Goal: Task Accomplishment & Management: Manage account settings

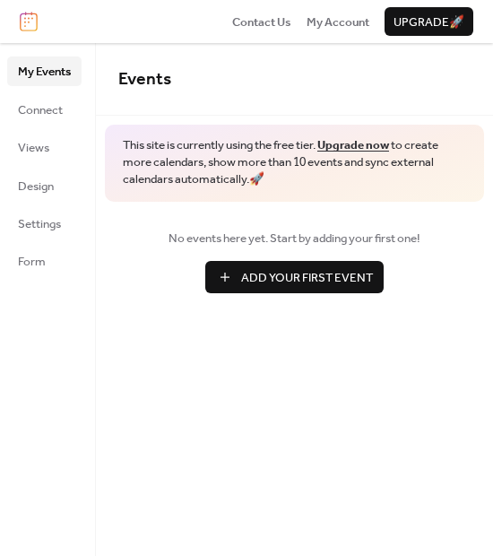
click at [270, 273] on span "Add Your First Event" at bounding box center [307, 278] width 132 height 18
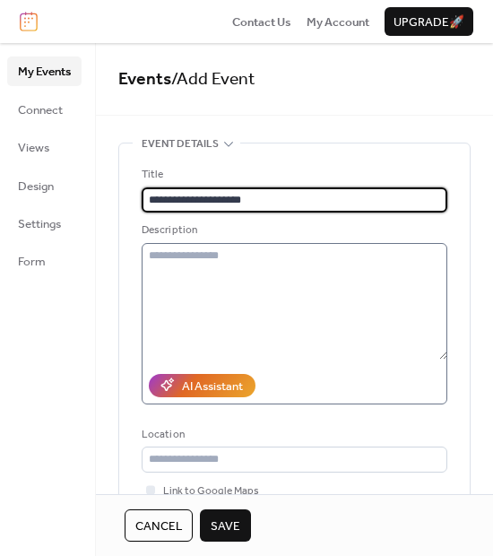
type input "**********"
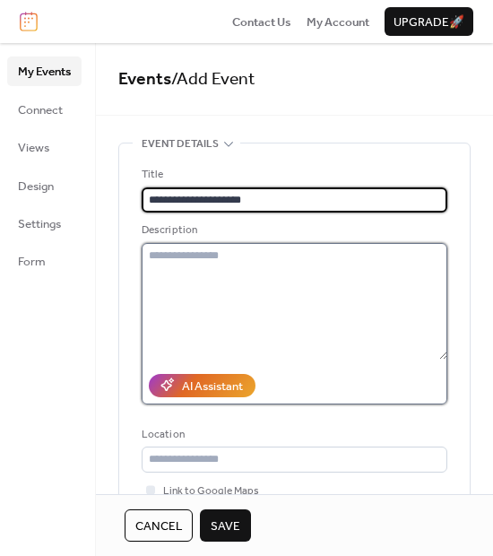
click at [271, 267] on textarea at bounding box center [295, 301] width 306 height 117
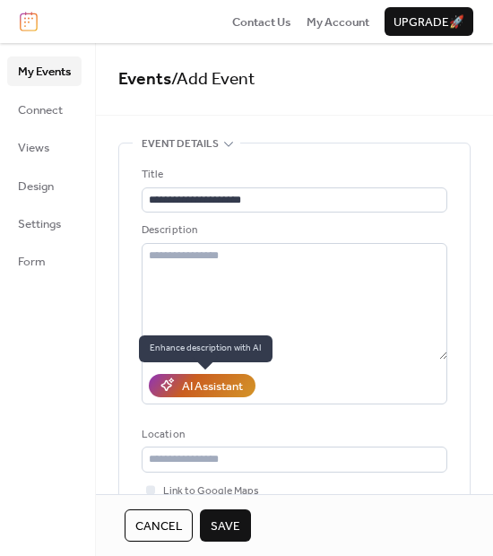
click at [204, 392] on div "AI Assistant" at bounding box center [212, 386] width 61 height 18
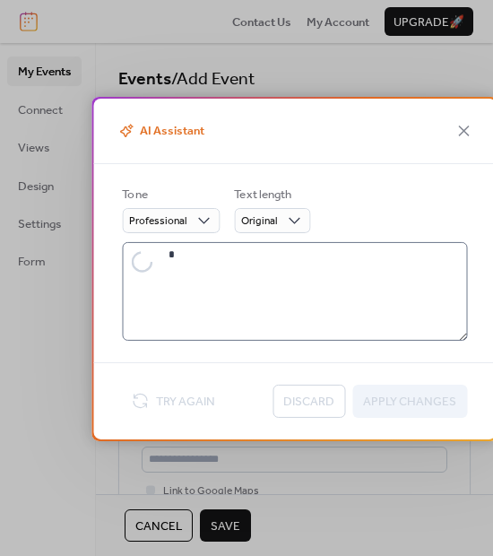
type textarea "**********"
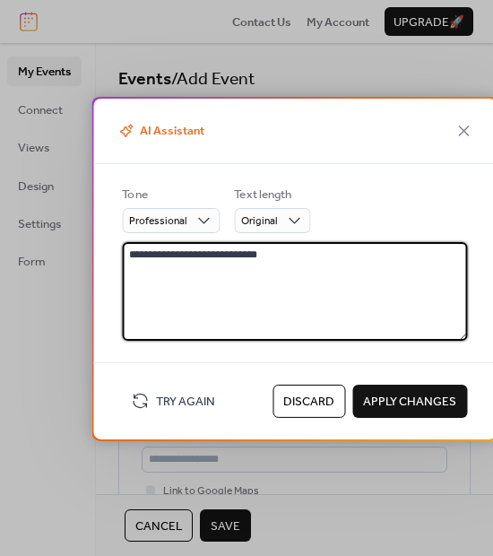
drag, startPoint x: 303, startPoint y: 262, endPoint x: 123, endPoint y: 258, distance: 180.3
click at [123, 258] on textarea "**********" at bounding box center [294, 291] width 345 height 99
click at [465, 132] on icon at bounding box center [463, 130] width 11 height 11
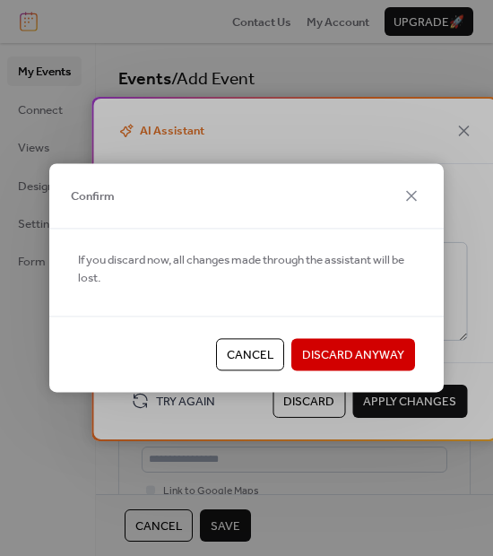
click at [333, 358] on span "Discard Anyway" at bounding box center [353, 355] width 102 height 18
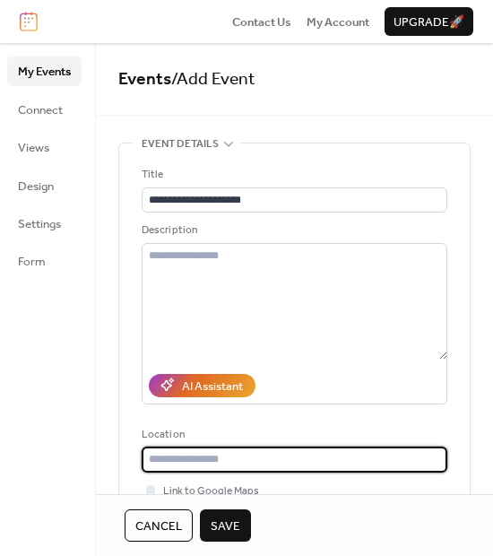
click at [226, 459] on input "text" at bounding box center [295, 459] width 306 height 25
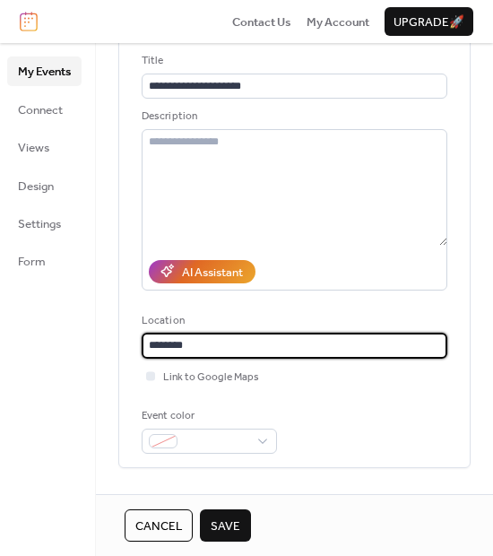
scroll to position [117, 0]
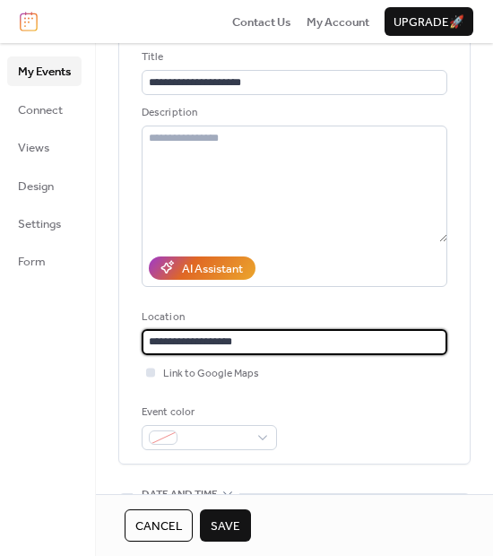
type input "**********"
click at [224, 376] on span "Link to Google Maps" at bounding box center [211, 374] width 96 height 18
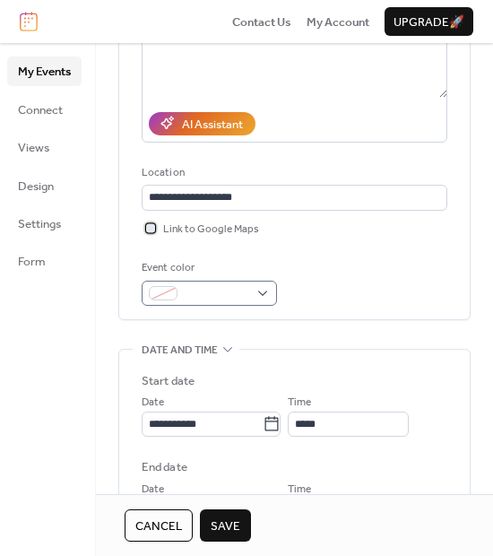
scroll to position [265, 0]
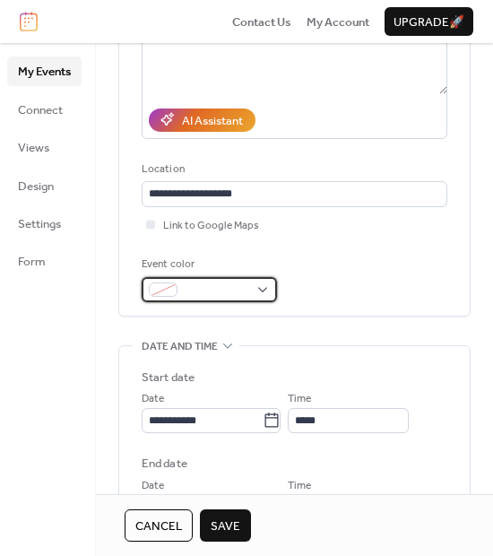
click at [264, 285] on div at bounding box center [209, 289] width 135 height 25
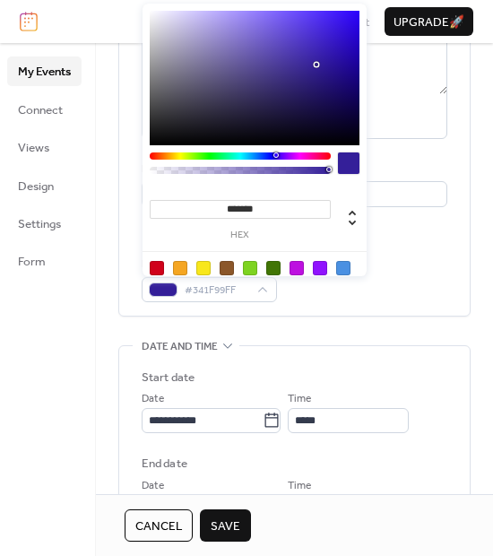
click at [317, 65] on div at bounding box center [255, 78] width 210 height 134
type input "*******"
drag, startPoint x: 316, startPoint y: 61, endPoint x: 297, endPoint y: 46, distance: 24.2
click at [297, 46] on div at bounding box center [255, 78] width 210 height 134
click at [413, 278] on div "Event color #4E38BDFF" at bounding box center [295, 279] width 306 height 47
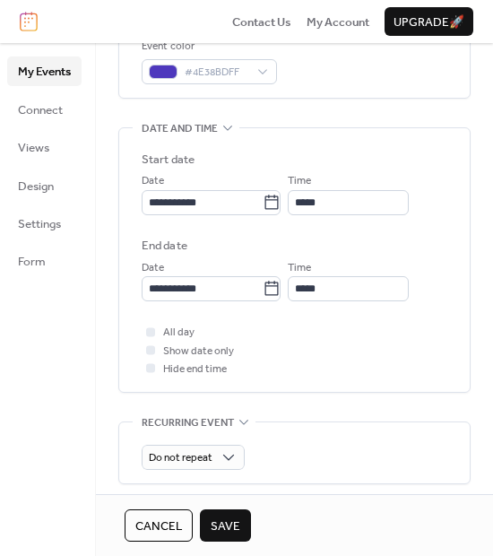
scroll to position [1, 0]
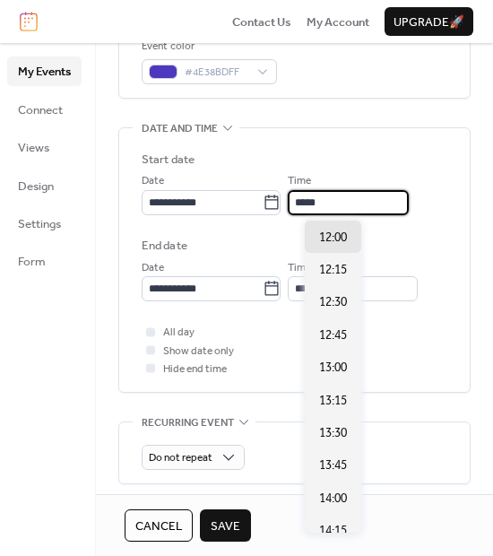
drag, startPoint x: 347, startPoint y: 204, endPoint x: 308, endPoint y: 204, distance: 39.5
click at [308, 204] on input "*****" at bounding box center [348, 202] width 121 height 25
click at [334, 238] on span "17:00" at bounding box center [333, 238] width 28 height 18
type input "*****"
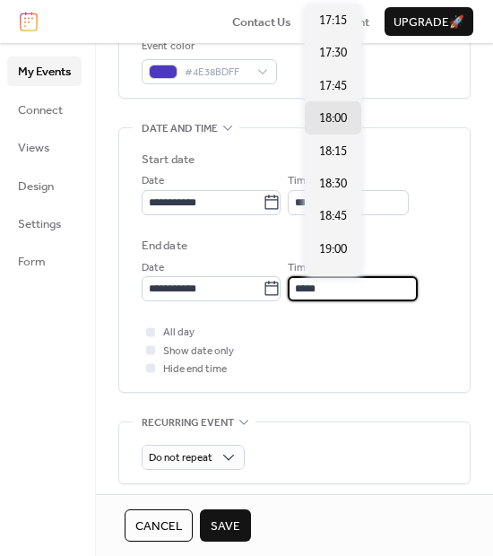
scroll to position [0, 0]
drag, startPoint x: 358, startPoint y: 291, endPoint x: 306, endPoint y: 290, distance: 52.0
click at [306, 290] on input "*****" at bounding box center [353, 288] width 130 height 25
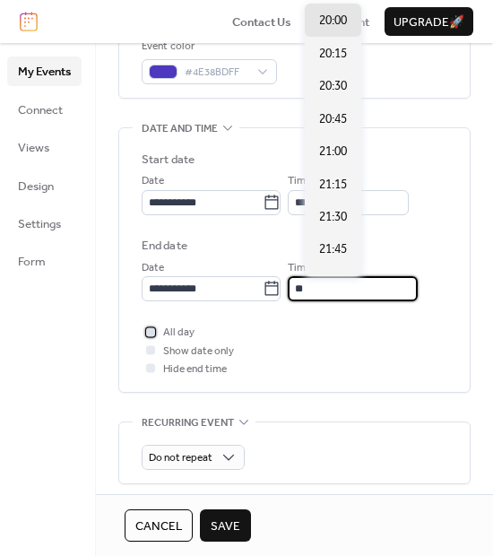
type input "*****"
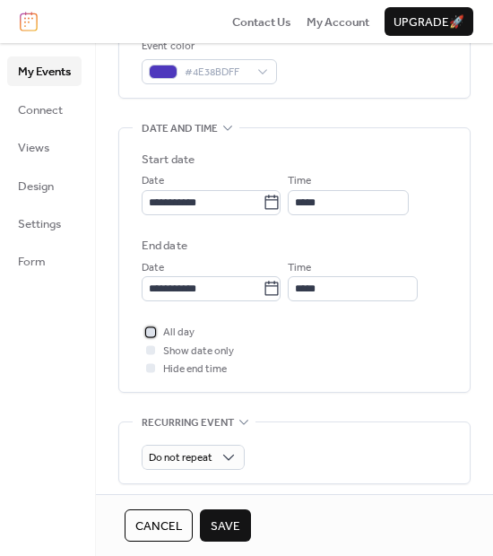
click at [171, 332] on span "All day" at bounding box center [178, 333] width 31 height 18
drag, startPoint x: 171, startPoint y: 351, endPoint x: 174, endPoint y: 366, distance: 14.6
click at [174, 366] on div "All day Show date only Hide end time" at bounding box center [295, 350] width 306 height 55
click at [184, 372] on span "Hide end time" at bounding box center [195, 369] width 64 height 18
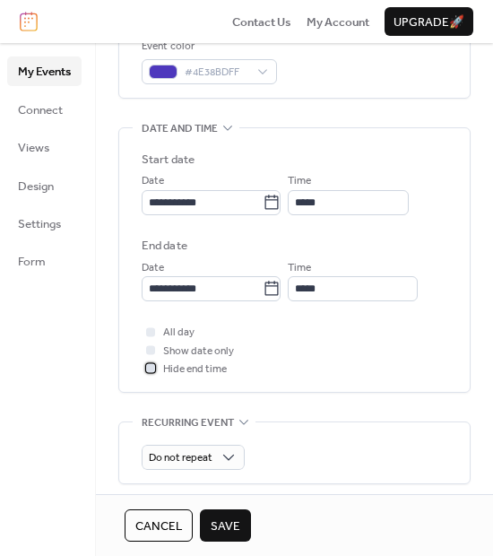
click at [184, 372] on span "Hide end time" at bounding box center [195, 369] width 64 height 18
click at [237, 200] on input "**********" at bounding box center [202, 202] width 121 height 25
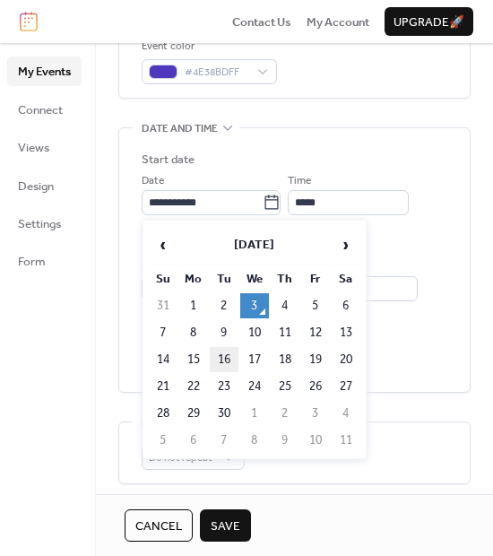
click at [224, 356] on td "16" at bounding box center [224, 359] width 29 height 25
type input "**********"
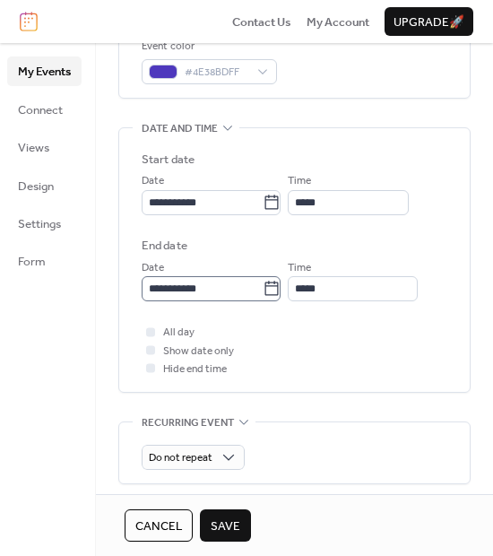
scroll to position [1, 0]
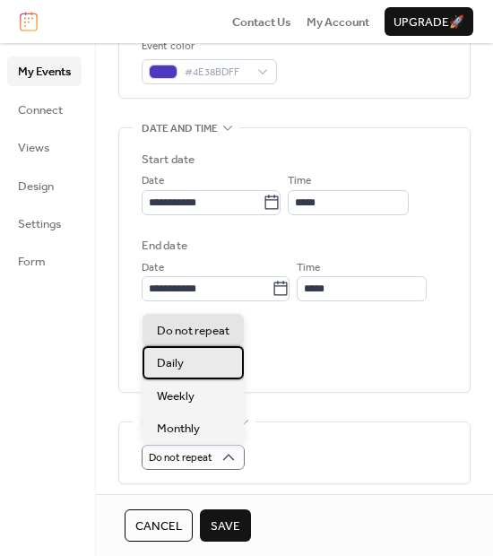
click at [208, 368] on div "Daily" at bounding box center [193, 362] width 101 height 32
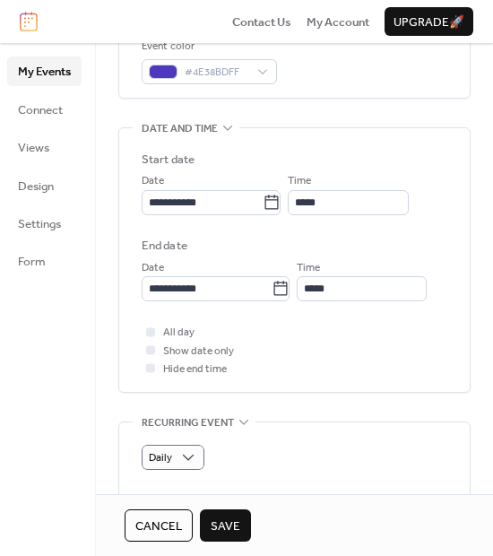
click at [220, 525] on span "Save" at bounding box center [226, 526] width 30 height 18
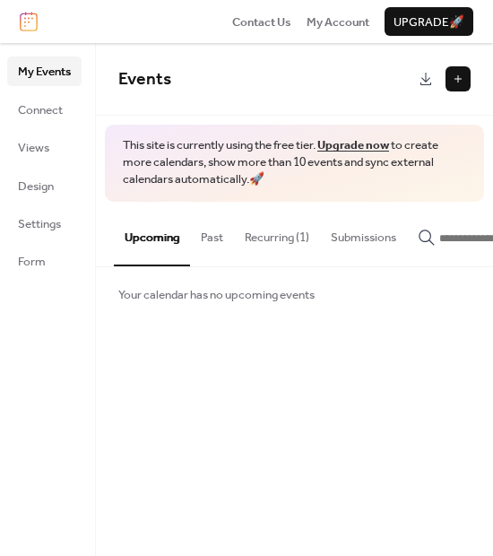
click at [282, 236] on button "Recurring (1)" at bounding box center [277, 233] width 86 height 63
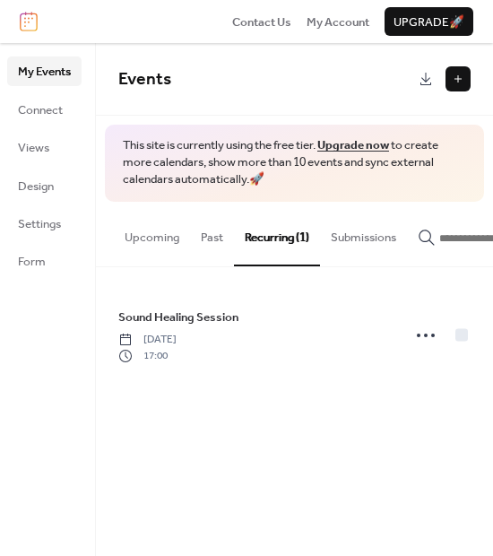
click at [170, 238] on button "Upcoming" at bounding box center [152, 233] width 76 height 63
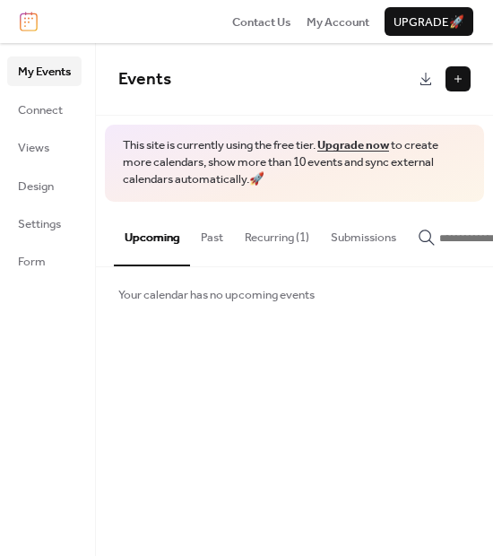
click at [454, 68] on button at bounding box center [458, 78] width 25 height 25
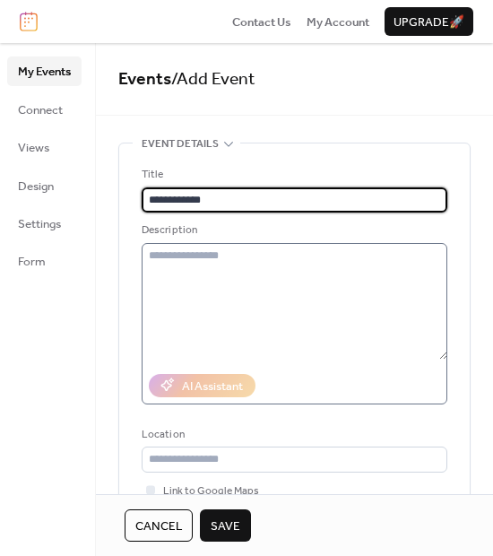
type input "**********"
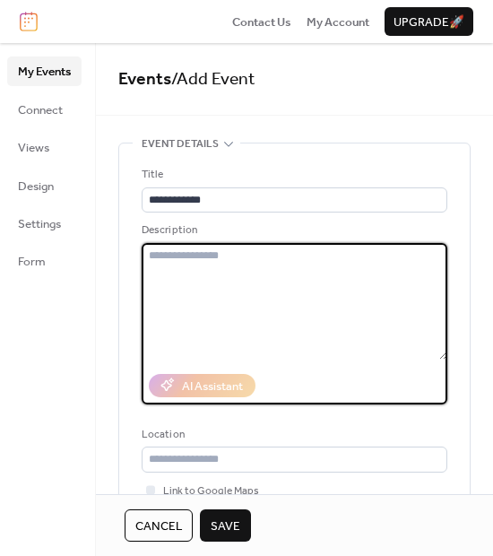
click at [296, 297] on textarea at bounding box center [295, 301] width 306 height 117
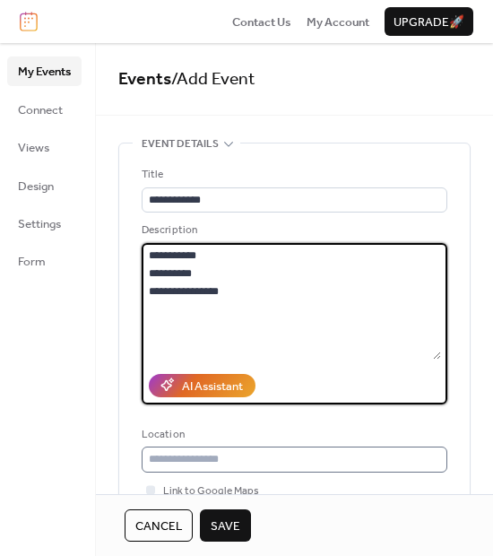
type textarea "**********"
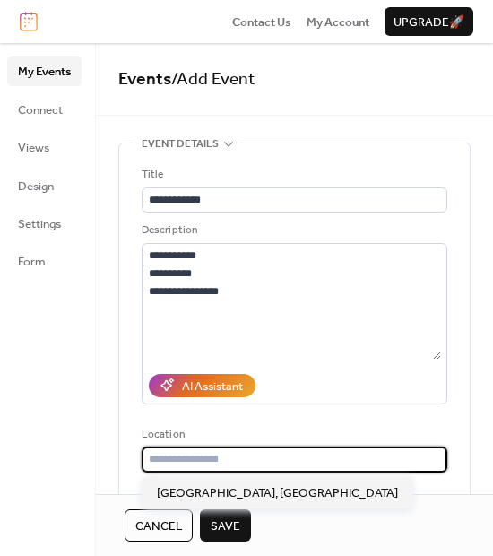
click at [202, 455] on input "text" at bounding box center [295, 459] width 306 height 25
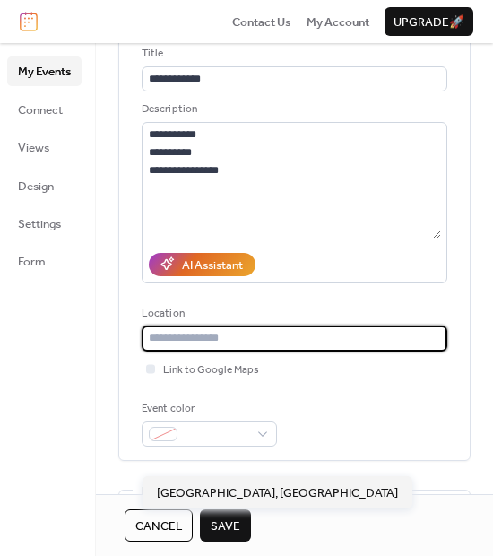
scroll to position [122, 0]
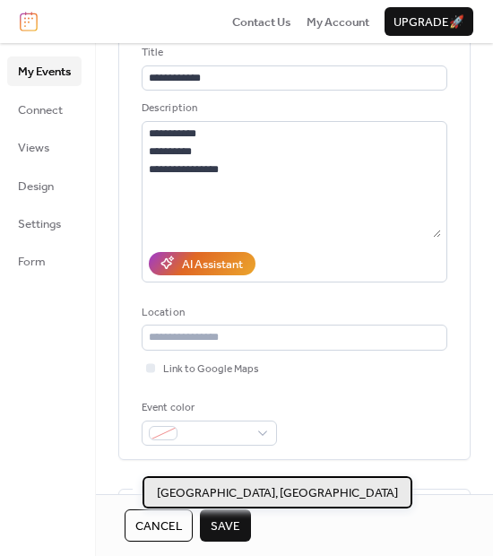
click at [206, 490] on span "[GEOGRAPHIC_DATA], [GEOGRAPHIC_DATA]" at bounding box center [277, 493] width 241 height 18
type input "**********"
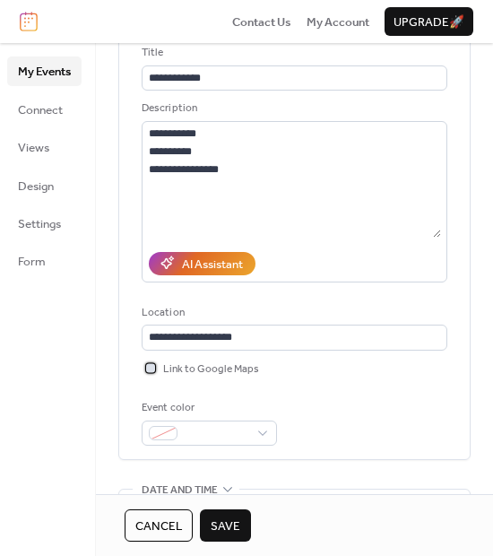
click at [209, 371] on span "Link to Google Maps" at bounding box center [211, 369] width 96 height 18
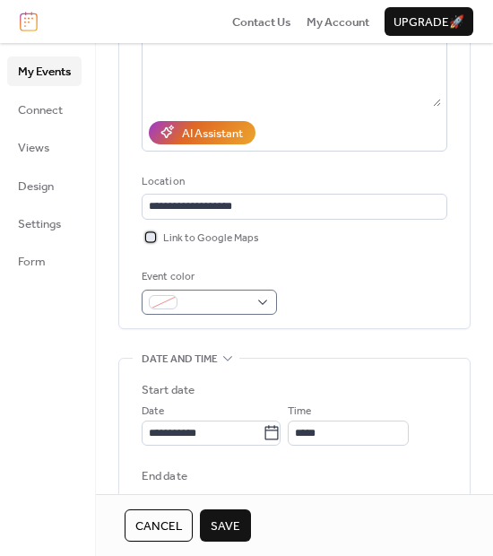
scroll to position [276, 0]
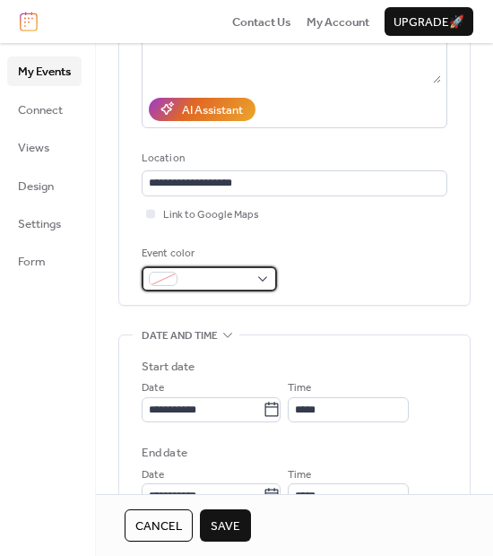
click at [203, 273] on span at bounding box center [217, 280] width 64 height 18
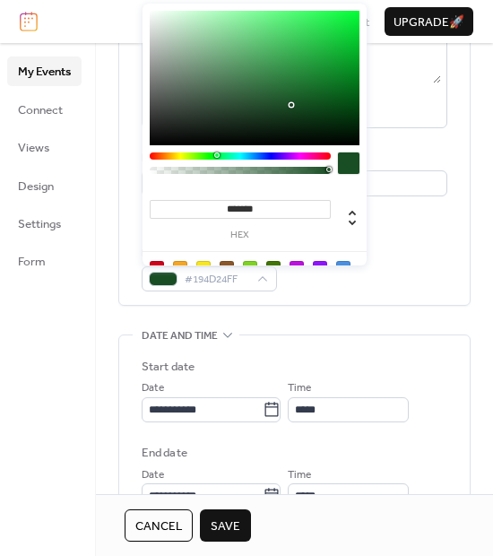
click at [216, 152] on div at bounding box center [240, 155] width 181 height 7
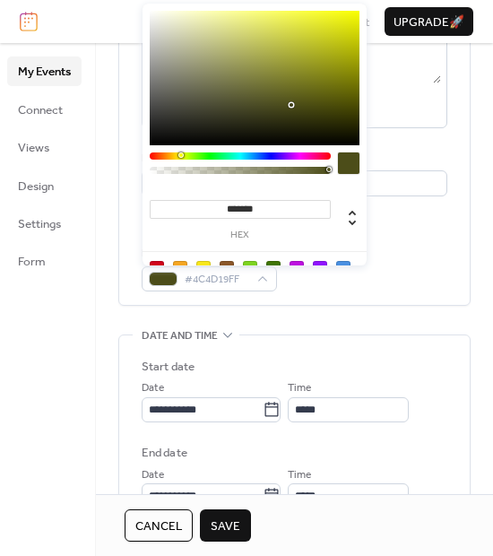
click at [180, 157] on div at bounding box center [240, 155] width 181 height 7
click at [178, 158] on div at bounding box center [240, 155] width 181 height 7
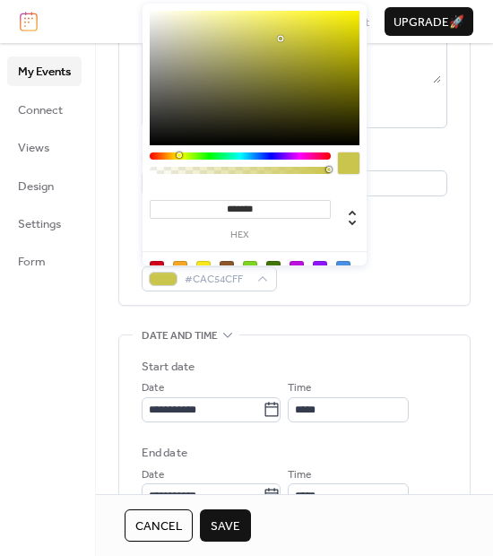
click at [281, 39] on div at bounding box center [255, 78] width 210 height 134
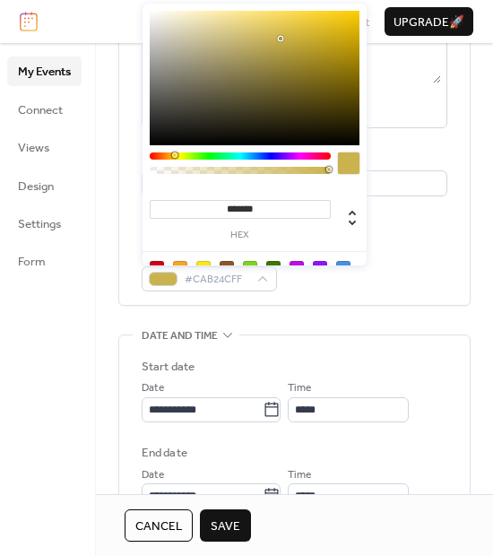
click at [175, 154] on div at bounding box center [174, 154] width 5 height 5
type input "*******"
drag, startPoint x: 325, startPoint y: 64, endPoint x: 351, endPoint y: 26, distance: 46.3
click at [351, 26] on div at bounding box center [255, 78] width 210 height 134
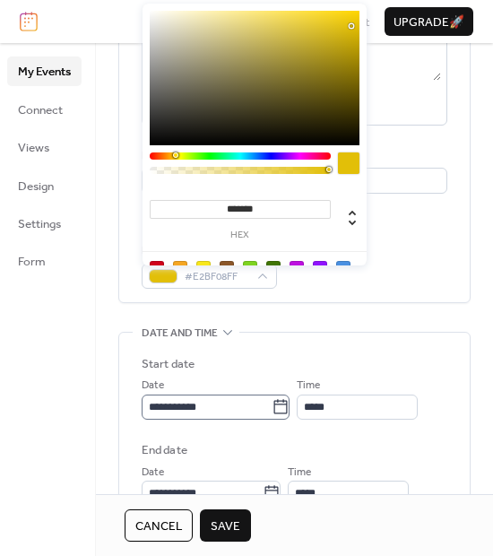
scroll to position [342, 0]
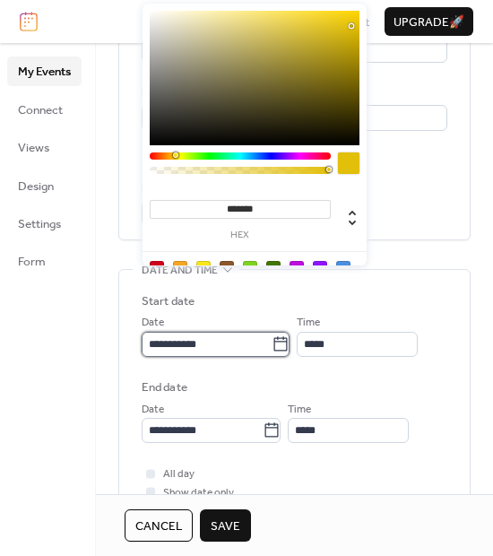
click at [256, 348] on input "**********" at bounding box center [207, 344] width 130 height 25
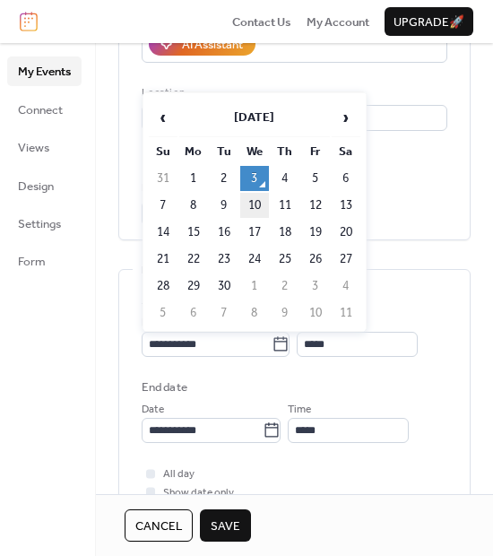
scroll to position [0, 0]
click at [256, 202] on td "10" at bounding box center [254, 205] width 29 height 25
type input "**********"
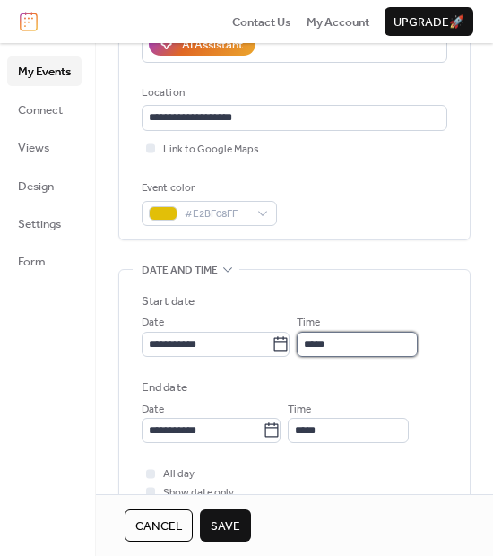
click at [392, 350] on input "*****" at bounding box center [357, 344] width 121 height 25
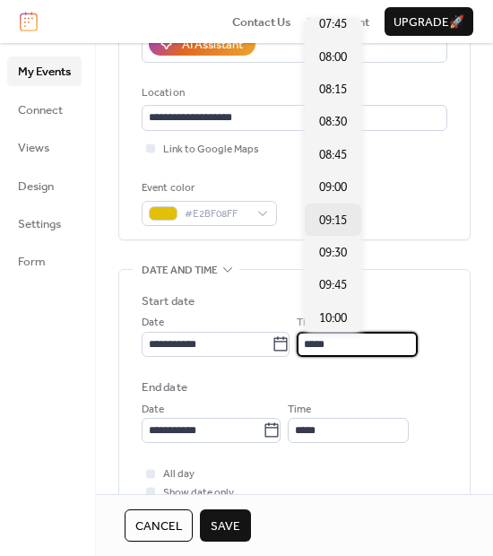
scroll to position [1026, 0]
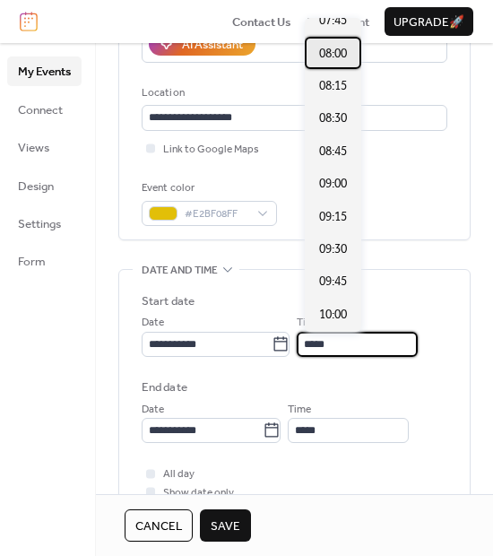
click at [324, 55] on span "08:00" at bounding box center [333, 54] width 28 height 18
type input "*****"
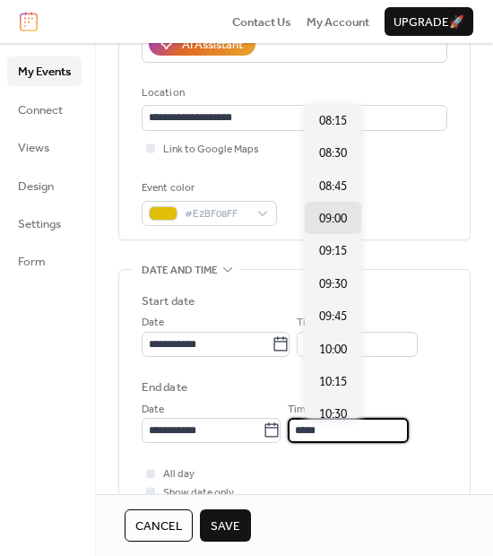
click at [351, 426] on input "*****" at bounding box center [348, 430] width 121 height 25
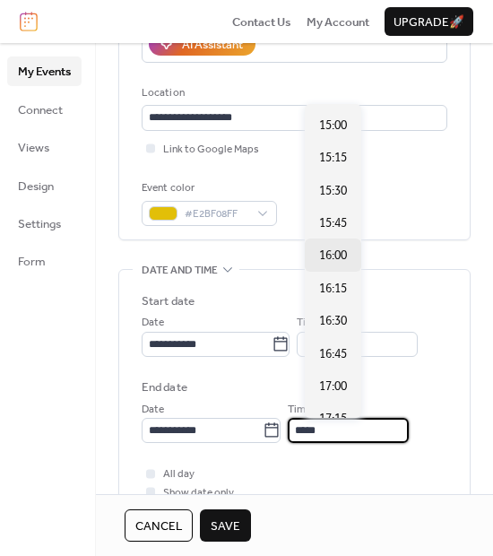
scroll to position [876, 0]
click at [342, 382] on span "17:00" at bounding box center [333, 387] width 28 height 18
type input "*****"
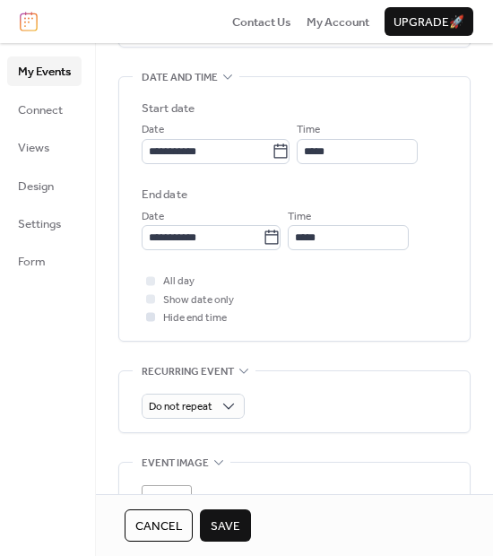
scroll to position [549, 0]
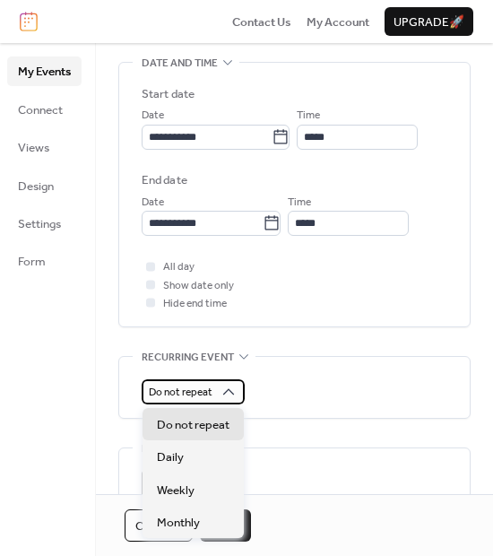
click at [209, 391] on span "Do not repeat" at bounding box center [181, 392] width 64 height 21
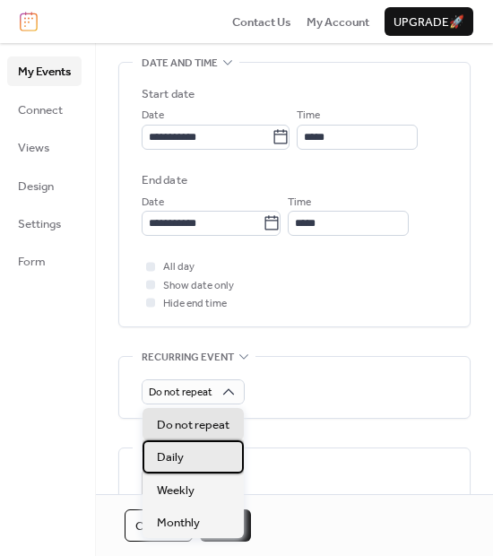
click at [197, 462] on div "Daily" at bounding box center [193, 456] width 101 height 32
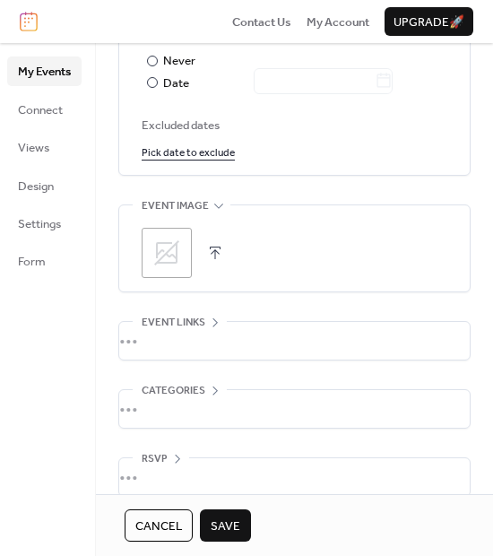
scroll to position [1048, 0]
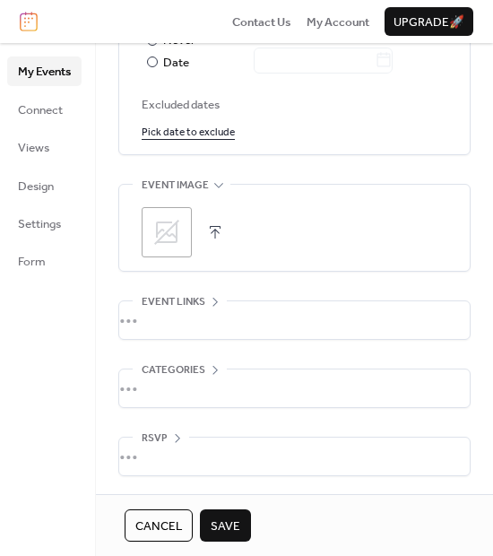
click at [172, 229] on icon at bounding box center [166, 232] width 29 height 29
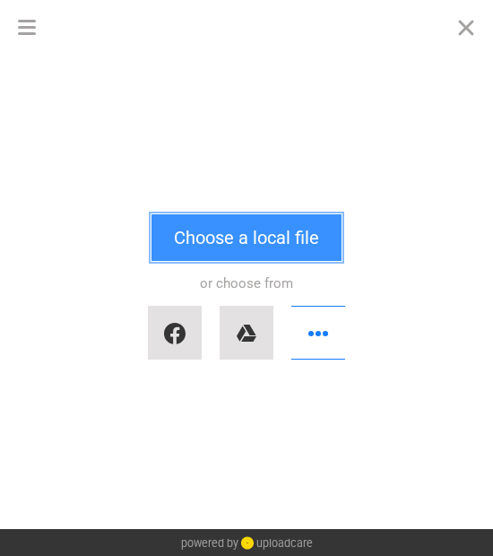
click at [234, 245] on button "Choose a local file" at bounding box center [247, 237] width 190 height 47
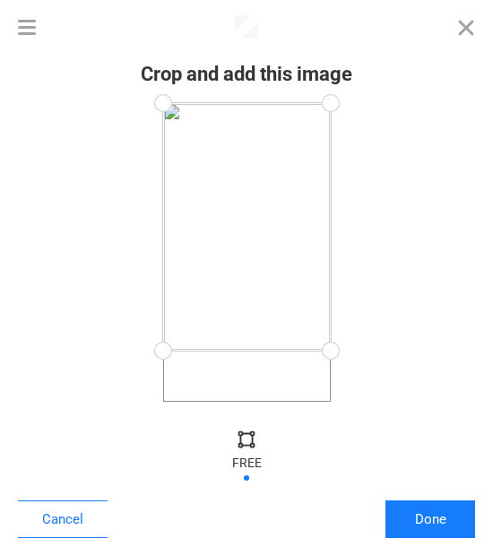
drag, startPoint x: 329, startPoint y: 392, endPoint x: 332, endPoint y: 351, distance: 41.3
click at [332, 351] on div at bounding box center [330, 351] width 40 height 40
drag, startPoint x: 328, startPoint y: 100, endPoint x: 329, endPoint y: 133, distance: 32.3
click at [329, 133] on div at bounding box center [329, 133] width 40 height 40
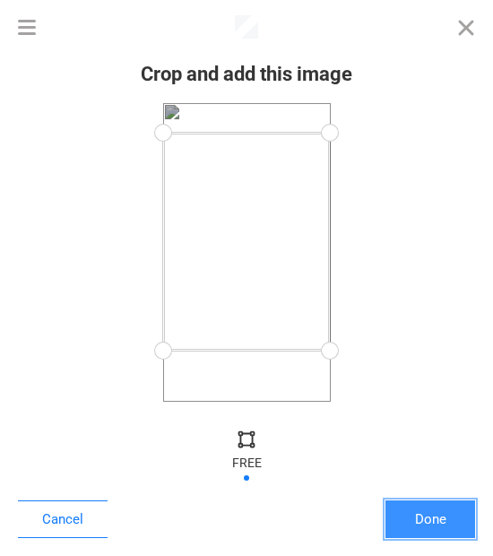
click at [442, 517] on button "Done" at bounding box center [431, 519] width 90 height 38
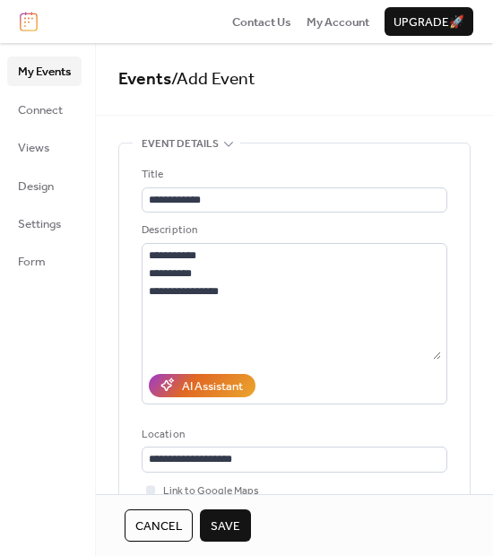
click at [234, 525] on span "Save" at bounding box center [226, 526] width 30 height 18
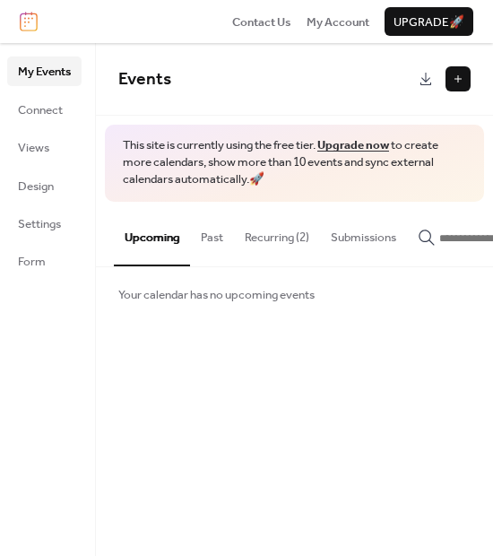
click at [263, 240] on button "Recurring (2)" at bounding box center [277, 233] width 86 height 63
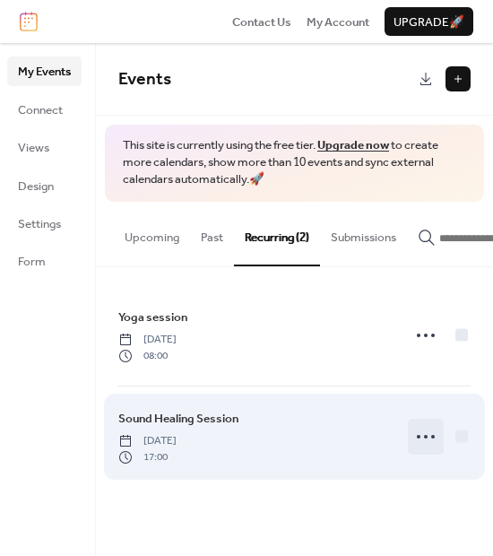
click at [429, 445] on icon at bounding box center [426, 436] width 29 height 29
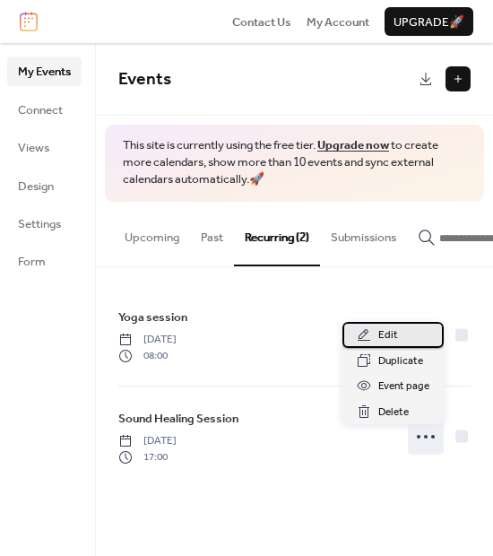
click at [409, 342] on div "Edit" at bounding box center [393, 334] width 101 height 25
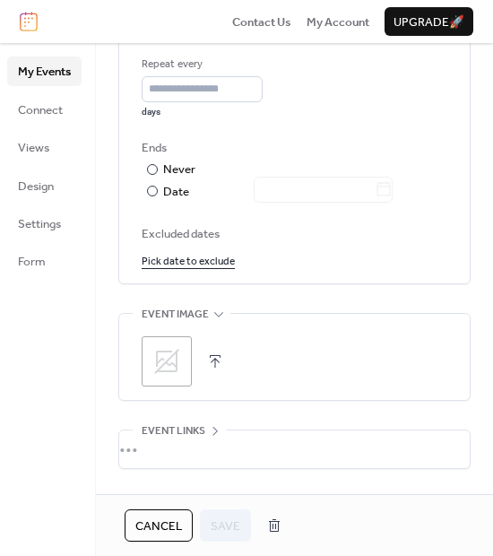
scroll to position [936, 0]
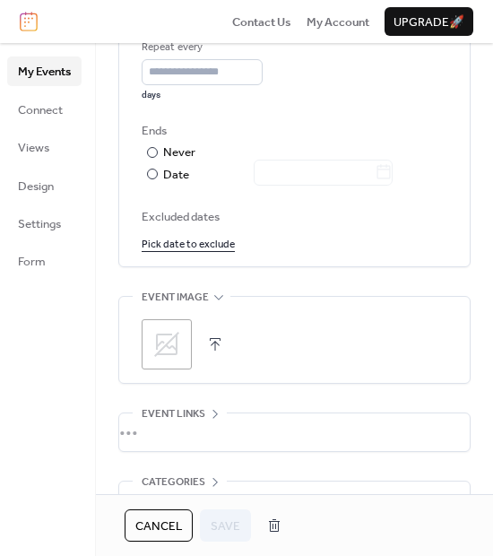
click at [168, 354] on icon at bounding box center [166, 344] width 25 height 25
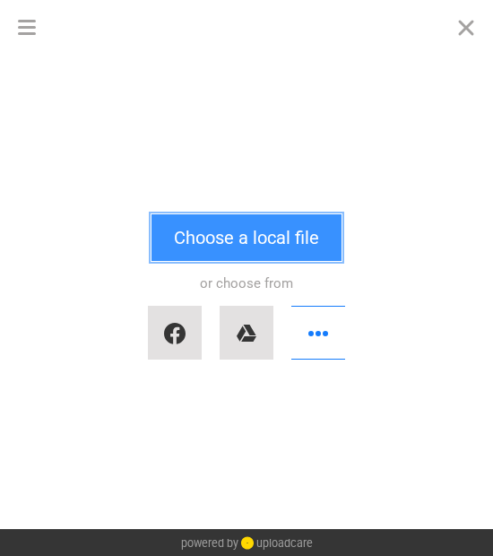
click at [291, 230] on button "Choose a local file" at bounding box center [247, 237] width 190 height 47
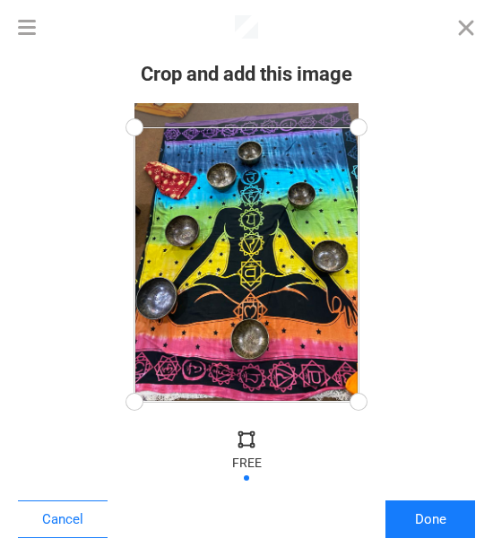
drag, startPoint x: 355, startPoint y: 101, endPoint x: 359, endPoint y: 127, distance: 26.2
click at [359, 127] on div at bounding box center [359, 128] width 40 height 40
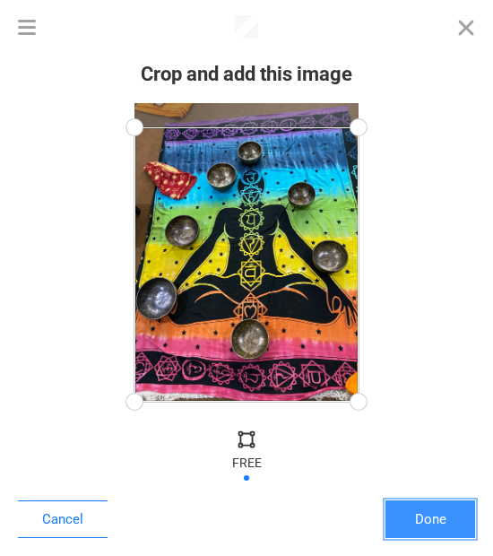
click at [451, 525] on button "Done" at bounding box center [431, 519] width 90 height 38
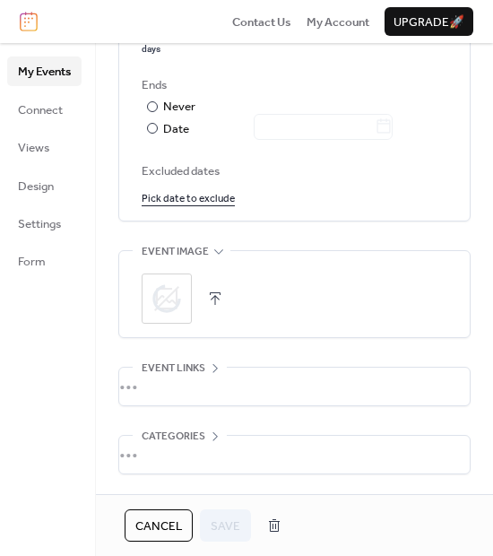
scroll to position [1048, 0]
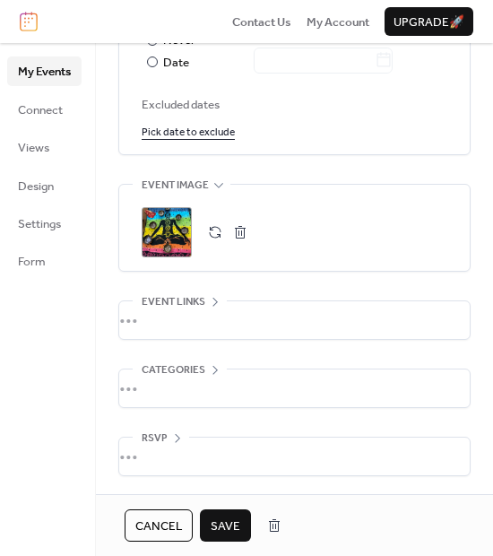
click at [230, 520] on span "Save" at bounding box center [226, 526] width 30 height 18
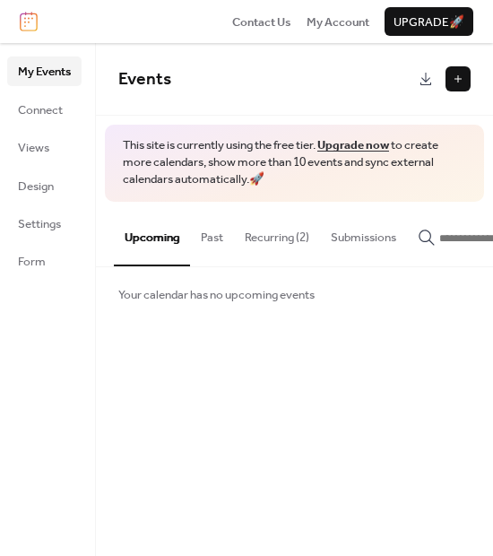
click at [456, 81] on button at bounding box center [458, 78] width 25 height 25
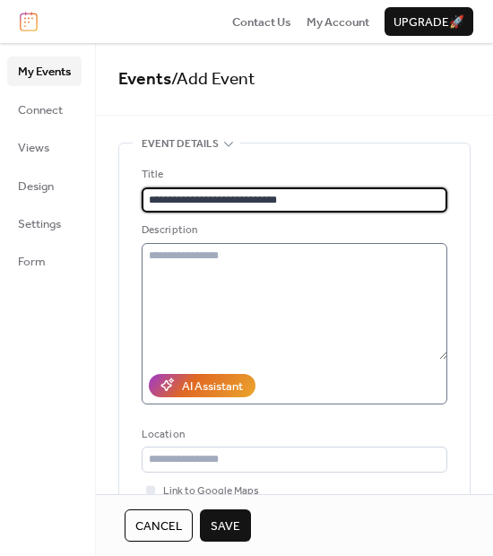
type input "**********"
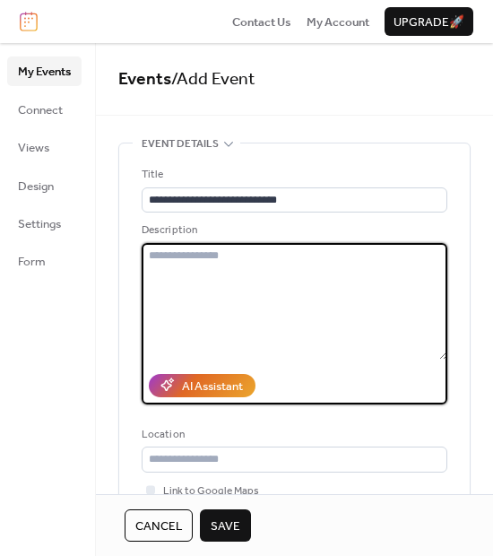
click at [278, 275] on textarea at bounding box center [295, 301] width 306 height 117
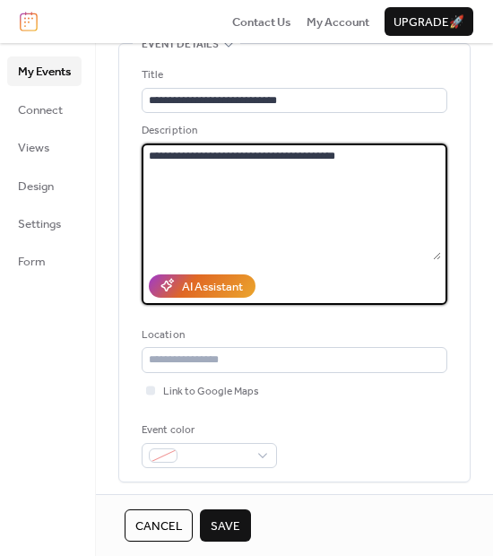
scroll to position [117, 0]
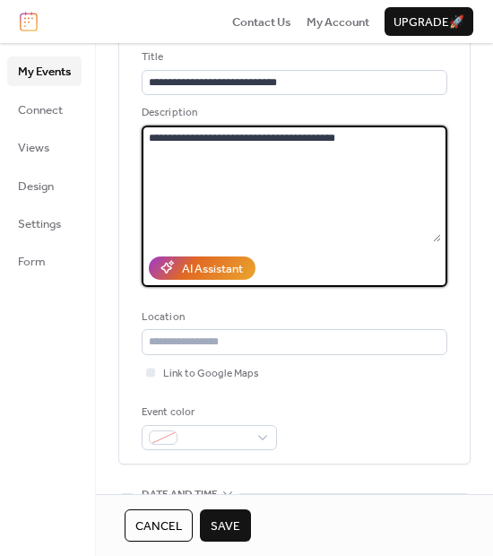
type textarea "**********"
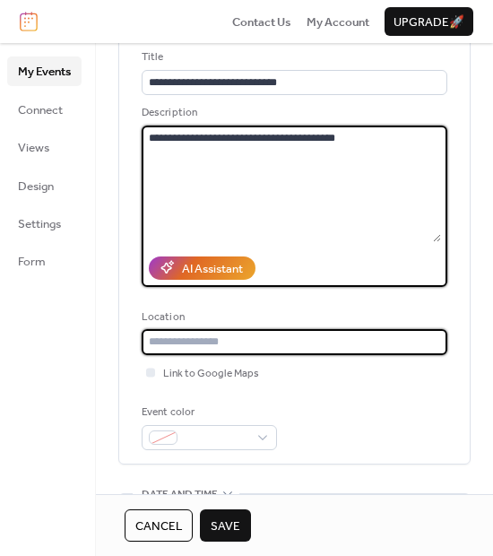
click at [298, 334] on input "text" at bounding box center [295, 341] width 306 height 25
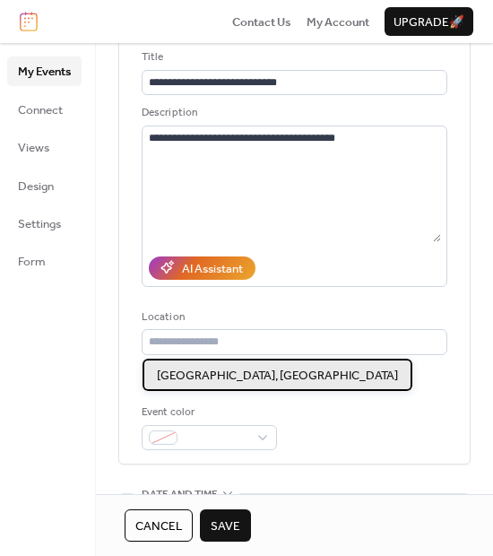
click at [254, 377] on span "[GEOGRAPHIC_DATA], [GEOGRAPHIC_DATA]" at bounding box center [277, 376] width 241 height 18
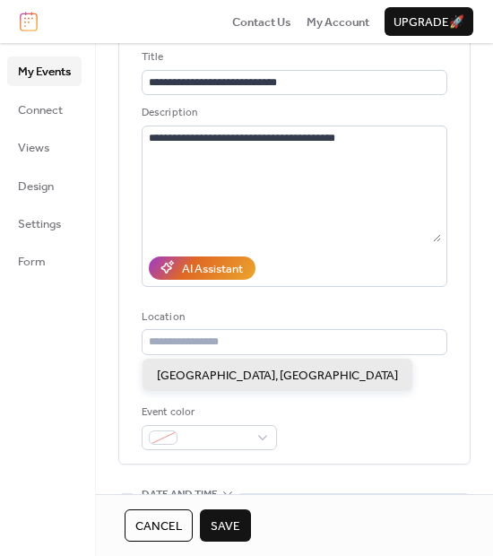
type input "**********"
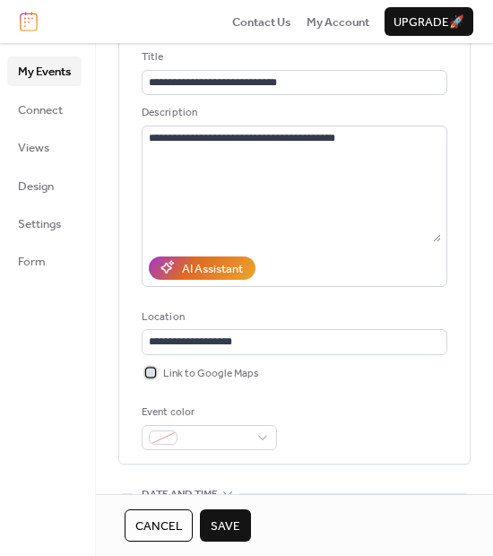
click at [198, 373] on span "Link to Google Maps" at bounding box center [211, 374] width 96 height 18
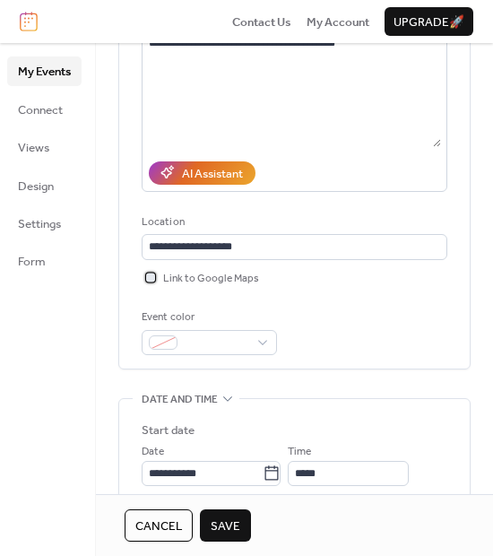
scroll to position [221, 0]
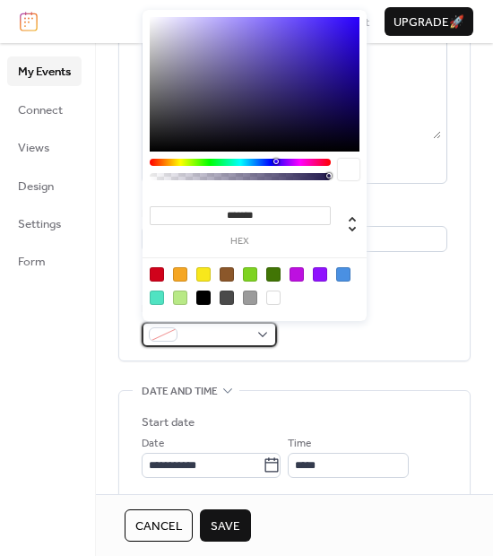
click at [239, 337] on span at bounding box center [217, 335] width 64 height 18
click at [270, 273] on div at bounding box center [273, 274] width 14 height 14
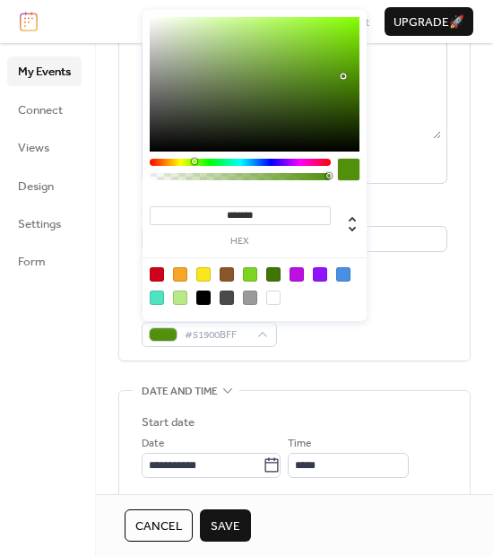
drag, startPoint x: 332, startPoint y: 60, endPoint x: 343, endPoint y: 76, distance: 19.9
click at [343, 76] on div at bounding box center [255, 84] width 210 height 134
click at [250, 272] on div at bounding box center [250, 274] width 14 height 14
click at [179, 299] on div at bounding box center [180, 298] width 14 height 14
type input "*******"
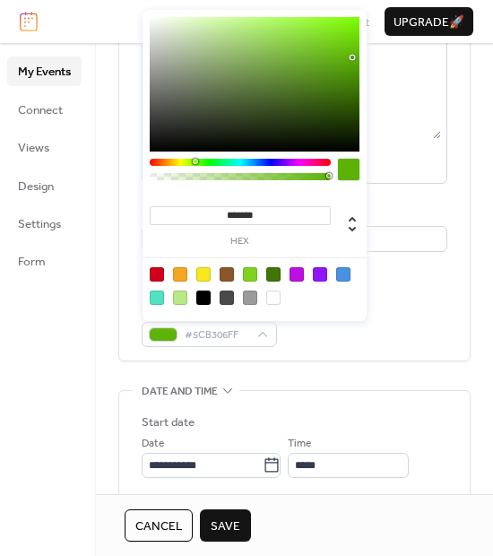
drag, startPoint x: 265, startPoint y: 56, endPoint x: 352, endPoint y: 57, distance: 87.0
click at [352, 57] on div at bounding box center [255, 84] width 210 height 134
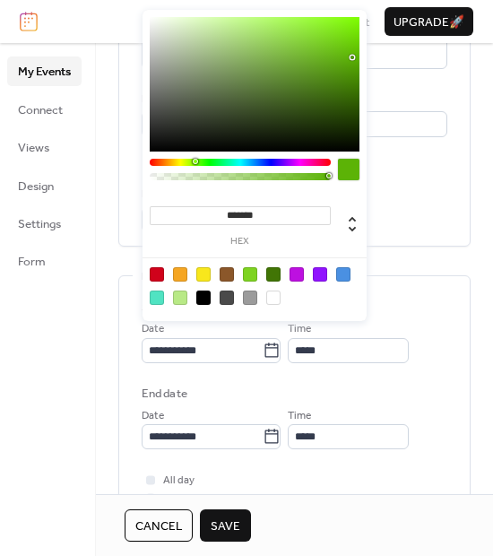
scroll to position [340, 0]
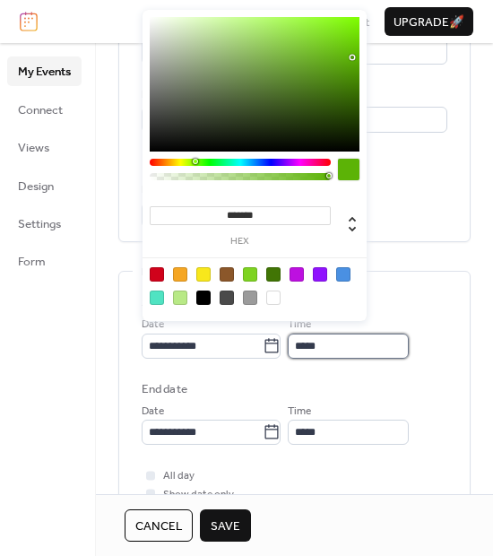
click at [325, 345] on input "*****" at bounding box center [348, 346] width 121 height 25
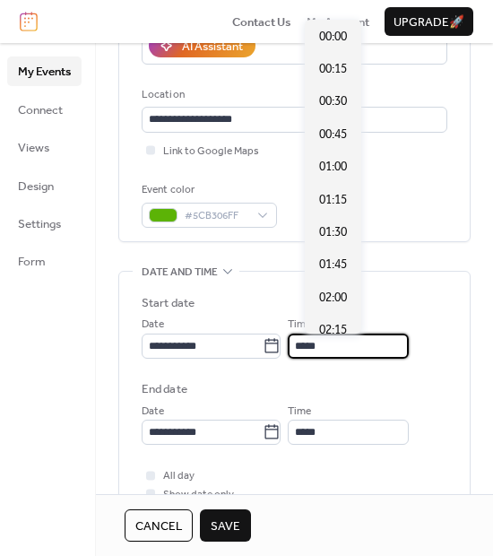
scroll to position [1565, 0]
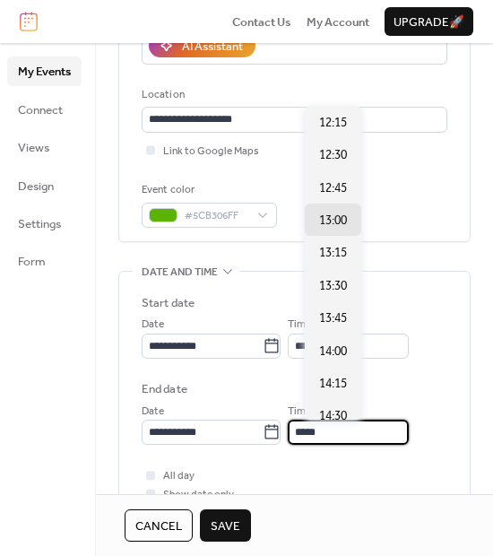
click at [342, 428] on input "*****" at bounding box center [348, 432] width 121 height 25
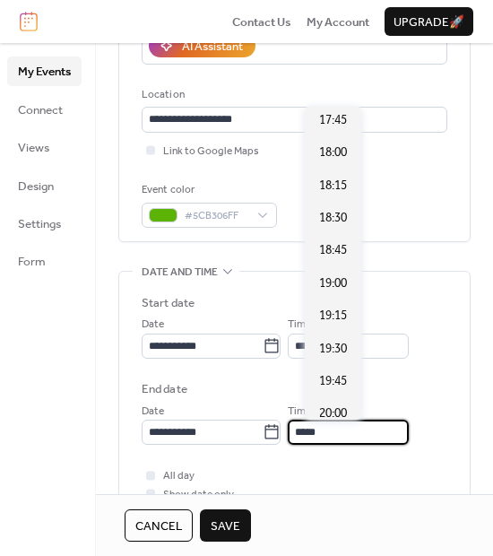
scroll to position [723, 0]
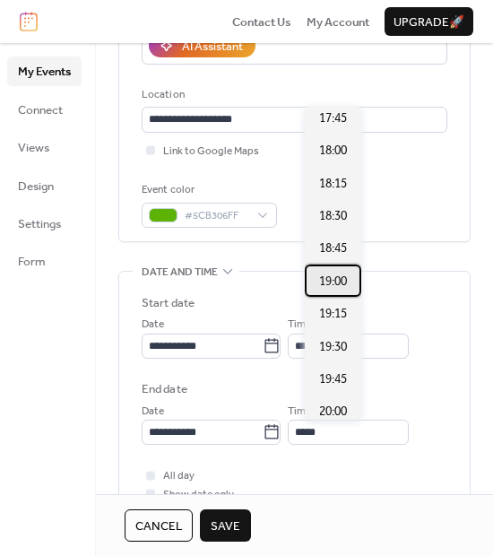
click at [343, 280] on span "19:00" at bounding box center [333, 282] width 28 height 18
type input "*****"
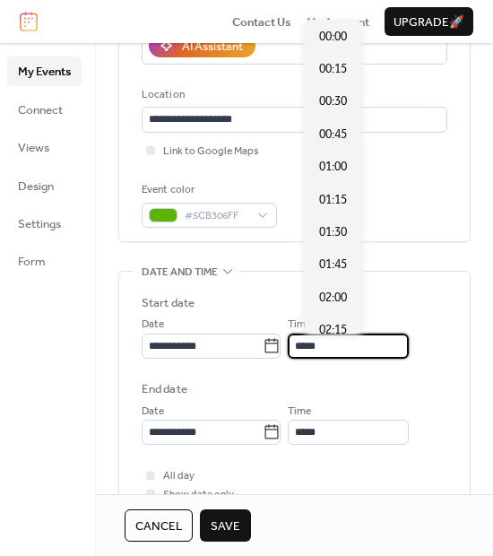
click at [339, 347] on input "*****" at bounding box center [348, 346] width 121 height 25
click at [338, 100] on span "09:00" at bounding box center [333, 101] width 28 height 18
type input "*****"
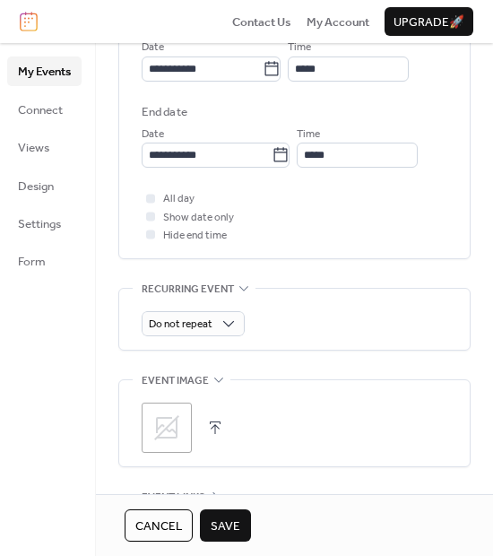
scroll to position [624, 0]
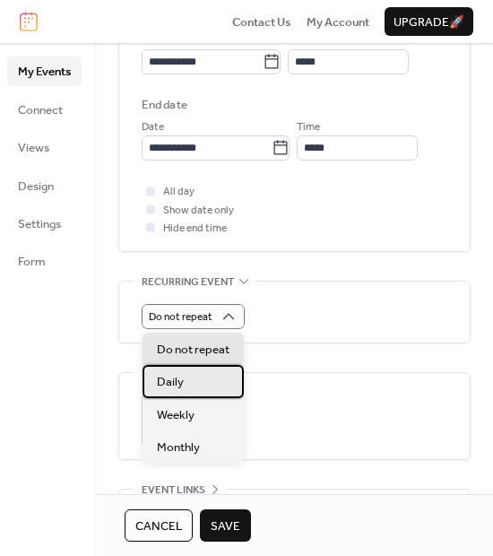
click at [223, 388] on div "Daily" at bounding box center [193, 381] width 101 height 32
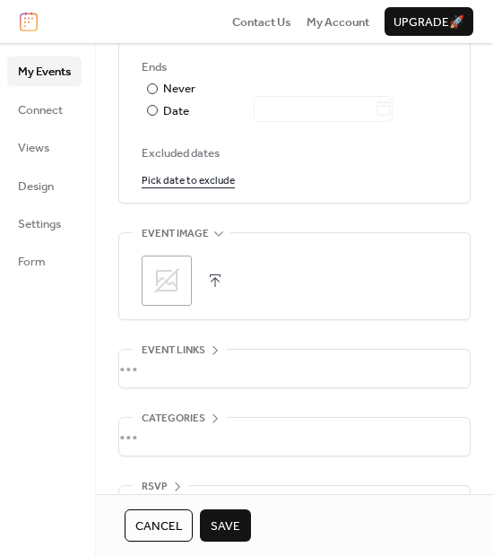
scroll to position [1009, 0]
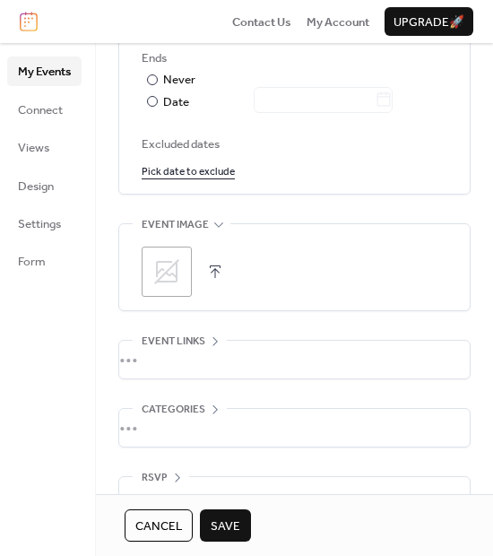
click at [172, 284] on icon at bounding box center [166, 271] width 29 height 29
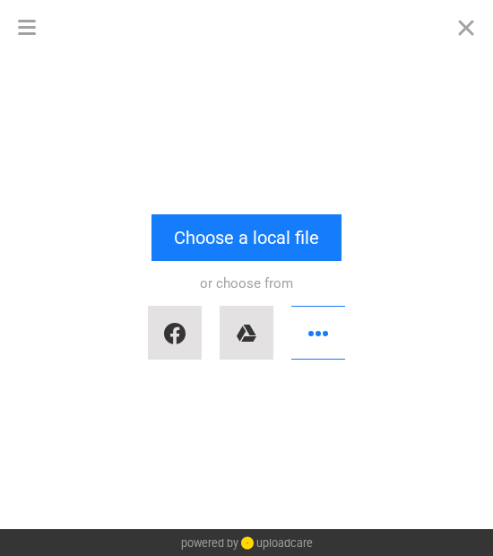
scroll to position [0, 0]
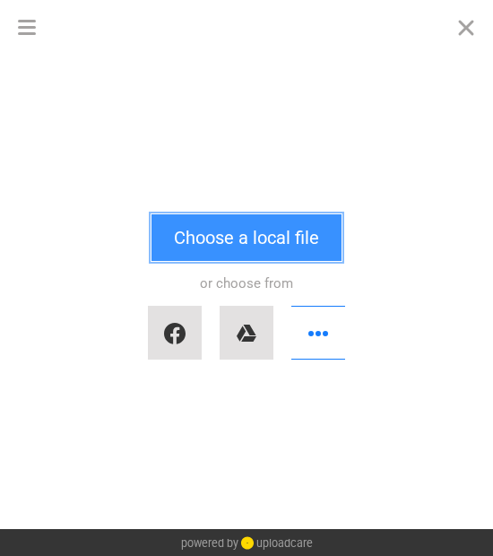
click at [263, 253] on button "Choose a local file" at bounding box center [247, 237] width 190 height 47
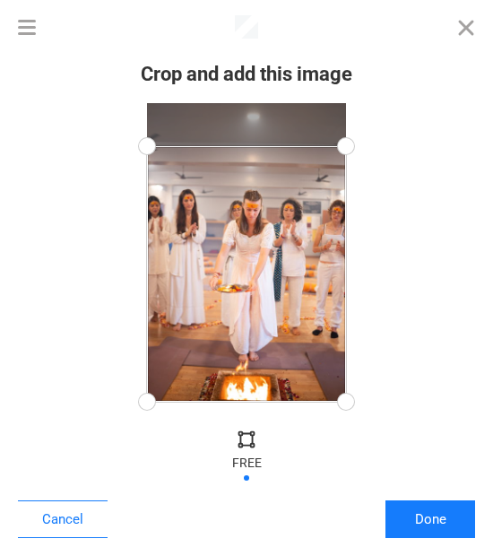
drag, startPoint x: 343, startPoint y: 104, endPoint x: 352, endPoint y: 148, distance: 44.8
click at [352, 148] on div at bounding box center [346, 146] width 40 height 40
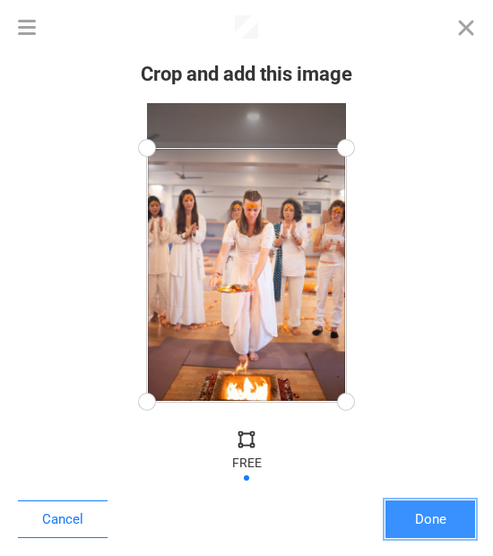
click at [447, 518] on button "Done" at bounding box center [431, 519] width 90 height 38
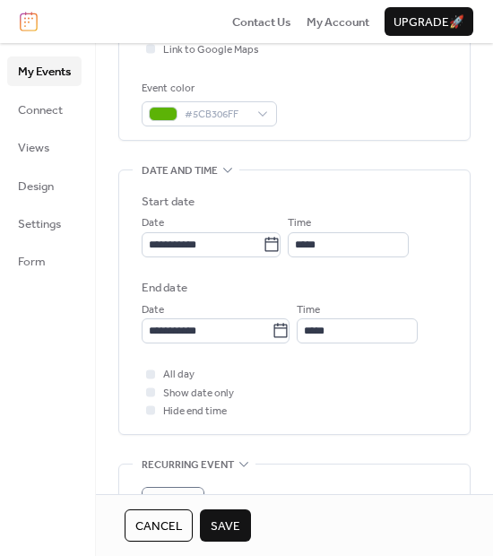
scroll to position [637, 0]
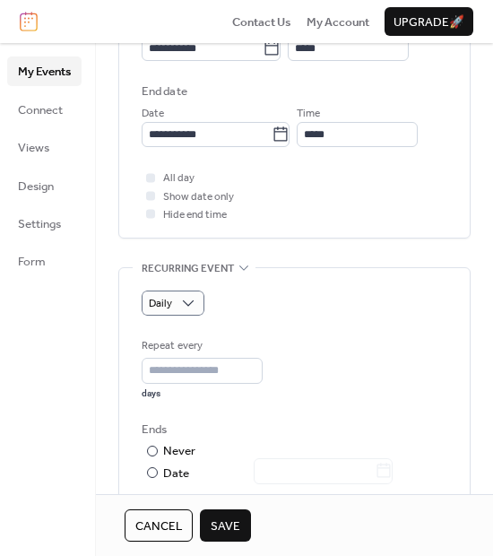
click at [230, 522] on span "Save" at bounding box center [226, 526] width 30 height 18
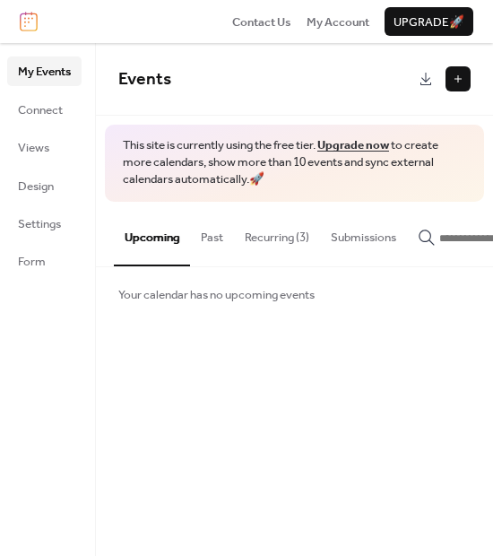
click at [287, 238] on button "Recurring (3)" at bounding box center [277, 233] width 86 height 63
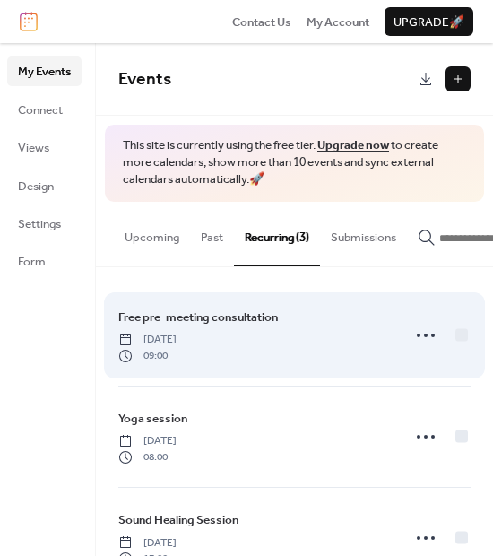
scroll to position [56, 0]
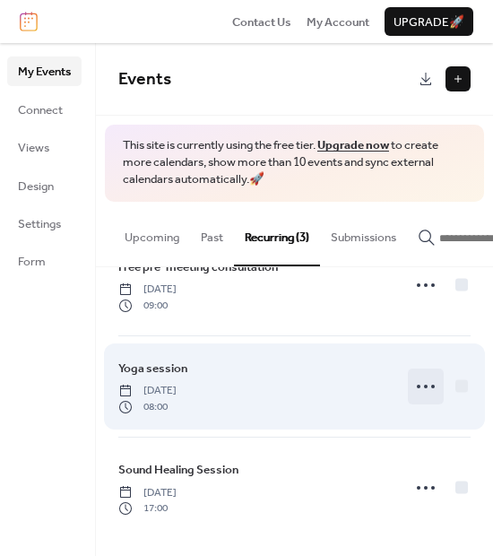
click at [422, 388] on icon at bounding box center [426, 386] width 29 height 29
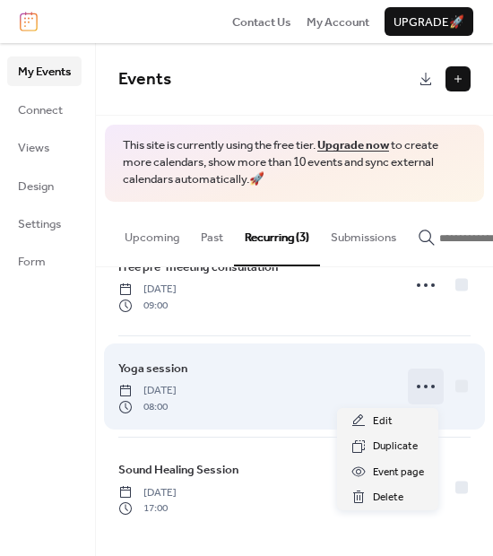
click at [422, 388] on icon at bounding box center [426, 386] width 29 height 29
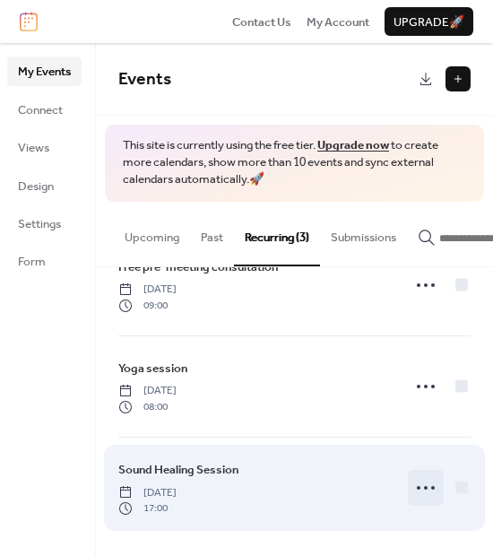
click at [424, 487] on circle at bounding box center [426, 488] width 4 height 4
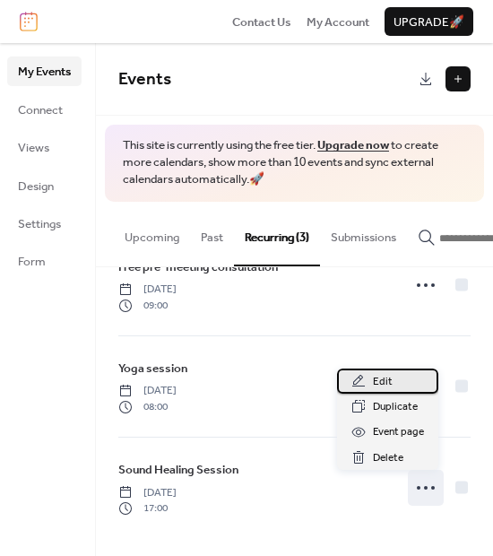
click at [407, 384] on div "Edit" at bounding box center [387, 381] width 101 height 25
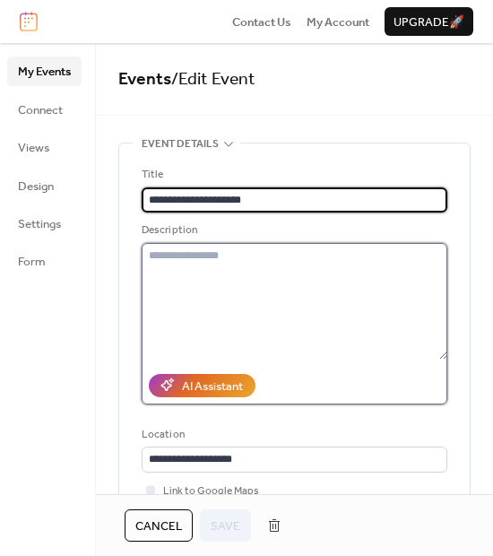
click at [255, 281] on textarea at bounding box center [295, 301] width 306 height 117
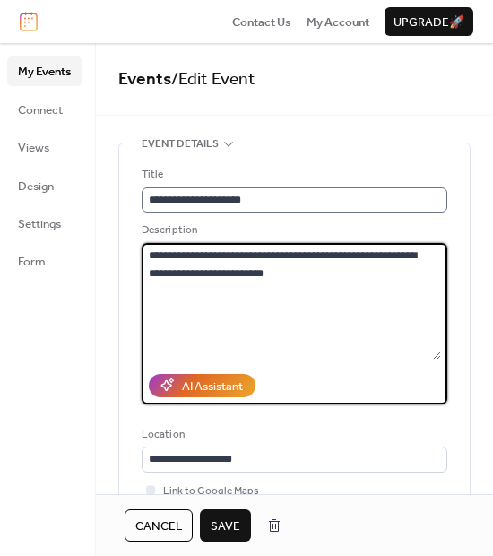
type textarea "**********"
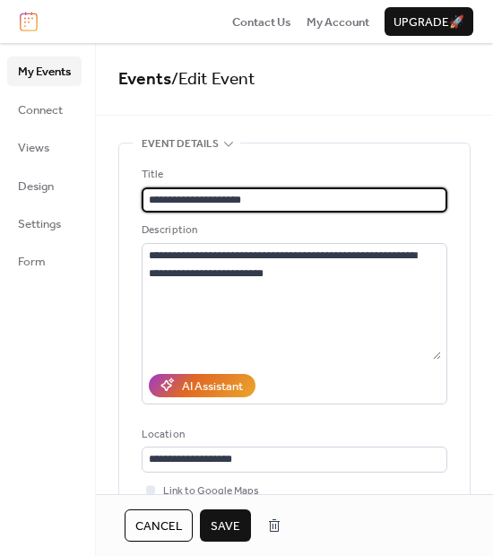
click at [214, 201] on input "**********" at bounding box center [295, 199] width 306 height 25
type input "**********"
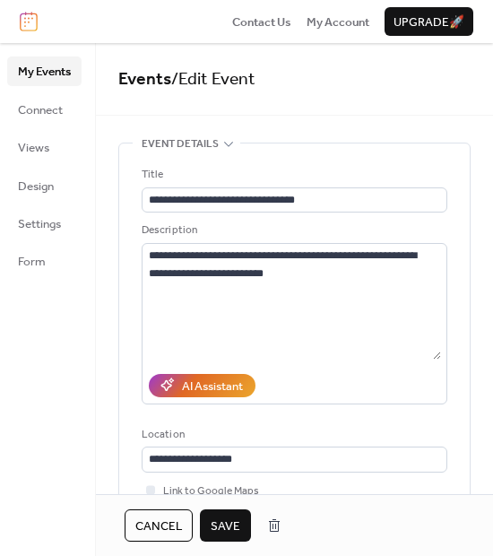
click at [227, 528] on span "Save" at bounding box center [226, 526] width 30 height 18
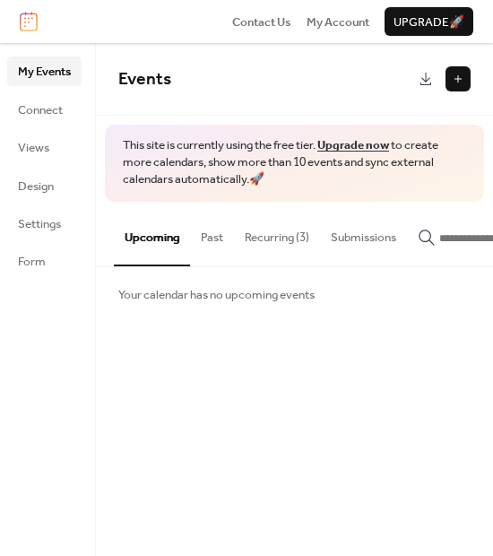
click at [276, 237] on button "Recurring (3)" at bounding box center [277, 233] width 86 height 63
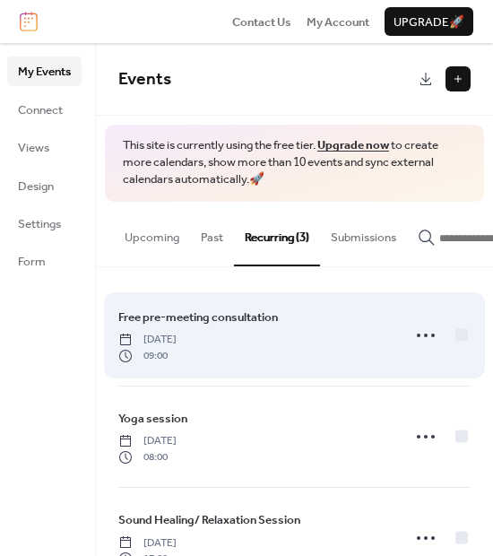
scroll to position [56, 0]
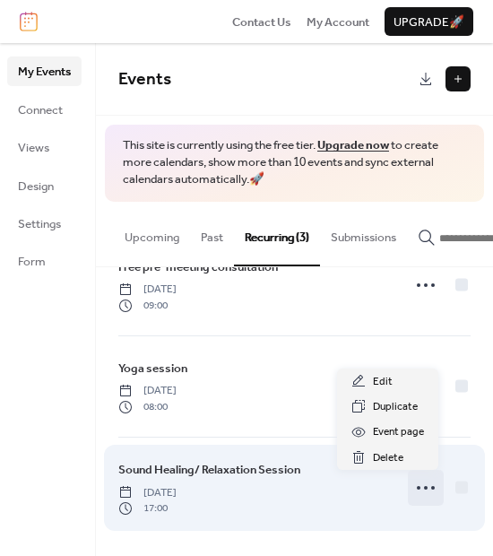
click at [420, 495] on icon at bounding box center [426, 487] width 29 height 29
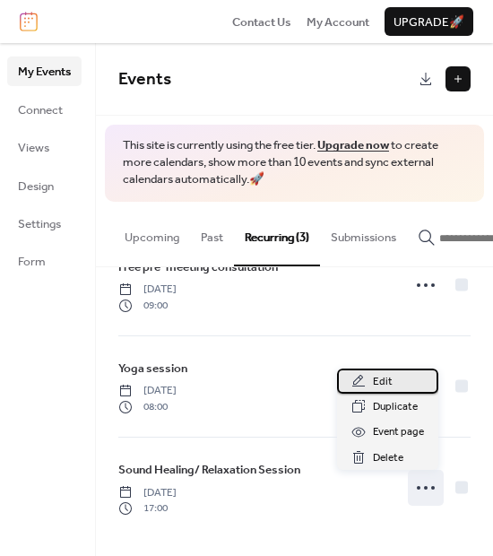
click at [395, 386] on div "Edit" at bounding box center [387, 381] width 101 height 25
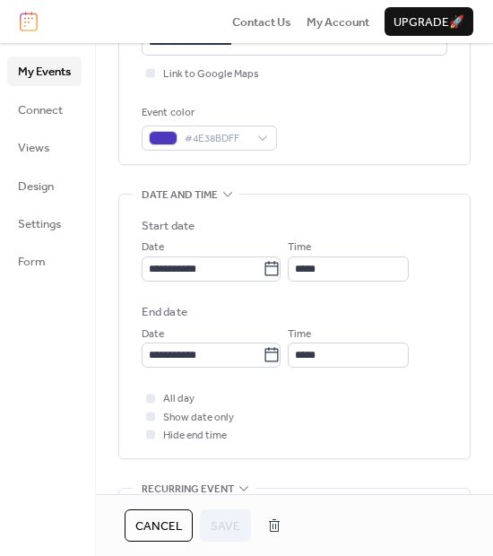
scroll to position [418, 0]
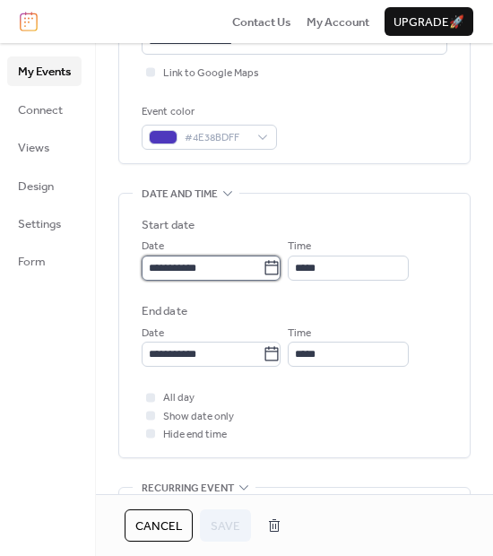
click at [215, 273] on input "**********" at bounding box center [202, 268] width 121 height 25
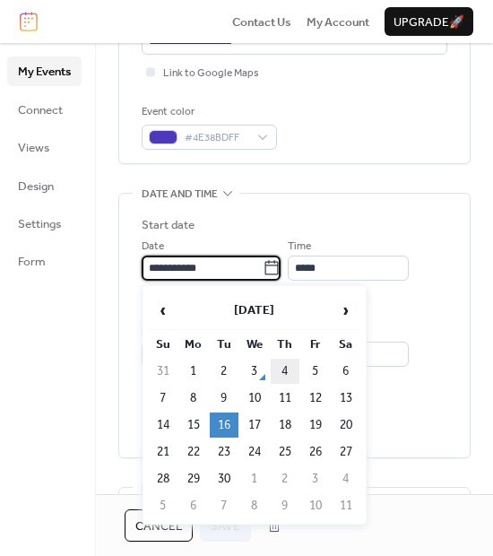
click at [283, 376] on td "4" at bounding box center [285, 371] width 29 height 25
type input "**********"
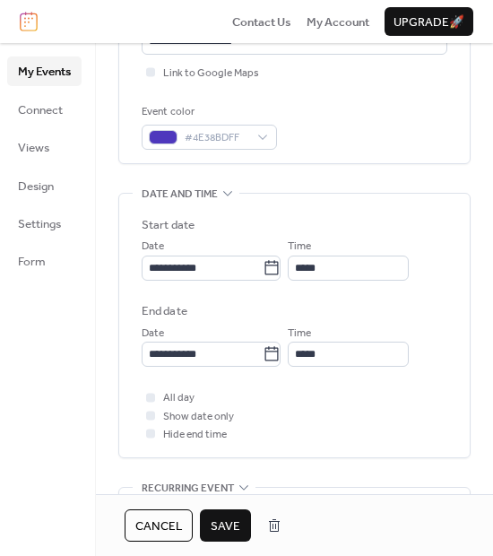
click at [243, 523] on button "Save" at bounding box center [225, 525] width 51 height 32
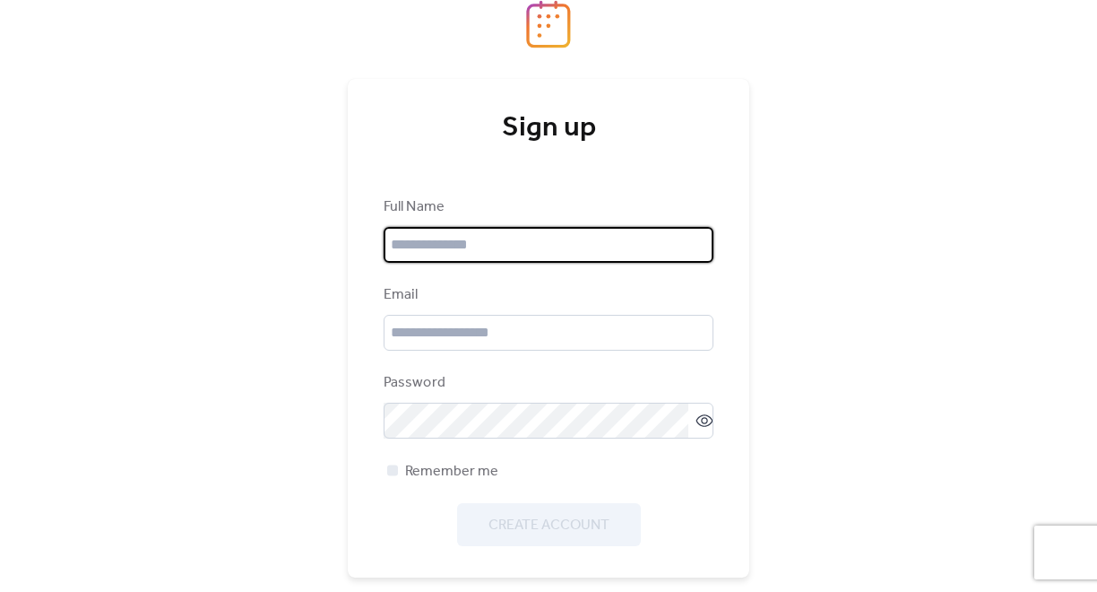
click at [534, 247] on input "text" at bounding box center [549, 245] width 330 height 36
type input "********"
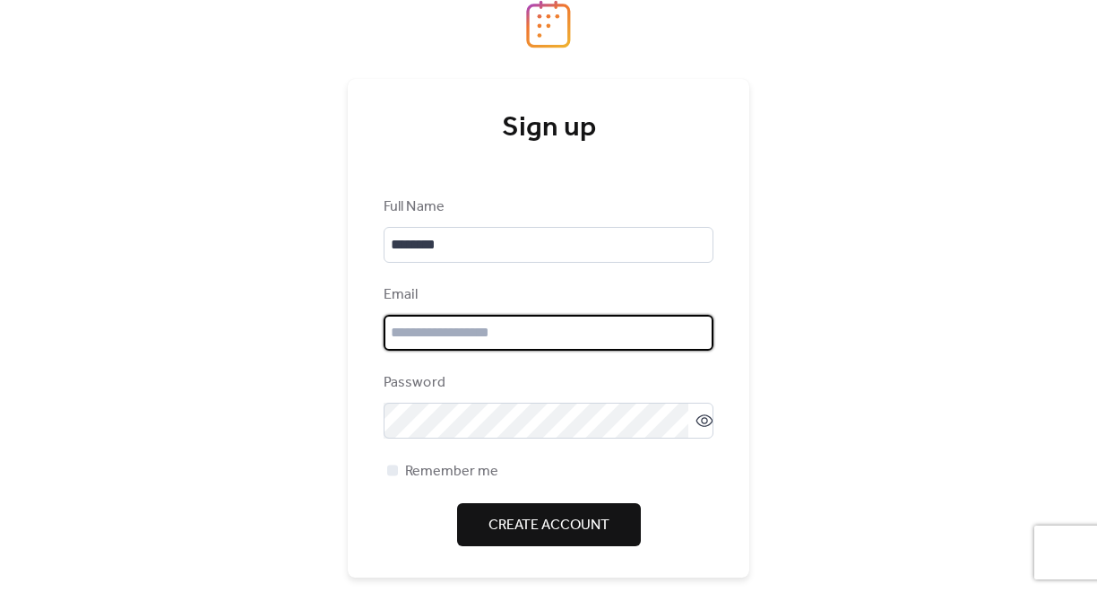
click at [498, 322] on input "email" at bounding box center [549, 333] width 330 height 36
type input "**********"
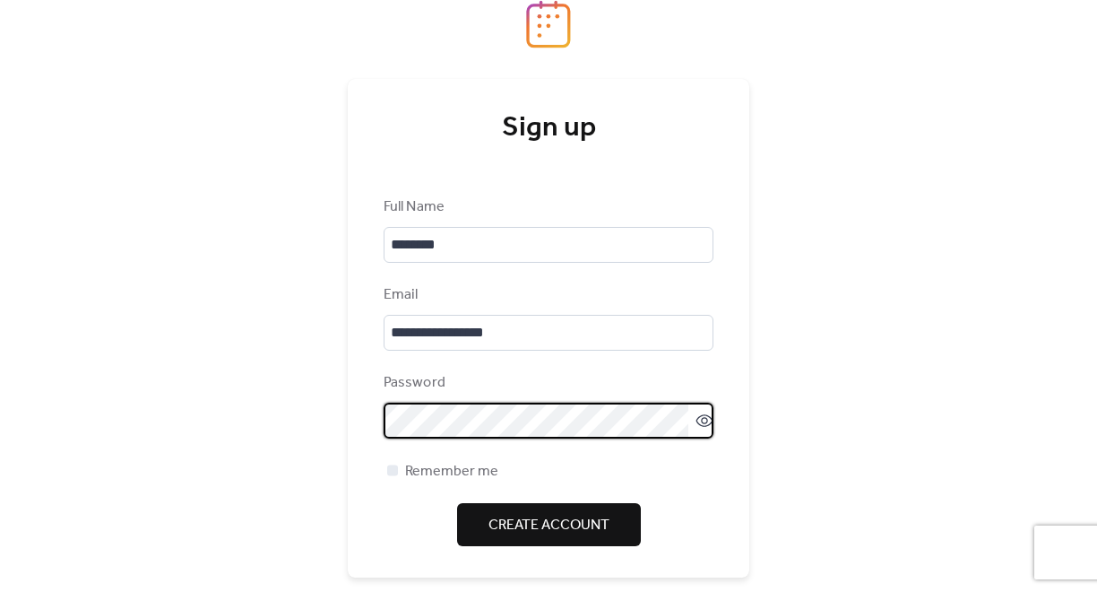
click at [586, 518] on span "Create Account" at bounding box center [549, 526] width 121 height 22
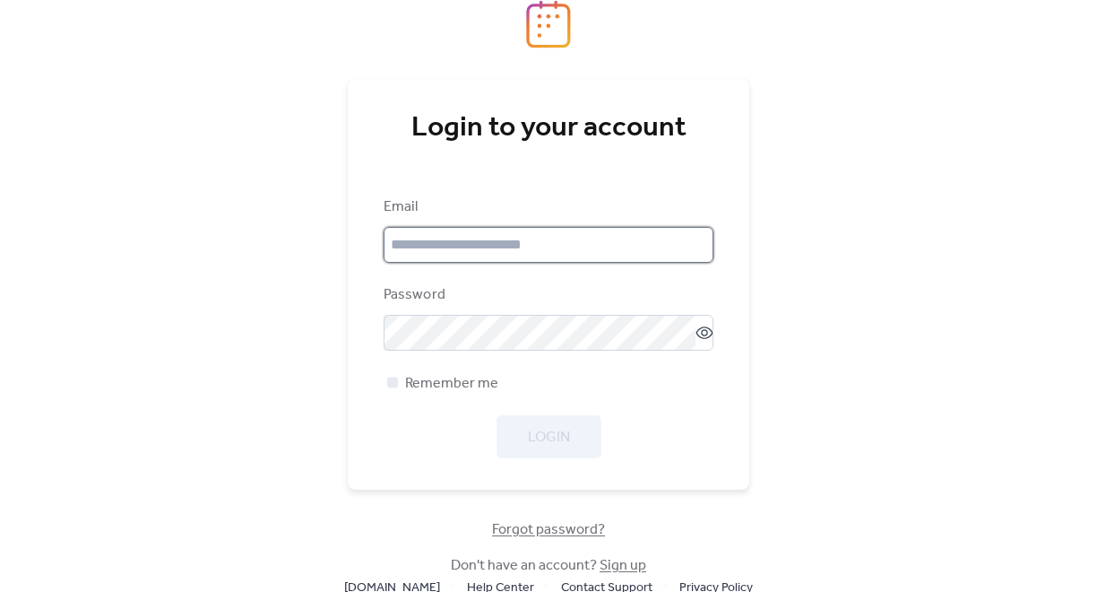
click at [542, 238] on input "email" at bounding box center [549, 245] width 330 height 36
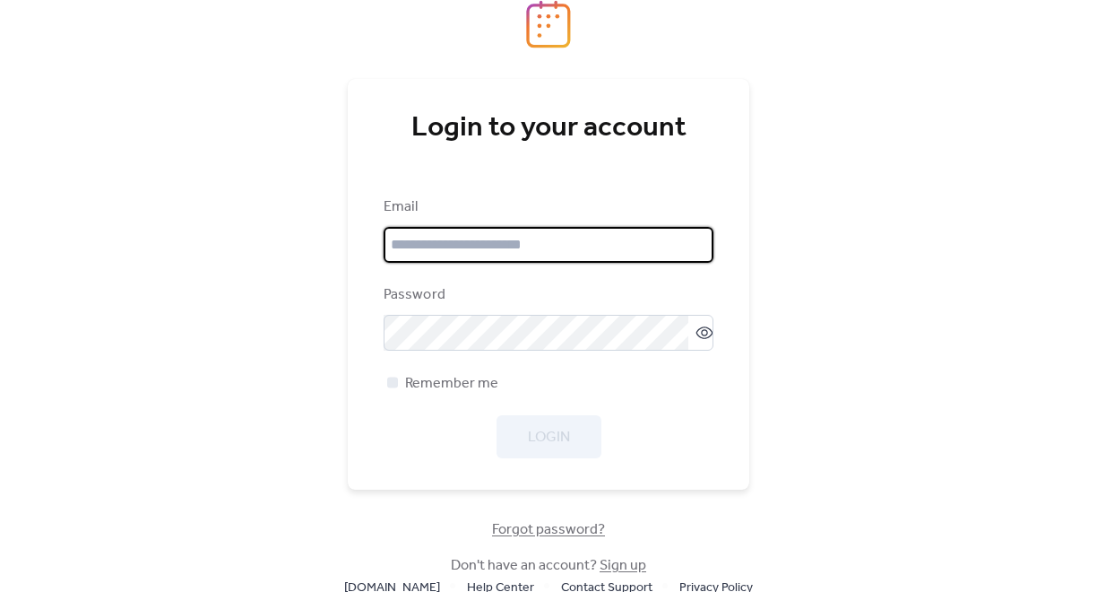
click at [508, 250] on input "email" at bounding box center [549, 245] width 330 height 36
type input "**********"
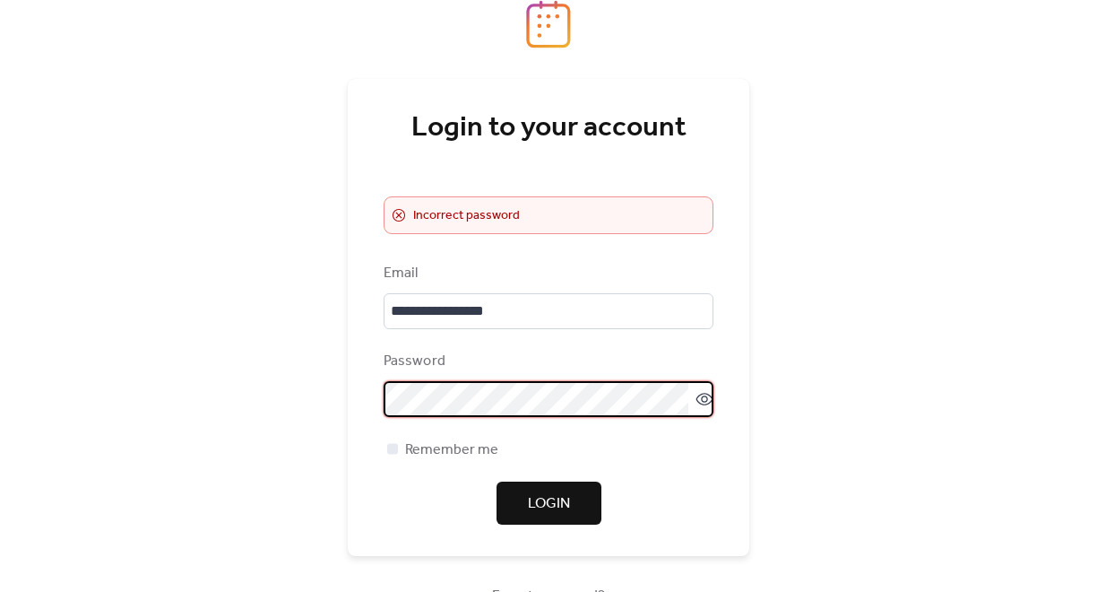
click at [332, 399] on div "**********" at bounding box center [548, 296] width 1097 height 592
click at [358, 397] on div "**********" at bounding box center [549, 317] width 402 height 477
click at [365, 401] on div "**********" at bounding box center [549, 317] width 402 height 477
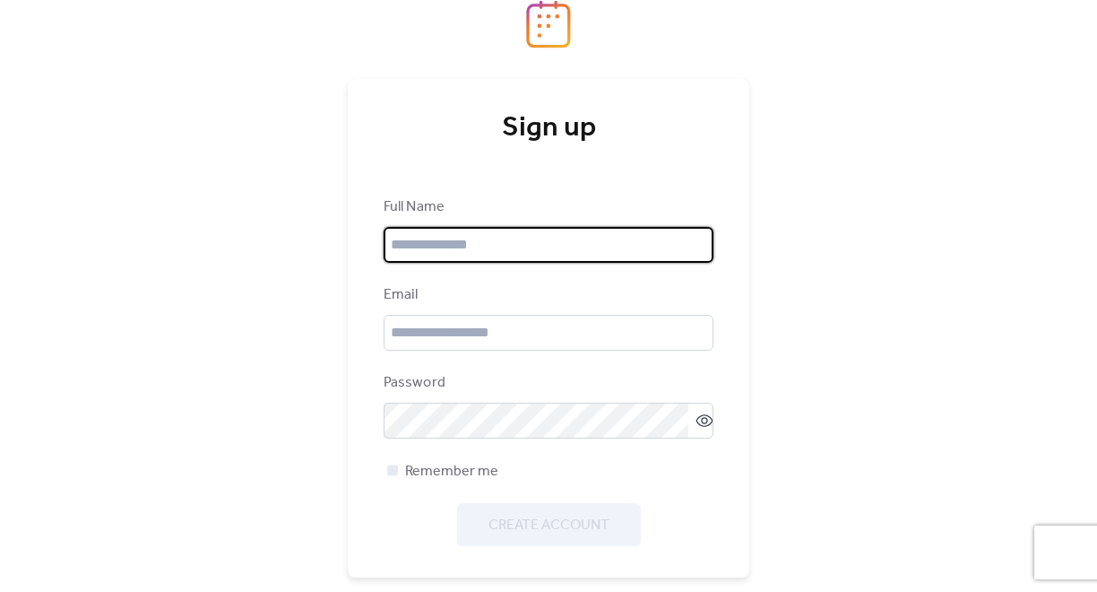
click at [512, 252] on input "text" at bounding box center [549, 245] width 330 height 36
type input "********"
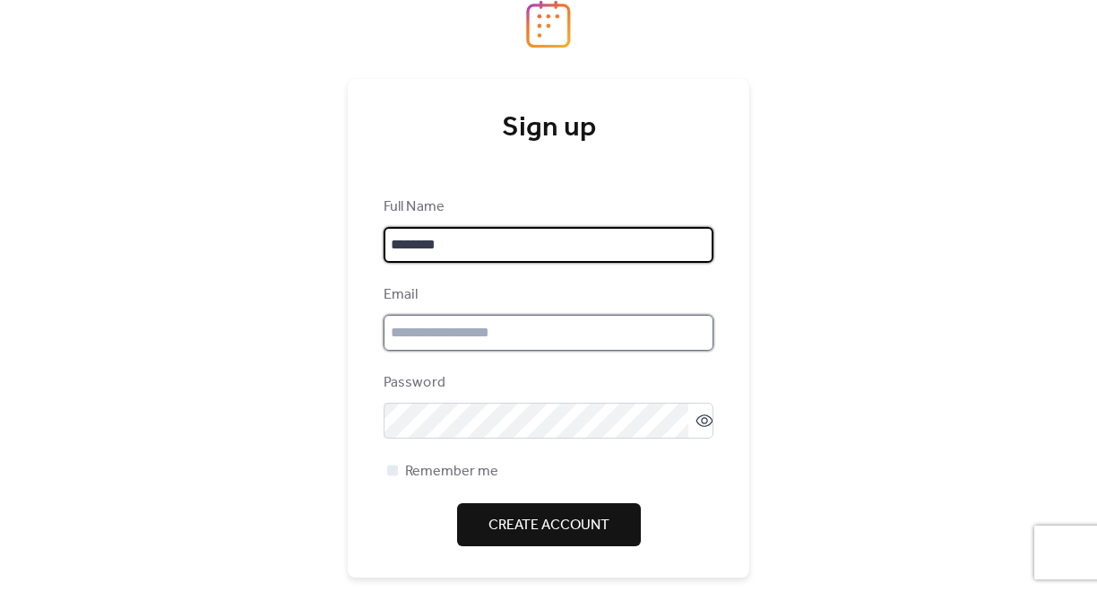
click at [499, 326] on input "email" at bounding box center [549, 333] width 330 height 36
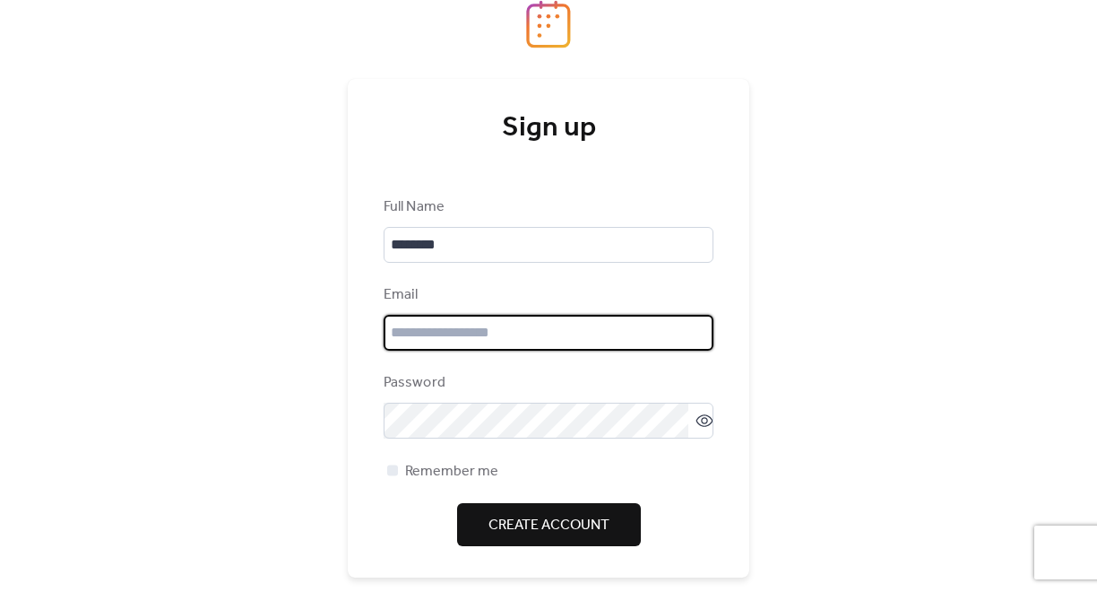
type input "**********"
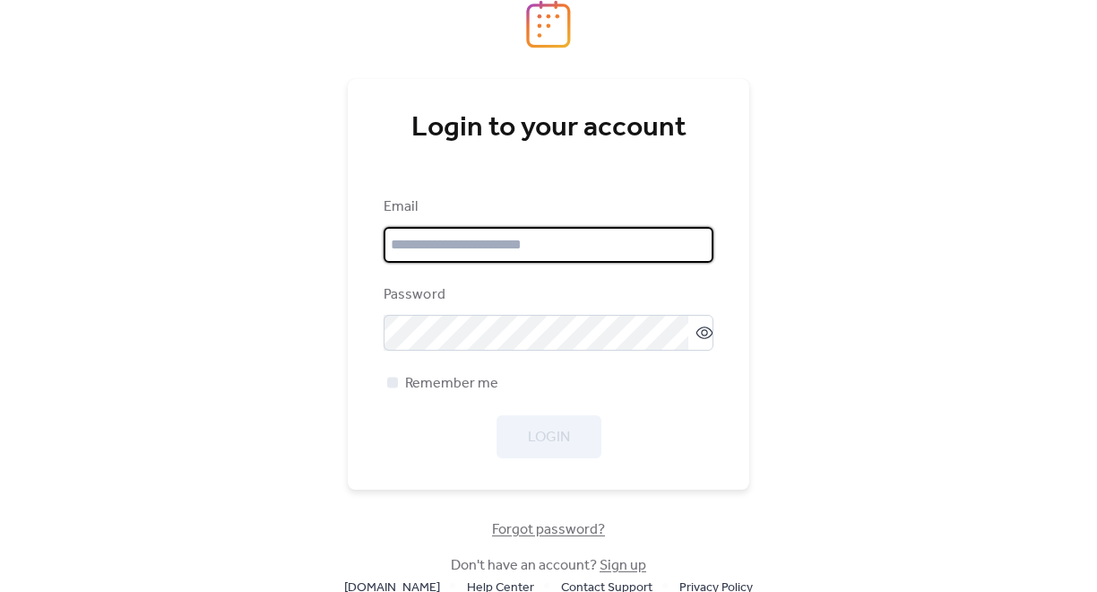
click at [567, 234] on input "email" at bounding box center [549, 245] width 330 height 36
click at [545, 528] on span "Forgot password?" at bounding box center [548, 530] width 113 height 22
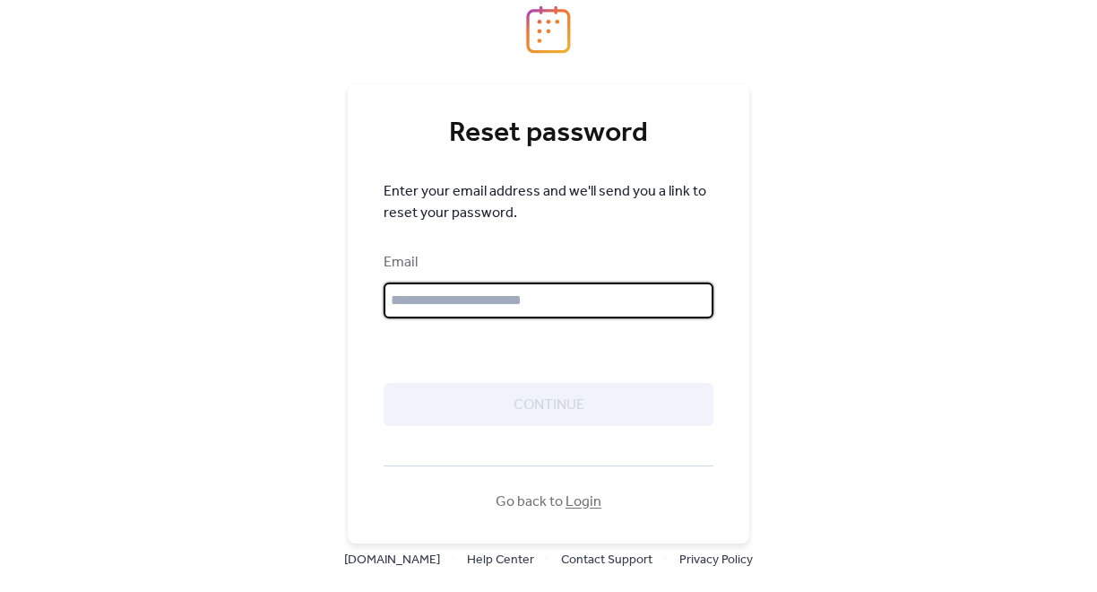
click at [516, 300] on input "text" at bounding box center [549, 300] width 330 height 36
type input "**********"
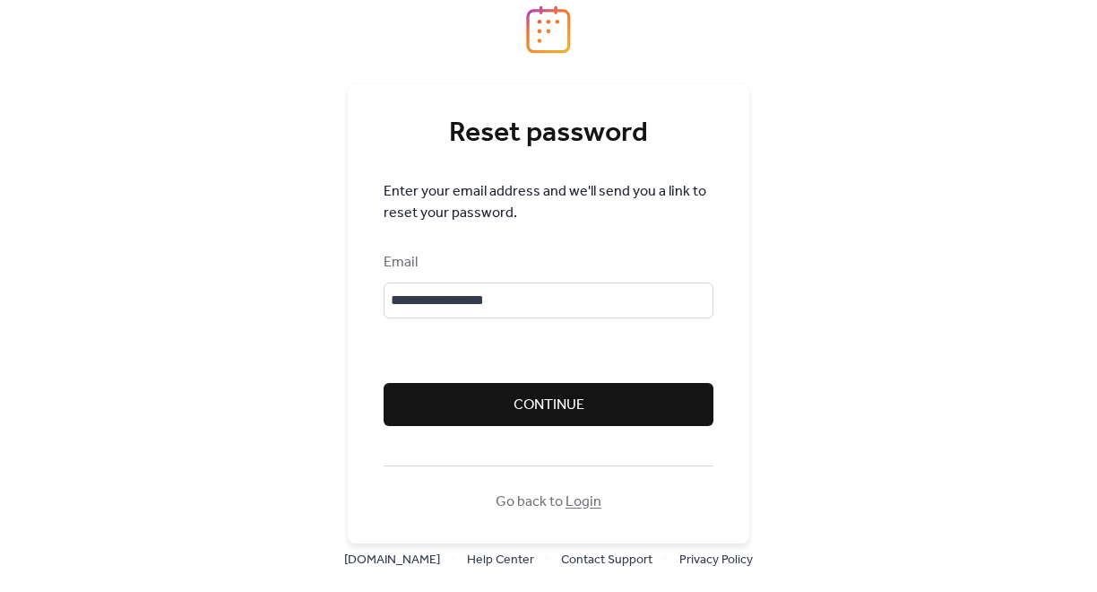
click at [538, 401] on span "Continue" at bounding box center [549, 406] width 71 height 22
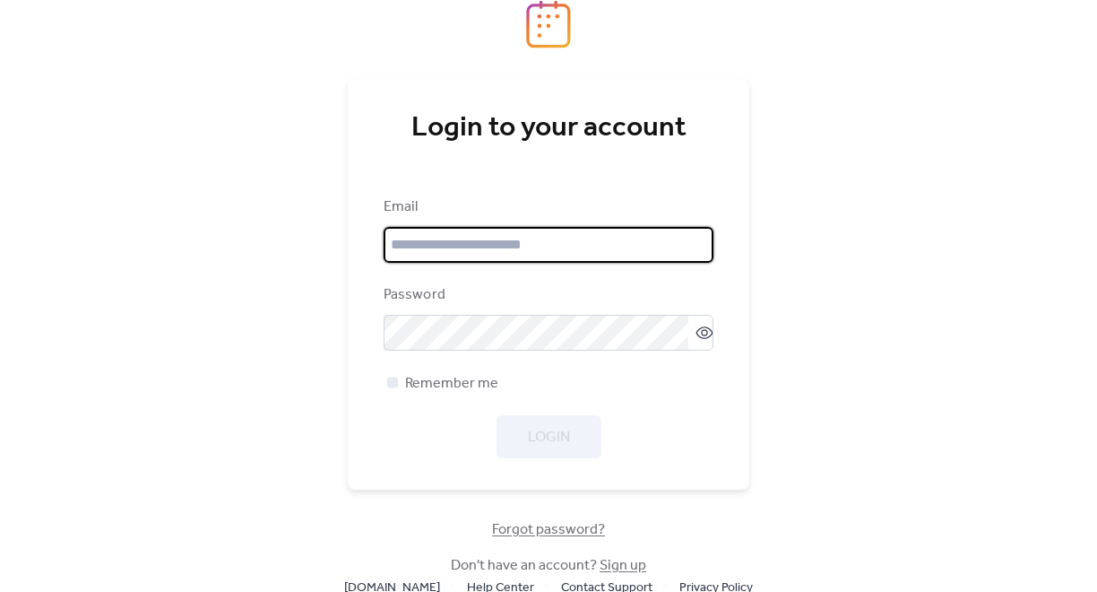
click at [504, 249] on input "email" at bounding box center [549, 245] width 330 height 36
type input "**********"
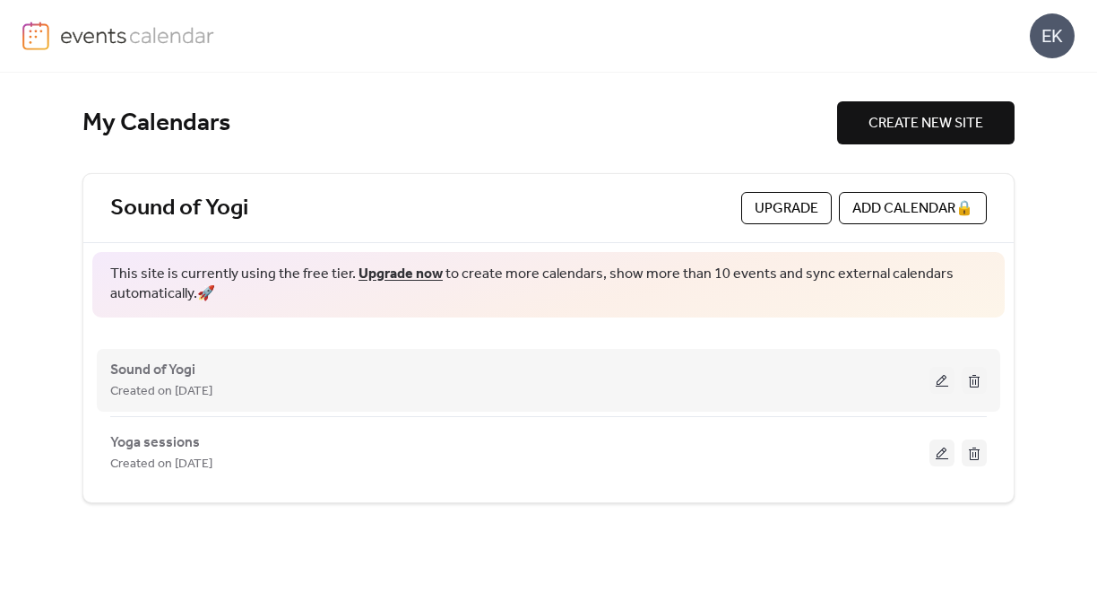
click at [946, 384] on button at bounding box center [942, 380] width 25 height 27
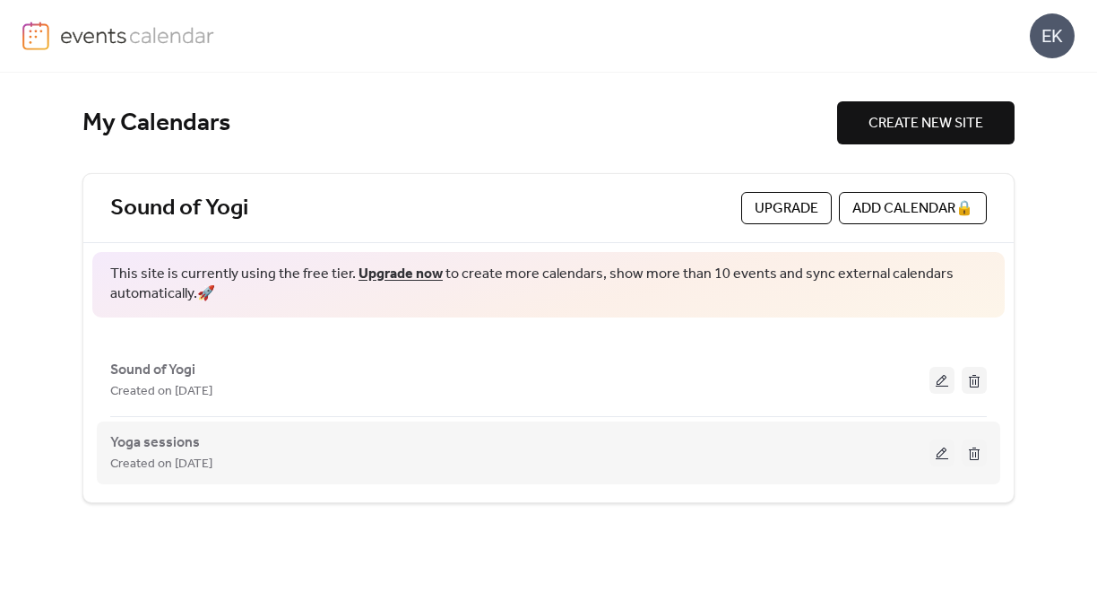
click at [936, 447] on button at bounding box center [942, 452] width 25 height 27
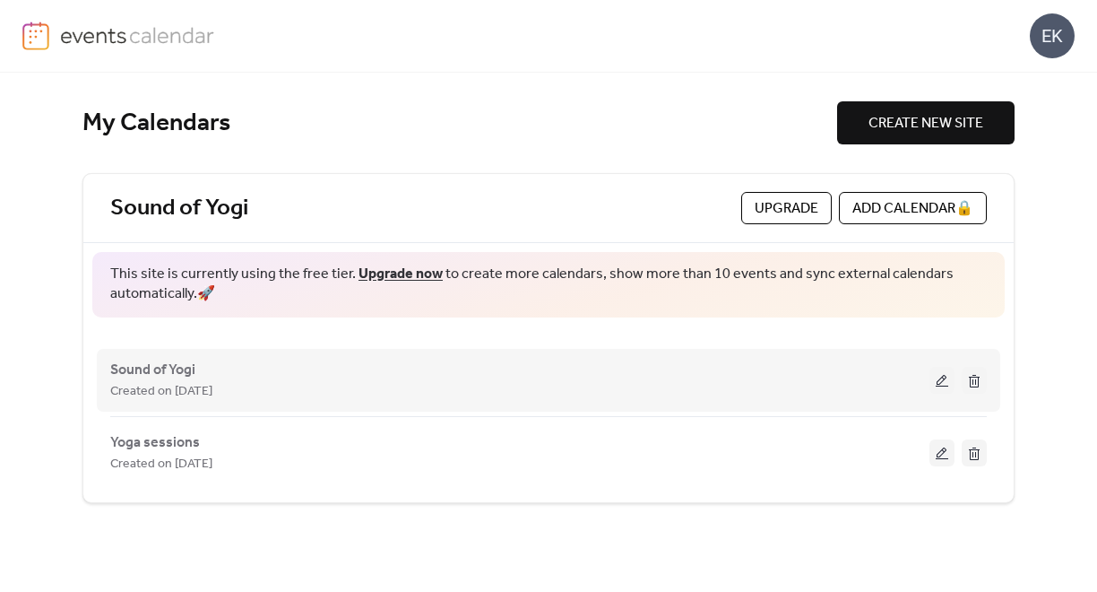
click at [977, 377] on button at bounding box center [974, 380] width 25 height 27
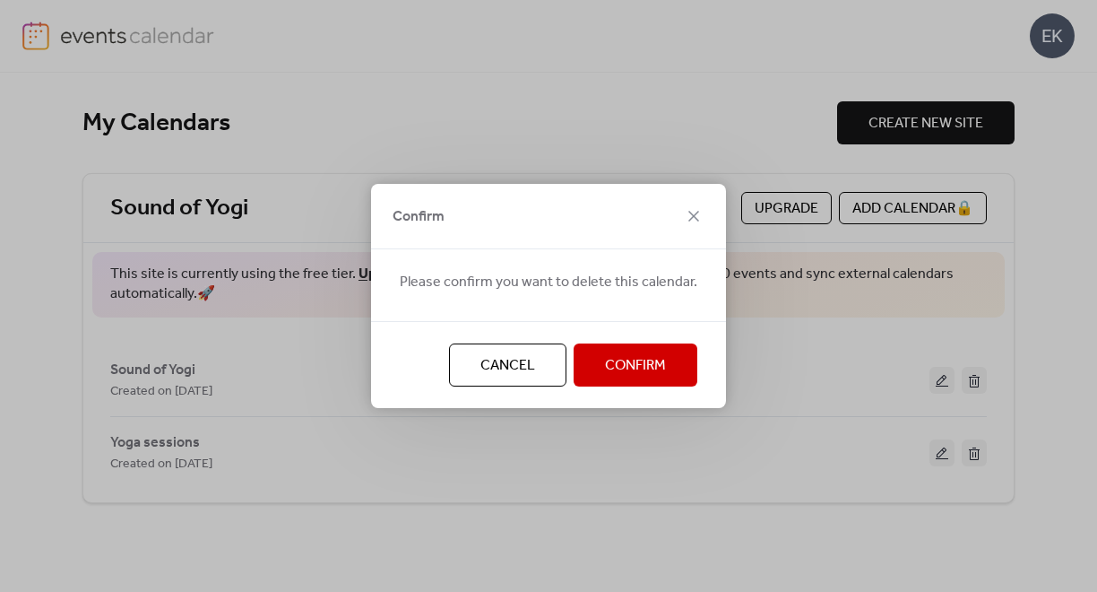
click at [660, 361] on span "Confirm" at bounding box center [635, 366] width 61 height 22
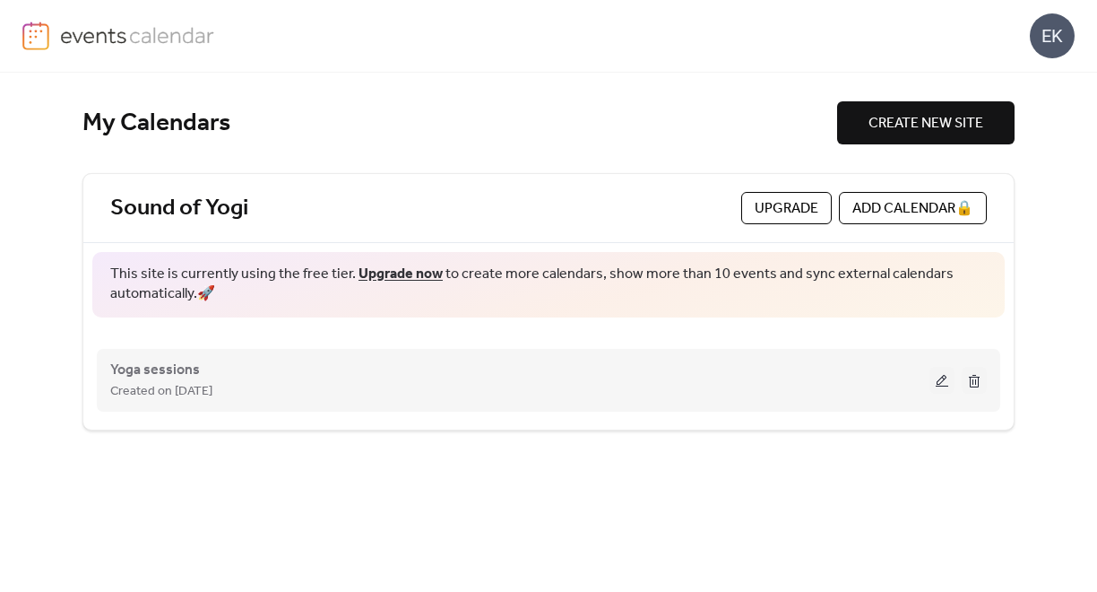
click at [941, 383] on button at bounding box center [942, 380] width 25 height 27
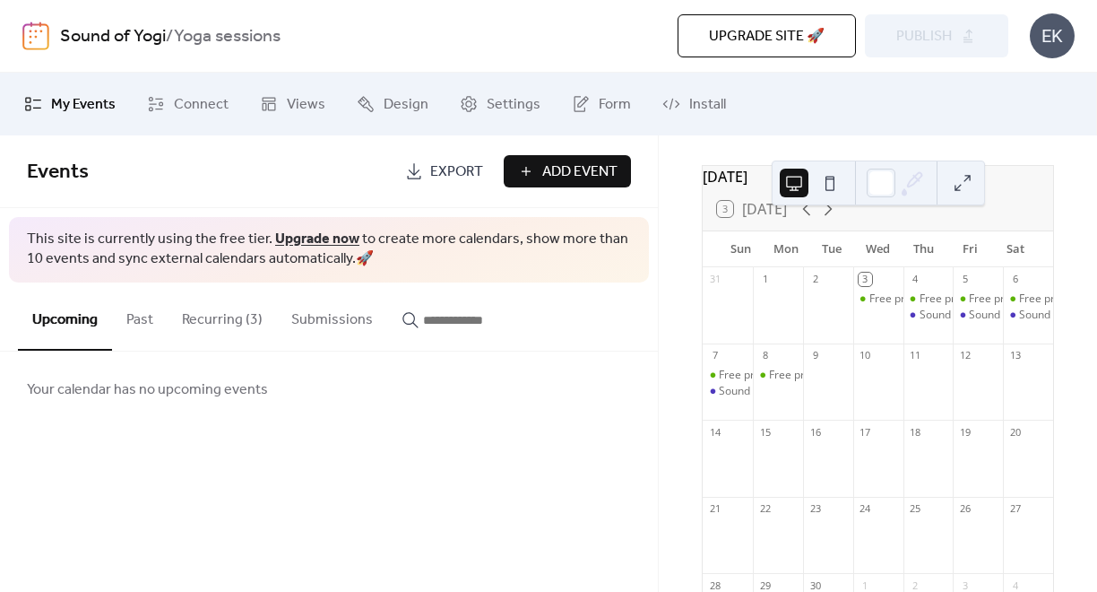
scroll to position [75, 0]
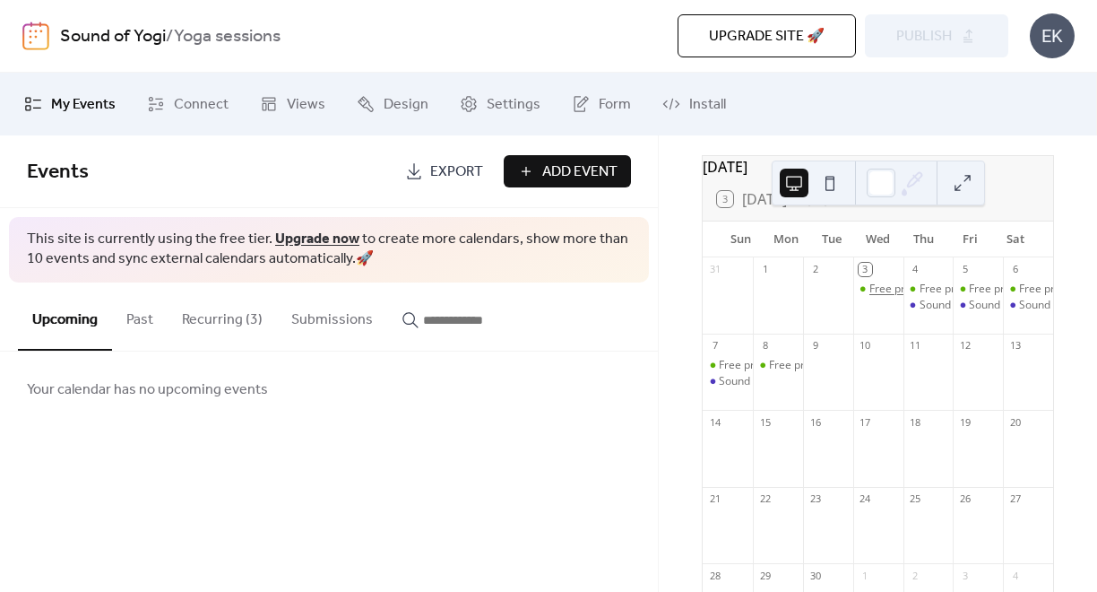
click at [878, 297] on div "Free pre-meeting consultation" at bounding box center [945, 289] width 151 height 15
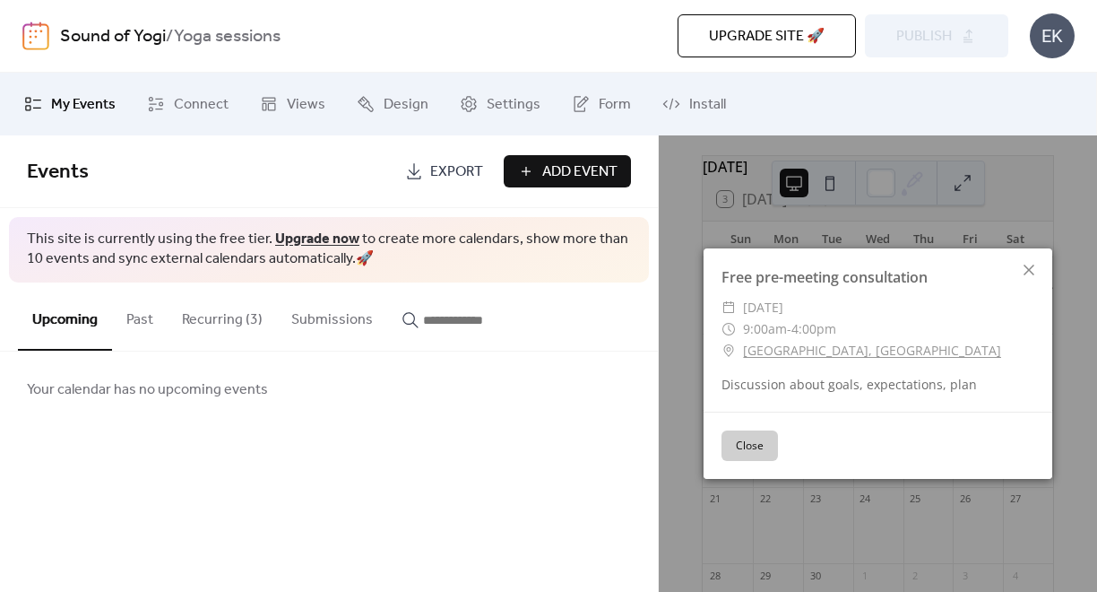
click at [229, 315] on button "Recurring (3)" at bounding box center [222, 315] width 109 height 66
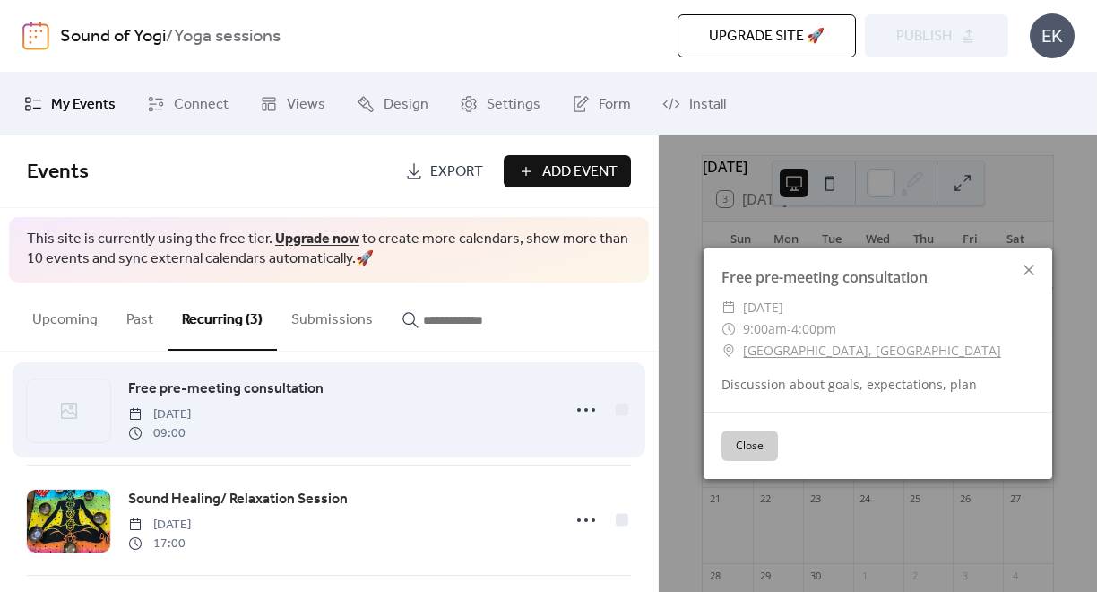
scroll to position [21, 0]
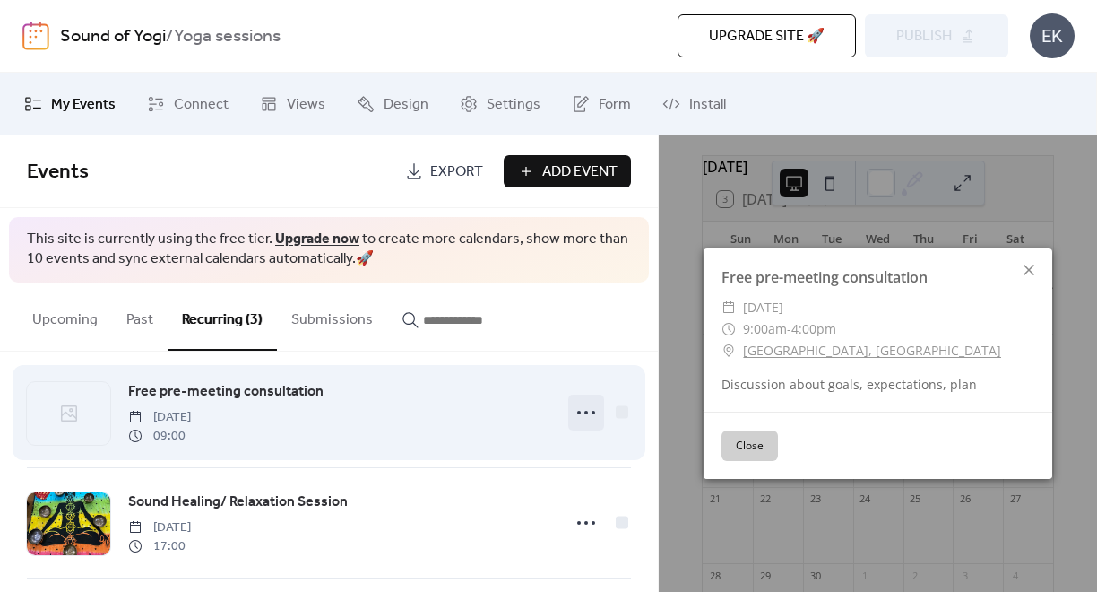
click at [579, 415] on icon at bounding box center [586, 412] width 29 height 29
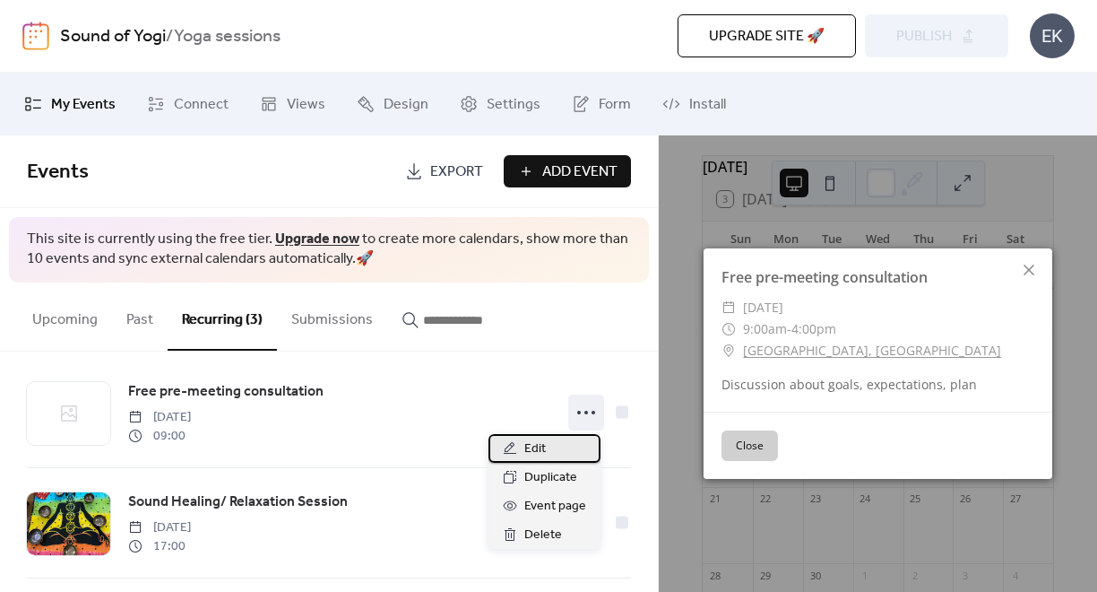
click at [550, 441] on div "Edit" at bounding box center [545, 448] width 112 height 29
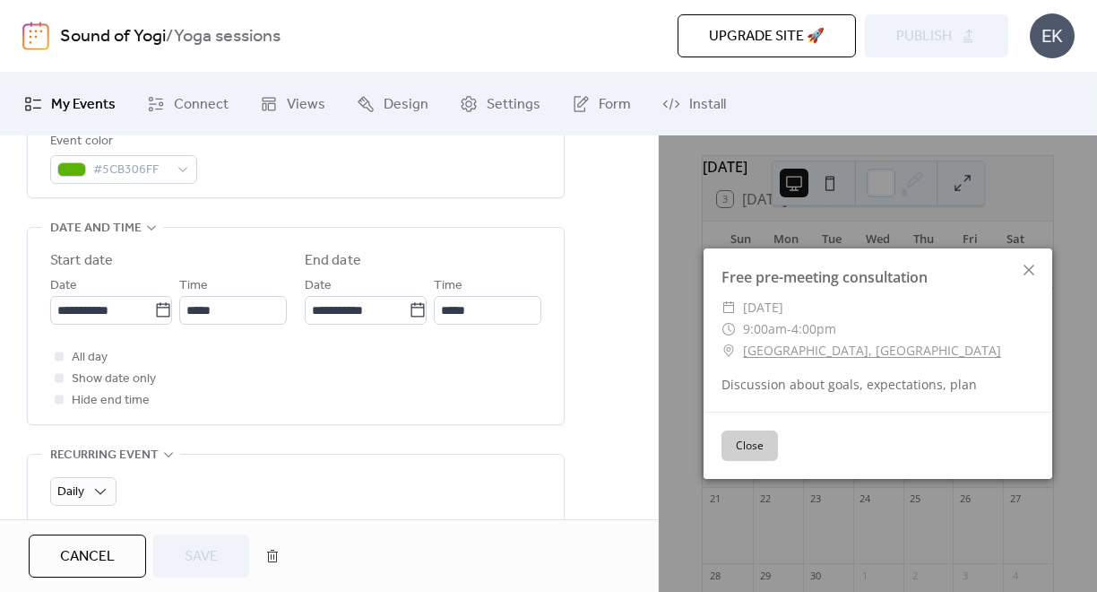
scroll to position [540, 0]
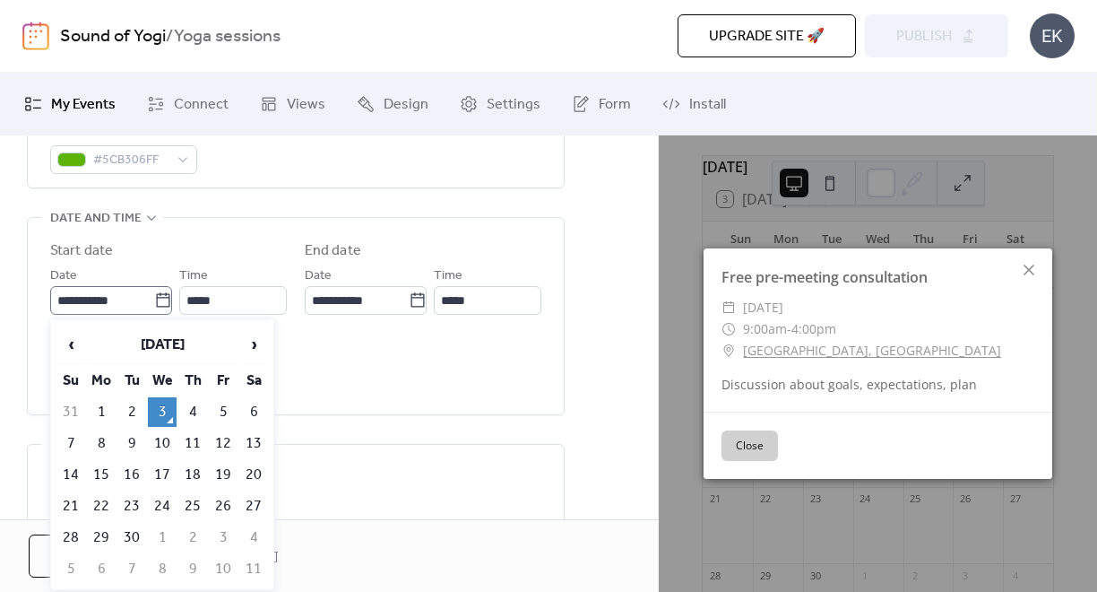
click at [160, 304] on icon at bounding box center [163, 300] width 18 height 18
click at [154, 304] on input "**********" at bounding box center [102, 300] width 104 height 29
click at [195, 447] on td "11" at bounding box center [192, 444] width 29 height 30
type input "**********"
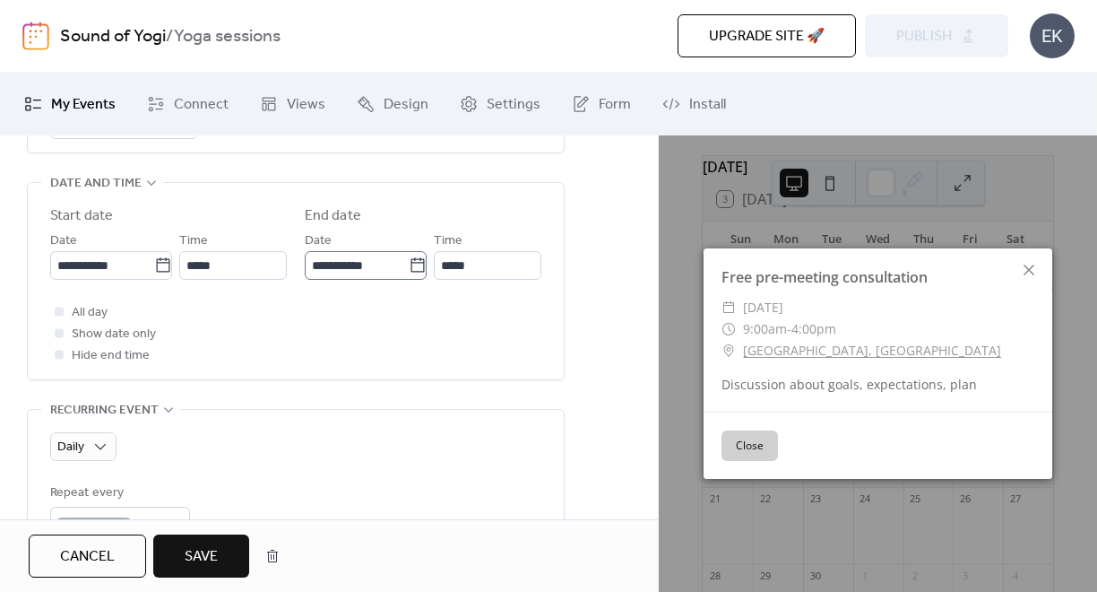
scroll to position [577, 0]
click at [212, 553] on span "Save" at bounding box center [201, 557] width 33 height 22
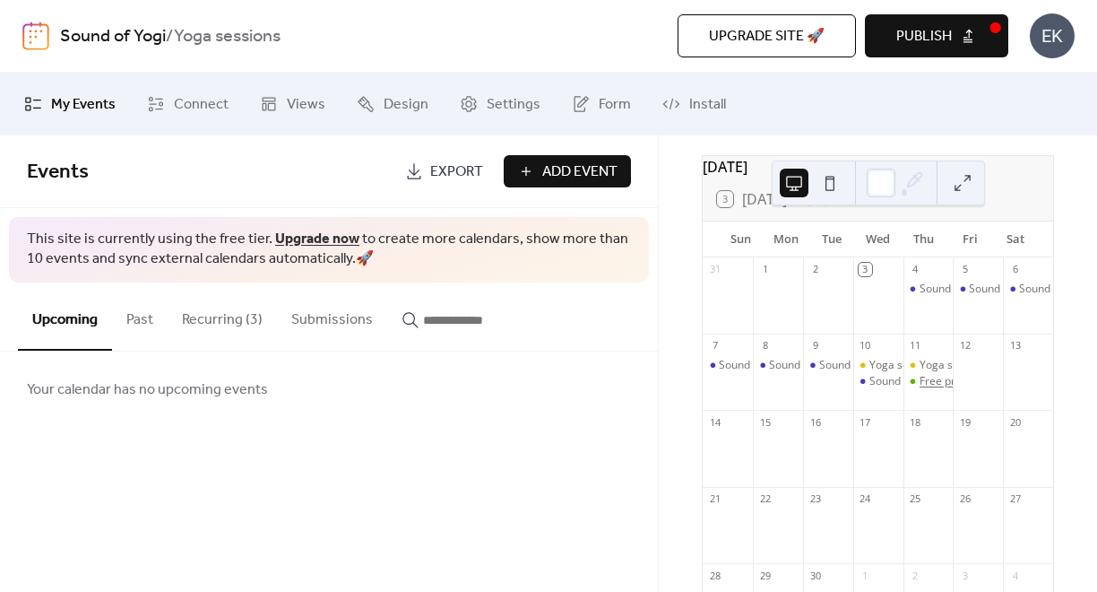
click at [920, 389] on div "Free pre-meeting consultation" at bounding box center [995, 381] width 151 height 15
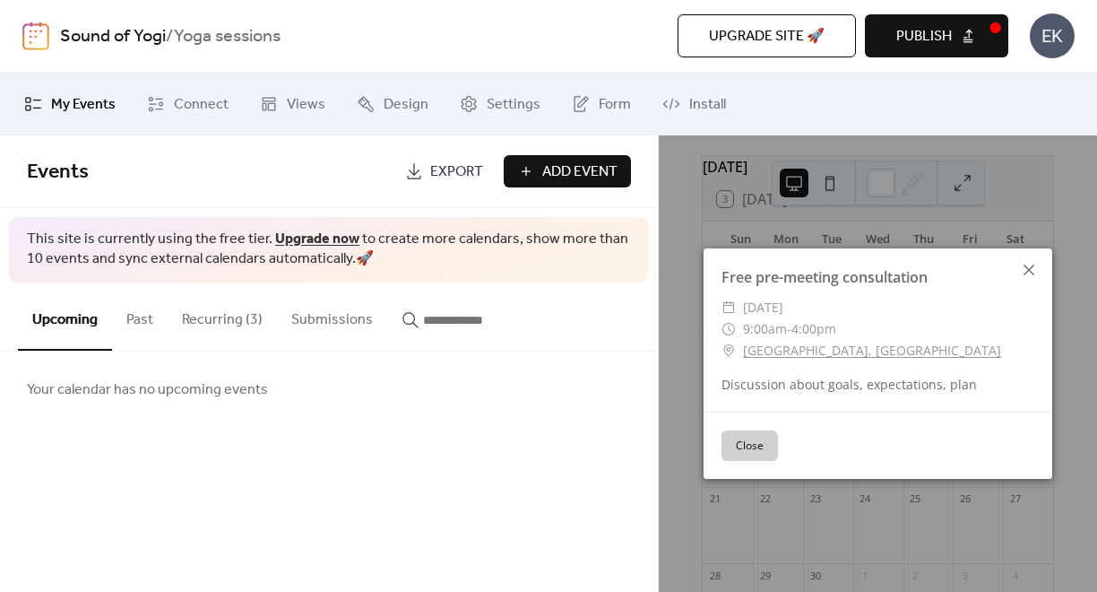
click at [1031, 273] on icon at bounding box center [1029, 270] width 11 height 11
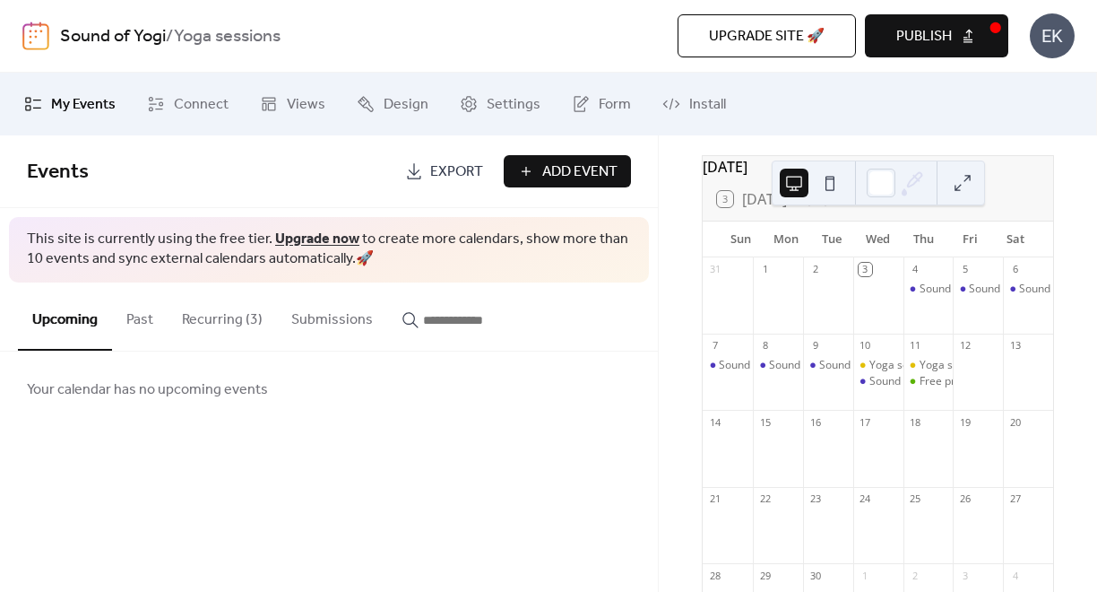
click at [226, 316] on button "Recurring (3)" at bounding box center [222, 315] width 109 height 66
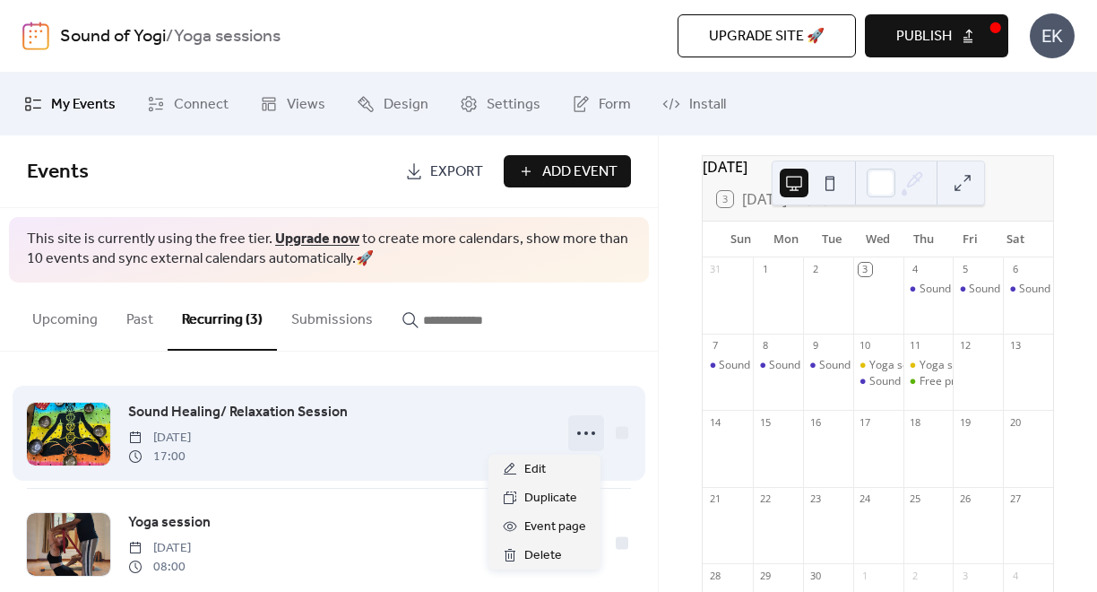
click at [585, 434] on icon at bounding box center [586, 433] width 29 height 29
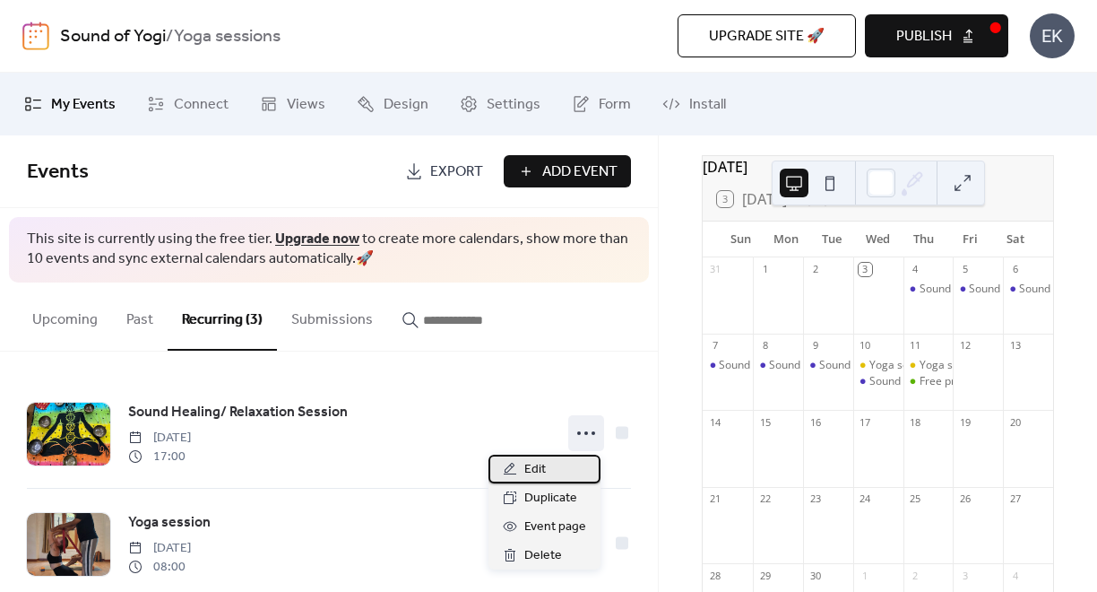
click at [544, 474] on span "Edit" at bounding box center [536, 470] width 22 height 22
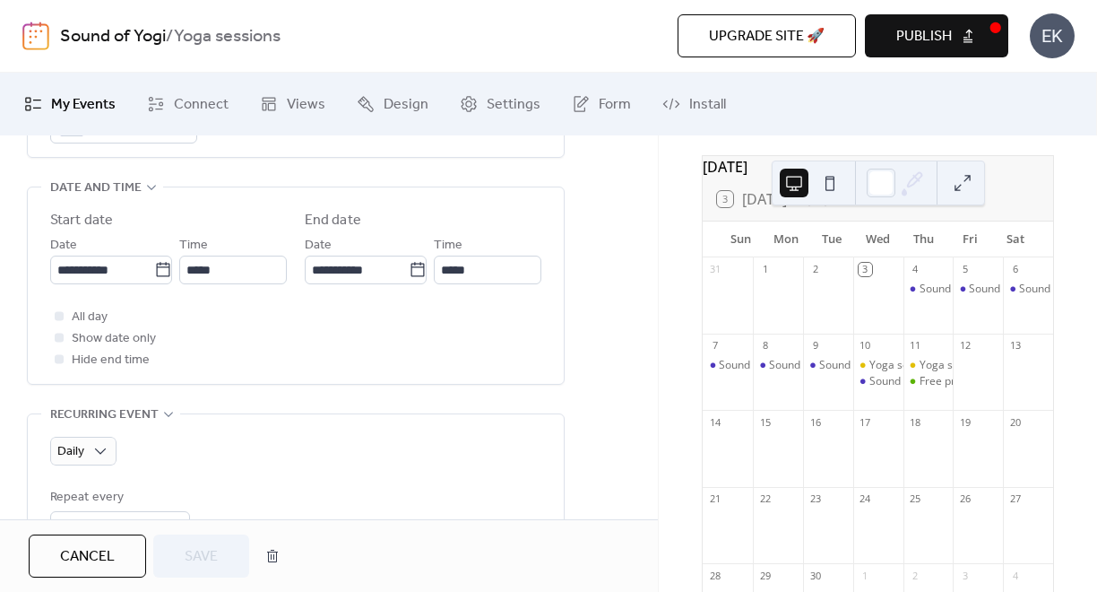
scroll to position [571, 0]
click at [155, 268] on icon at bounding box center [163, 269] width 18 height 18
click at [154, 268] on input "**********" at bounding box center [102, 269] width 104 height 29
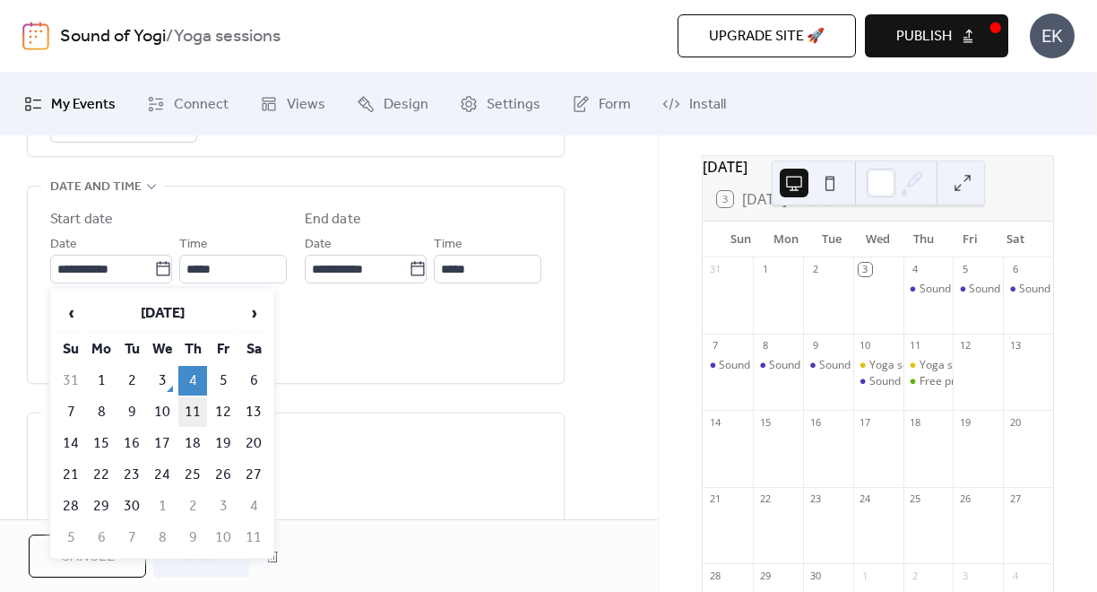
click at [186, 411] on td "11" at bounding box center [192, 412] width 29 height 30
type input "**********"
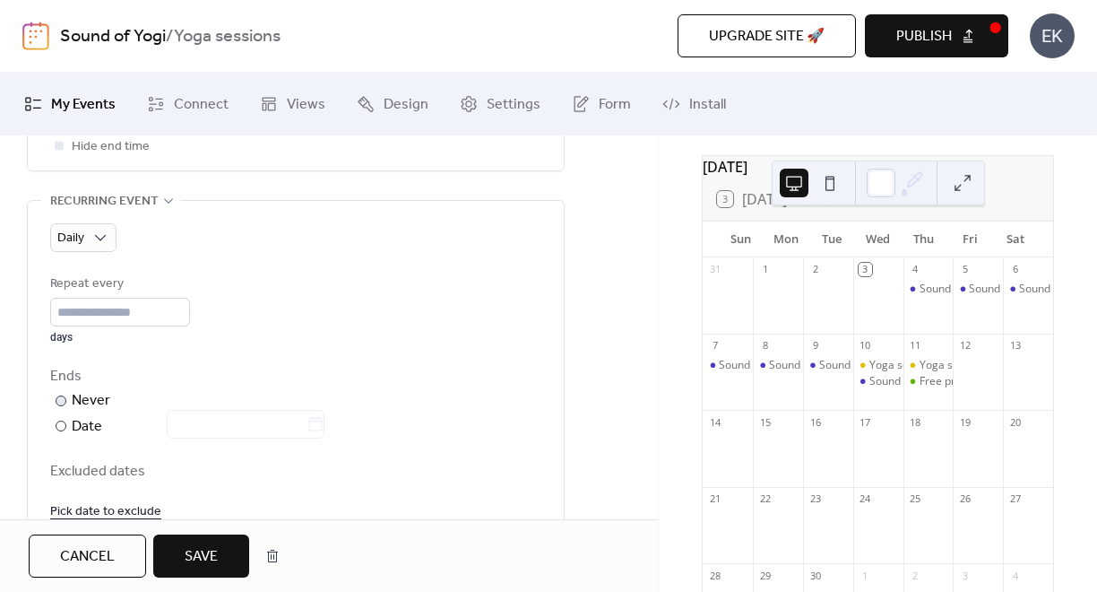
scroll to position [783, 0]
click at [185, 308] on input "*" at bounding box center [120, 313] width 140 height 29
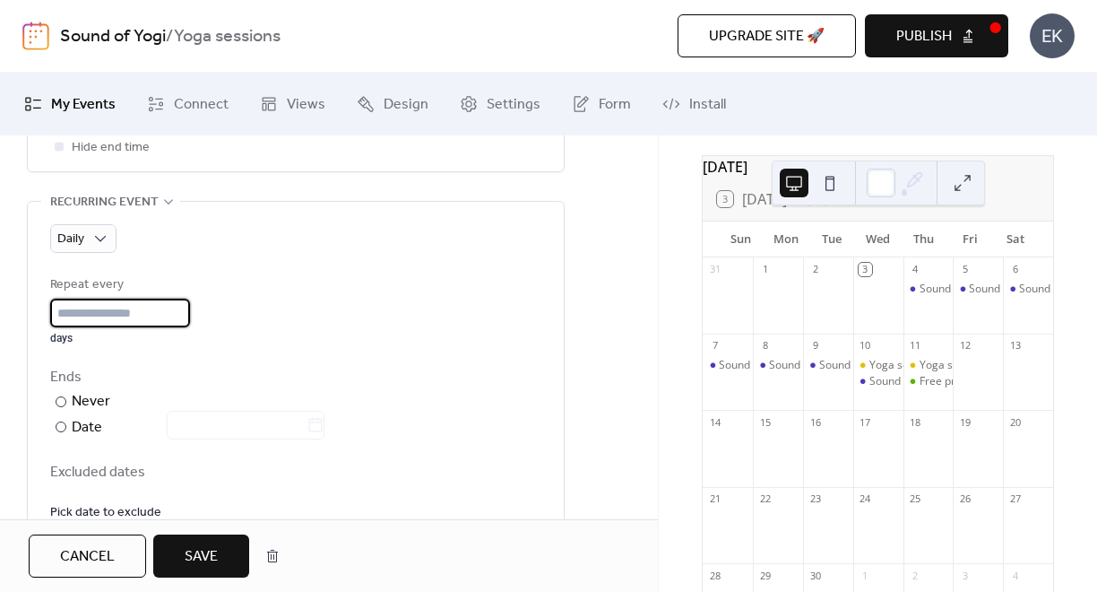
click at [185, 308] on input "*" at bounding box center [120, 313] width 140 height 29
click at [185, 308] on input "**" at bounding box center [120, 313] width 140 height 29
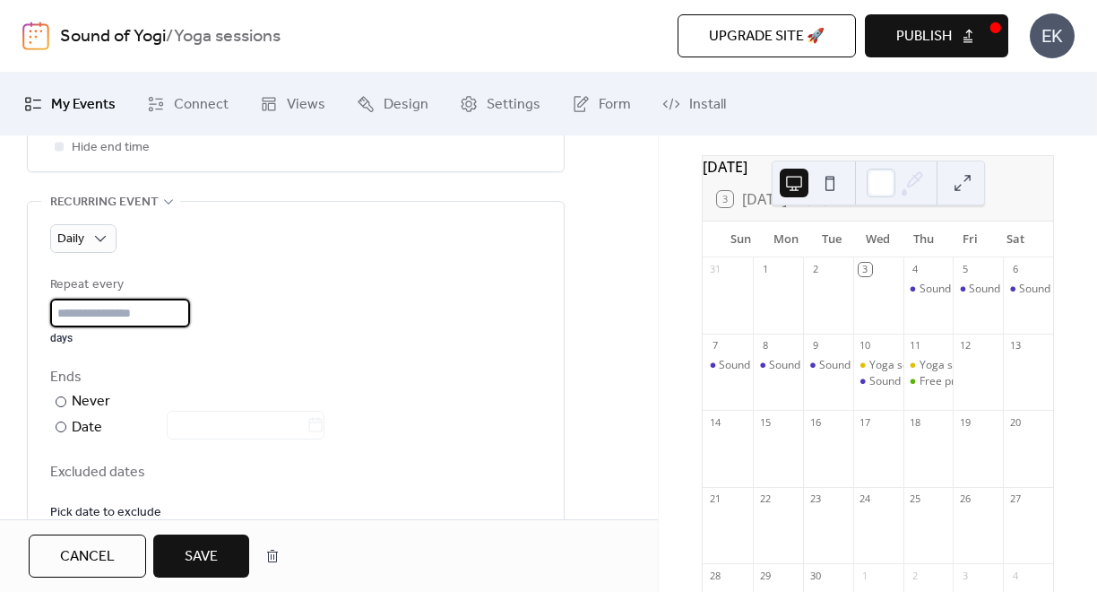
click at [183, 318] on input "*" at bounding box center [120, 313] width 140 height 29
type input "*"
click at [183, 318] on input "*" at bounding box center [120, 313] width 140 height 29
click at [201, 558] on span "Save" at bounding box center [201, 557] width 33 height 22
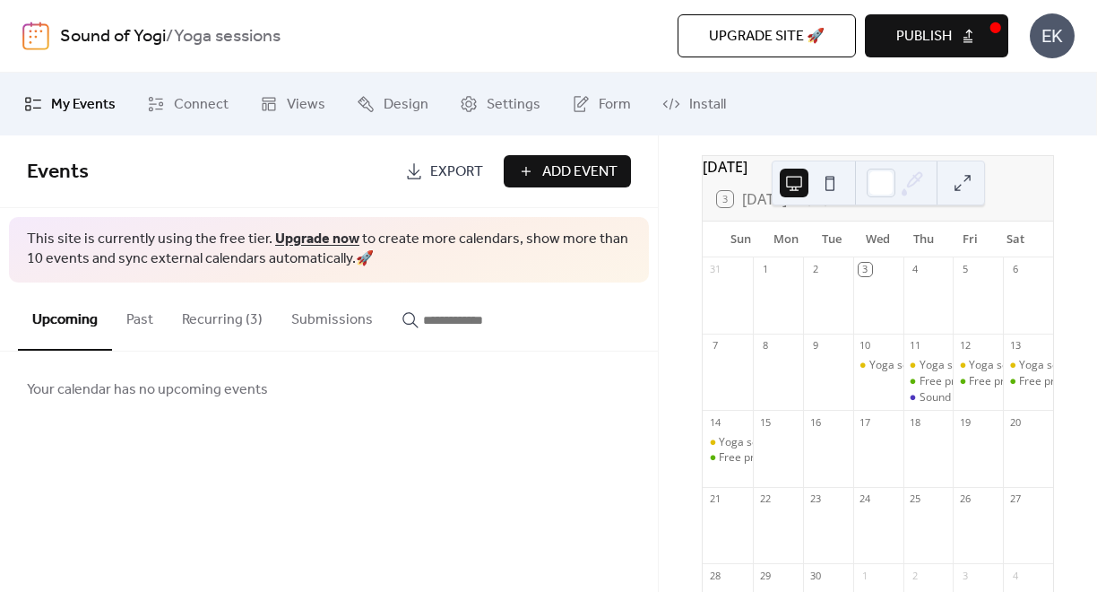
click at [224, 312] on button "Recurring (3)" at bounding box center [222, 315] width 109 height 66
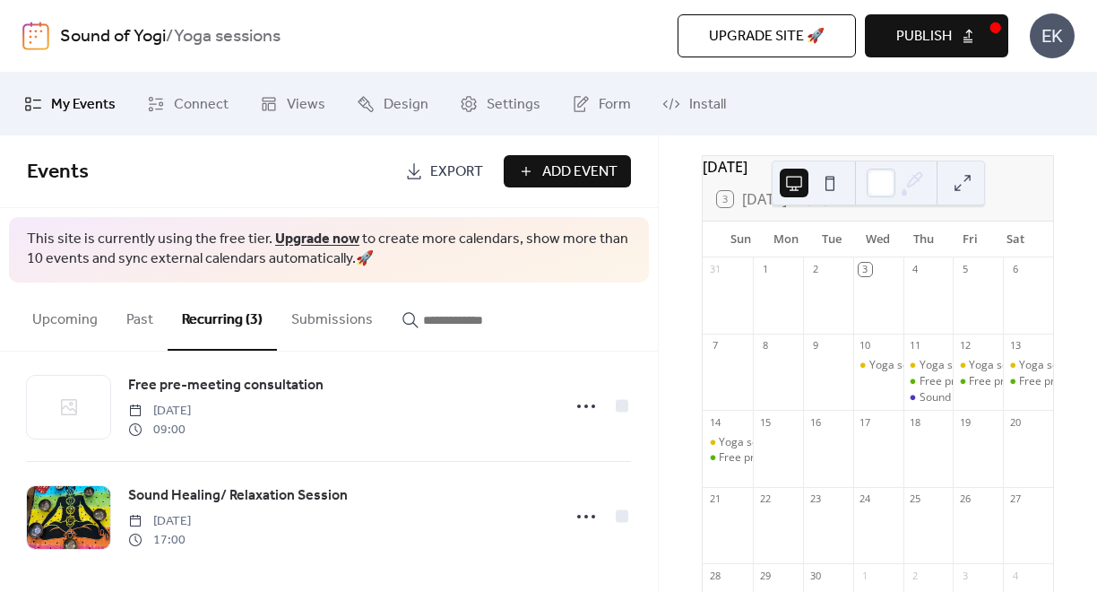
scroll to position [143, 0]
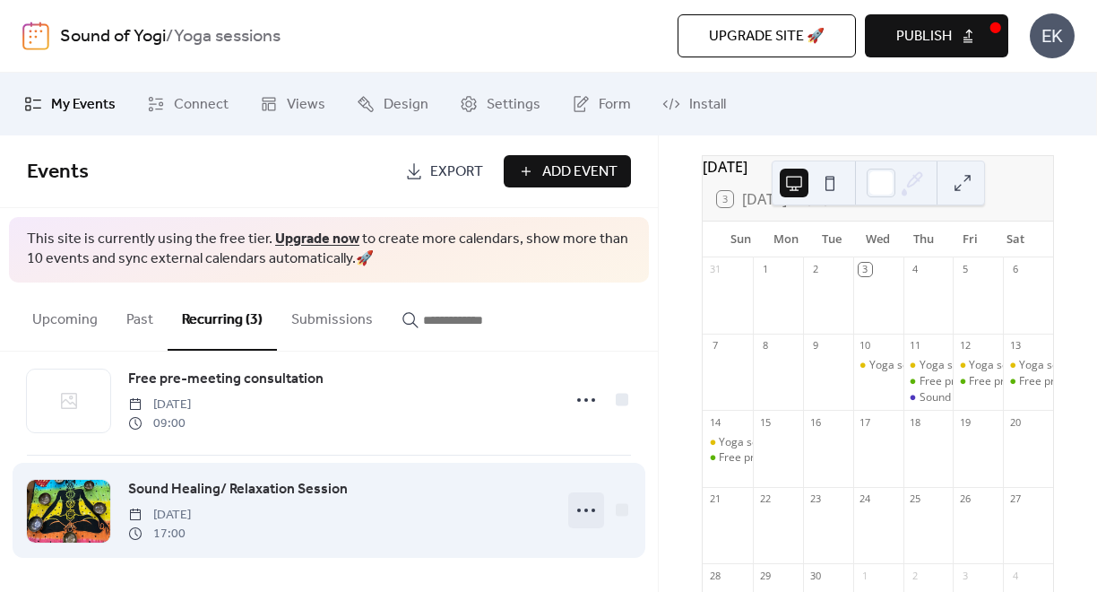
click at [577, 511] on icon at bounding box center [586, 510] width 29 height 29
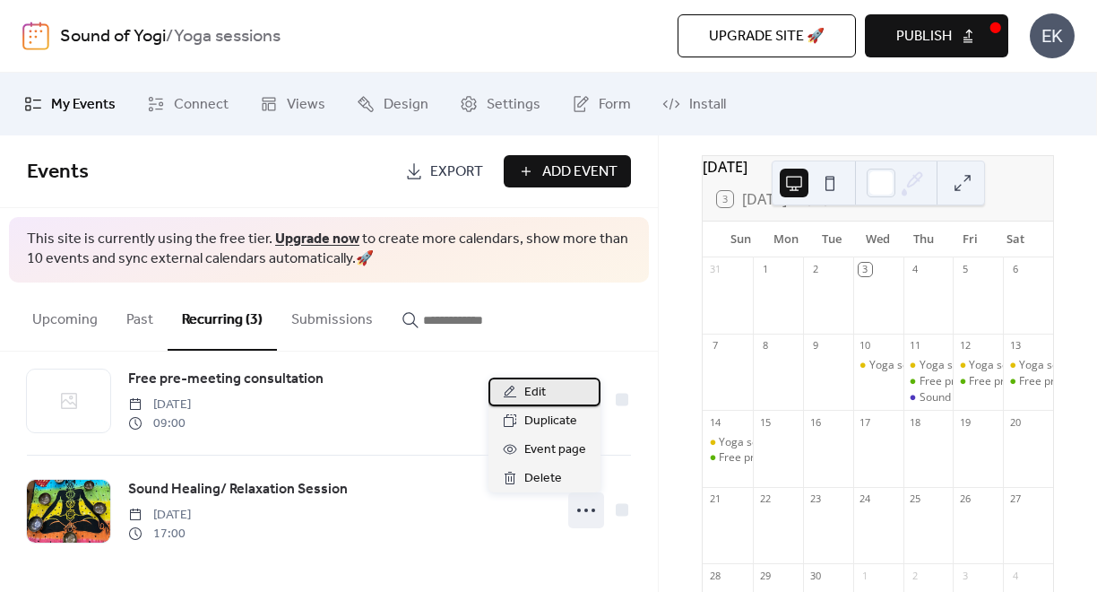
click at [538, 393] on span "Edit" at bounding box center [536, 393] width 22 height 22
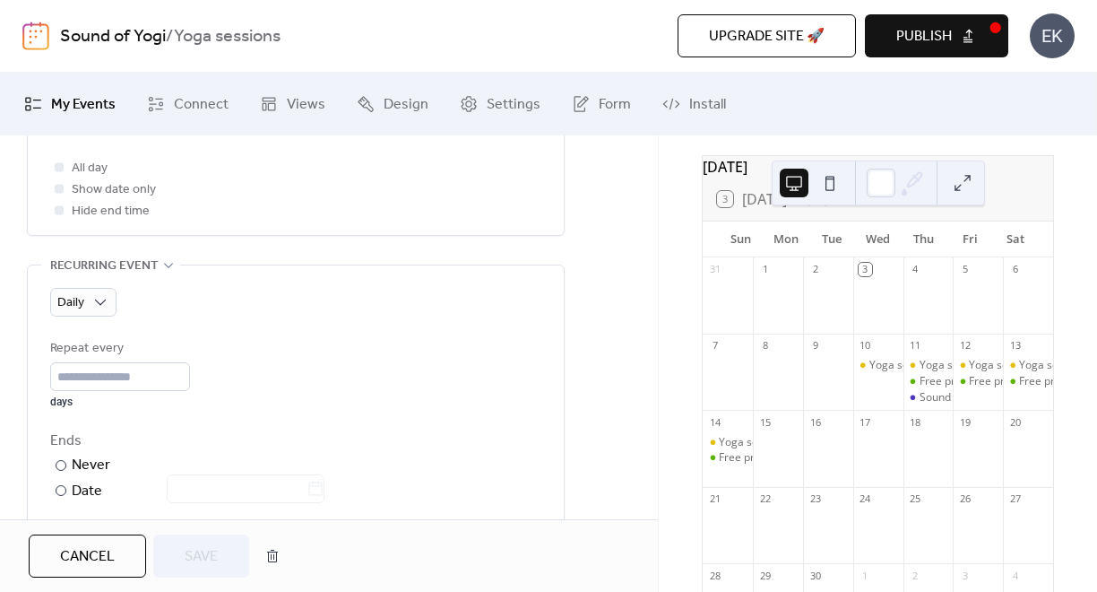
scroll to position [748, 0]
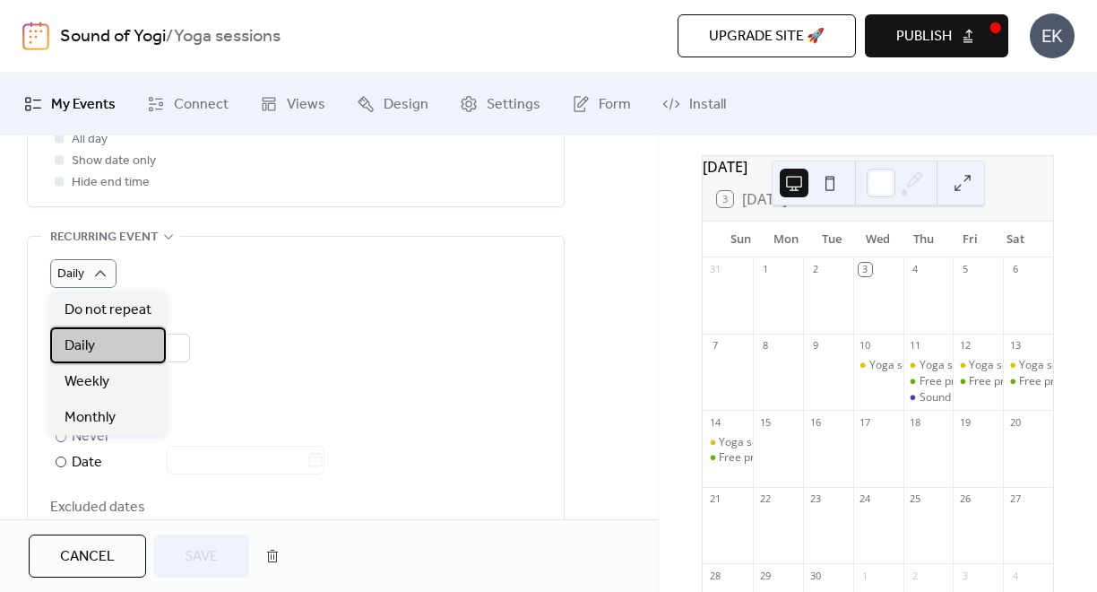
click at [101, 342] on div "Daily" at bounding box center [108, 345] width 116 height 36
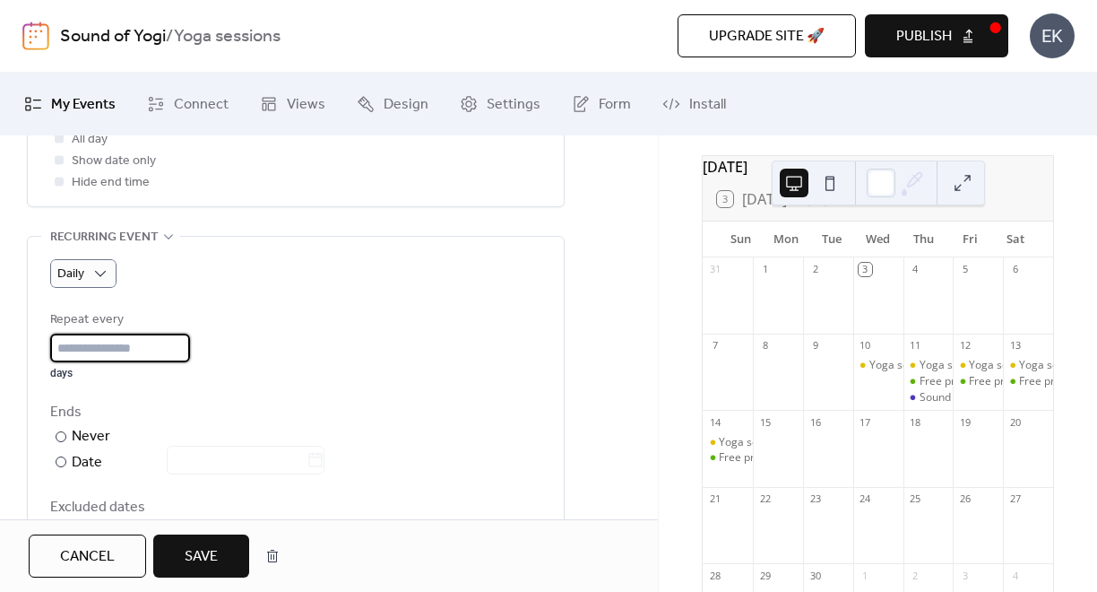
drag, startPoint x: 105, startPoint y: 343, endPoint x: 39, endPoint y: 347, distance: 65.6
click at [39, 347] on div "Daily Repeat every * days Ends ​ Never ​ Date Excluded dates Pick date to exclu…" at bounding box center [296, 404] width 536 height 334
type input "*"
click at [164, 424] on div "Ends ​ Never ​ Date" at bounding box center [295, 438] width 491 height 73
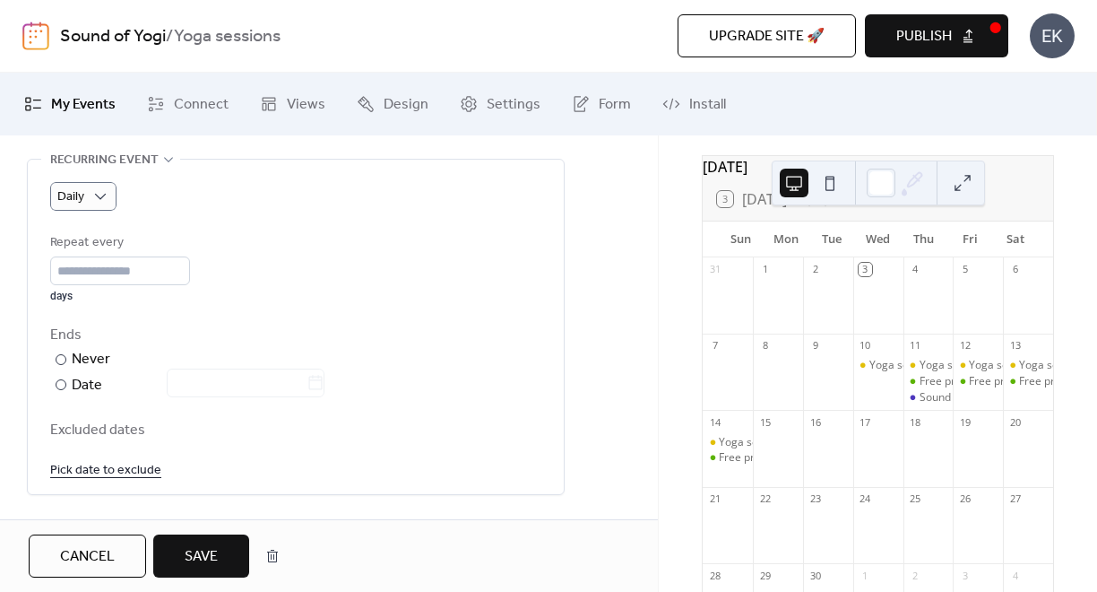
scroll to position [828, 0]
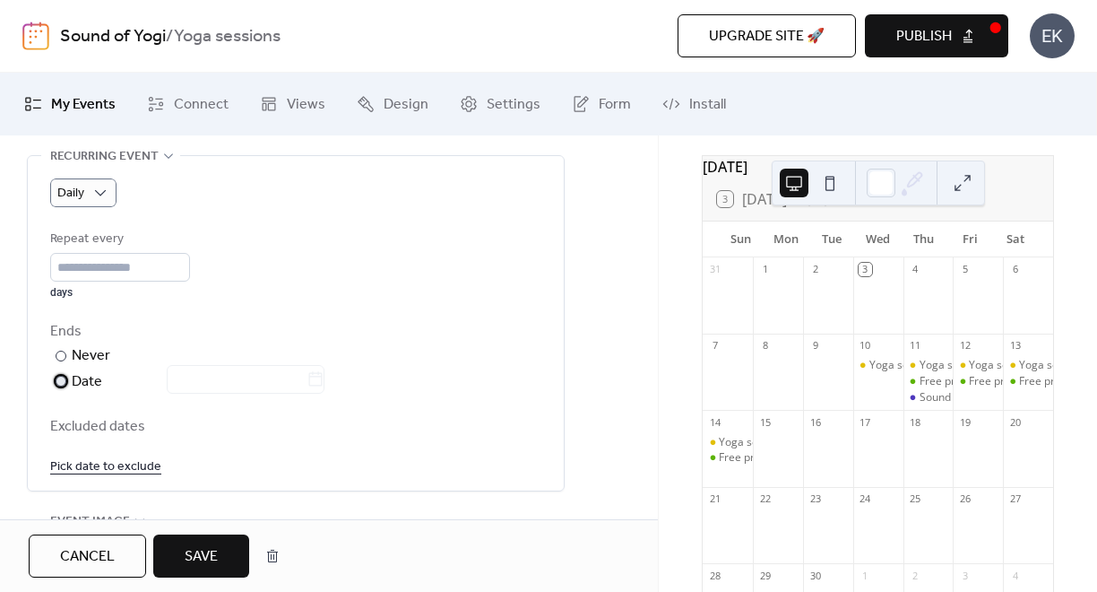
click at [69, 382] on label "​ Date" at bounding box center [189, 381] width 278 height 23
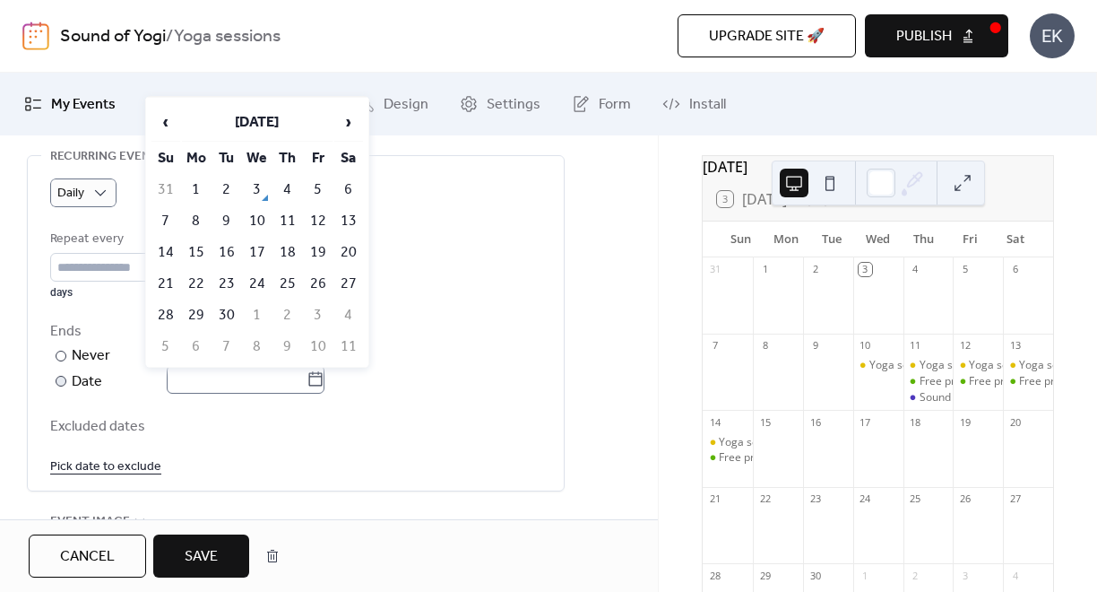
click at [325, 381] on icon at bounding box center [316, 379] width 18 height 18
click at [307, 381] on input "text" at bounding box center [237, 379] width 140 height 29
click at [347, 124] on span "›" at bounding box center [348, 122] width 27 height 36
click at [322, 307] on td "31" at bounding box center [318, 315] width 29 height 30
type input "**********"
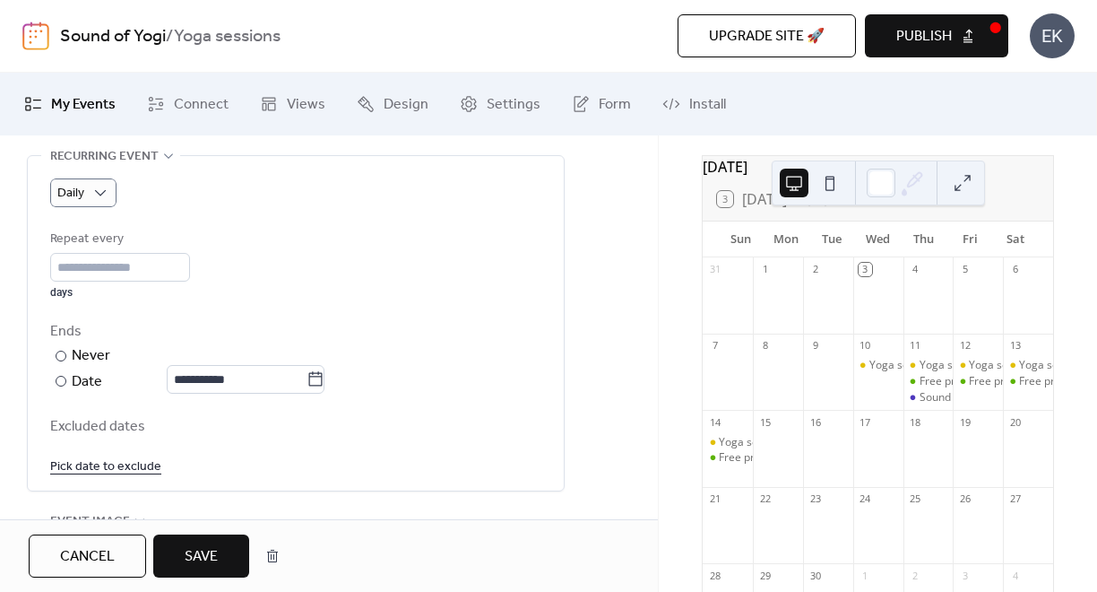
click at [221, 551] on button "Save" at bounding box center [201, 555] width 96 height 43
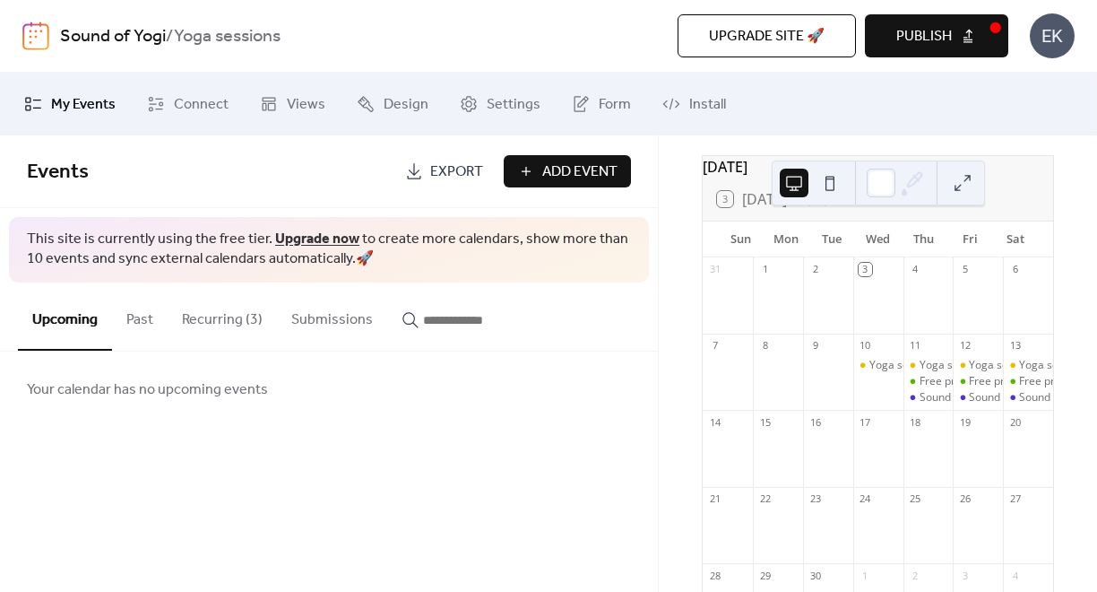
click at [221, 313] on button "Recurring (3)" at bounding box center [222, 315] width 109 height 66
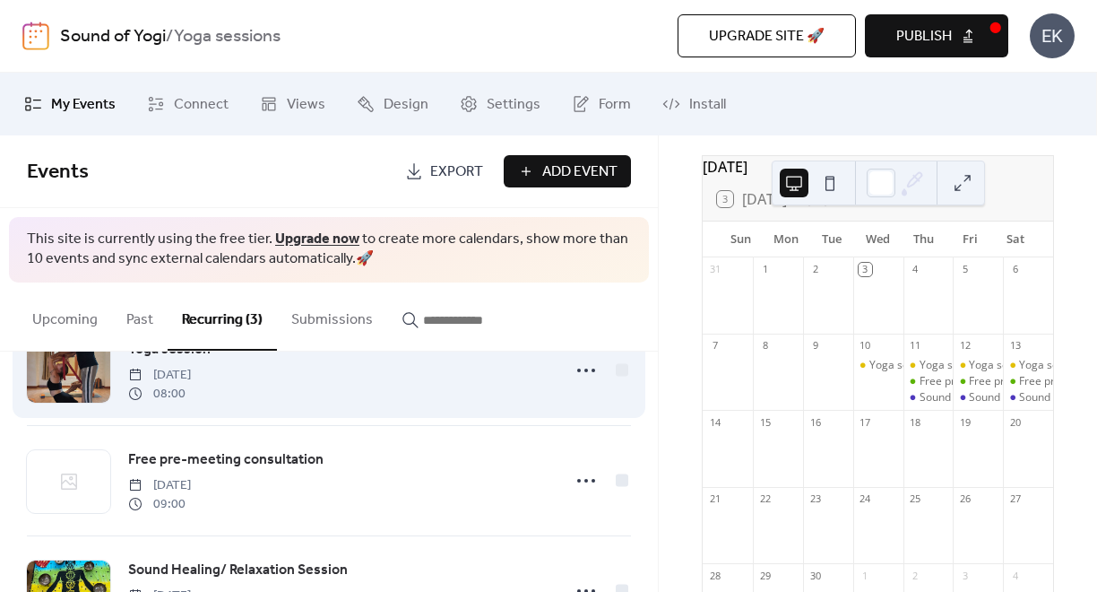
scroll to position [47, 0]
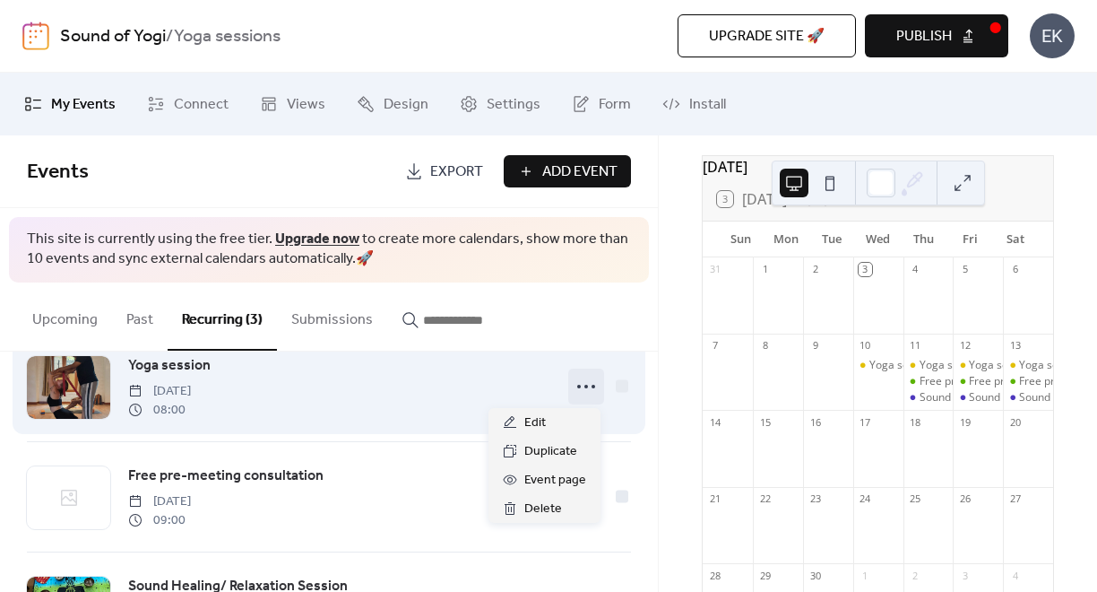
click at [582, 387] on icon at bounding box center [586, 386] width 29 height 29
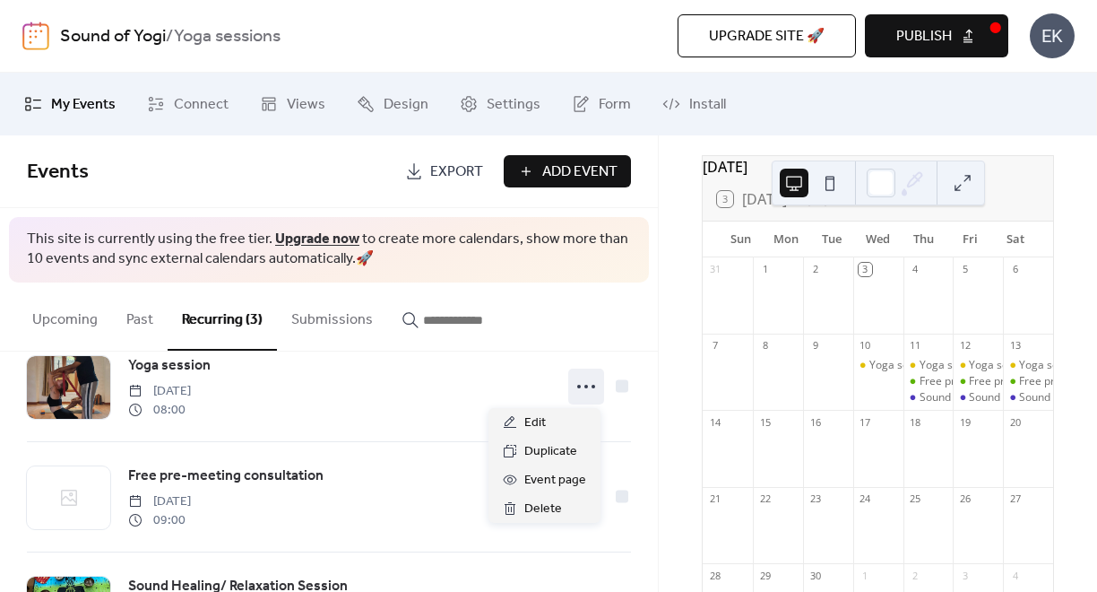
click at [608, 334] on div "Upcoming Past Recurring (3) Submissions" at bounding box center [329, 316] width 658 height 69
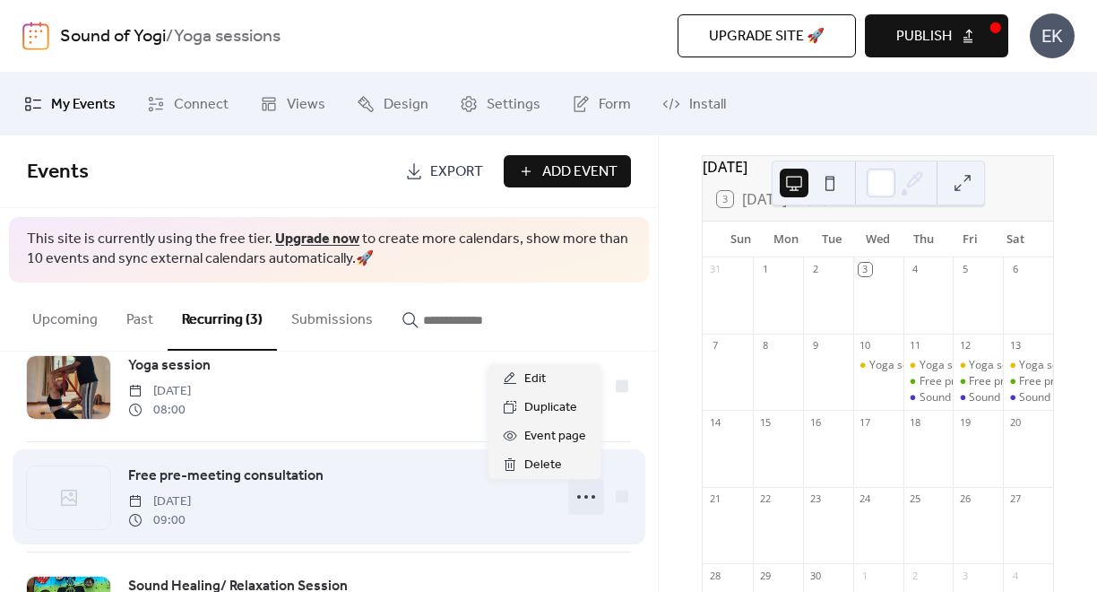
click at [580, 492] on icon at bounding box center [586, 496] width 29 height 29
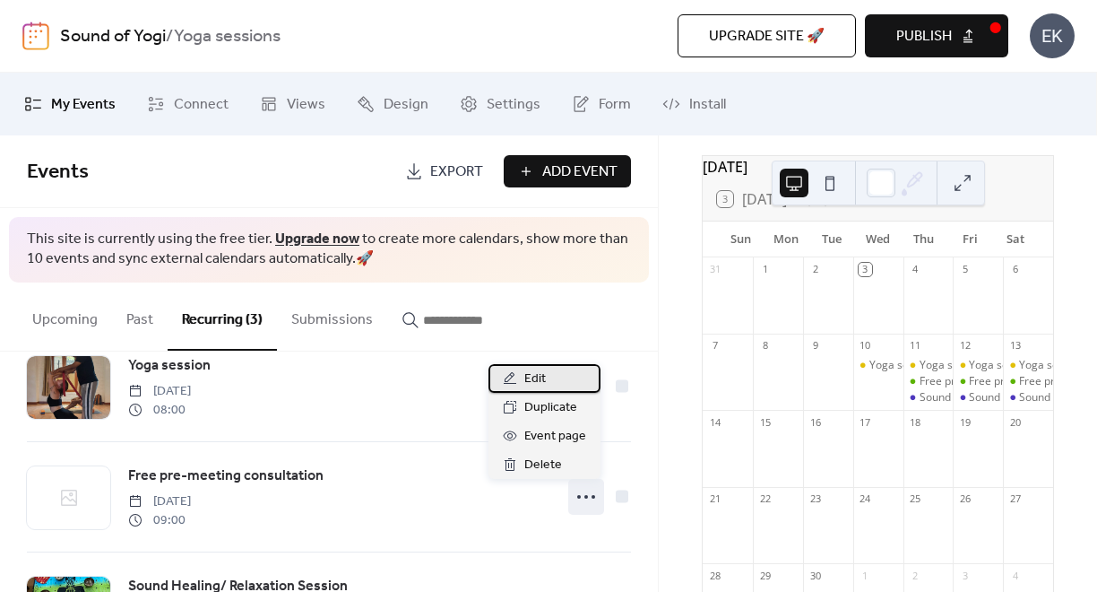
click at [535, 382] on span "Edit" at bounding box center [536, 380] width 22 height 22
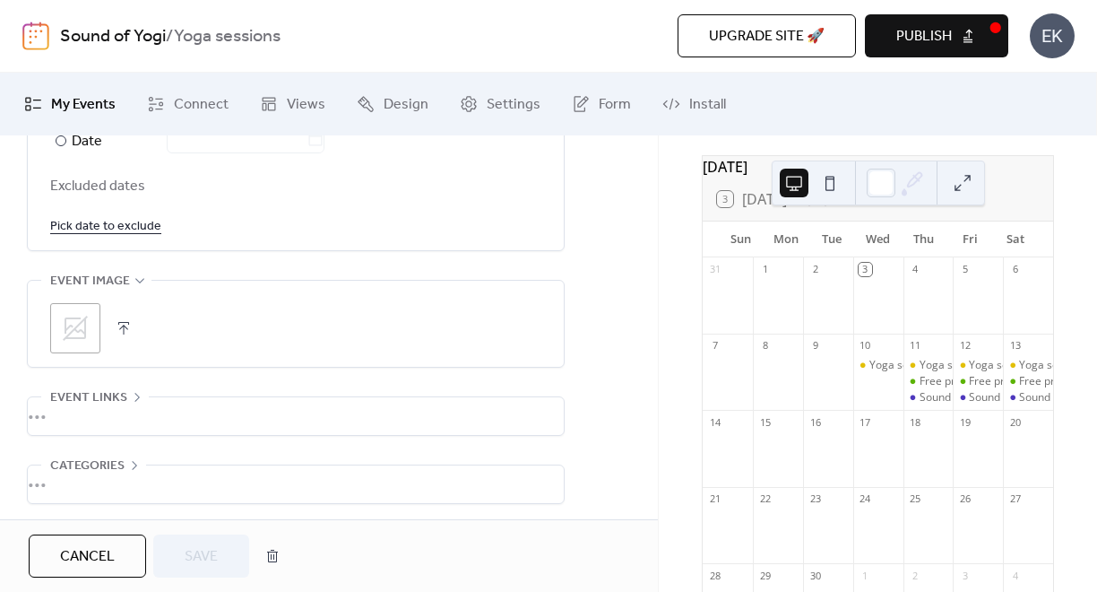
scroll to position [1073, 0]
click at [71, 328] on icon at bounding box center [75, 323] width 29 height 29
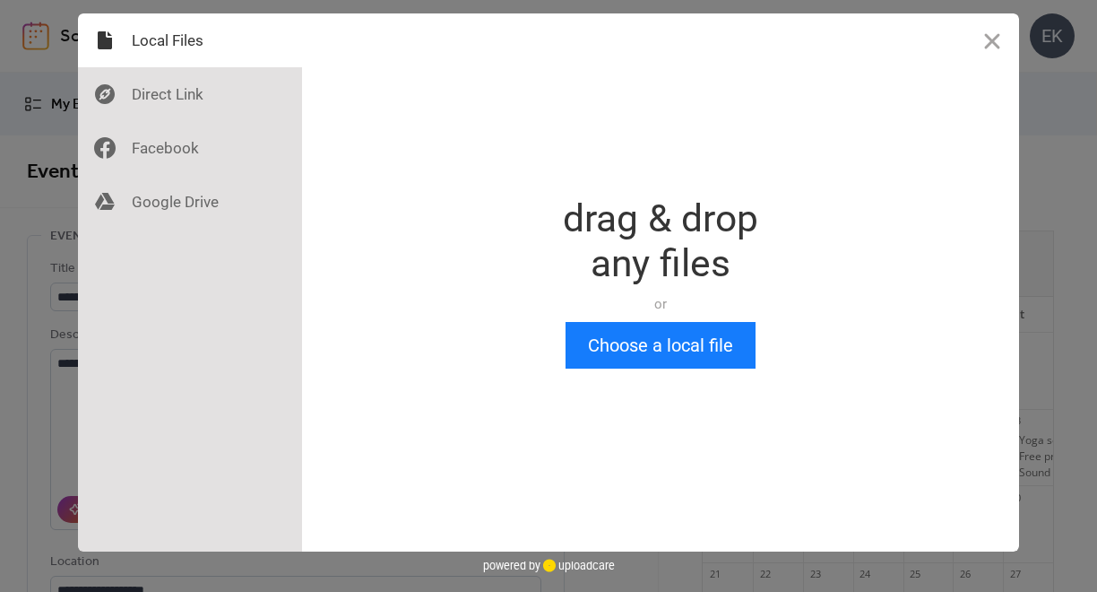
scroll to position [0, 0]
click at [629, 353] on button "Choose a local file" at bounding box center [661, 345] width 190 height 47
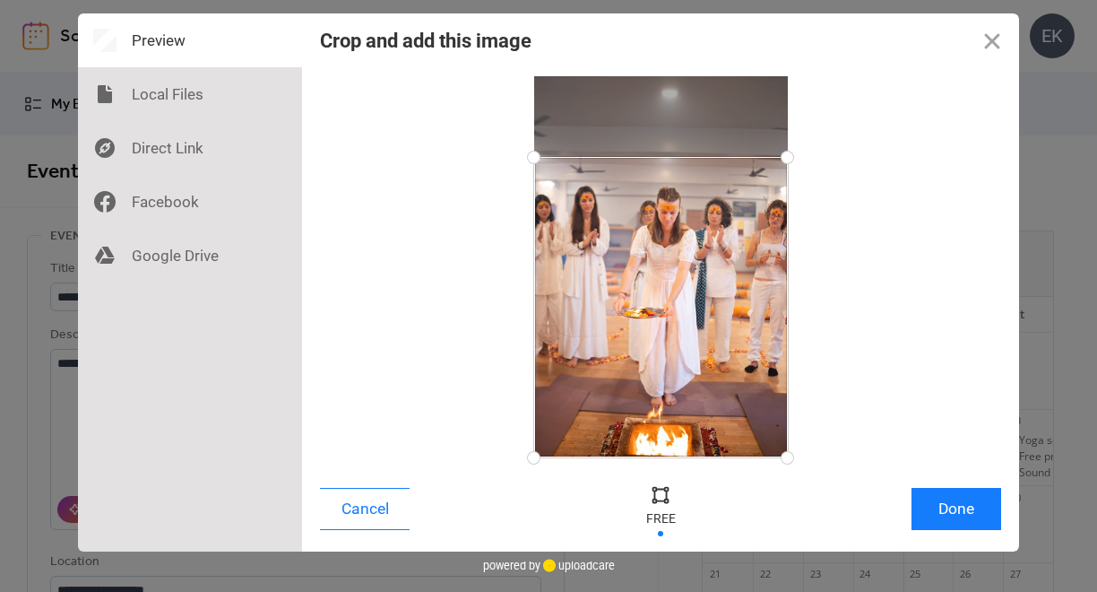
drag, startPoint x: 787, startPoint y: 81, endPoint x: 790, endPoint y: 157, distance: 76.3
click at [790, 157] on div at bounding box center [787, 157] width 31 height 31
click at [973, 506] on button "Done" at bounding box center [957, 509] width 90 height 42
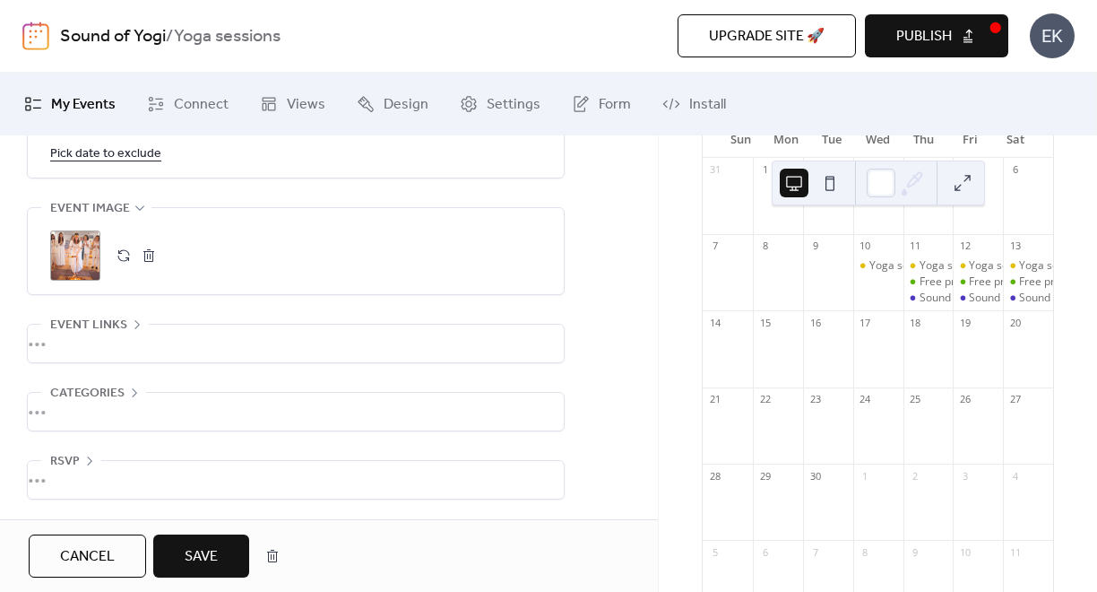
scroll to position [138, 0]
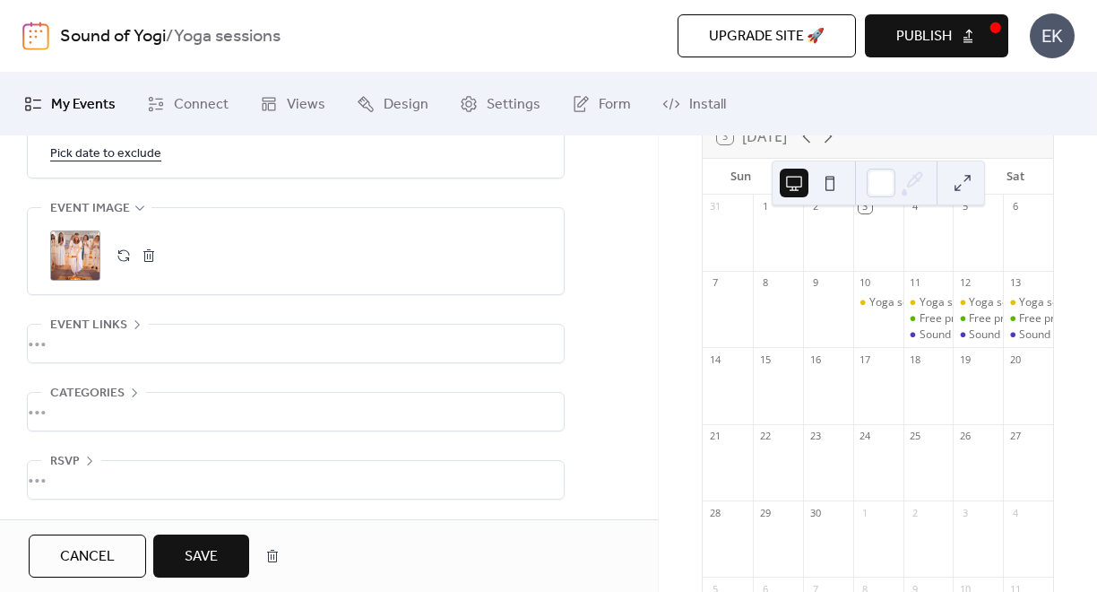
click at [200, 550] on span "Save" at bounding box center [201, 557] width 33 height 22
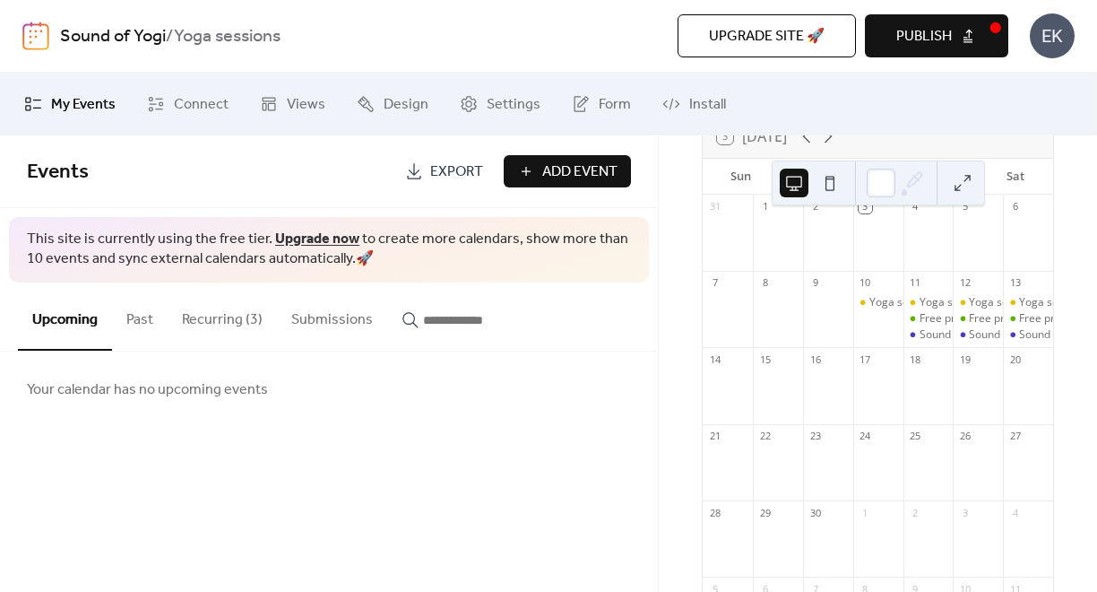
click at [835, 186] on button at bounding box center [830, 183] width 29 height 29
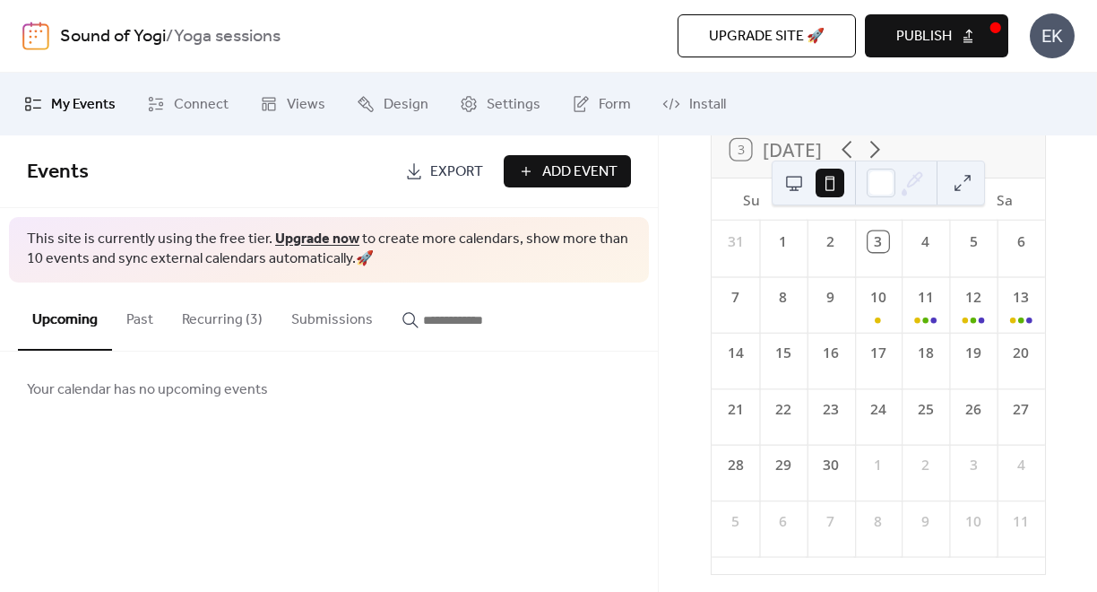
click at [795, 186] on button at bounding box center [794, 183] width 29 height 29
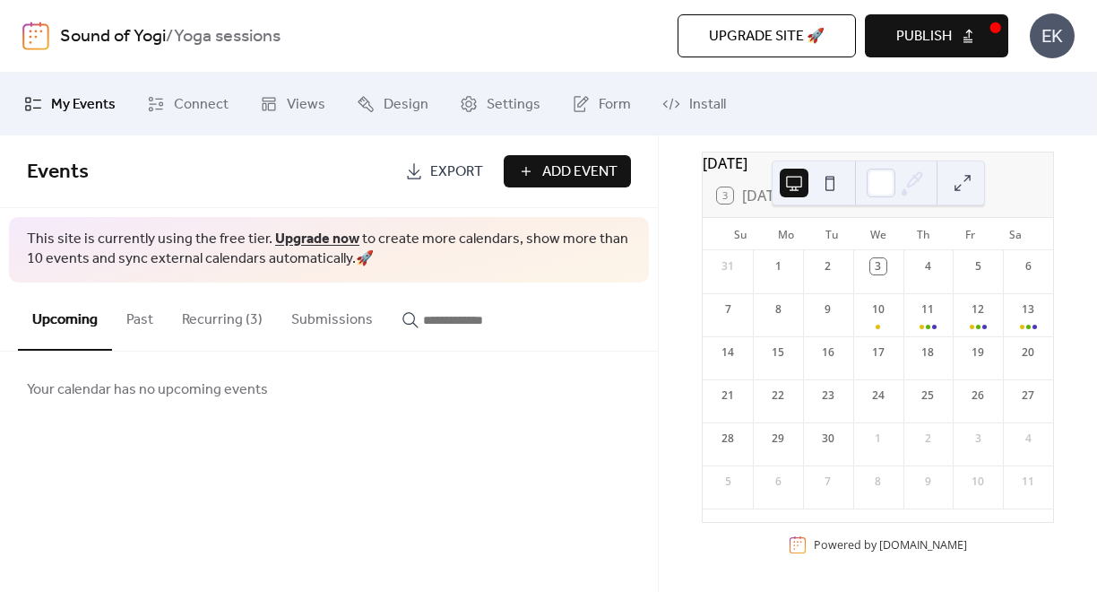
scroll to position [90, 0]
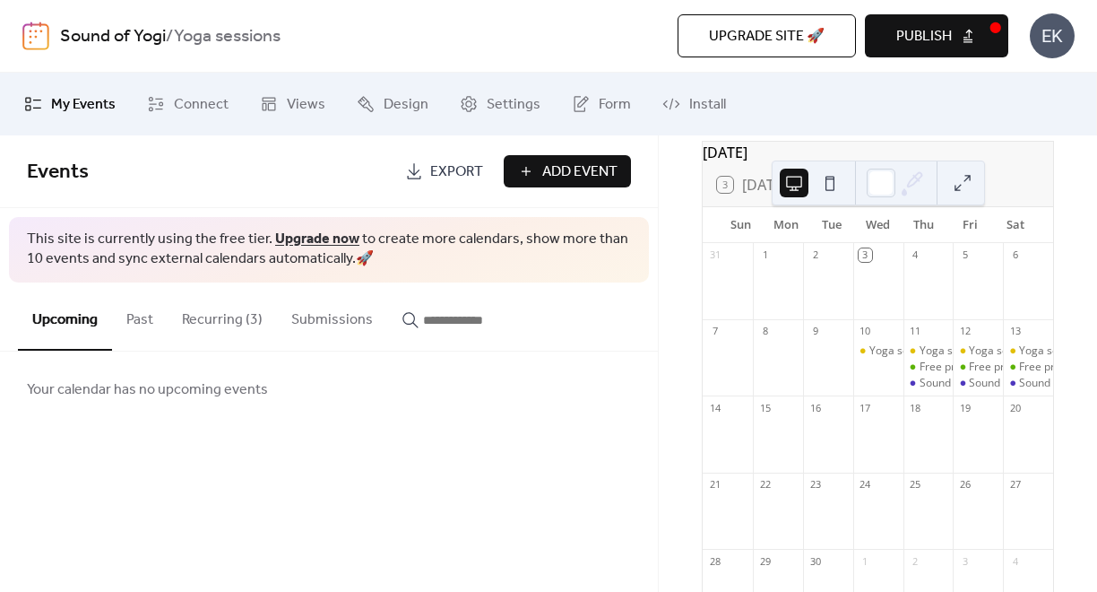
click at [973, 186] on button at bounding box center [963, 183] width 29 height 29
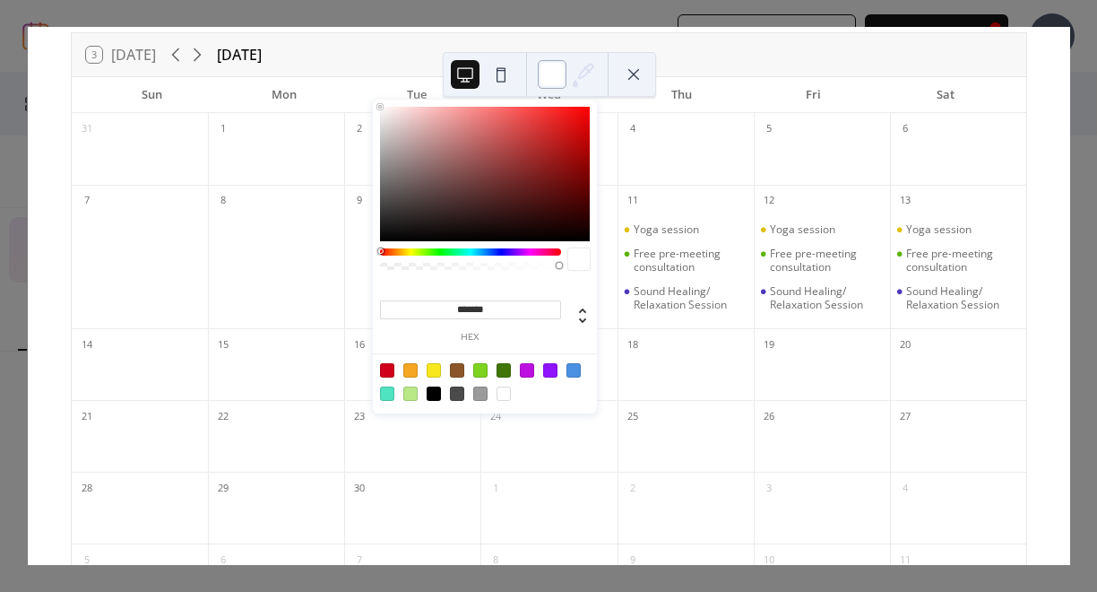
click at [552, 72] on div at bounding box center [552, 74] width 29 height 29
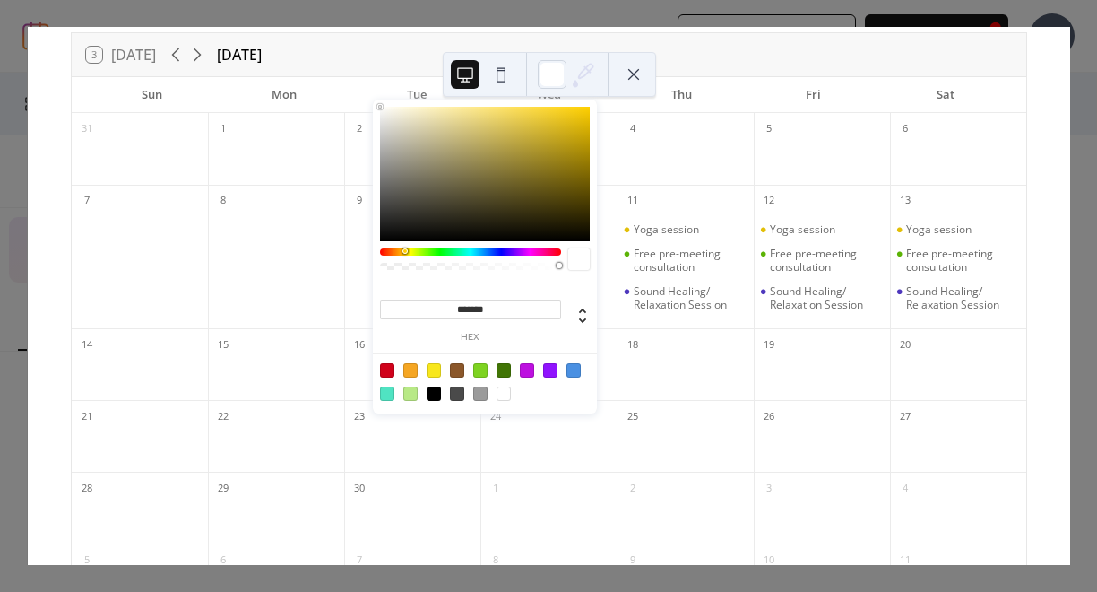
click at [404, 249] on div at bounding box center [470, 251] width 181 height 7
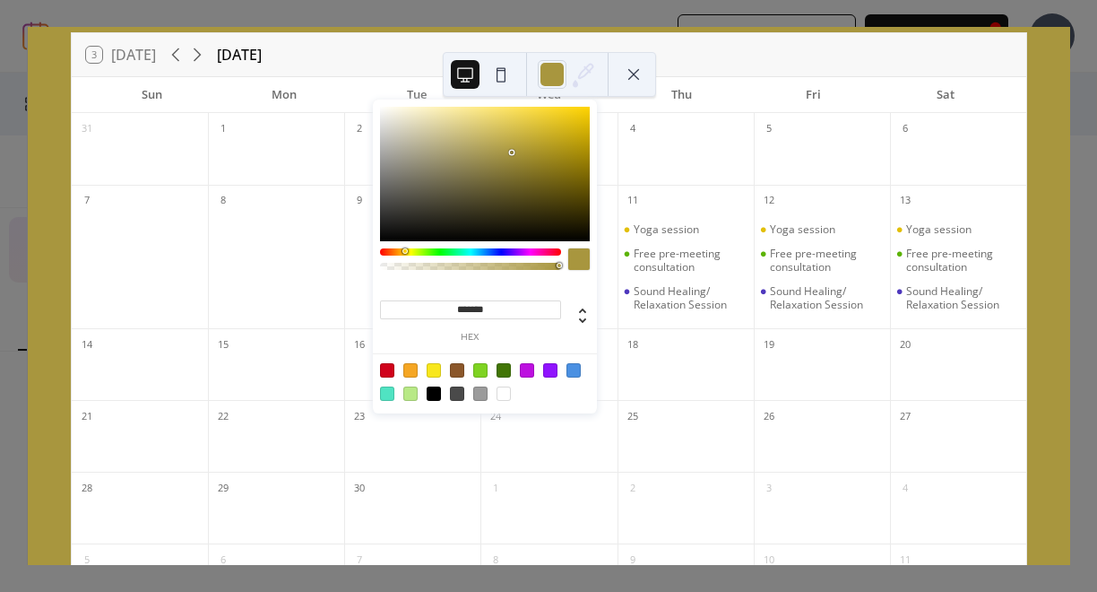
drag, startPoint x: 521, startPoint y: 154, endPoint x: 512, endPoint y: 152, distance: 9.1
click at [512, 152] on div at bounding box center [485, 174] width 210 height 134
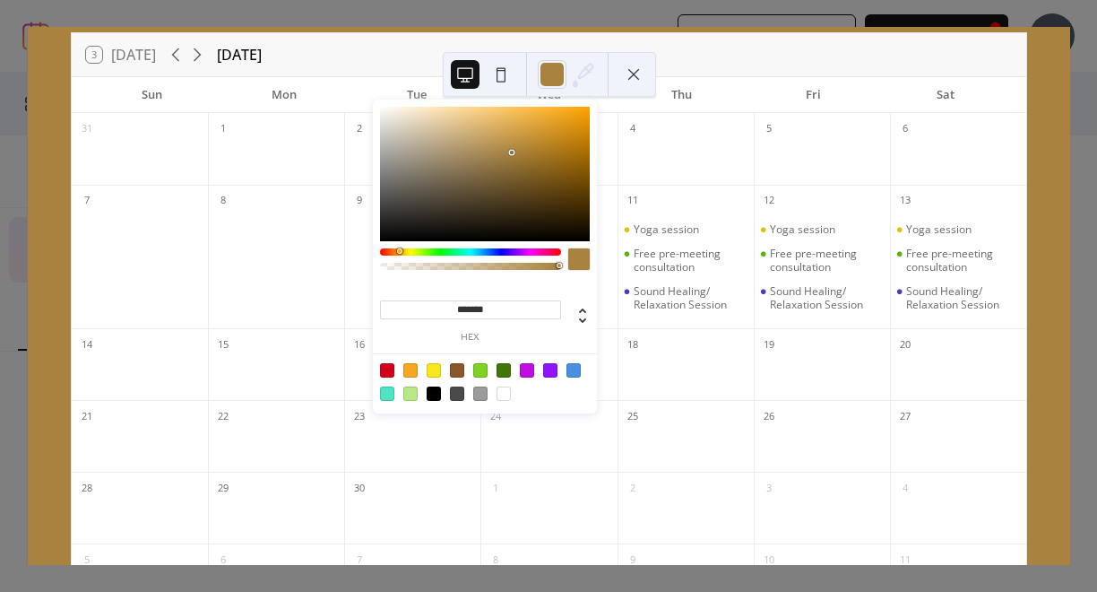
click at [399, 252] on div at bounding box center [399, 250] width 5 height 5
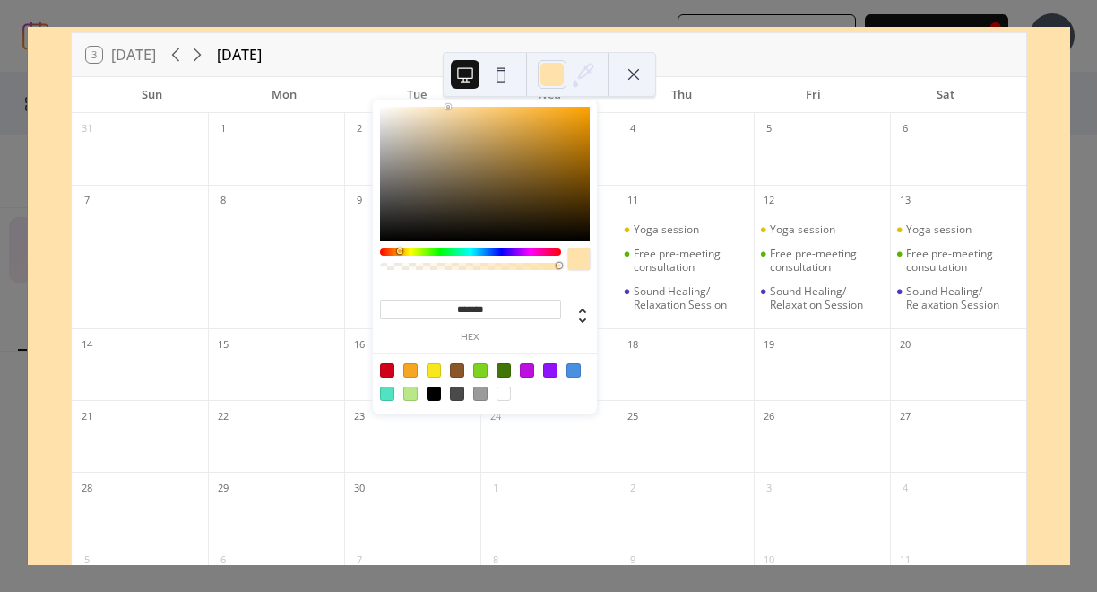
type input "*******"
drag, startPoint x: 473, startPoint y: 122, endPoint x: 449, endPoint y: 103, distance: 30.7
click at [449, 103] on div "******* hex" at bounding box center [485, 258] width 224 height 317
click at [391, 52] on div "3 [DATE] [DATE]" at bounding box center [549, 54] width 955 height 43
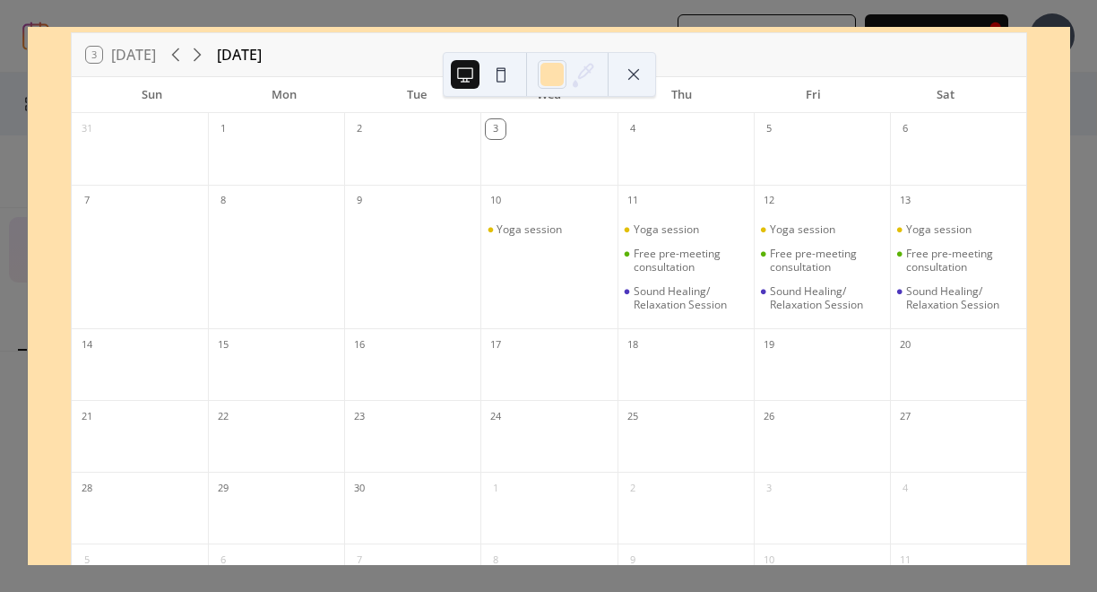
click at [509, 74] on button at bounding box center [501, 74] width 29 height 29
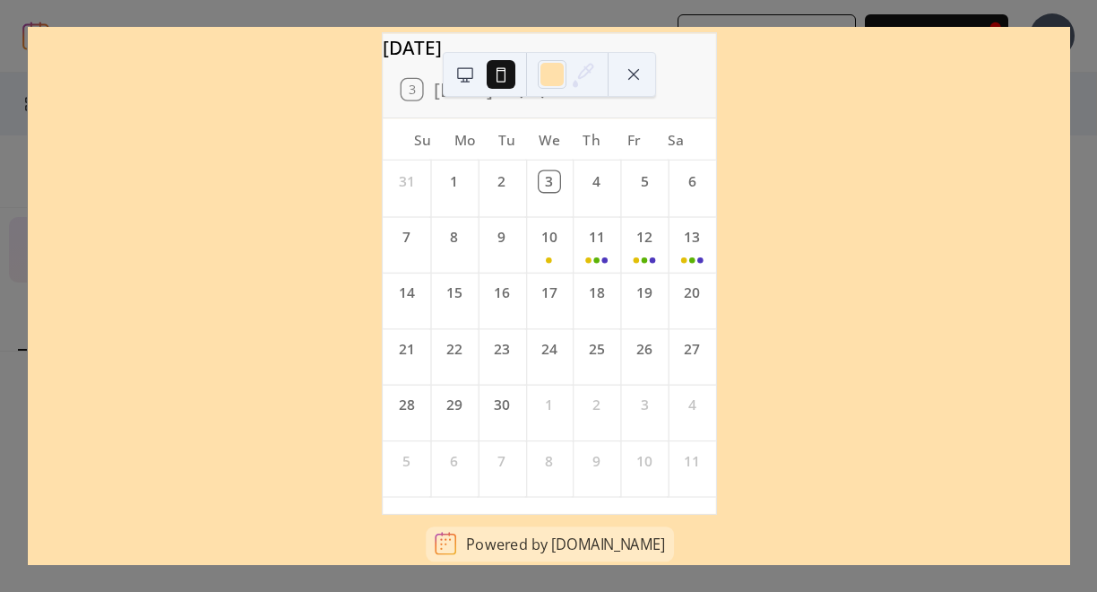
click at [473, 74] on button at bounding box center [465, 74] width 29 height 29
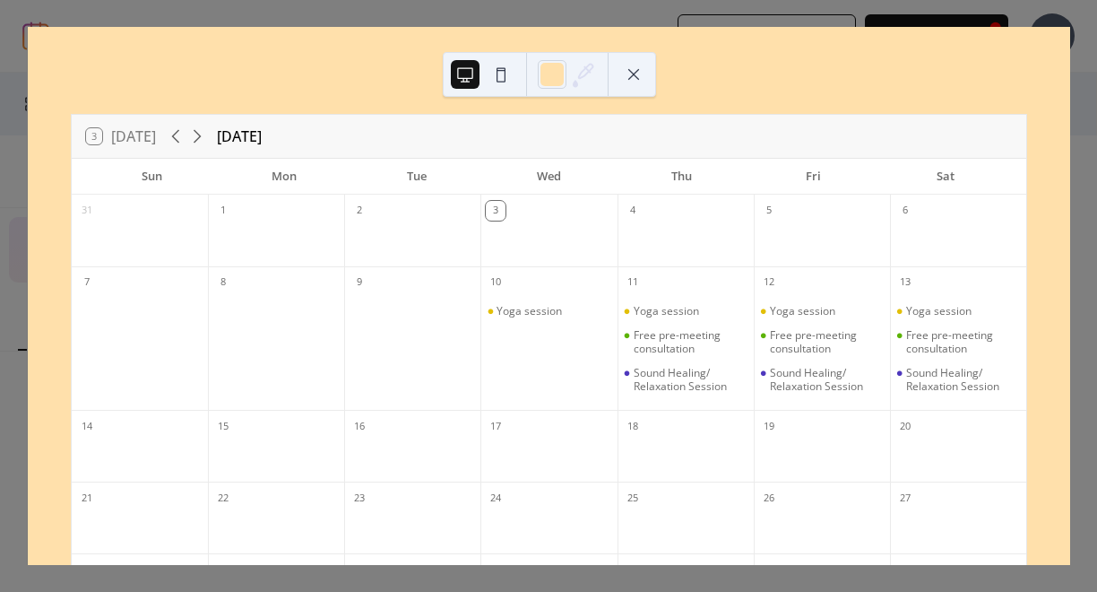
click at [639, 71] on button at bounding box center [634, 74] width 29 height 29
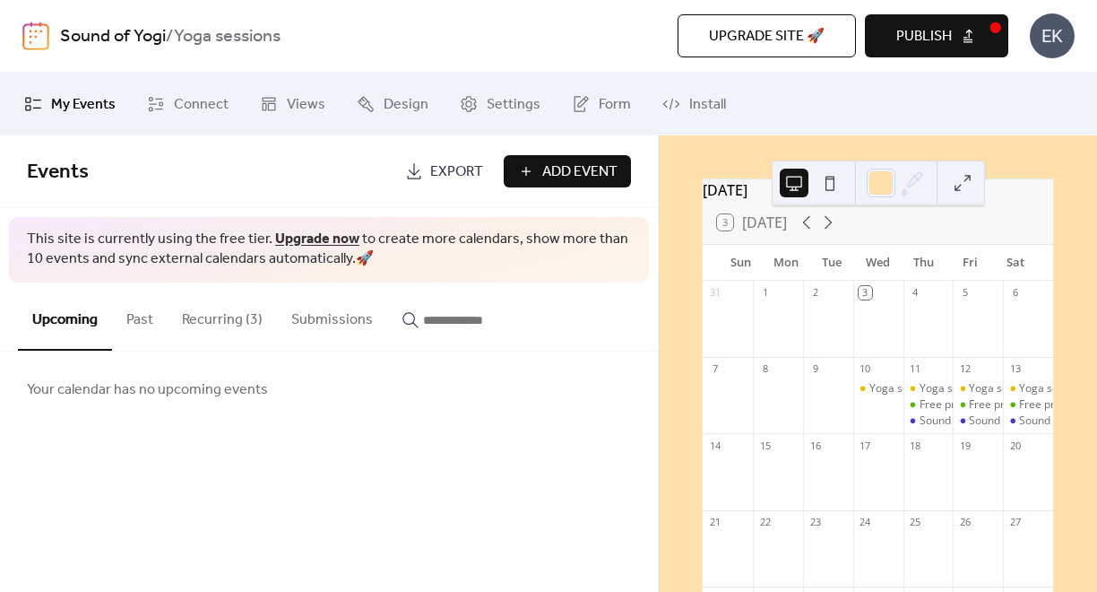
scroll to position [30, 0]
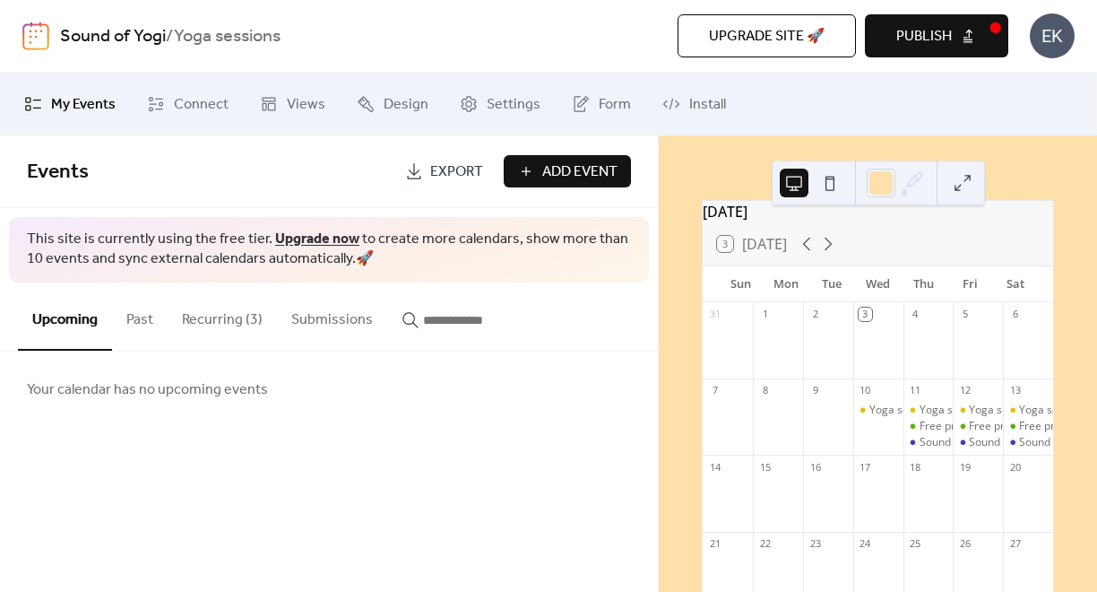
click at [732, 252] on div "3 [DATE]" at bounding box center [752, 244] width 70 height 16
click at [757, 252] on div "3 [DATE]" at bounding box center [752, 244] width 70 height 16
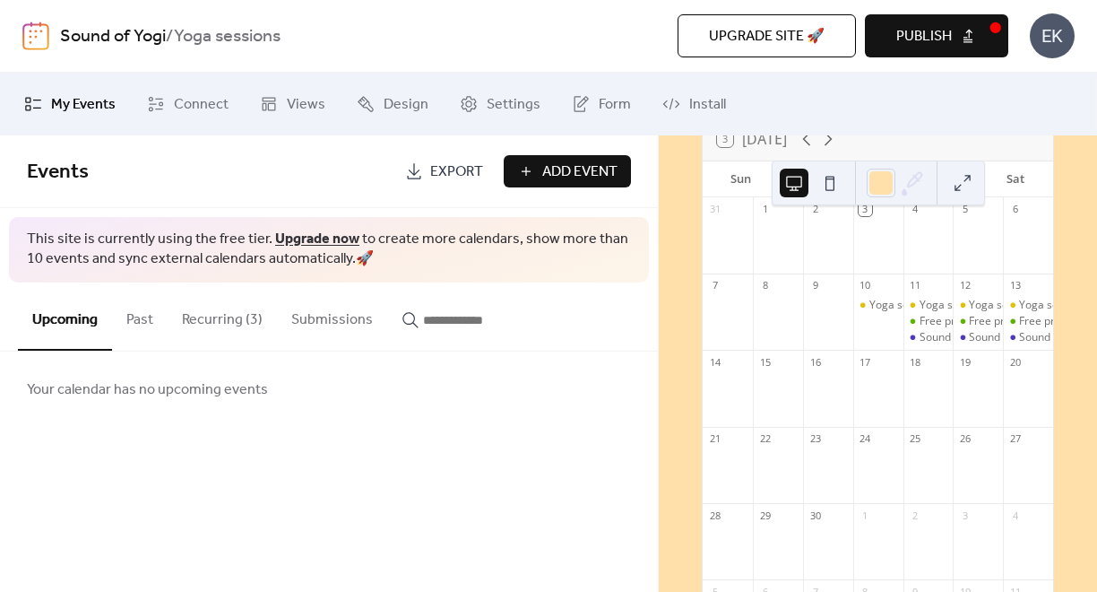
scroll to position [73, 0]
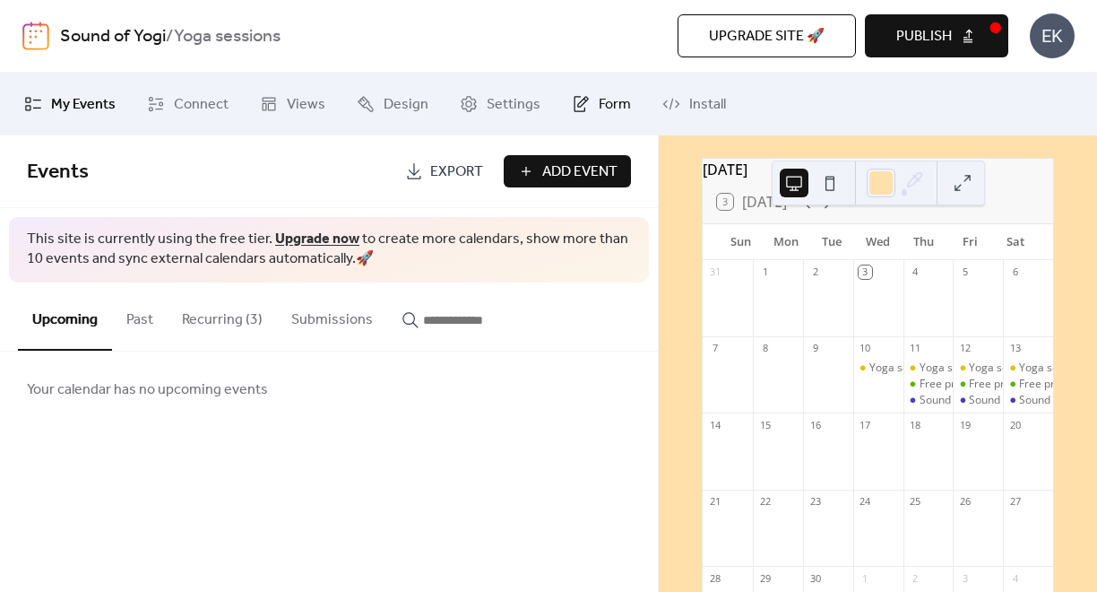
click at [600, 106] on span "Form" at bounding box center [615, 105] width 32 height 22
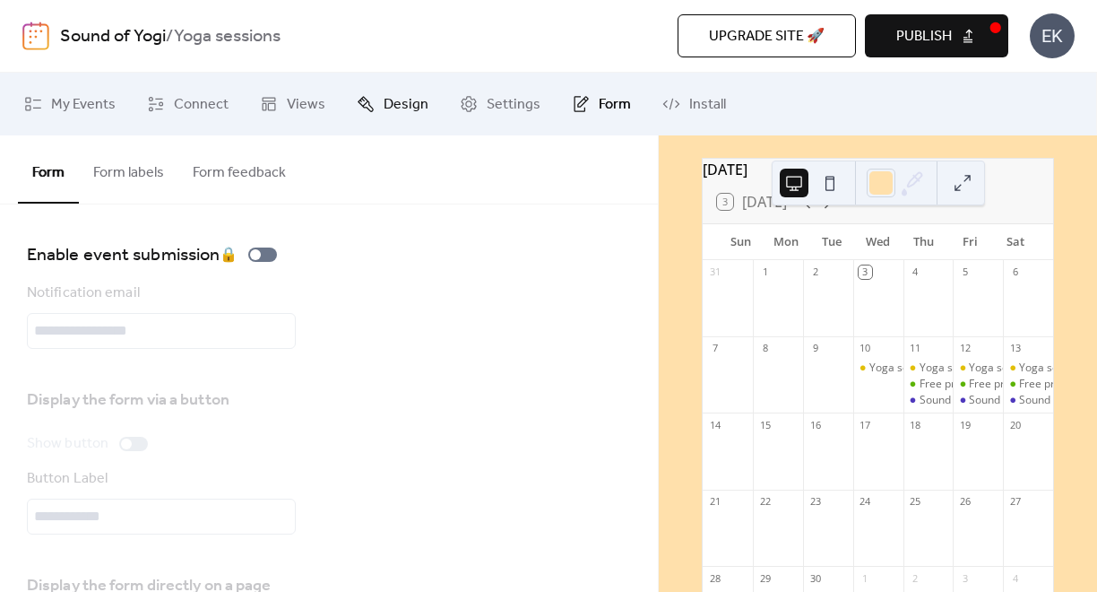
click at [408, 113] on span "Design" at bounding box center [406, 105] width 45 height 22
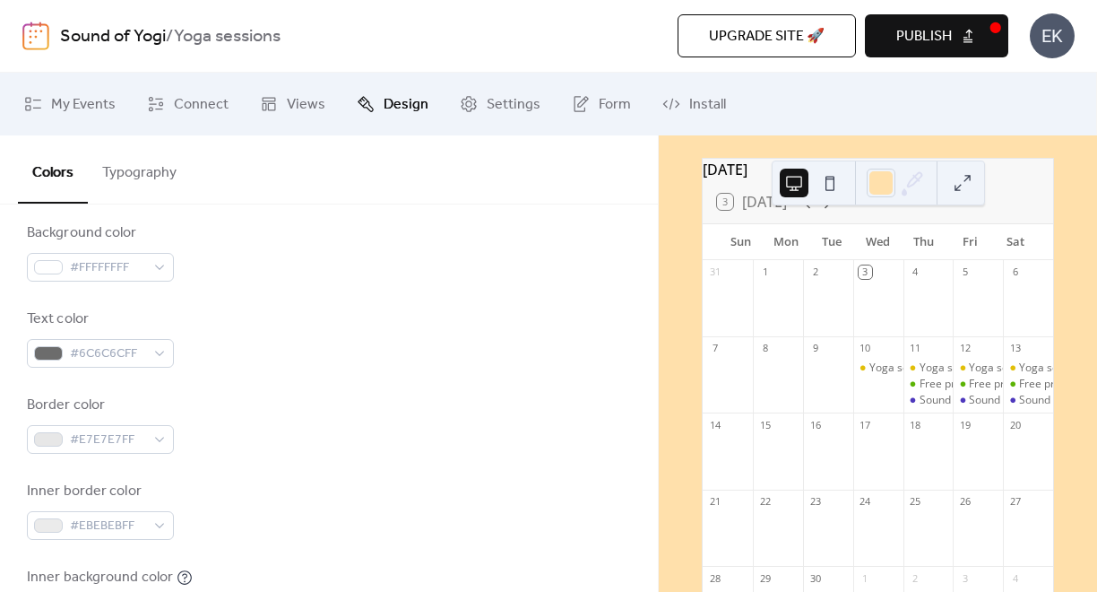
scroll to position [226, 0]
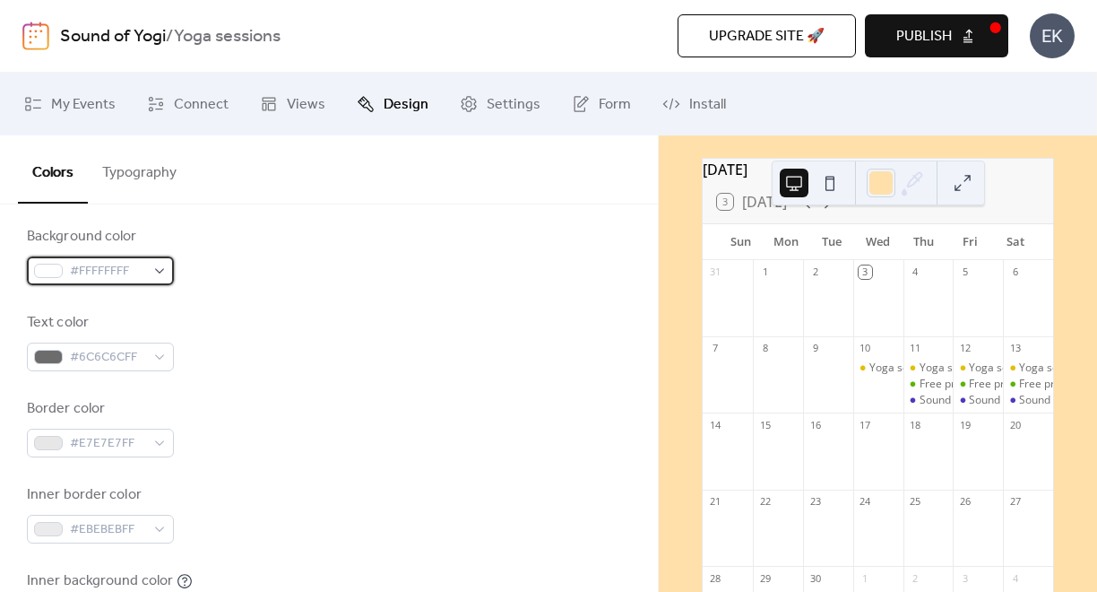
click at [157, 273] on div "#FFFFFFFF" at bounding box center [100, 270] width 147 height 29
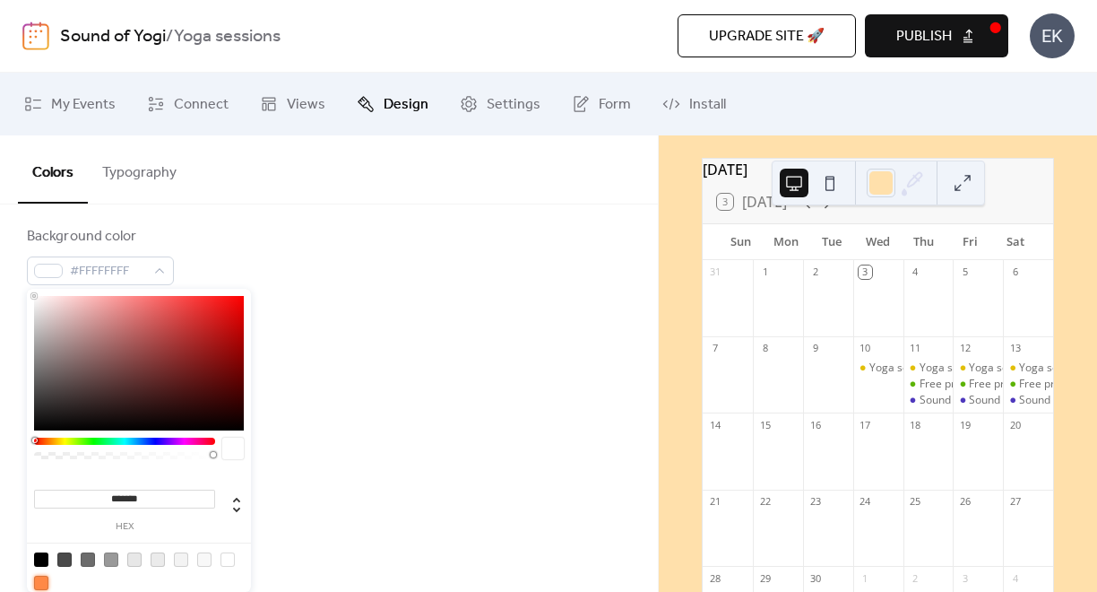
click at [38, 585] on div at bounding box center [41, 583] width 14 height 14
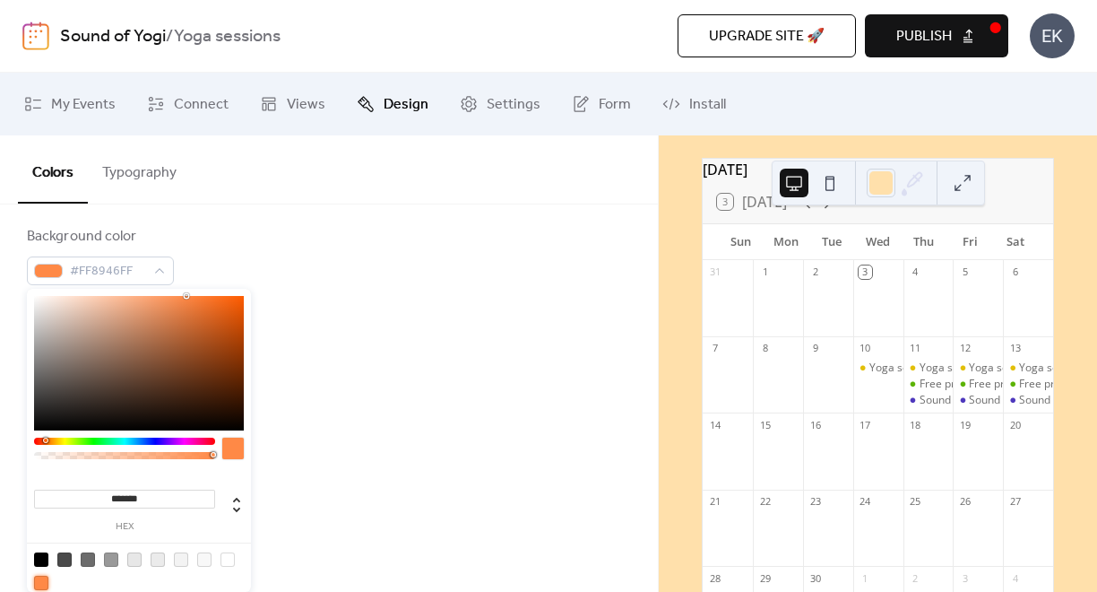
type input "***"
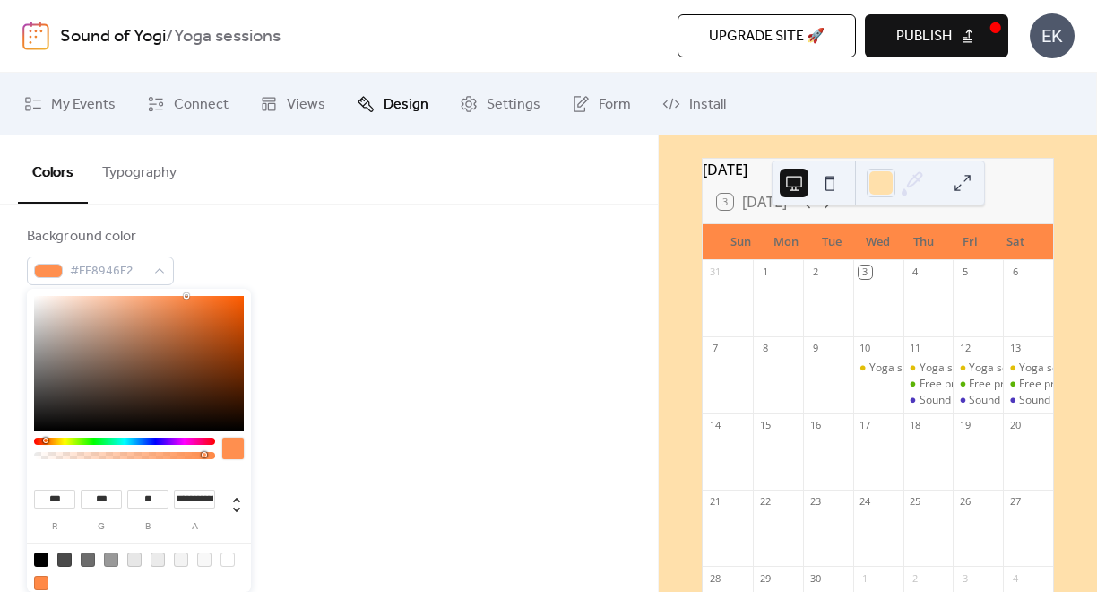
type input "*"
drag, startPoint x: 93, startPoint y: 454, endPoint x: 247, endPoint y: 455, distance: 154.2
click at [247, 455] on div "*** r *** g ** b * a" at bounding box center [139, 447] width 224 height 317
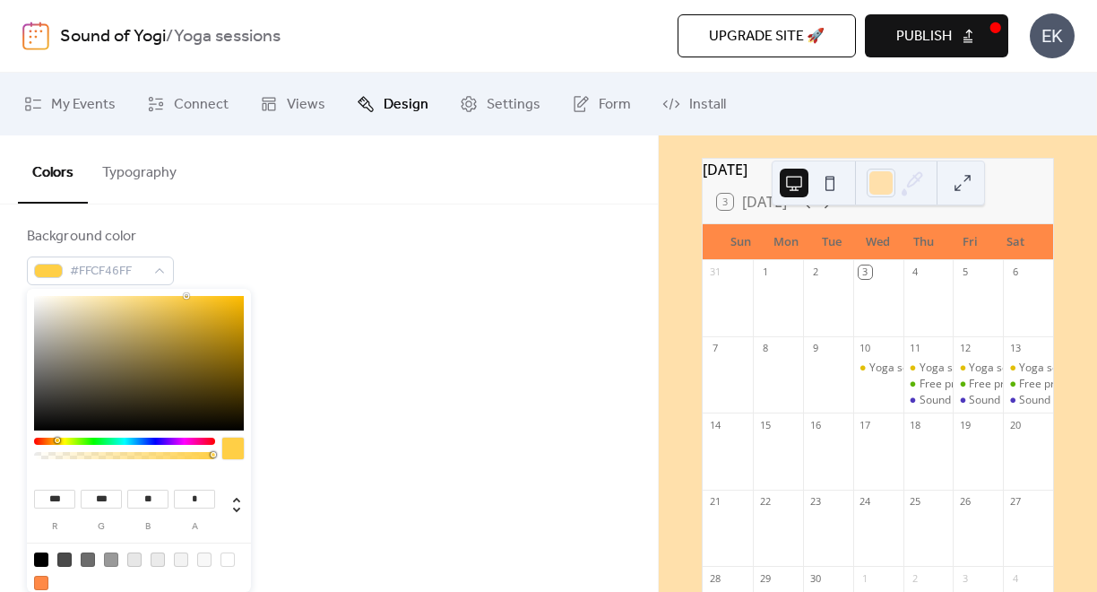
type input "***"
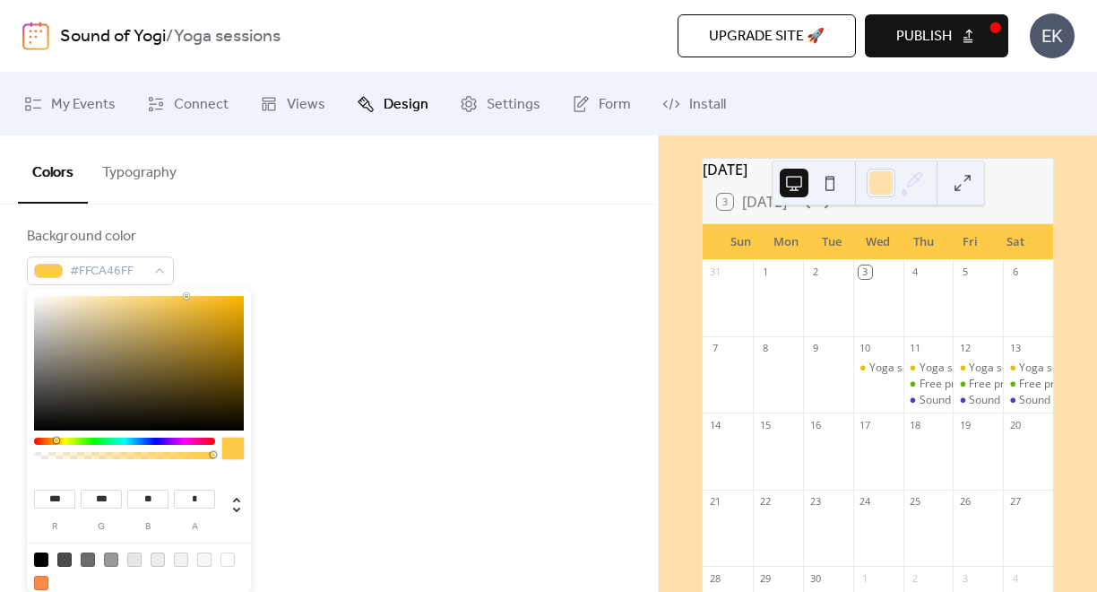
click at [56, 443] on div at bounding box center [124, 441] width 181 height 7
type input "***"
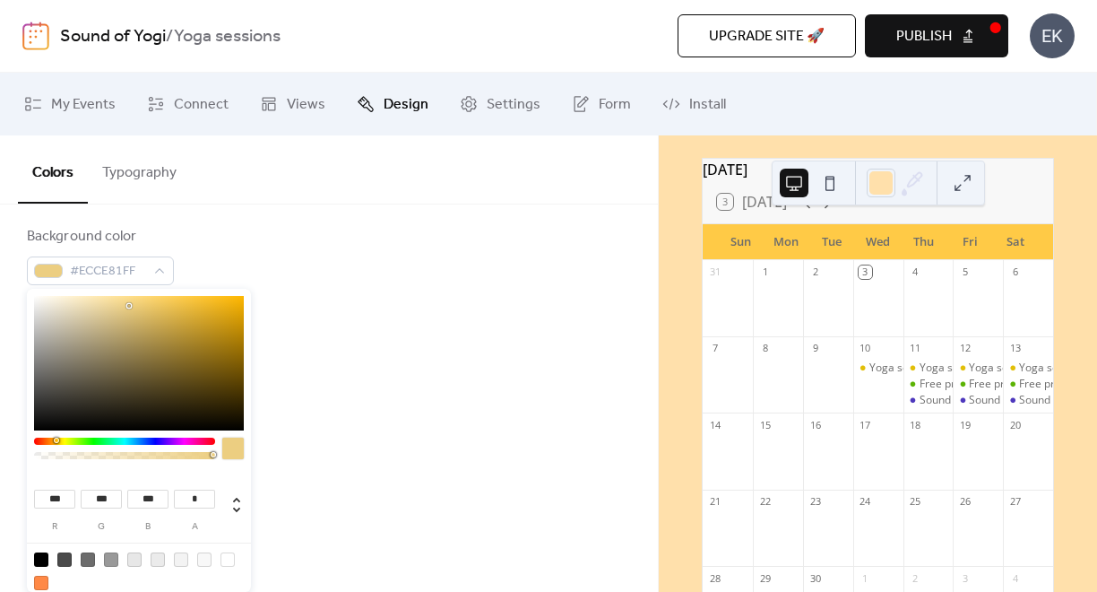
type input "***"
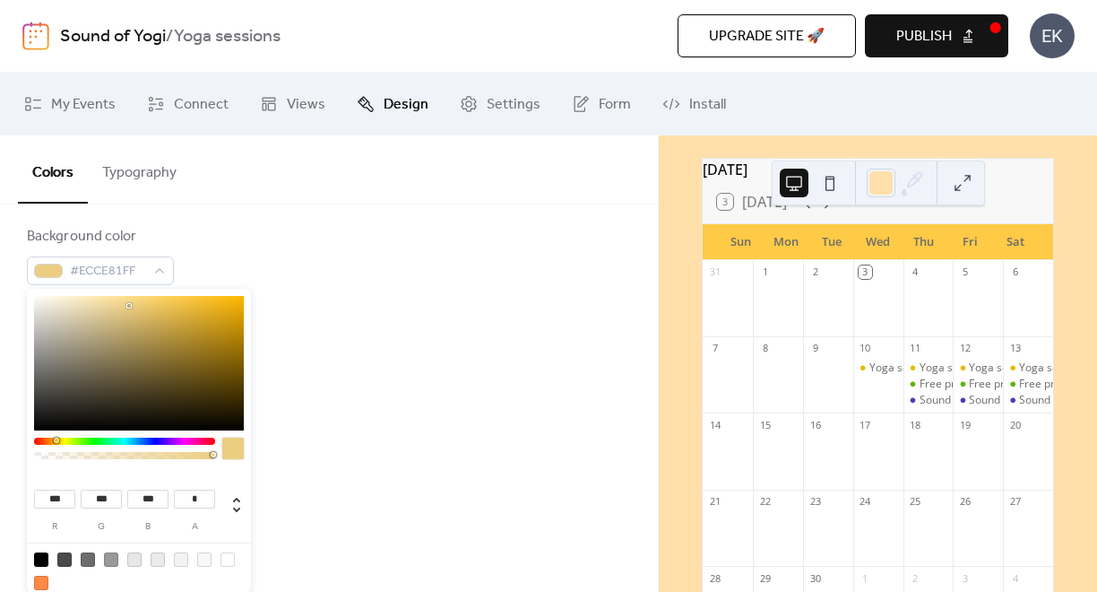
type input "***"
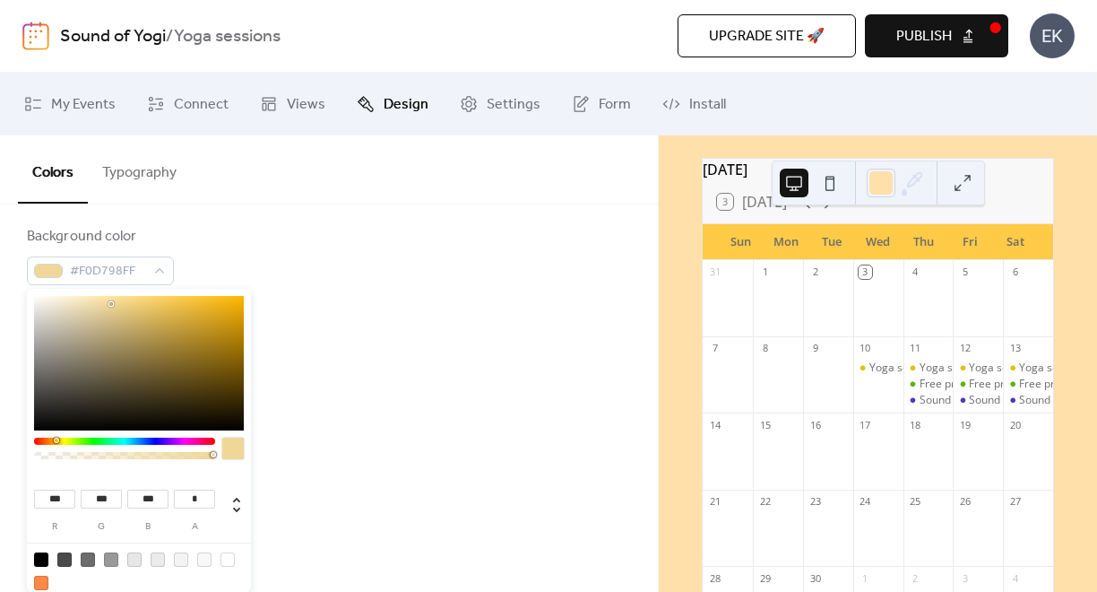
type input "***"
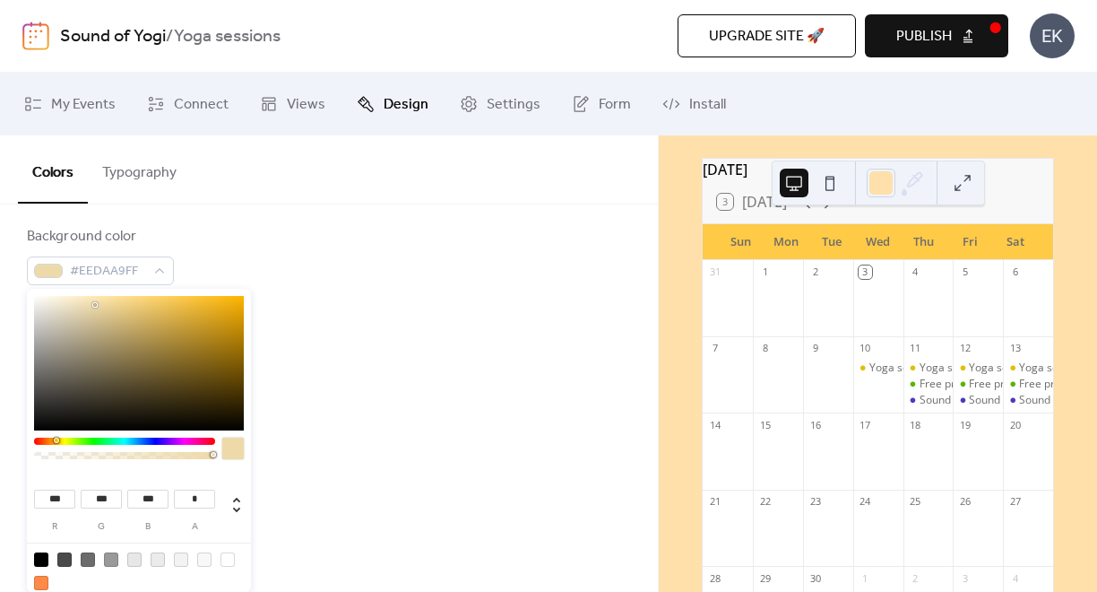
type input "***"
drag, startPoint x: 129, startPoint y: 307, endPoint x: 91, endPoint y: 305, distance: 38.6
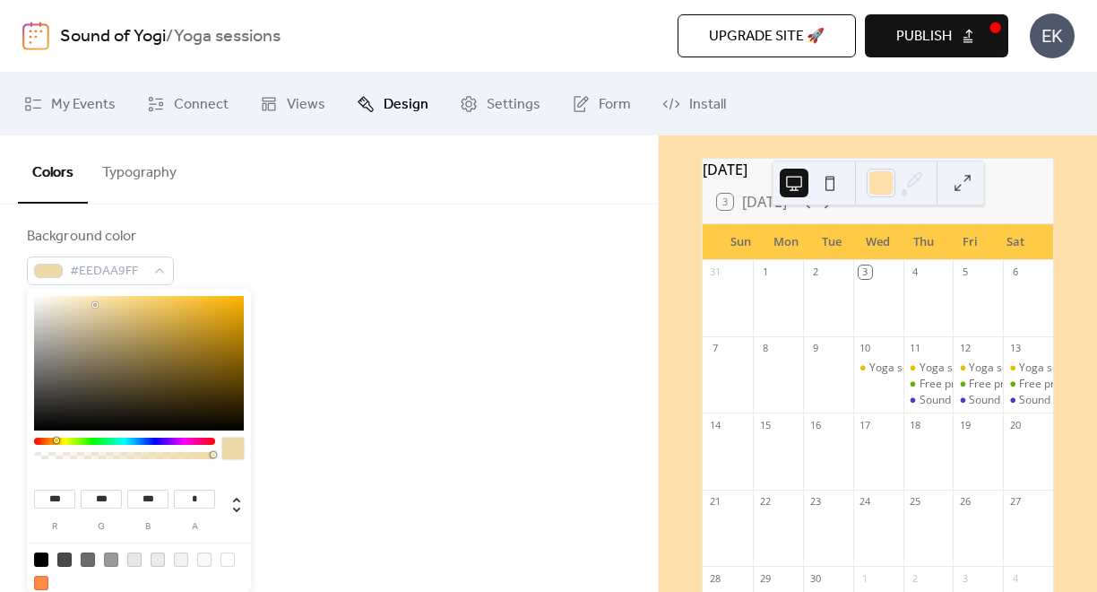
click at [91, 305] on div at bounding box center [139, 363] width 210 height 134
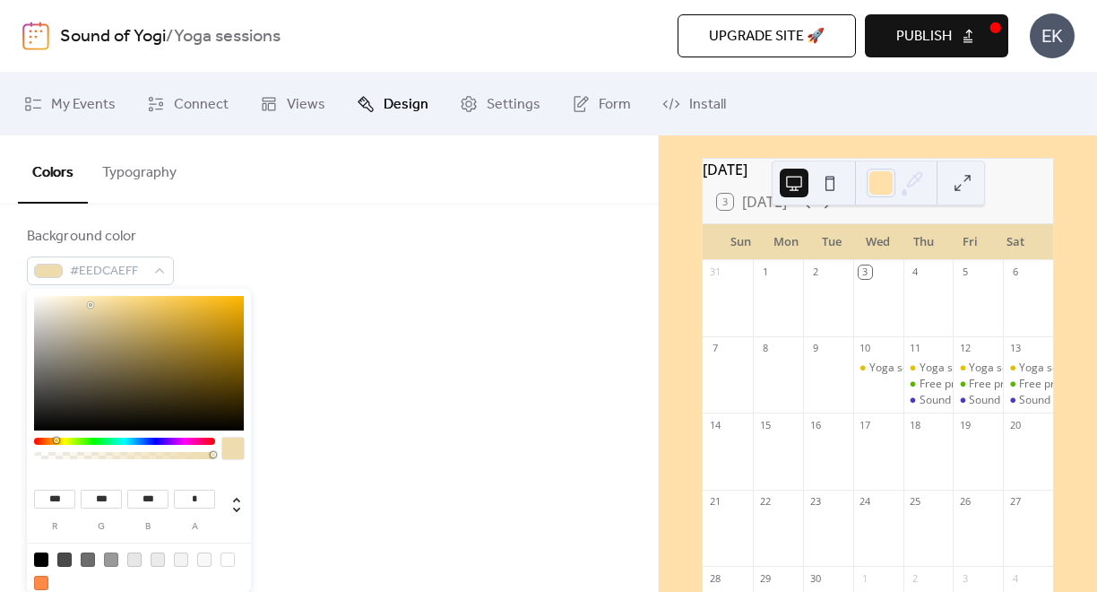
type input "***"
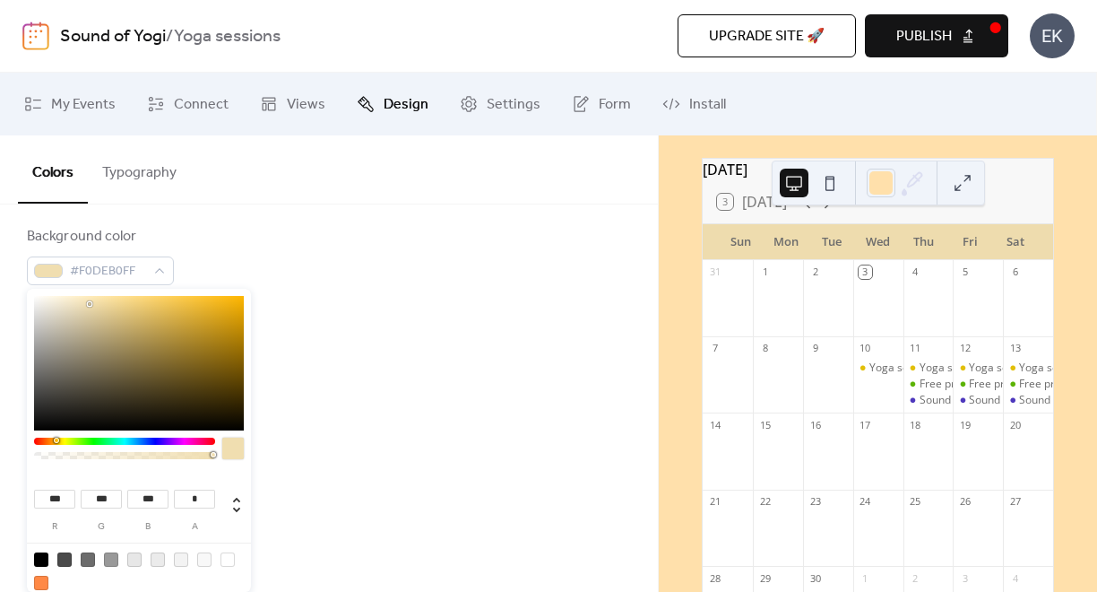
type input "***"
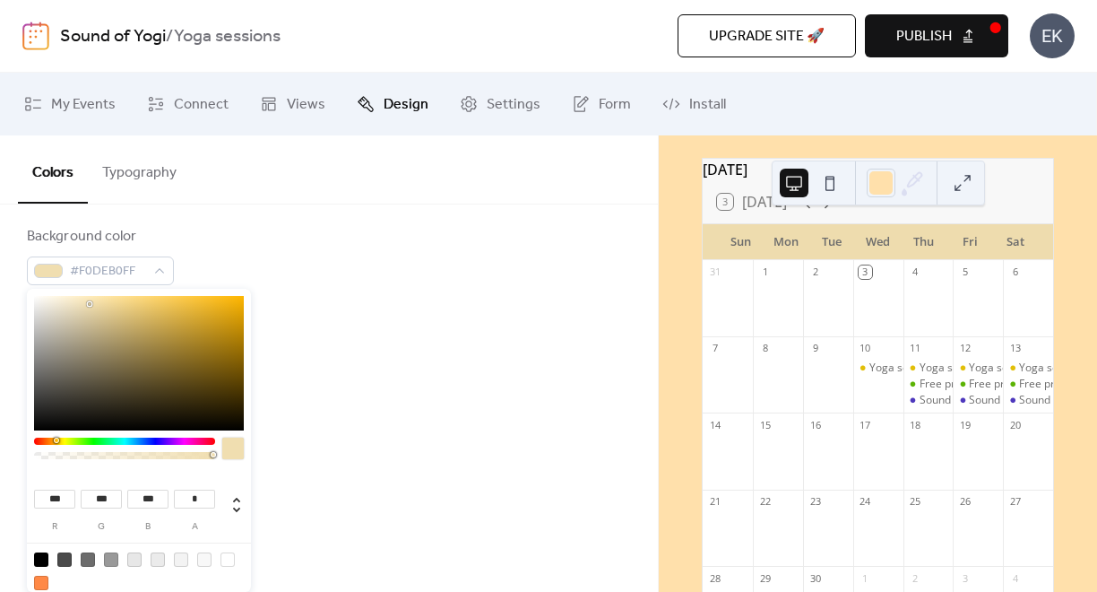
type input "***"
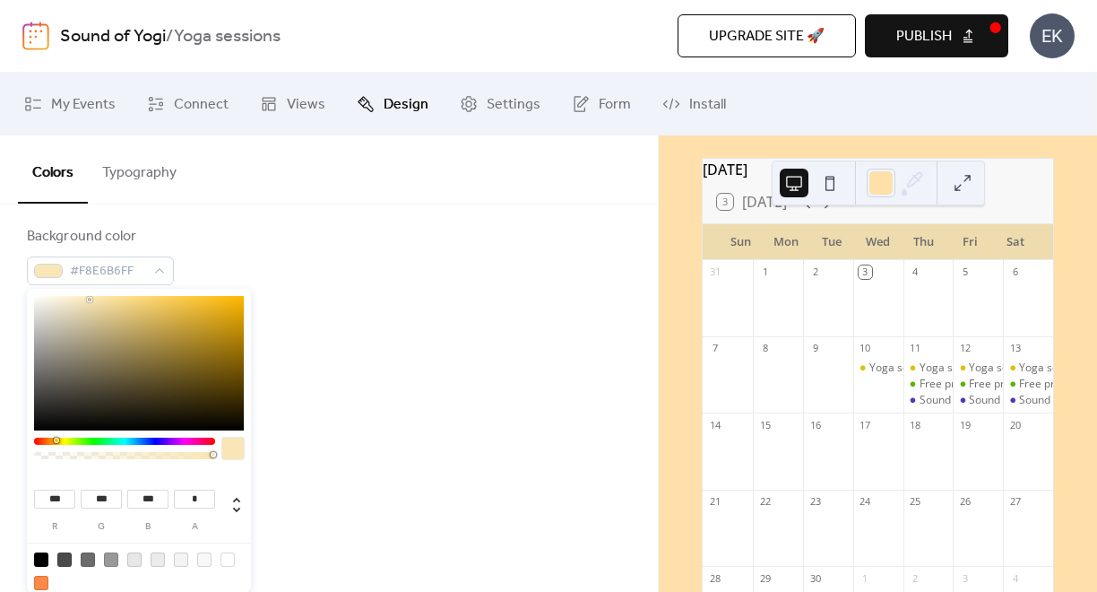
type input "***"
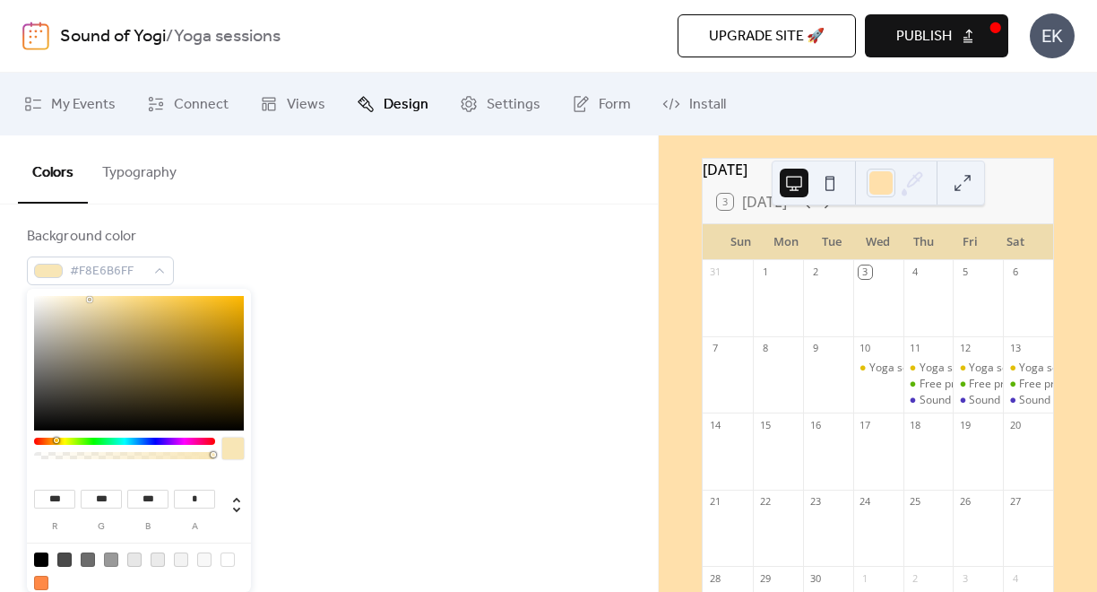
type input "***"
drag, startPoint x: 90, startPoint y: 304, endPoint x: 88, endPoint y: 295, distance: 9.1
click at [88, 295] on div at bounding box center [88, 296] width 4 height 4
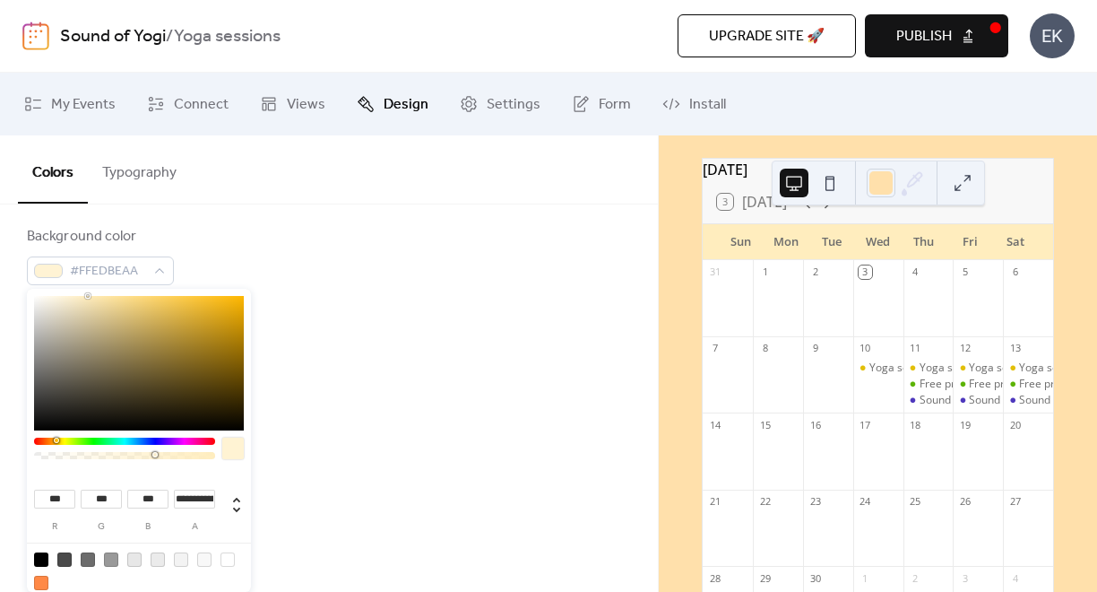
drag, startPoint x: 214, startPoint y: 456, endPoint x: 154, endPoint y: 456, distance: 60.1
click at [154, 456] on div at bounding box center [154, 454] width 5 height 5
type input "*"
drag, startPoint x: 153, startPoint y: 454, endPoint x: 287, endPoint y: 456, distance: 133.6
click at [287, 456] on body "Sound of Yogi / Yoga sessions Upgrade site 🚀 Preview Publish EK My Events Conne…" at bounding box center [548, 296] width 1097 height 592
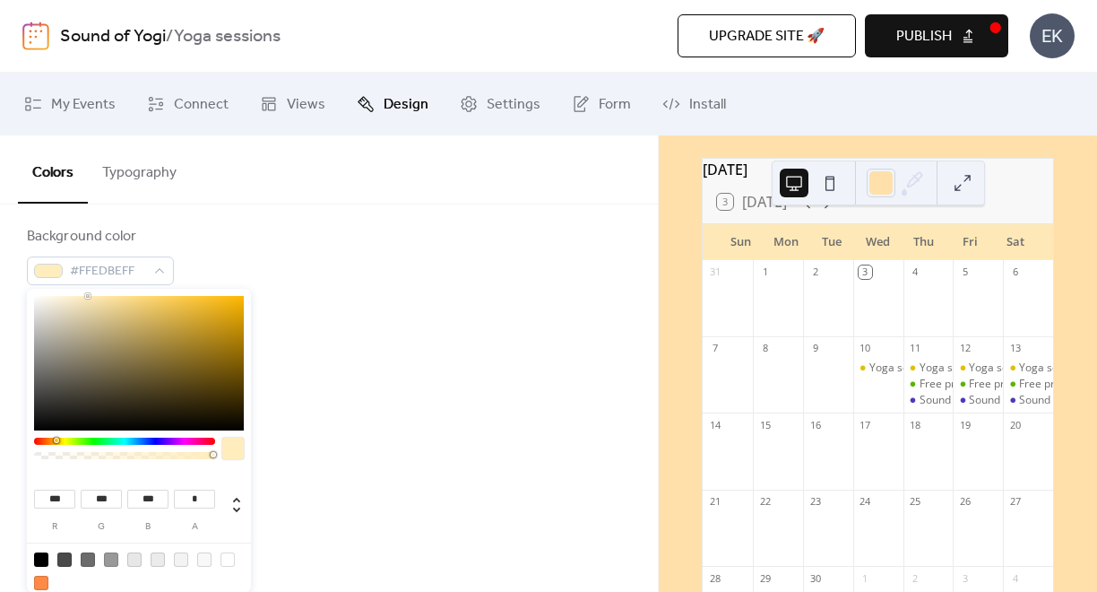
type input "***"
click at [86, 358] on div at bounding box center [139, 363] width 210 height 134
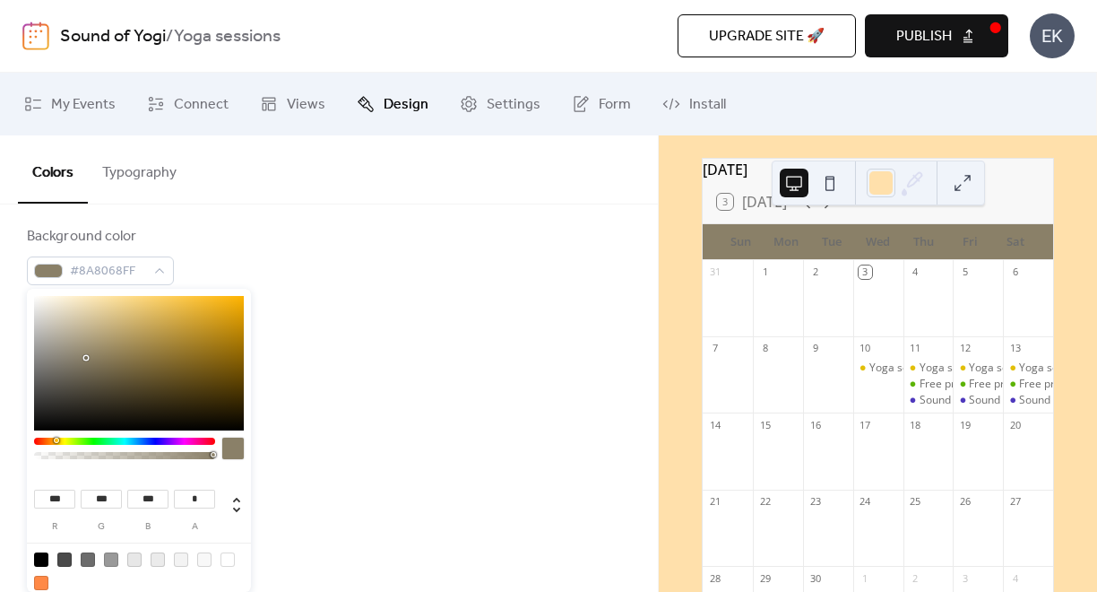
type input "***"
click at [89, 345] on div at bounding box center [139, 363] width 210 height 134
type input "***"
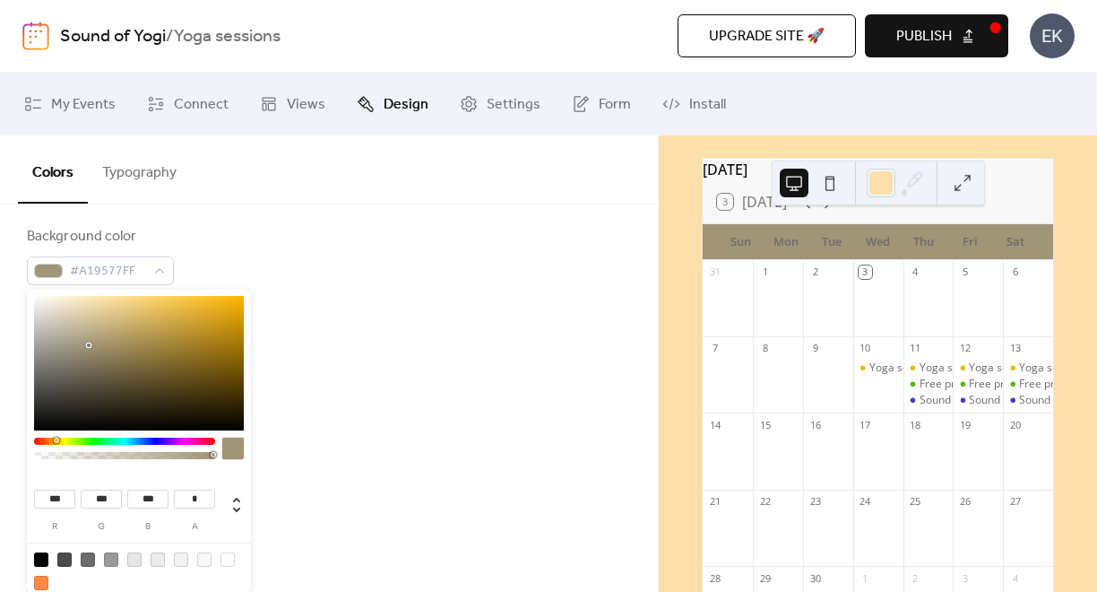
type input "***"
click at [105, 323] on div at bounding box center [139, 363] width 210 height 134
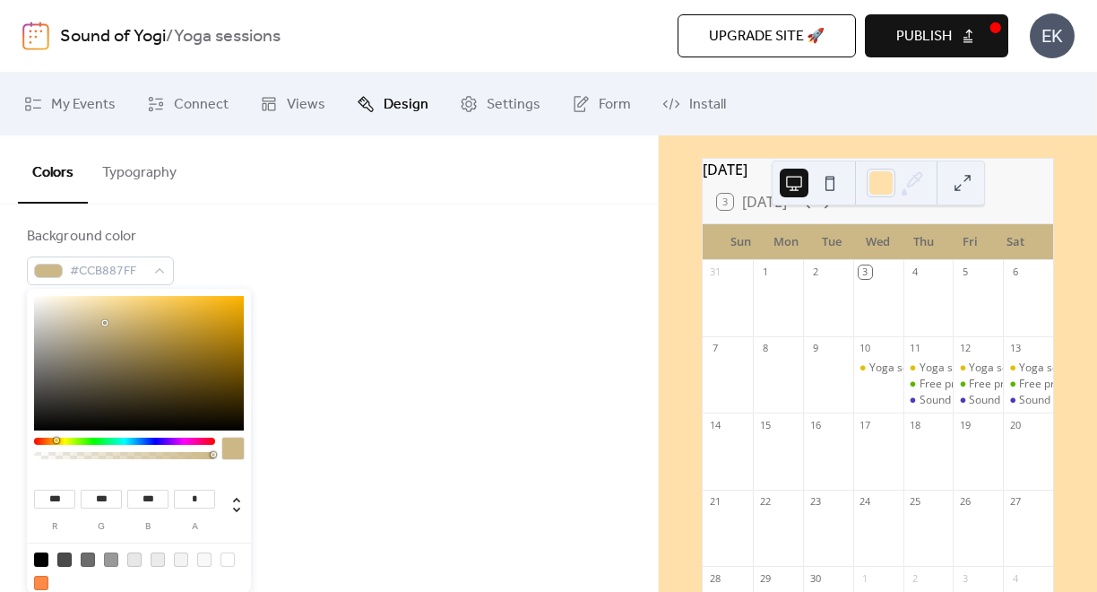
type input "***"
type input "**"
click at [169, 335] on div at bounding box center [139, 363] width 210 height 134
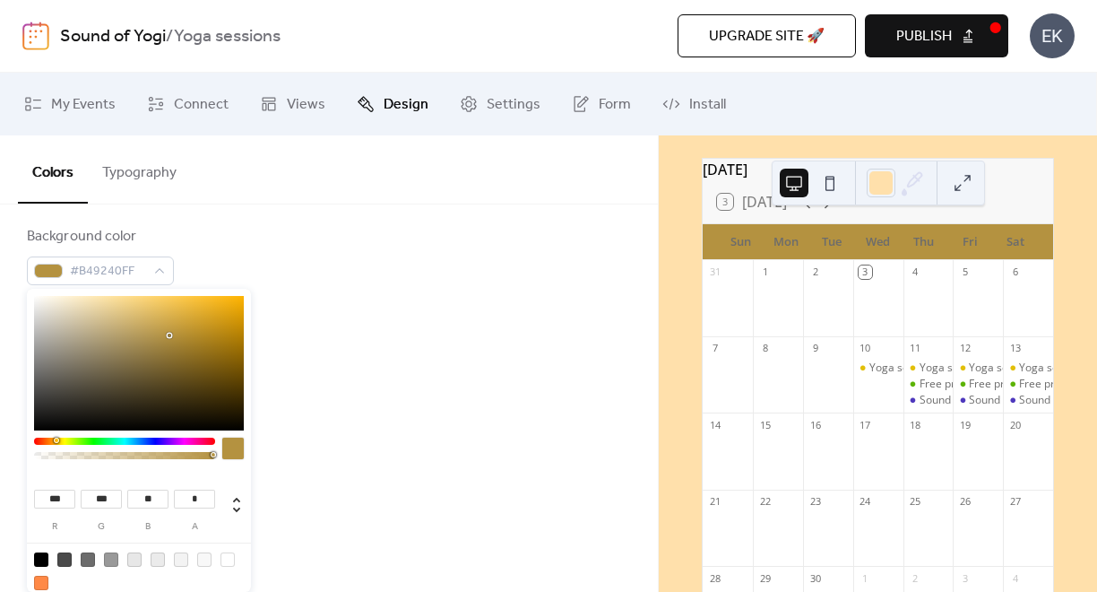
type input "***"
click at [75, 441] on div at bounding box center [124, 441] width 181 height 7
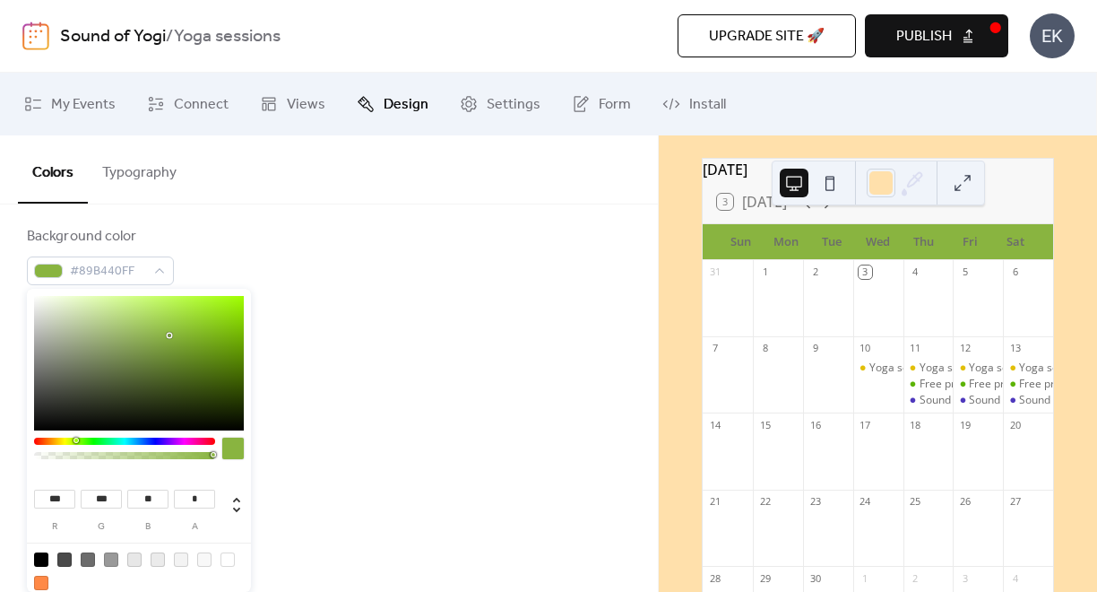
type input "**"
type input "***"
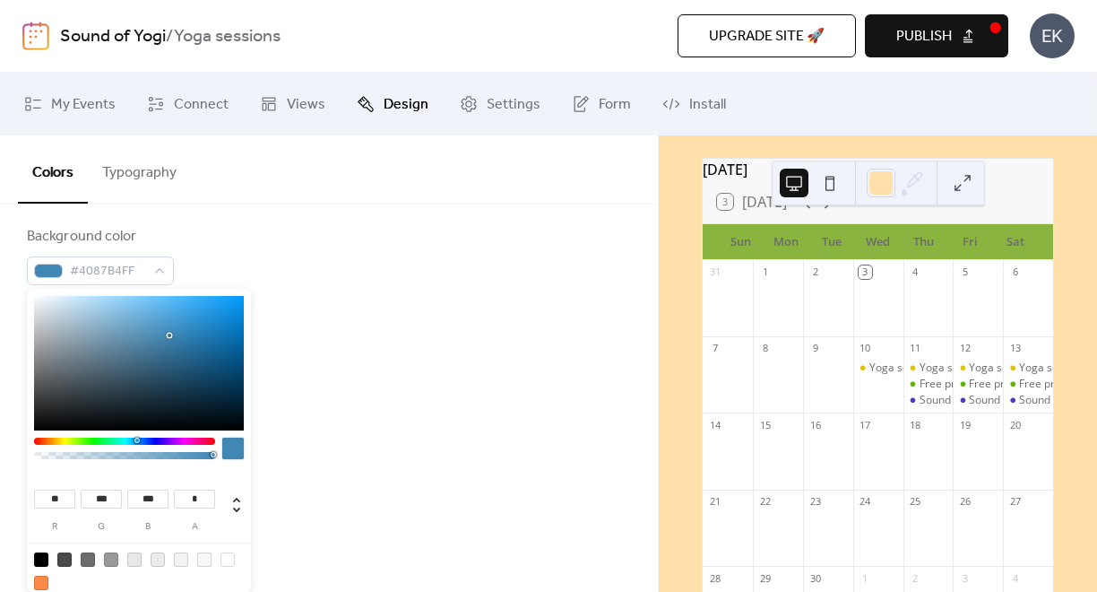
click at [136, 442] on div at bounding box center [124, 441] width 181 height 7
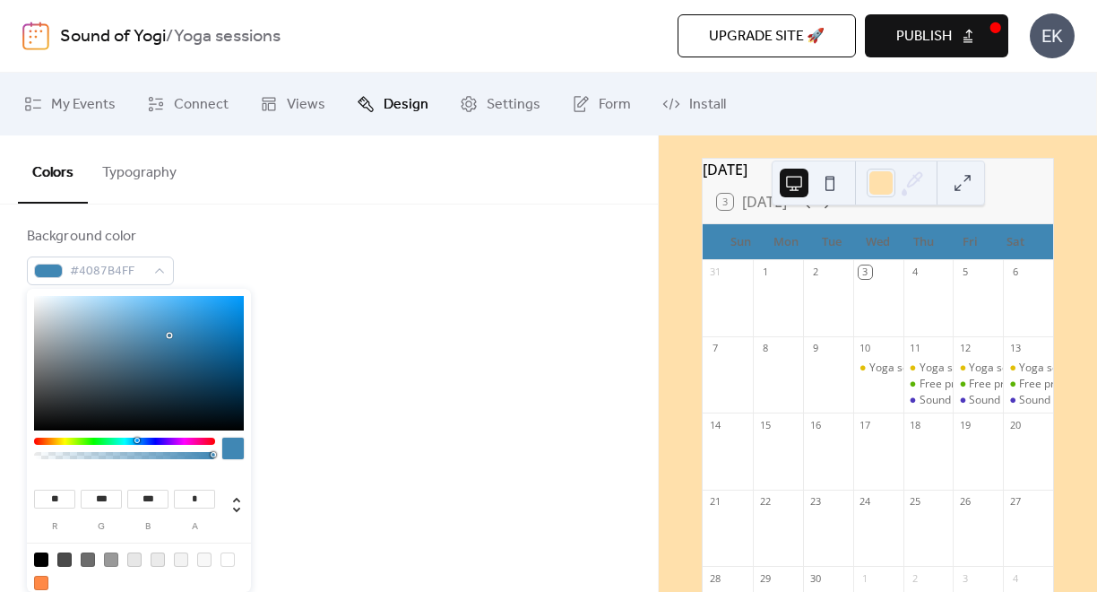
type input "**"
type input "***"
click at [165, 313] on div at bounding box center [139, 363] width 210 height 134
type input "***"
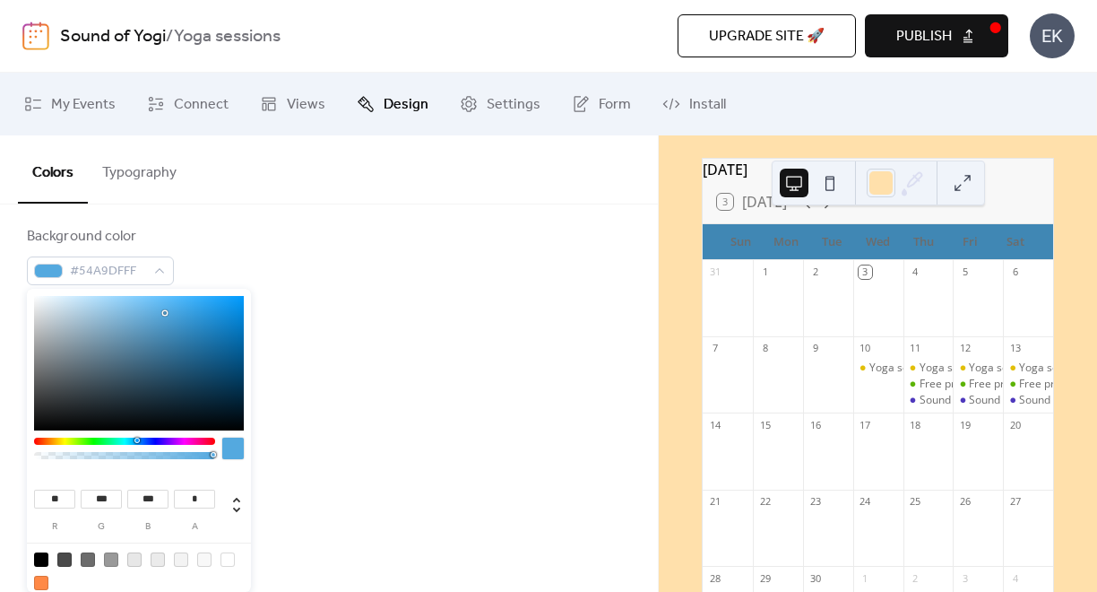
type input "***"
click at [140, 306] on div at bounding box center [139, 363] width 210 height 134
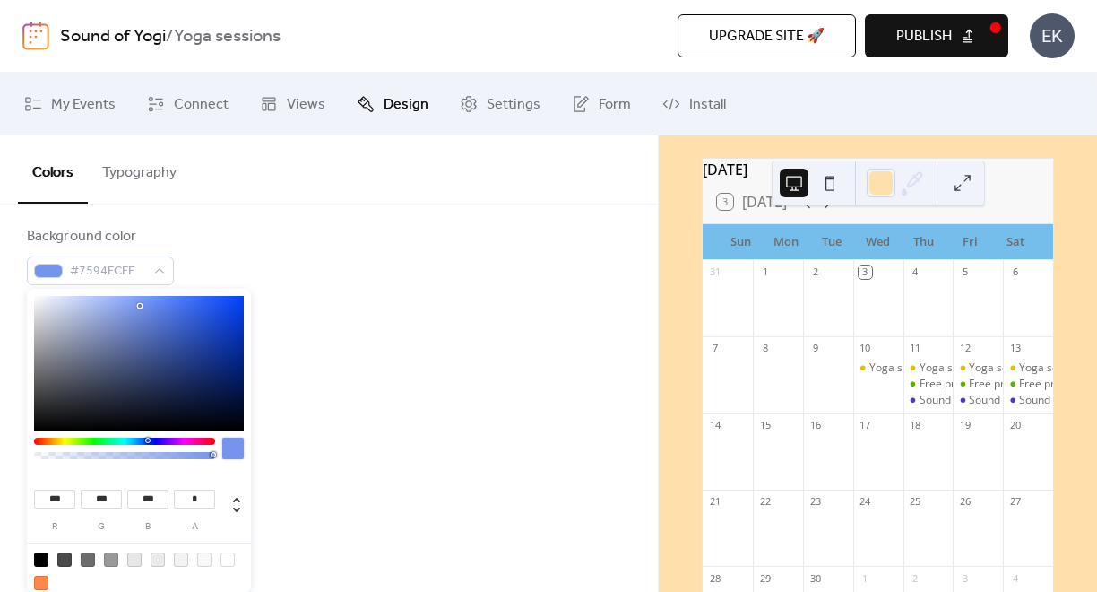
click at [147, 441] on div at bounding box center [124, 441] width 181 height 7
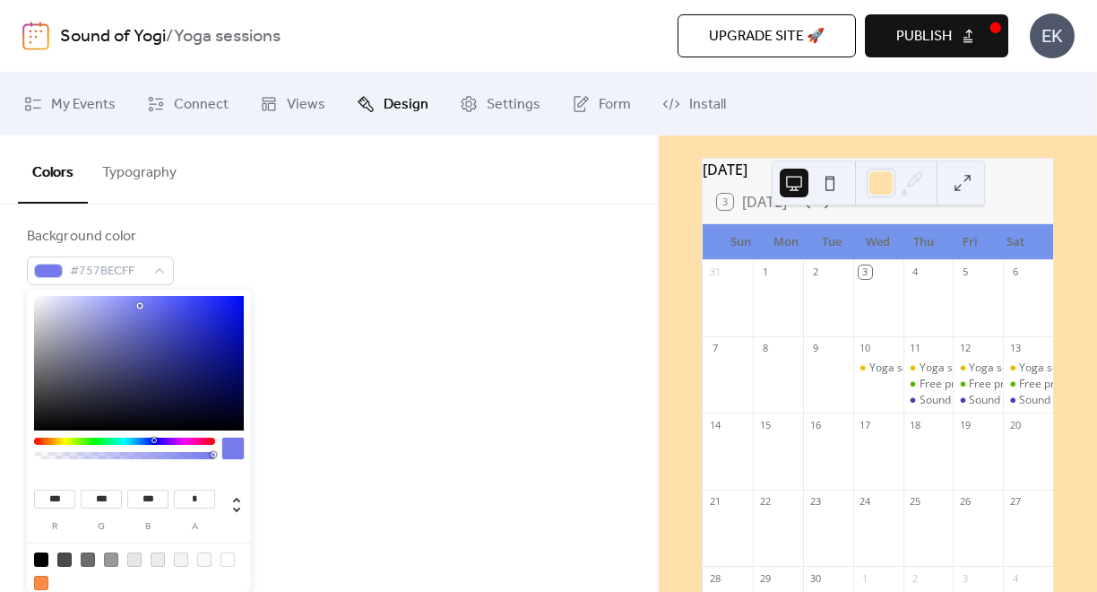
type input "***"
click at [152, 440] on div at bounding box center [124, 441] width 181 height 7
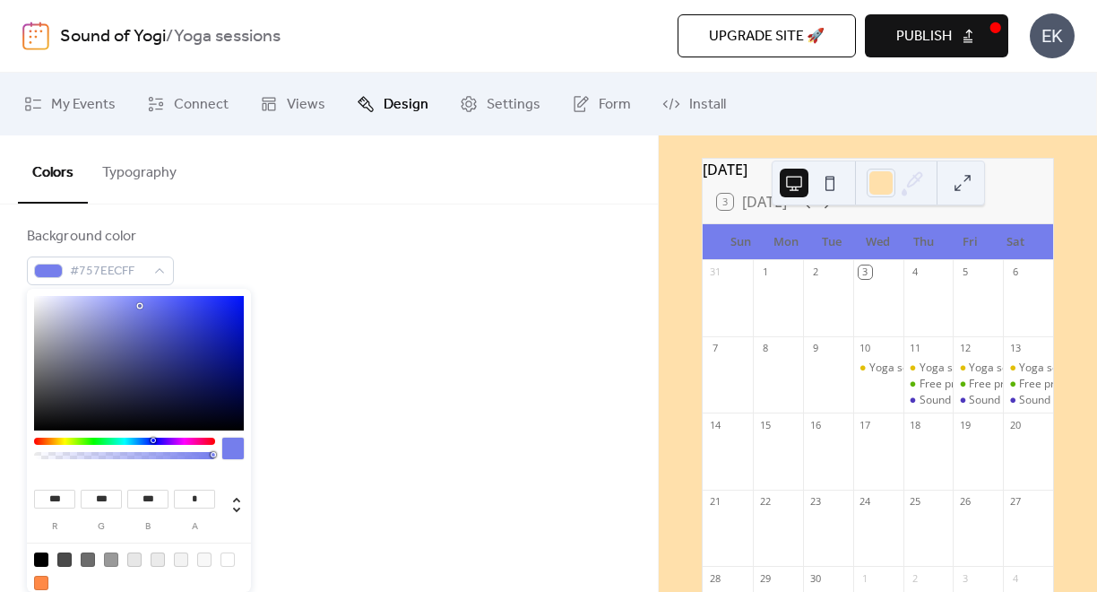
type input "***"
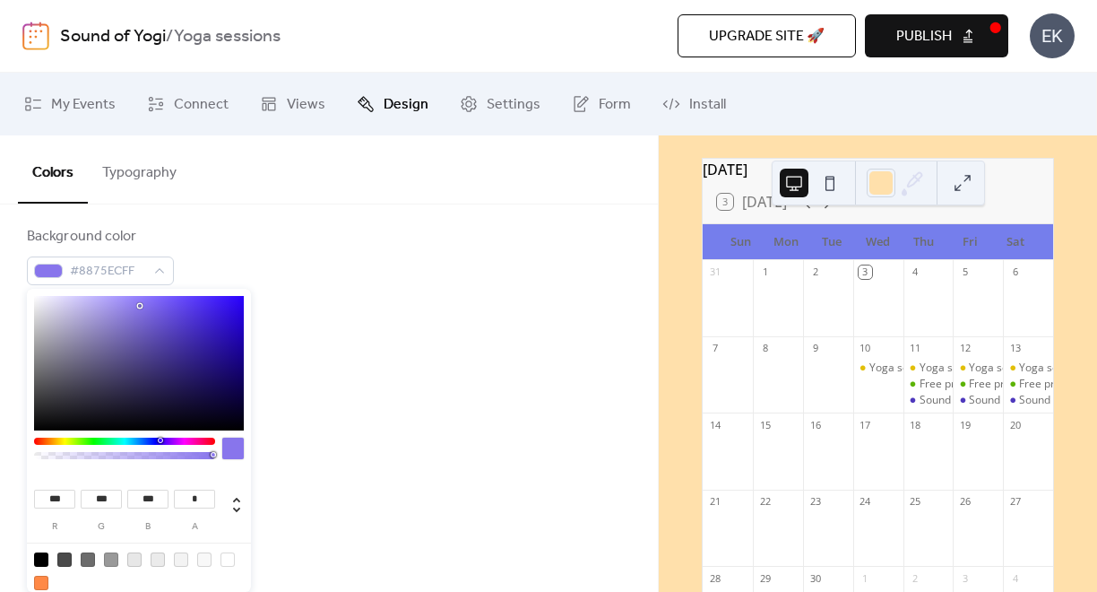
click at [160, 440] on div at bounding box center [124, 441] width 181 height 7
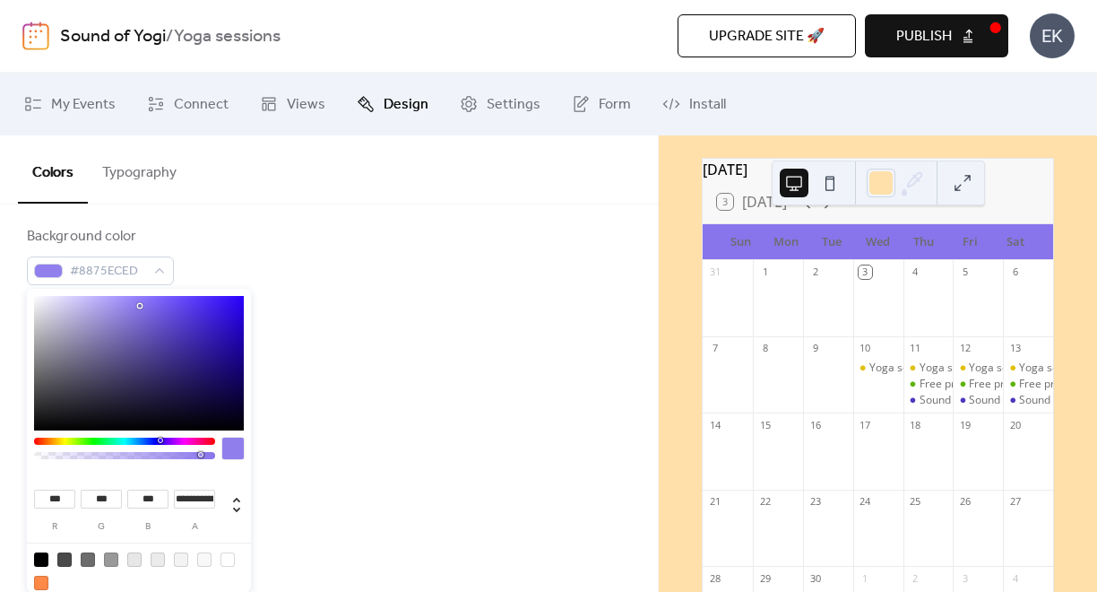
type input "**********"
drag, startPoint x: 207, startPoint y: 456, endPoint x: 198, endPoint y: 455, distance: 9.1
click at [198, 455] on div at bounding box center [125, 455] width 176 height 7
type input "***"
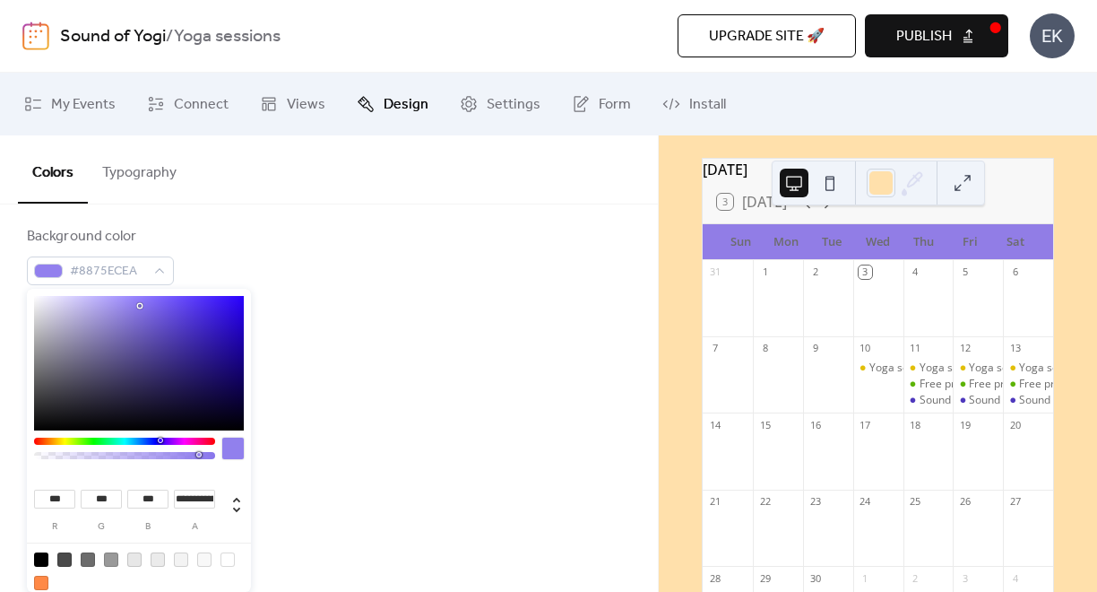
type input "***"
click at [118, 300] on div at bounding box center [139, 363] width 210 height 134
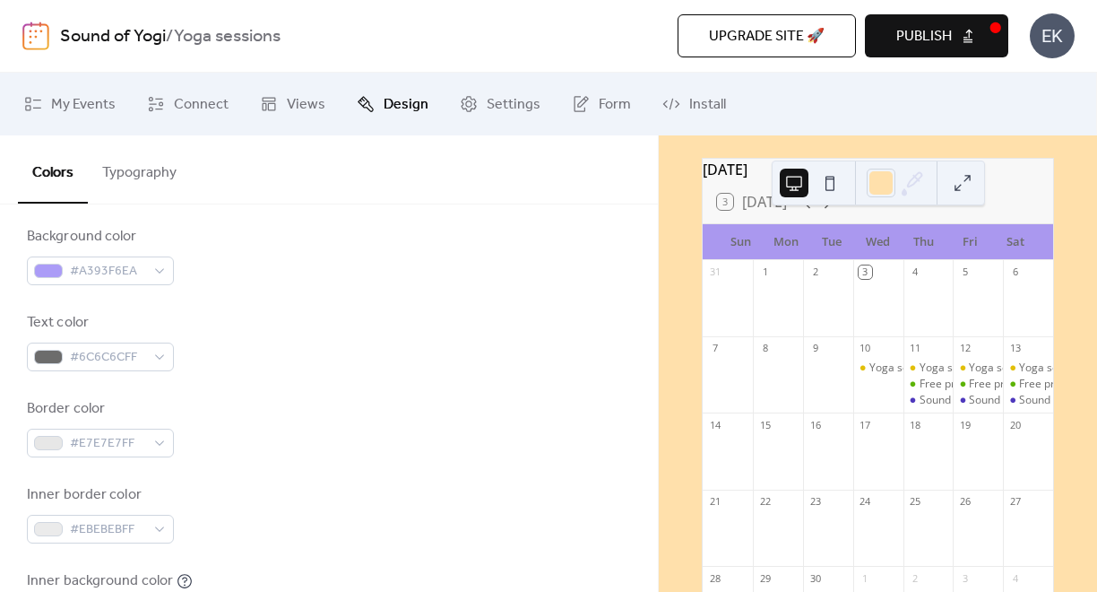
click at [344, 325] on div "Text color #6C6C6CFF" at bounding box center [329, 341] width 604 height 59
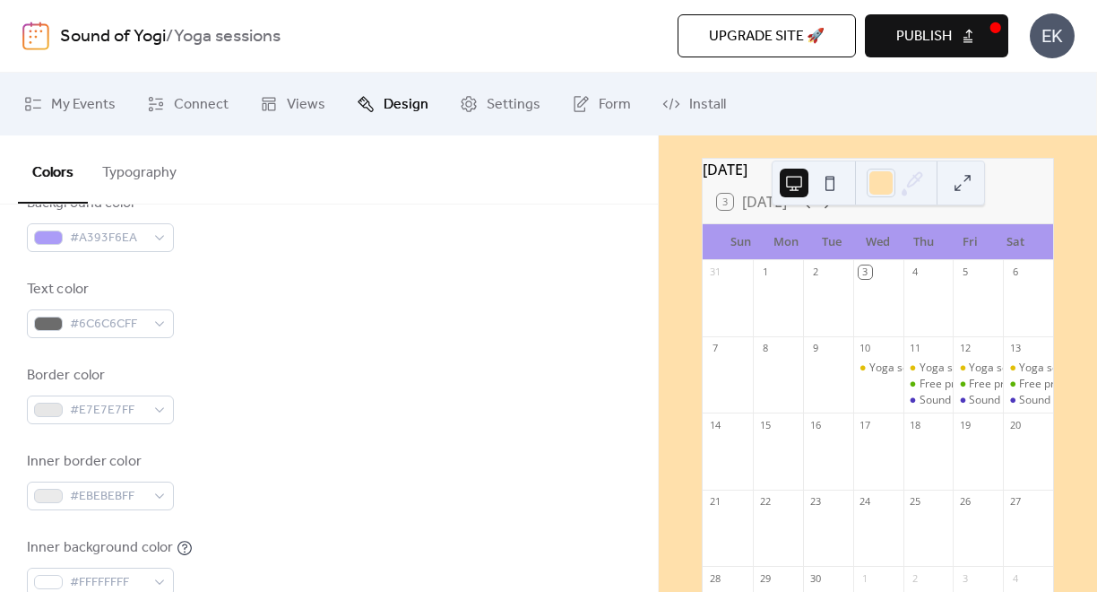
scroll to position [0, 0]
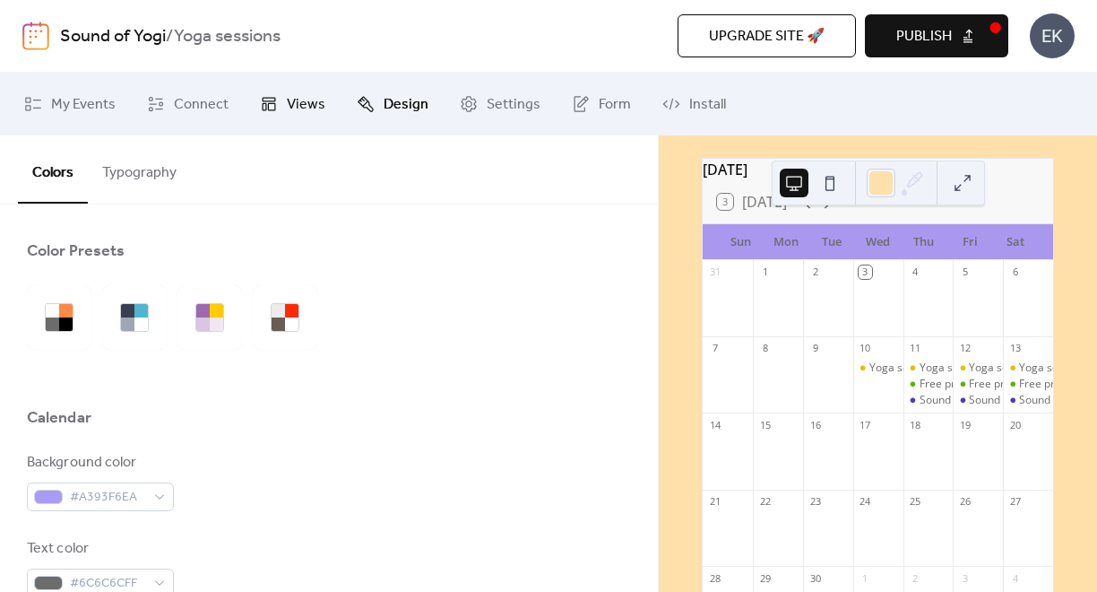
click at [287, 103] on span "Views" at bounding box center [306, 105] width 39 height 22
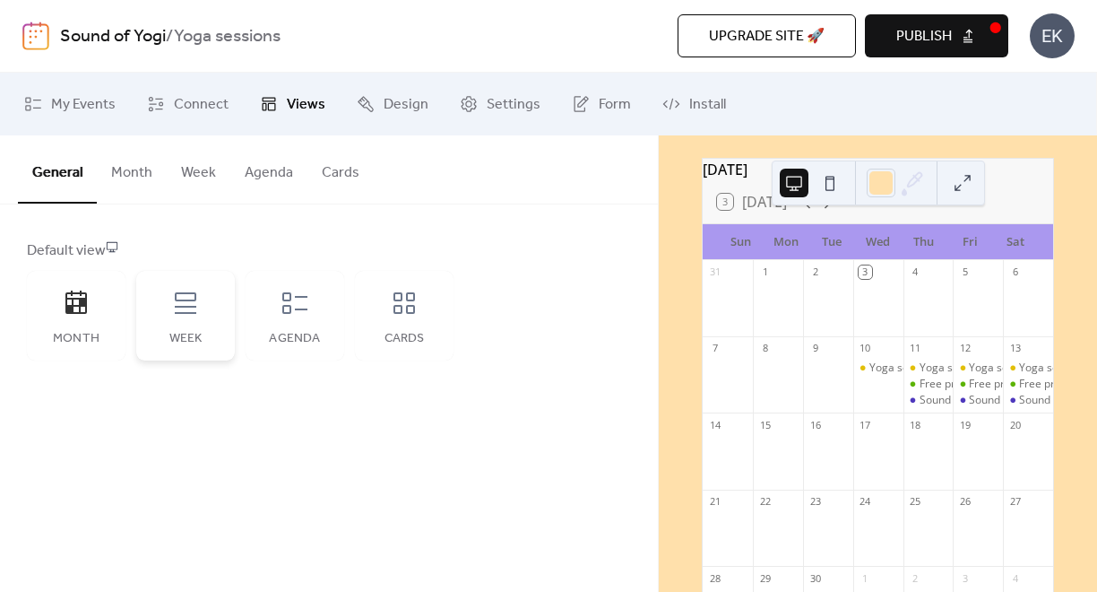
click at [183, 309] on icon at bounding box center [185, 303] width 29 height 29
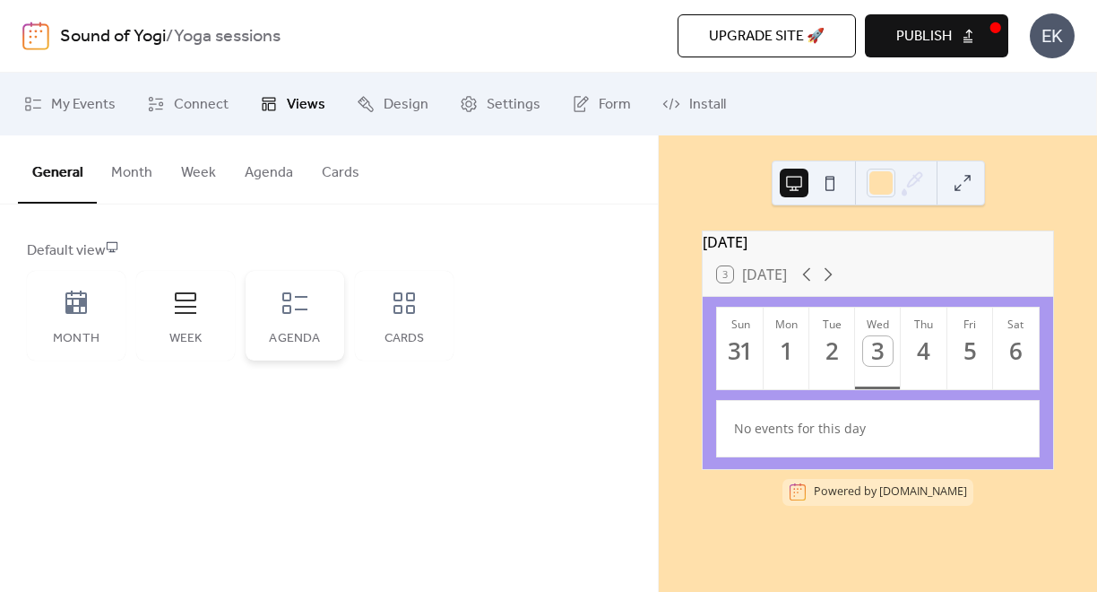
click at [291, 321] on div "Agenda" at bounding box center [295, 316] width 99 height 90
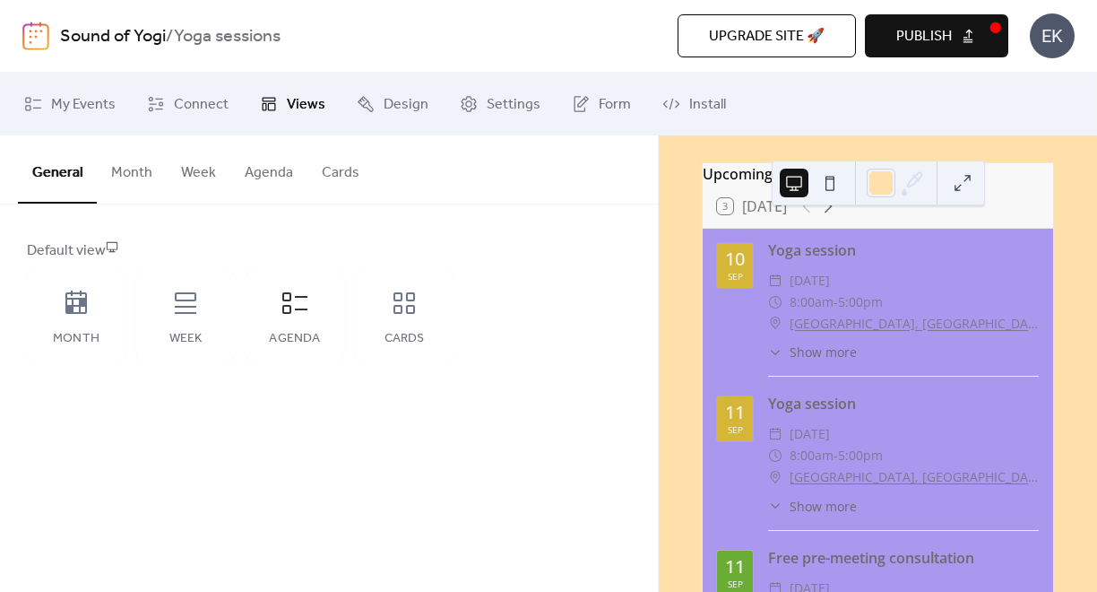
scroll to position [59, 0]
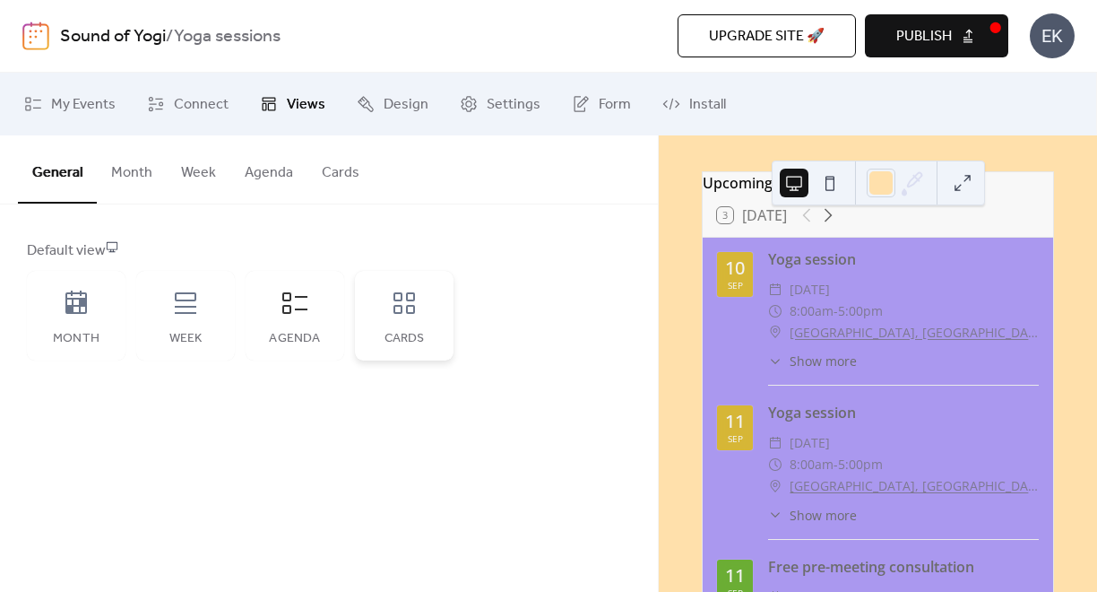
click at [399, 306] on icon at bounding box center [405, 303] width 22 height 22
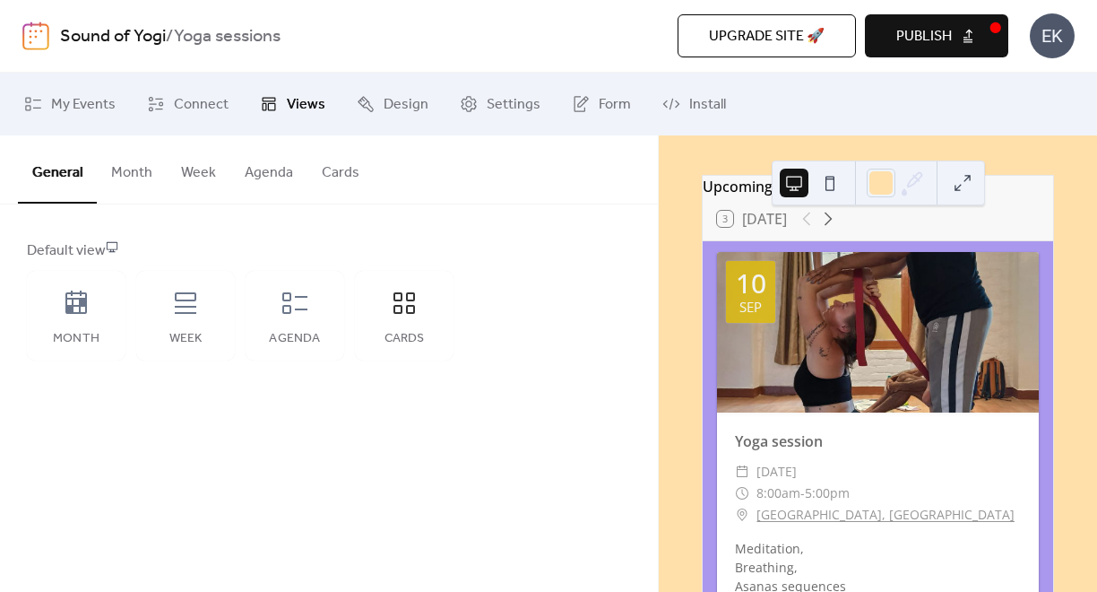
scroll to position [0, 0]
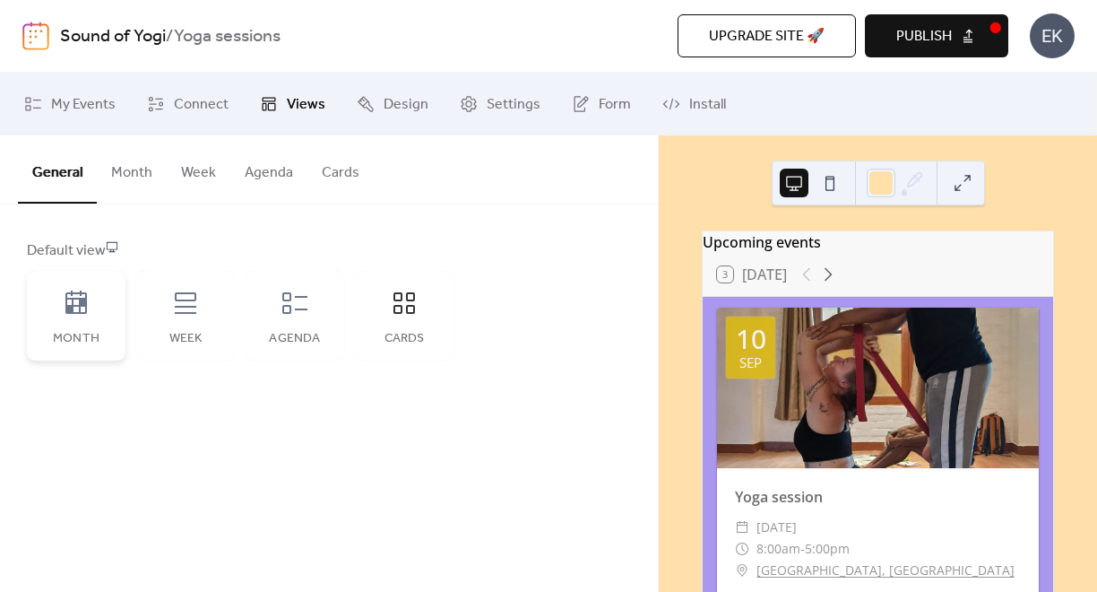
click at [73, 298] on icon at bounding box center [76, 302] width 22 height 23
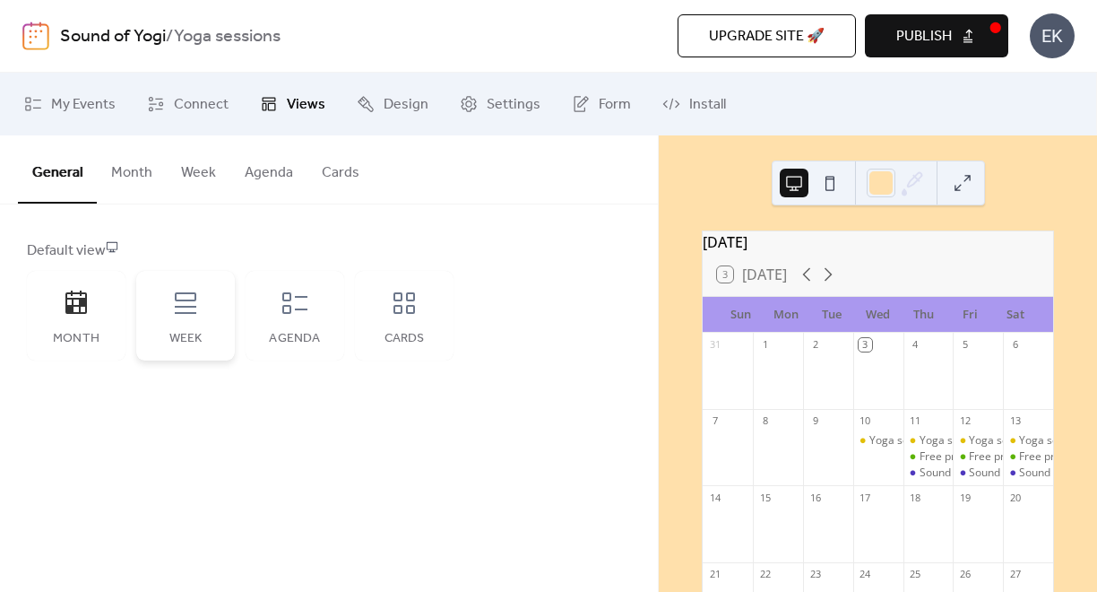
click at [149, 307] on div "Week" at bounding box center [185, 316] width 99 height 90
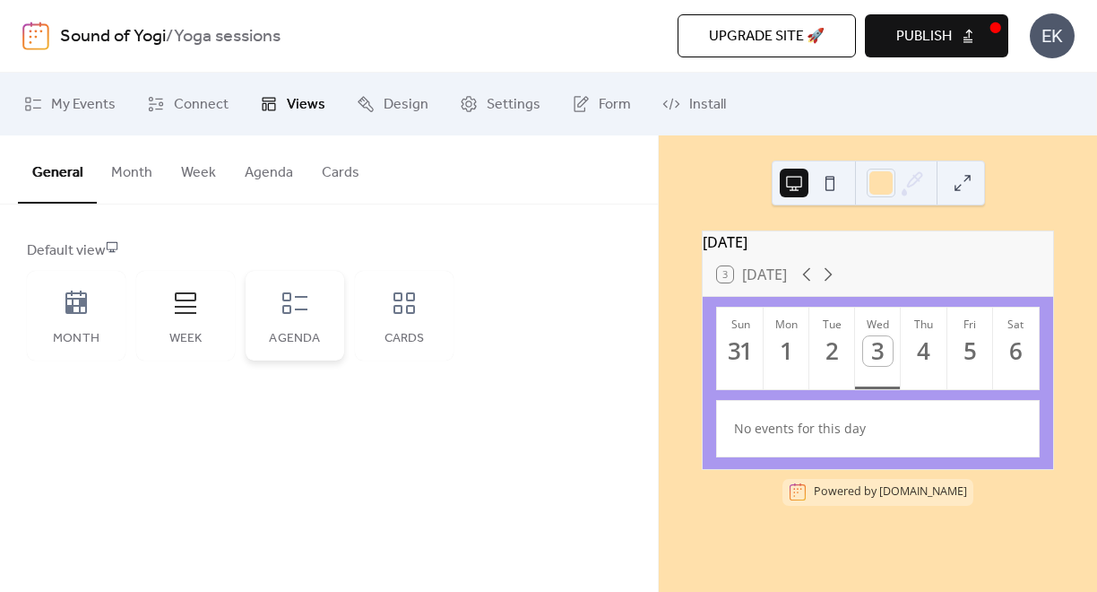
click at [306, 317] on div "Agenda" at bounding box center [295, 316] width 99 height 90
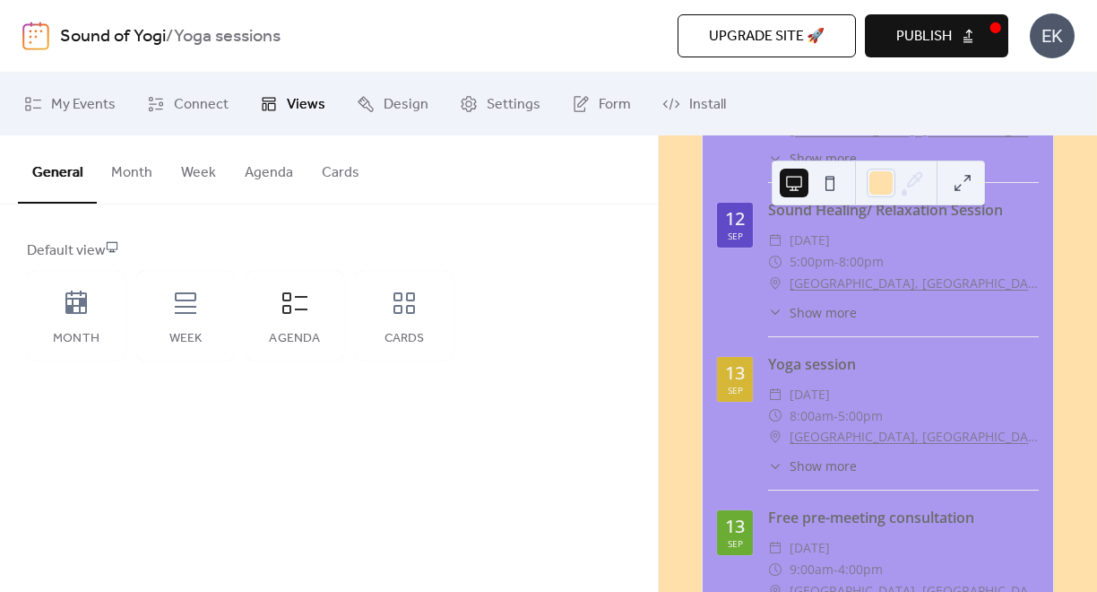
scroll to position [1096, 0]
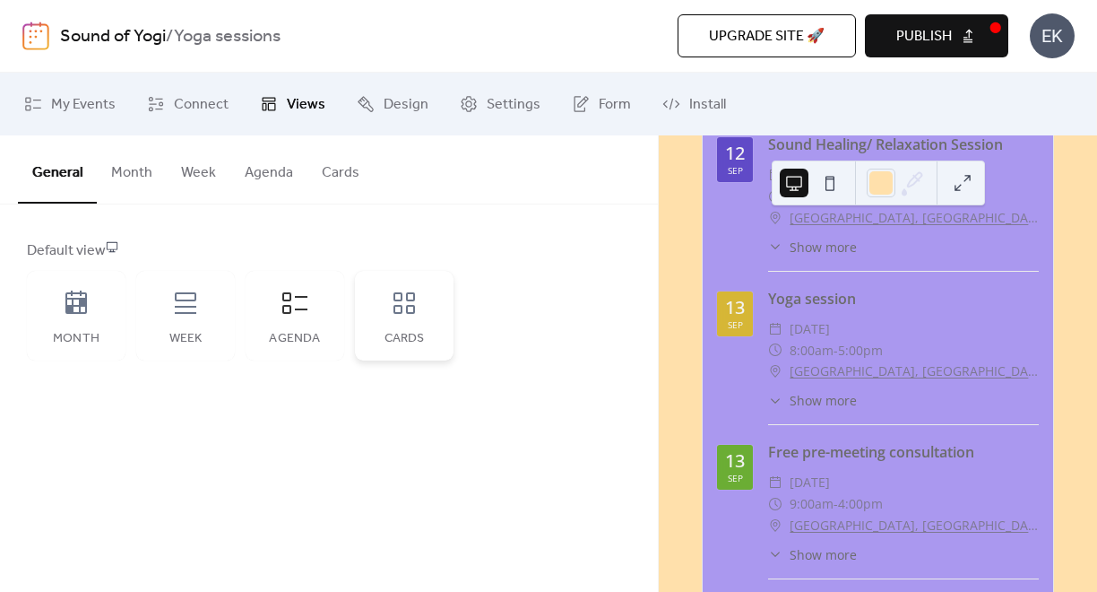
click at [407, 308] on icon at bounding box center [405, 303] width 22 height 22
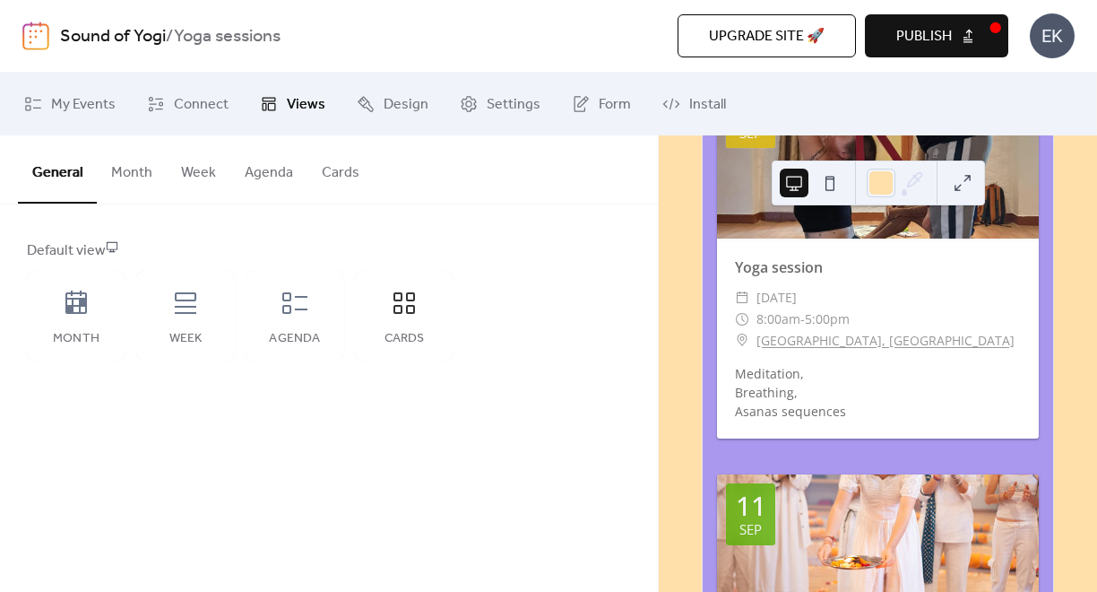
scroll to position [0, 0]
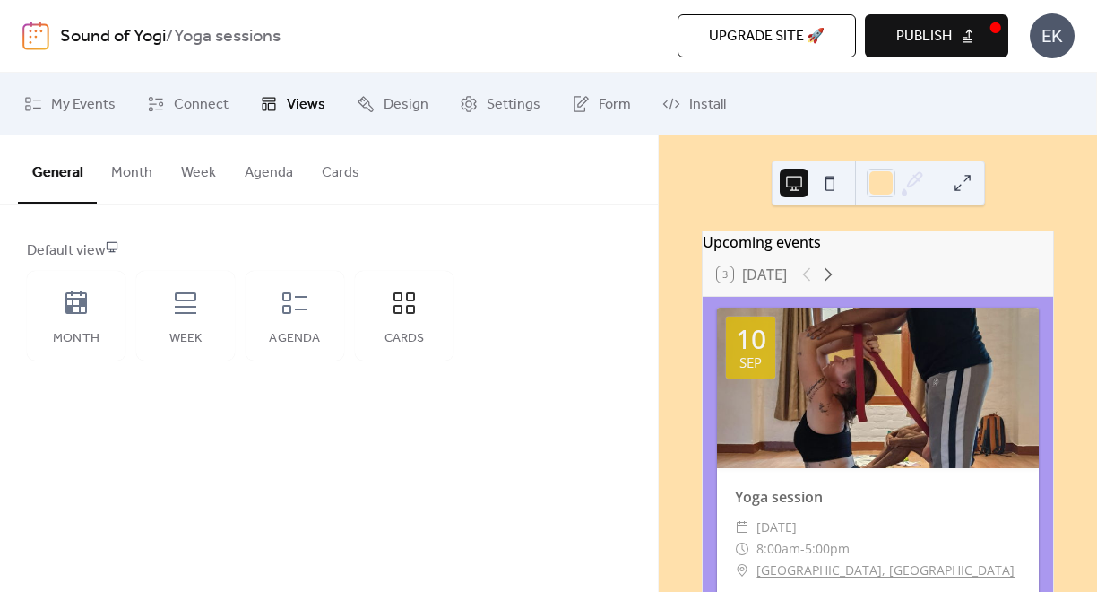
click at [137, 171] on button "Month" at bounding box center [132, 168] width 70 height 66
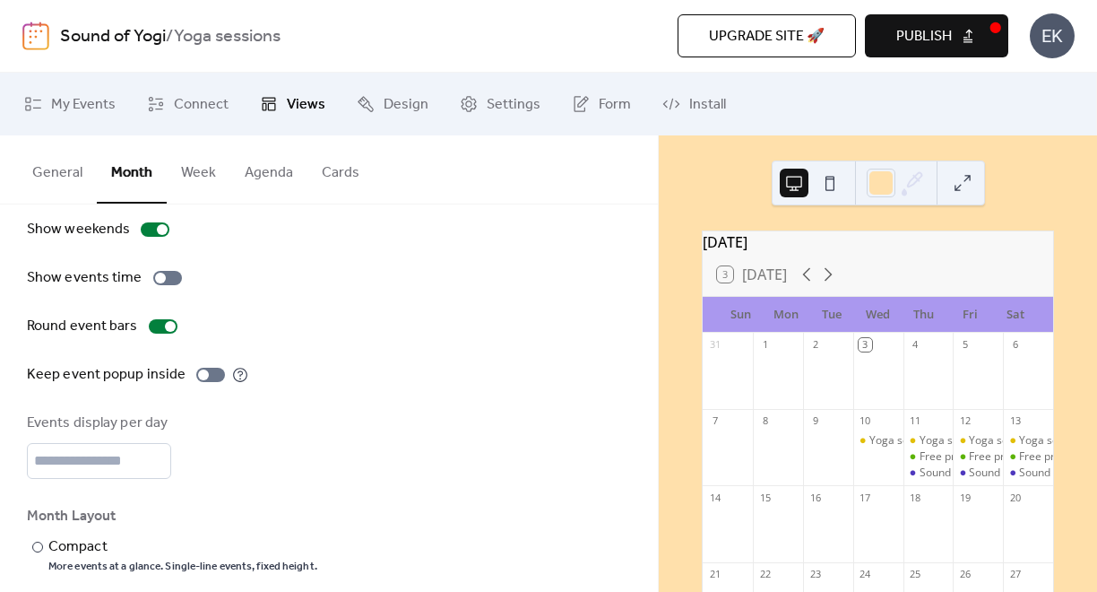
scroll to position [92, 0]
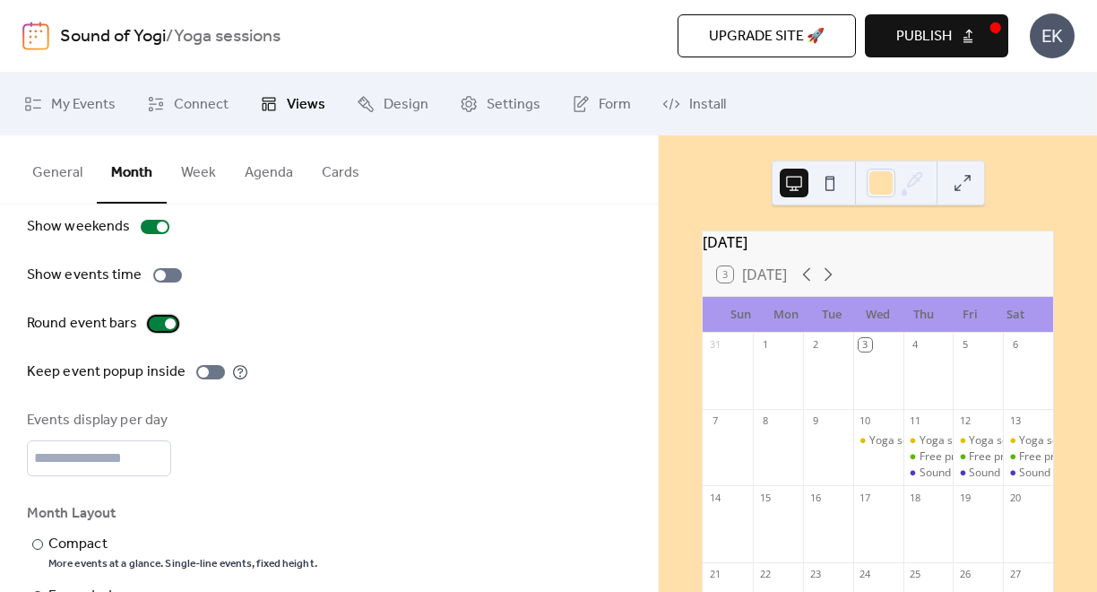
click at [160, 326] on div at bounding box center [163, 324] width 29 height 14
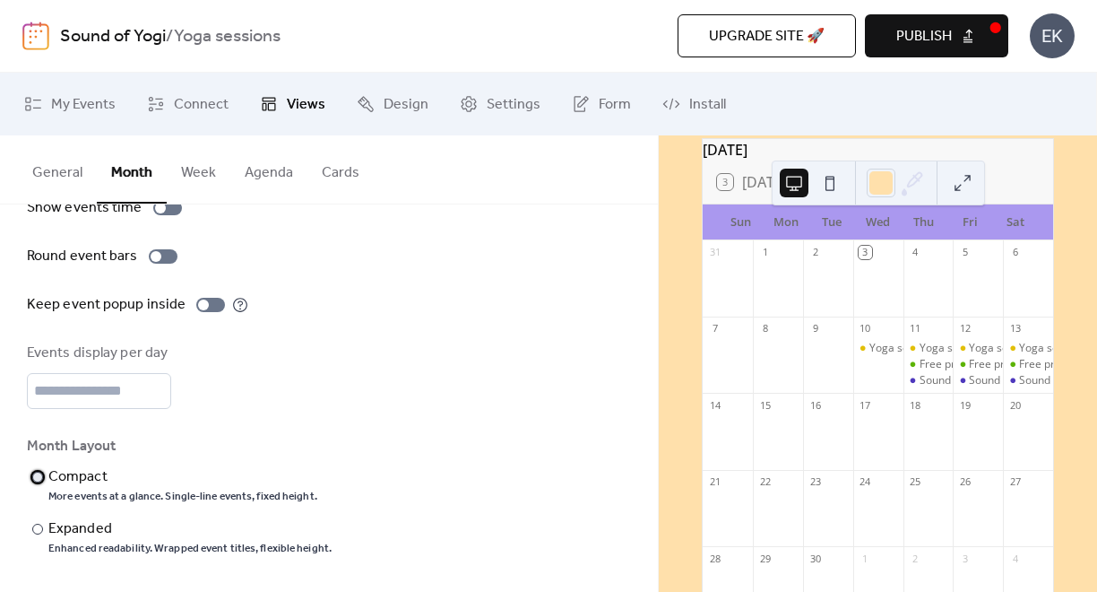
click at [44, 478] on div "​" at bounding box center [36, 477] width 18 height 22
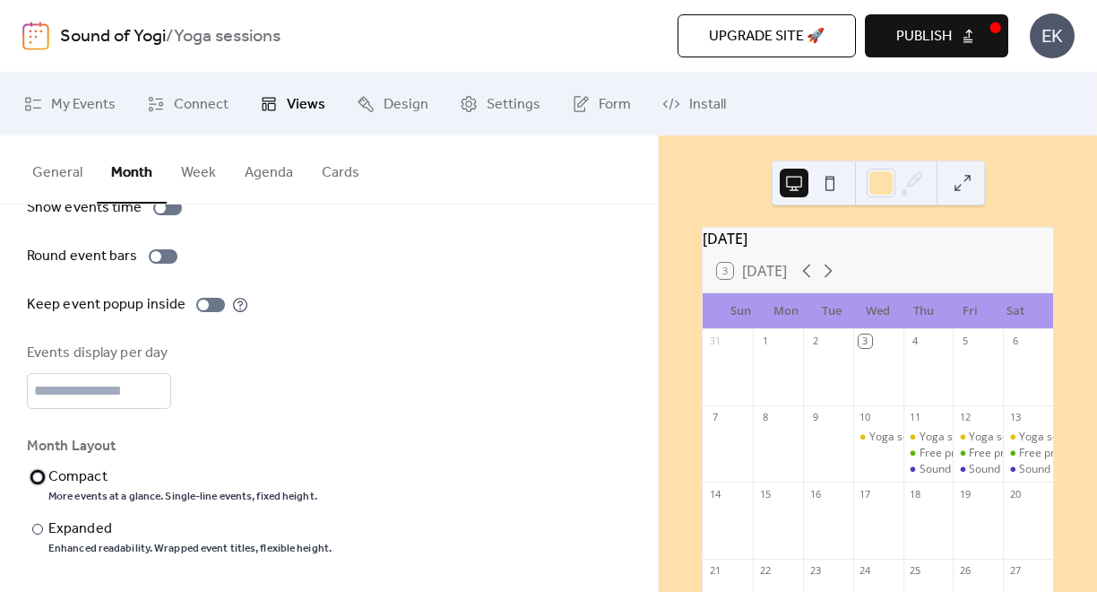
scroll to position [0, 0]
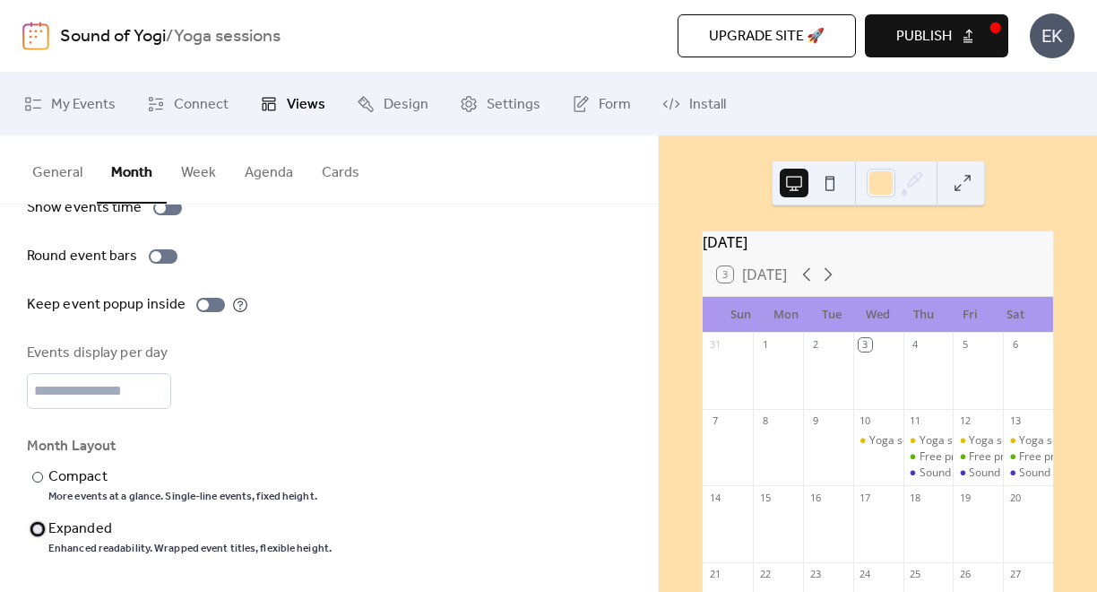
click at [47, 529] on label "​ Expanded Enhanced readability. Wrapped event titles, flexible height." at bounding box center [179, 537] width 305 height 38
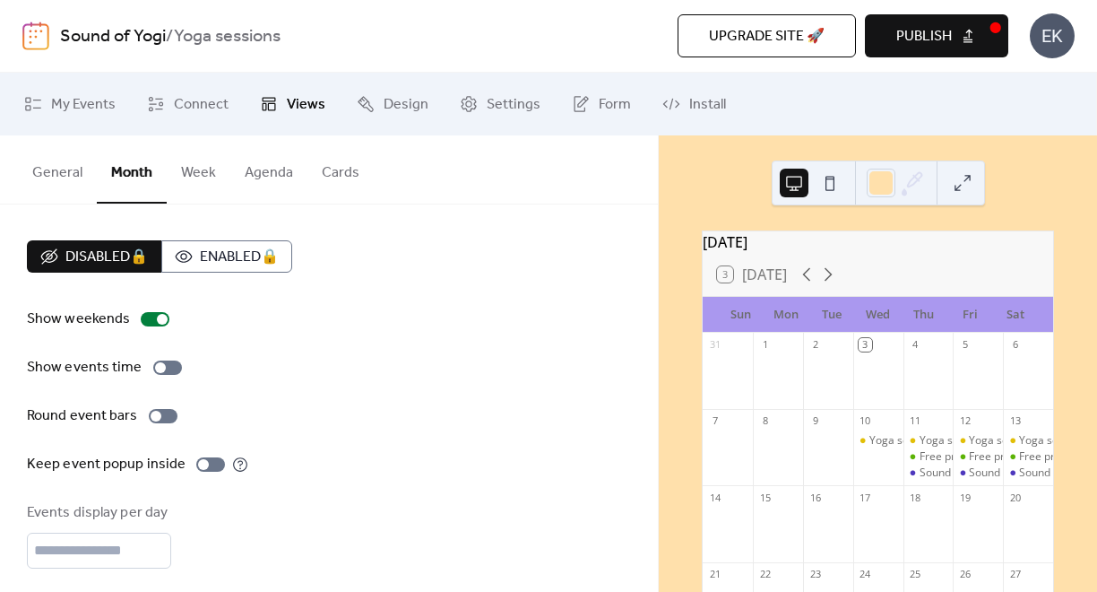
click at [184, 181] on button "Week" at bounding box center [199, 168] width 64 height 66
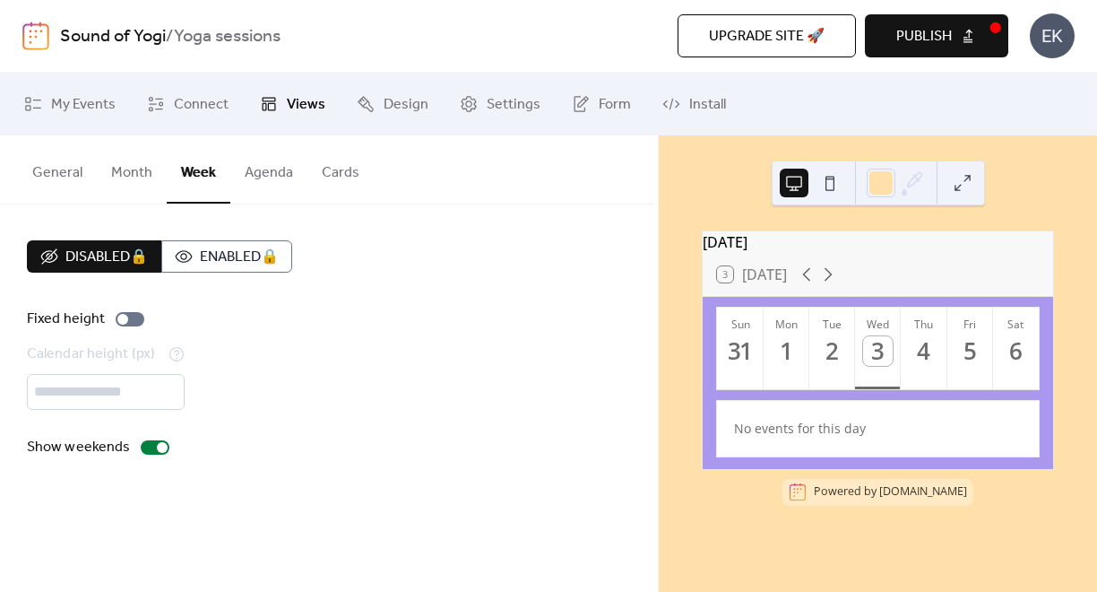
click at [265, 177] on button "Agenda" at bounding box center [268, 168] width 77 height 66
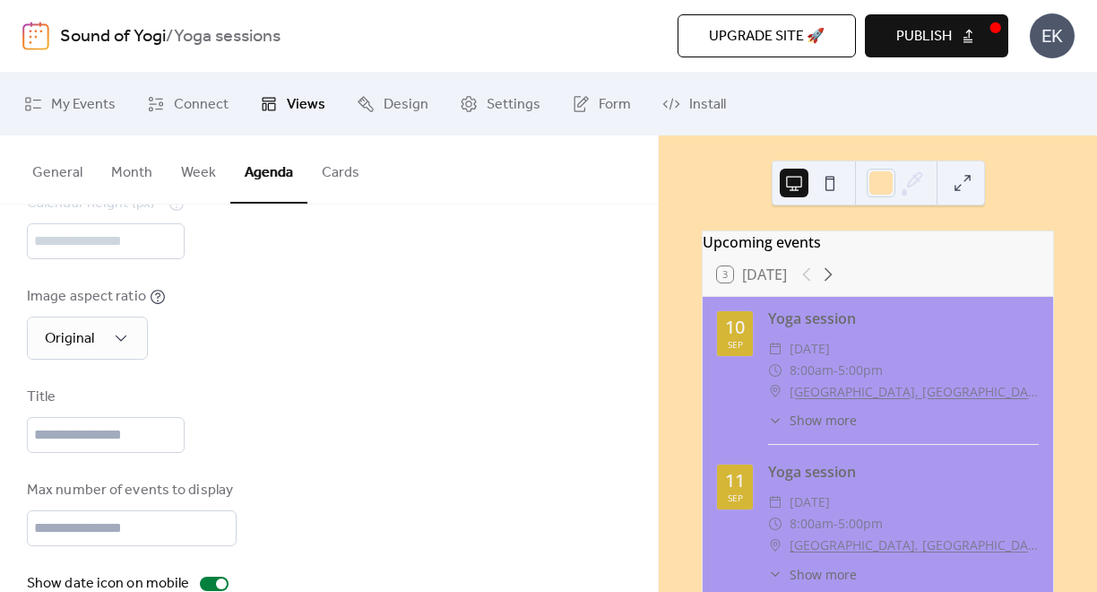
scroll to position [173, 0]
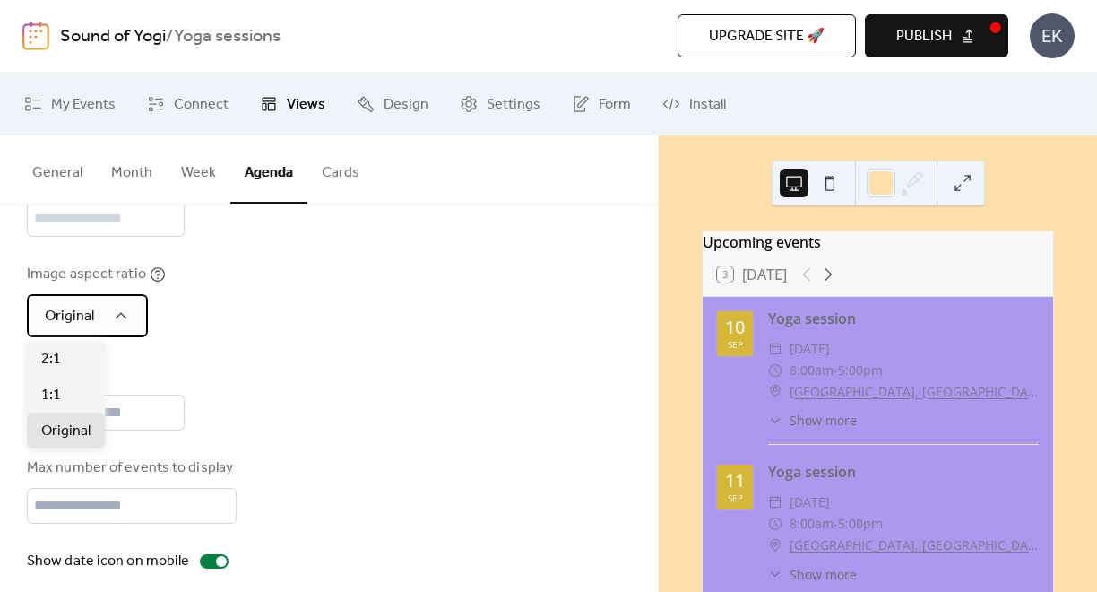
click at [131, 309] on div "Original" at bounding box center [87, 315] width 121 height 43
click at [78, 359] on div "2:1" at bounding box center [66, 359] width 78 height 36
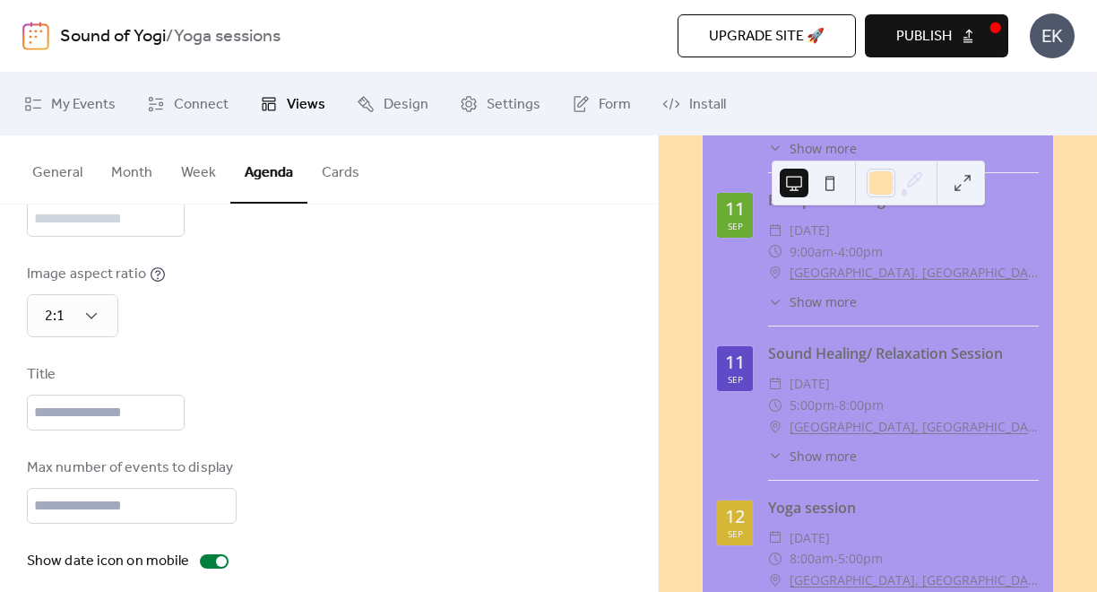
scroll to position [421, 0]
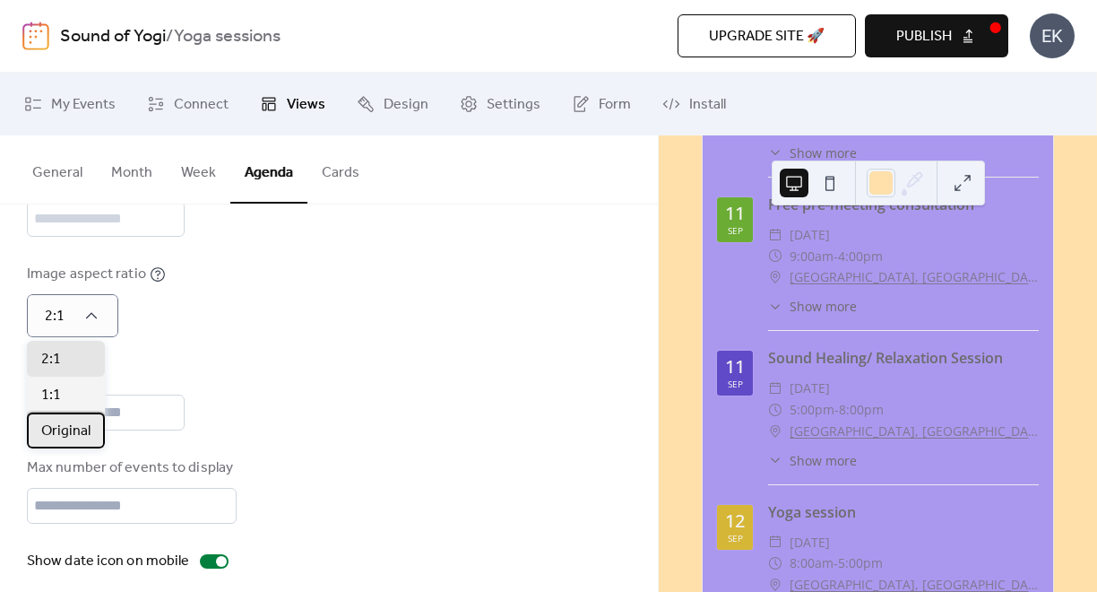
click at [73, 433] on span "Original" at bounding box center [65, 432] width 49 height 22
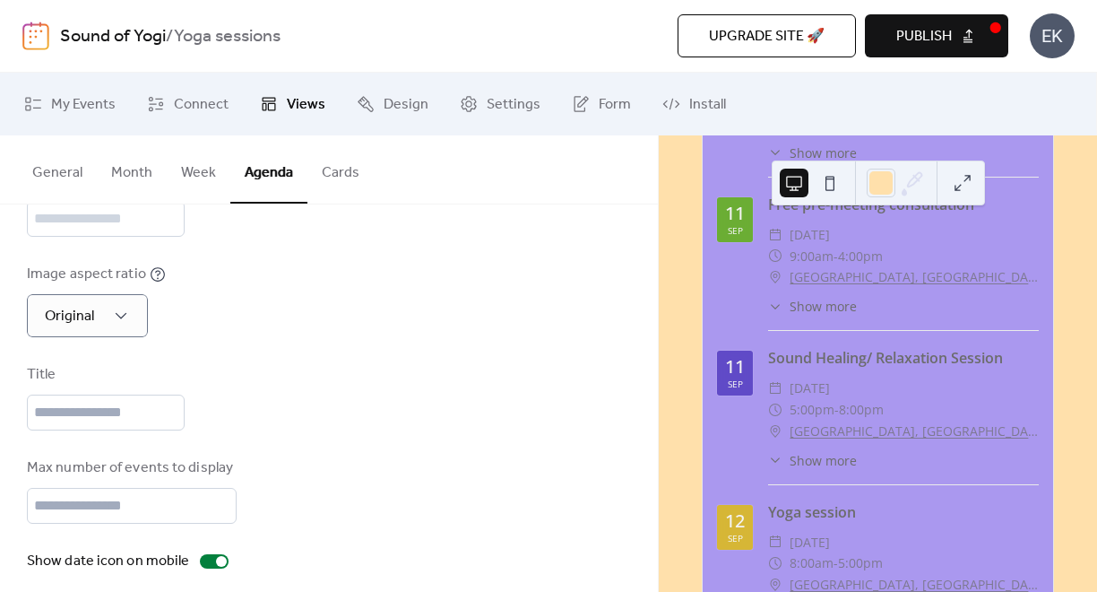
scroll to position [238, 0]
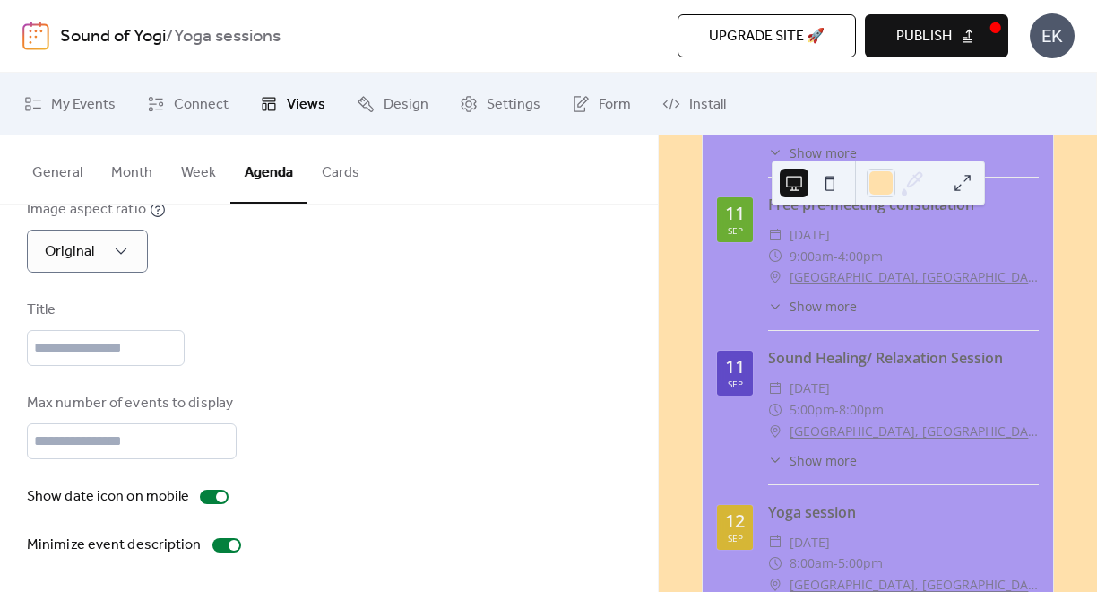
click at [338, 183] on button "Cards" at bounding box center [341, 168] width 66 height 66
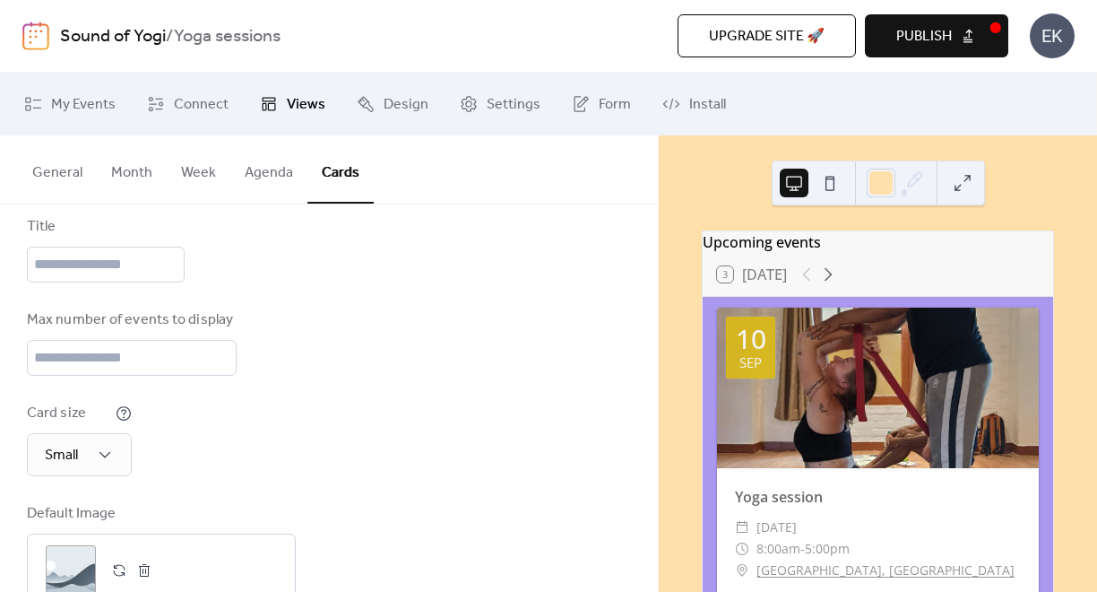
scroll to position [272, 0]
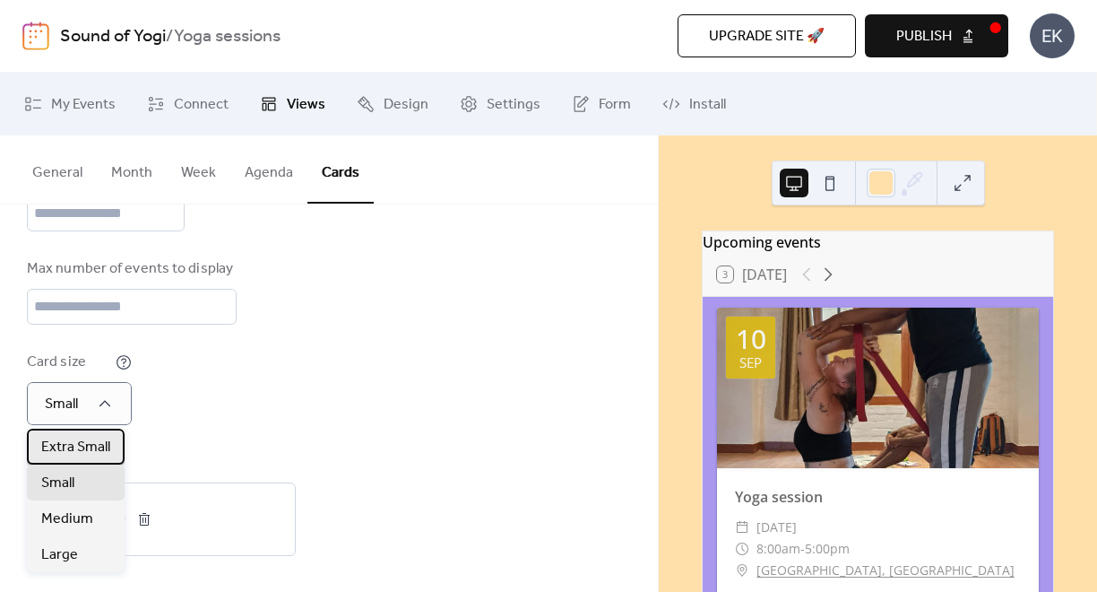
click at [96, 445] on span "Extra Small" at bounding box center [75, 448] width 69 height 22
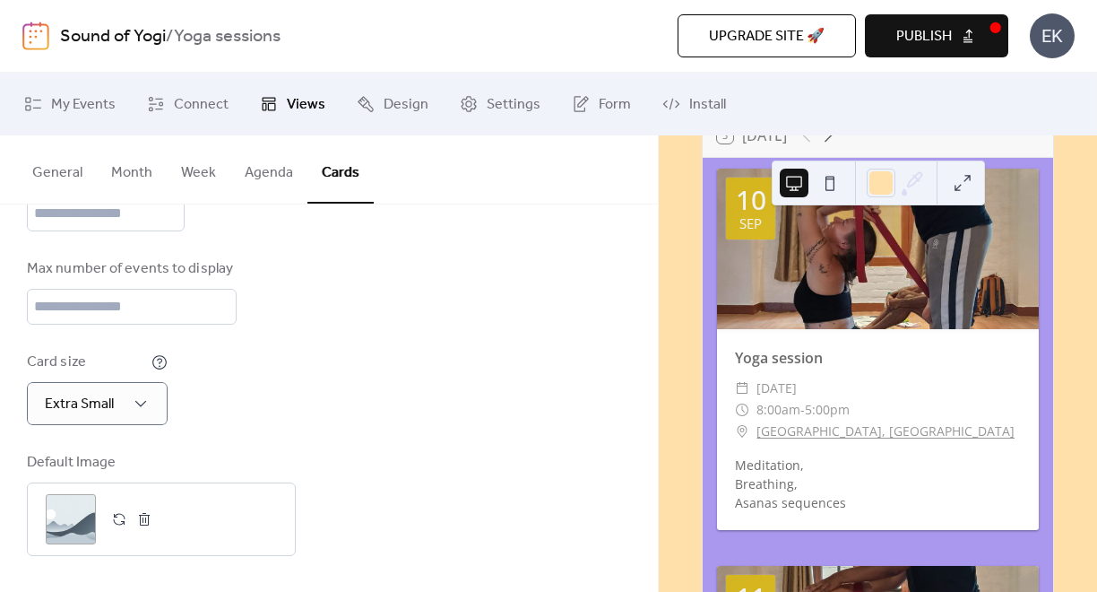
scroll to position [0, 0]
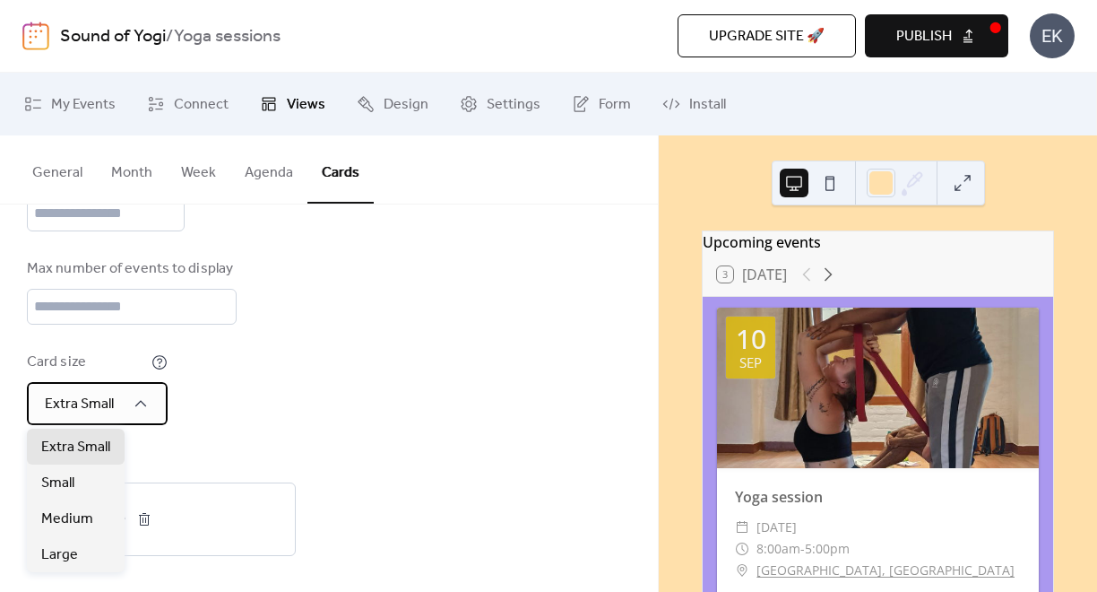
click at [147, 412] on div "Extra Small" at bounding box center [97, 403] width 141 height 43
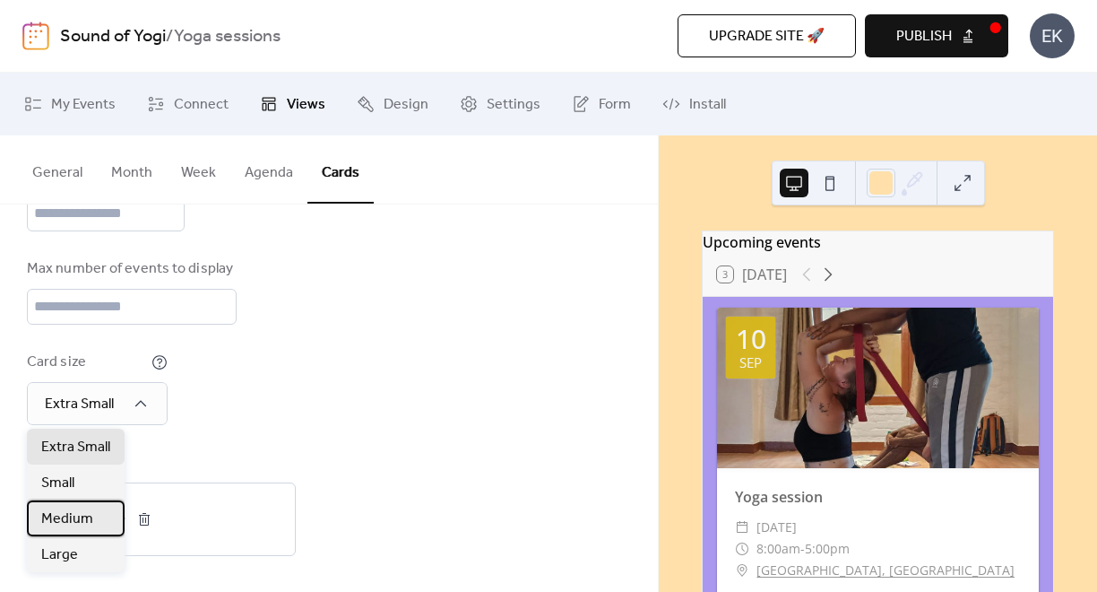
click at [94, 513] on div "Medium" at bounding box center [76, 518] width 98 height 36
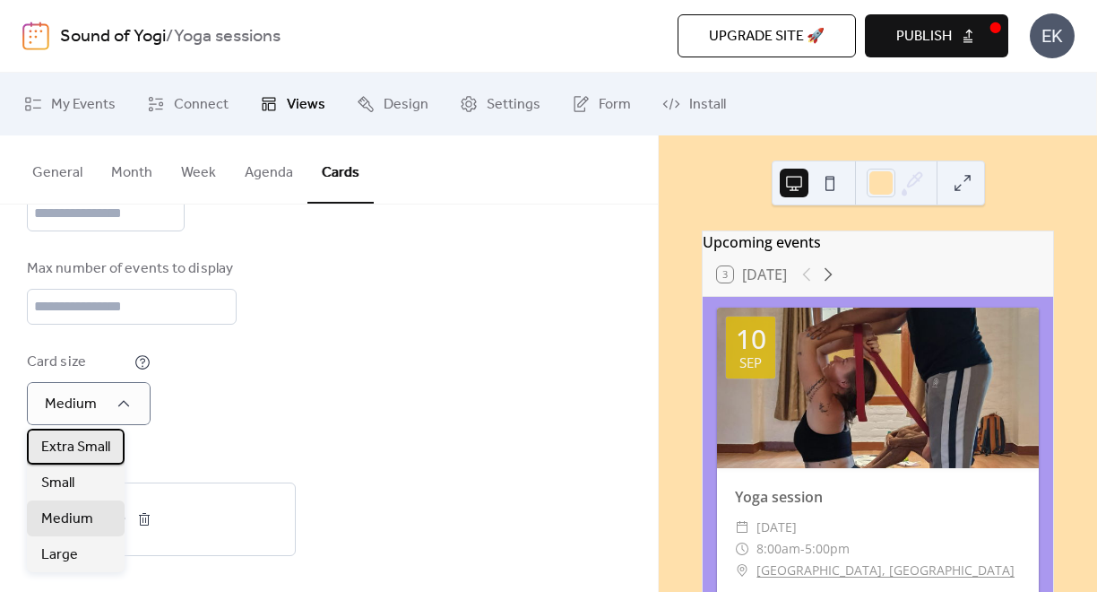
click at [103, 442] on span "Extra Small" at bounding box center [75, 448] width 69 height 22
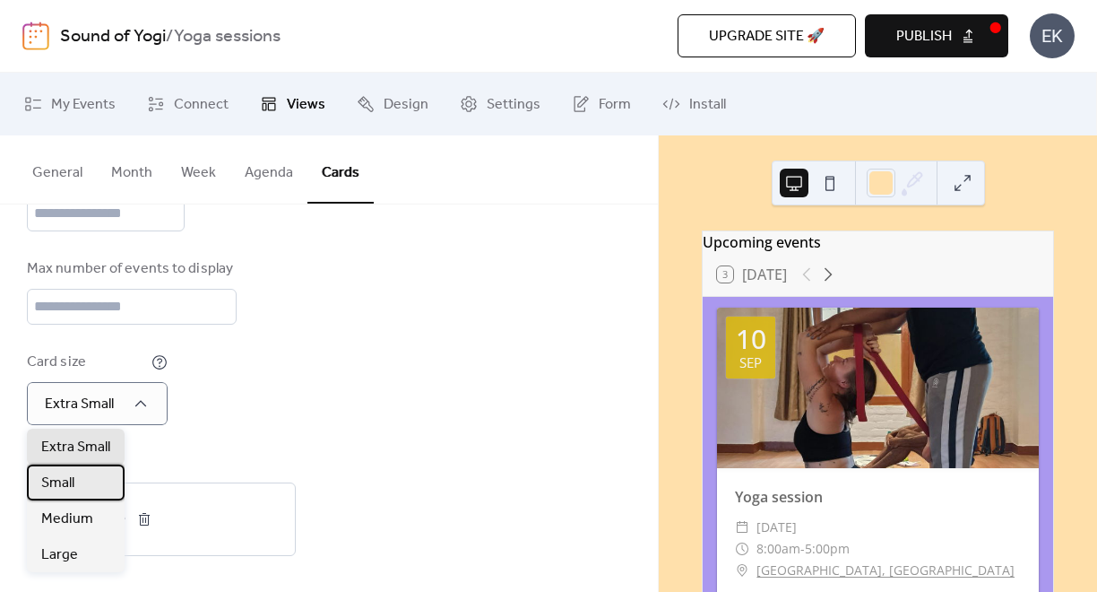
click at [105, 469] on div "Small" at bounding box center [76, 482] width 98 height 36
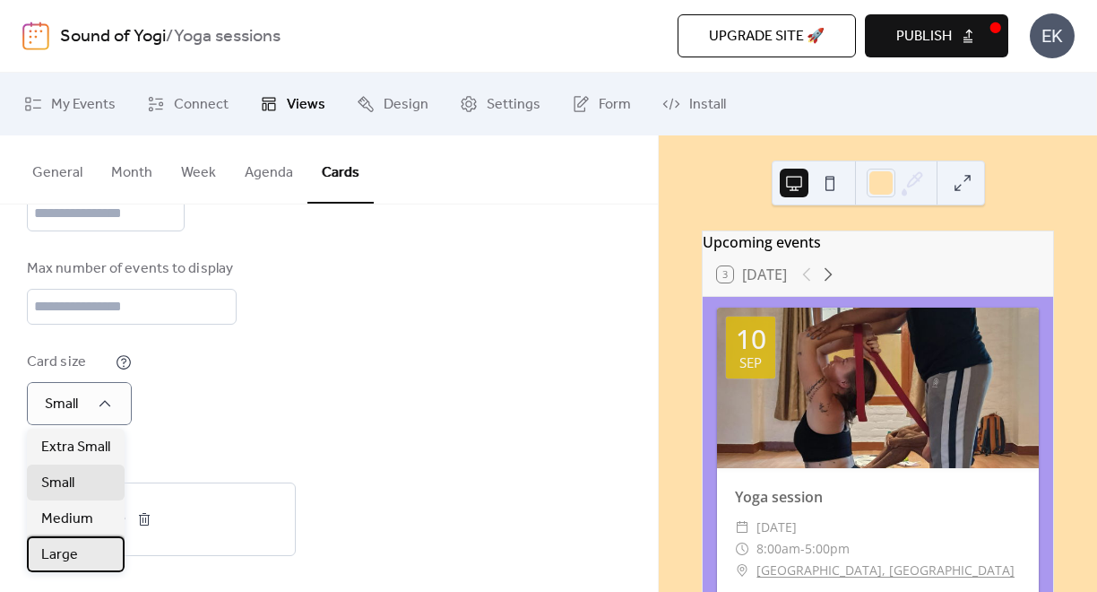
click at [105, 566] on div "Large" at bounding box center [76, 554] width 98 height 36
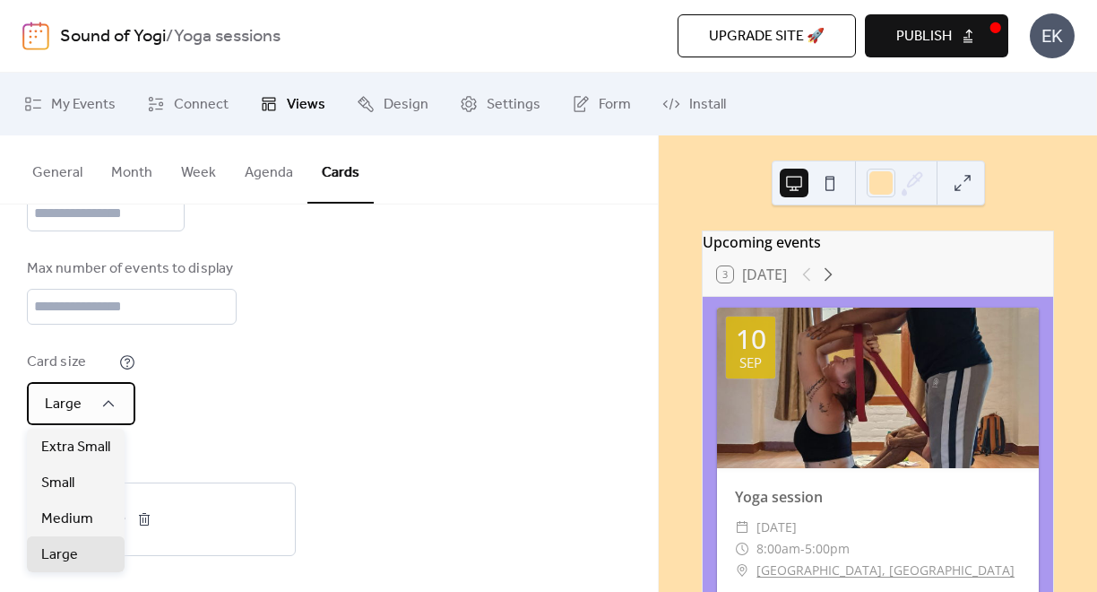
click at [121, 400] on div "Large" at bounding box center [81, 403] width 108 height 43
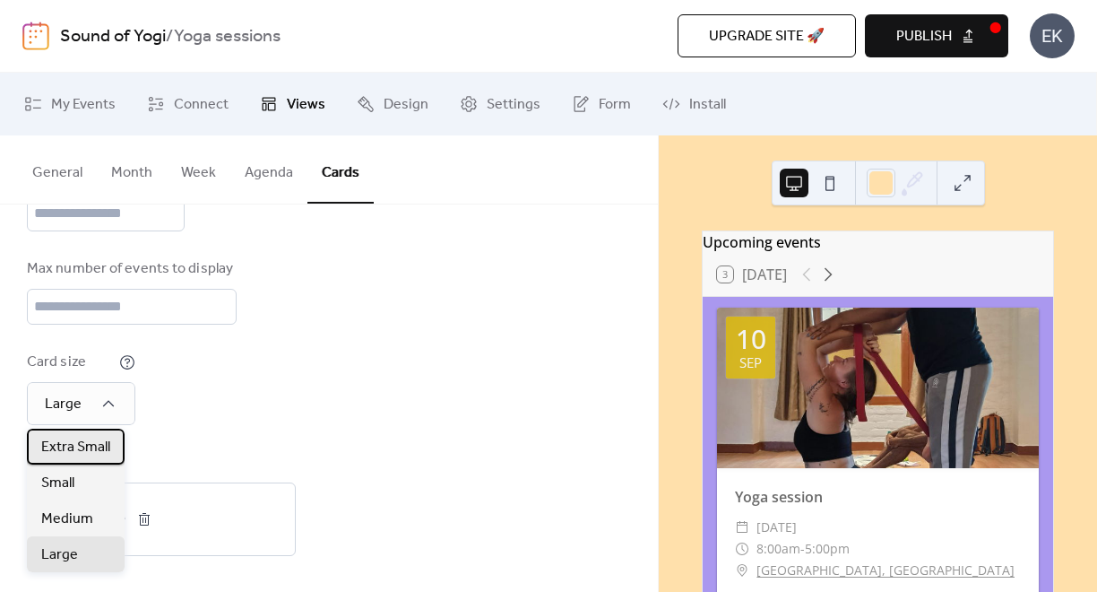
click at [93, 448] on span "Extra Small" at bounding box center [75, 448] width 69 height 22
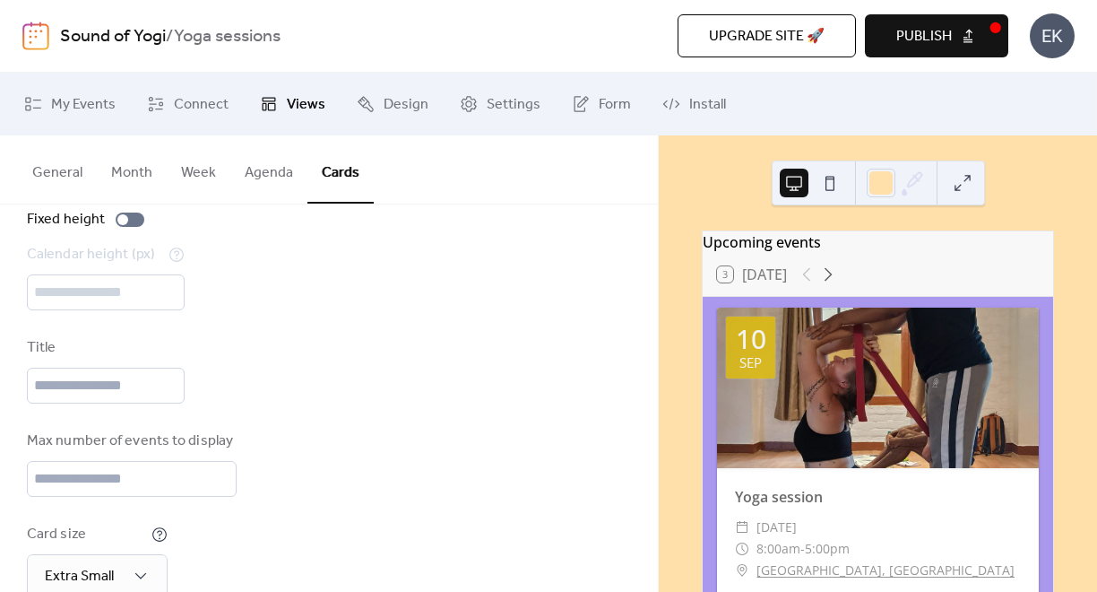
scroll to position [272, 0]
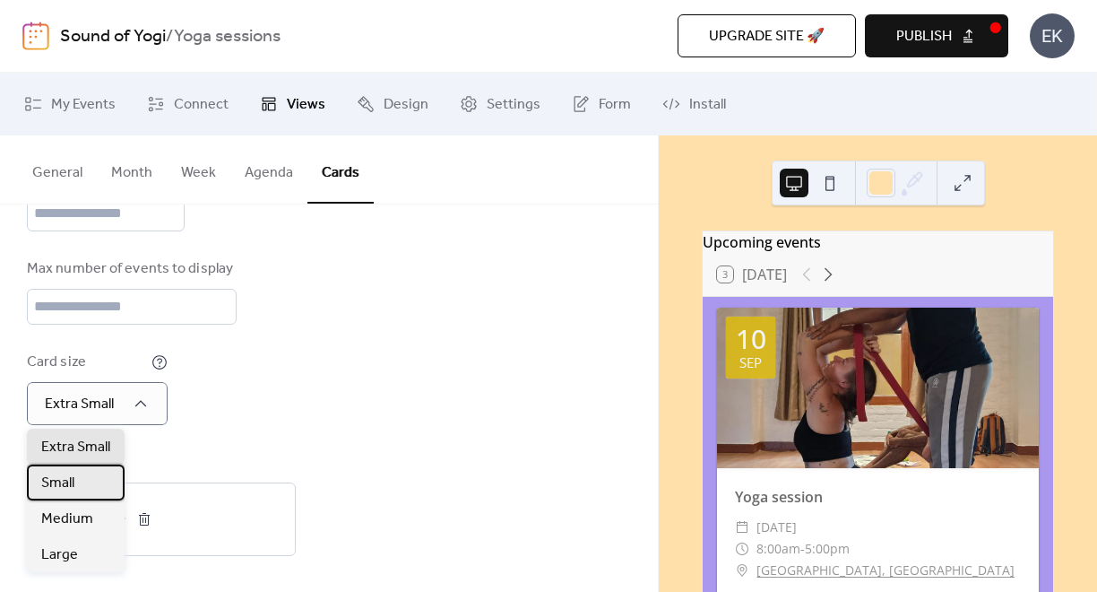
click at [114, 471] on div "Small" at bounding box center [76, 482] width 98 height 36
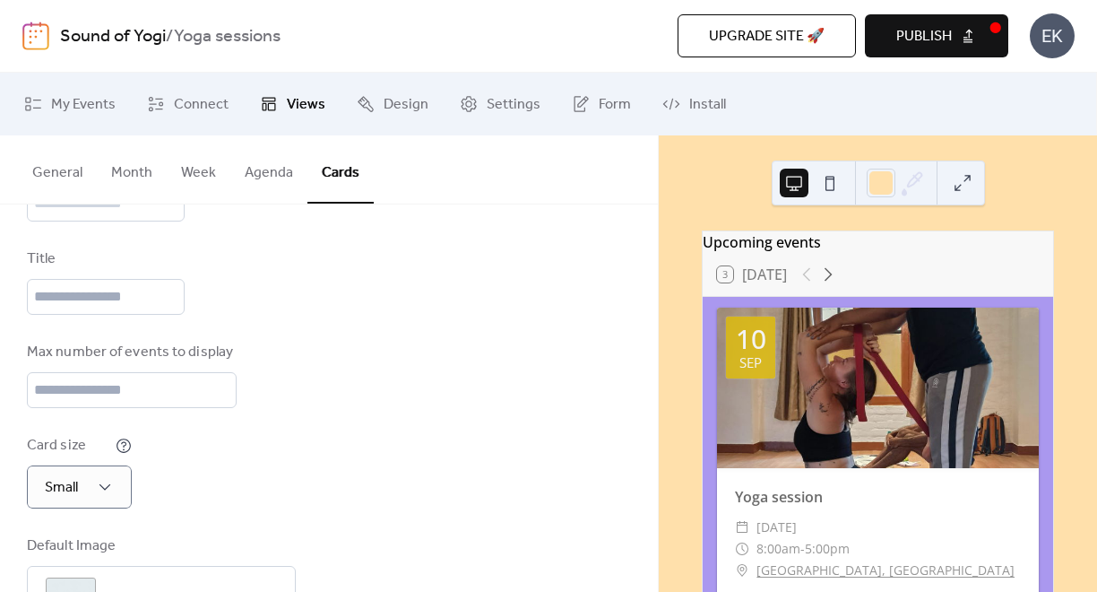
scroll to position [39, 0]
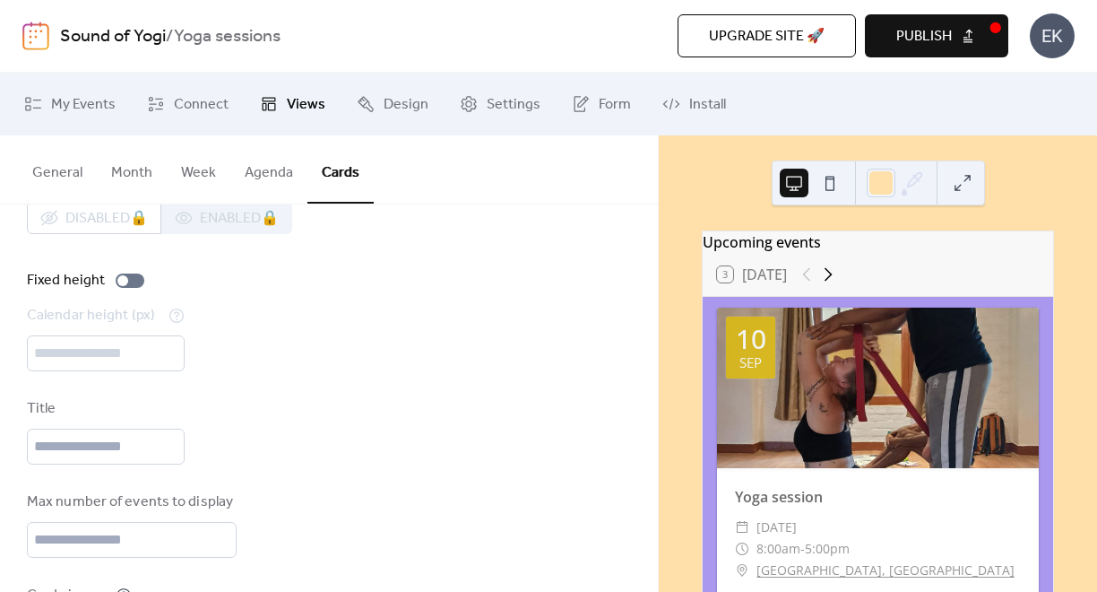
click at [832, 282] on icon at bounding box center [829, 274] width 8 height 13
click at [811, 285] on div at bounding box center [817, 275] width 43 height 22
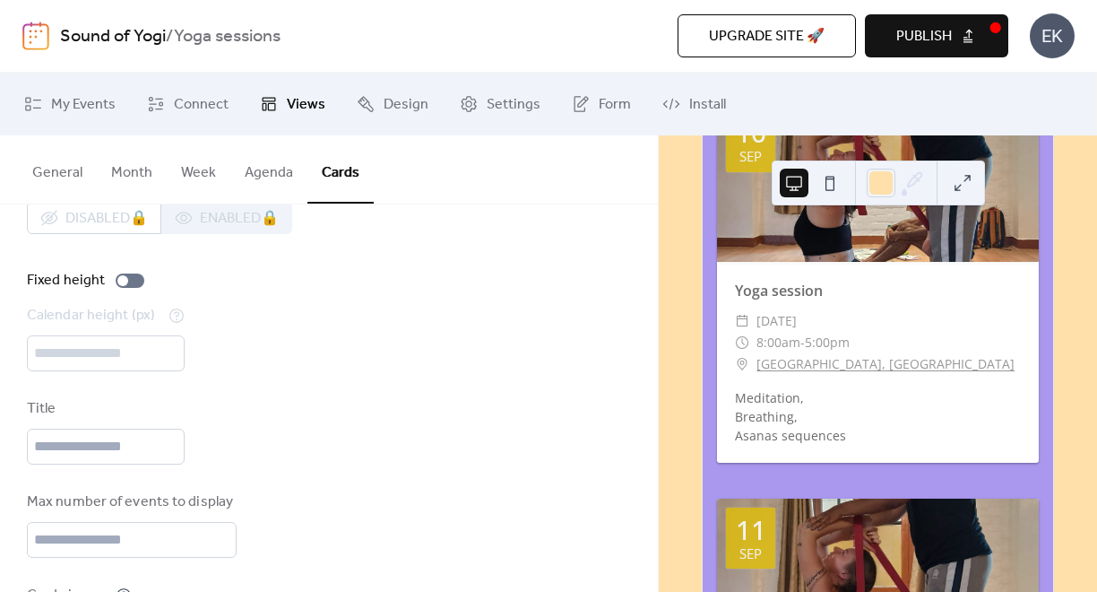
scroll to position [0, 0]
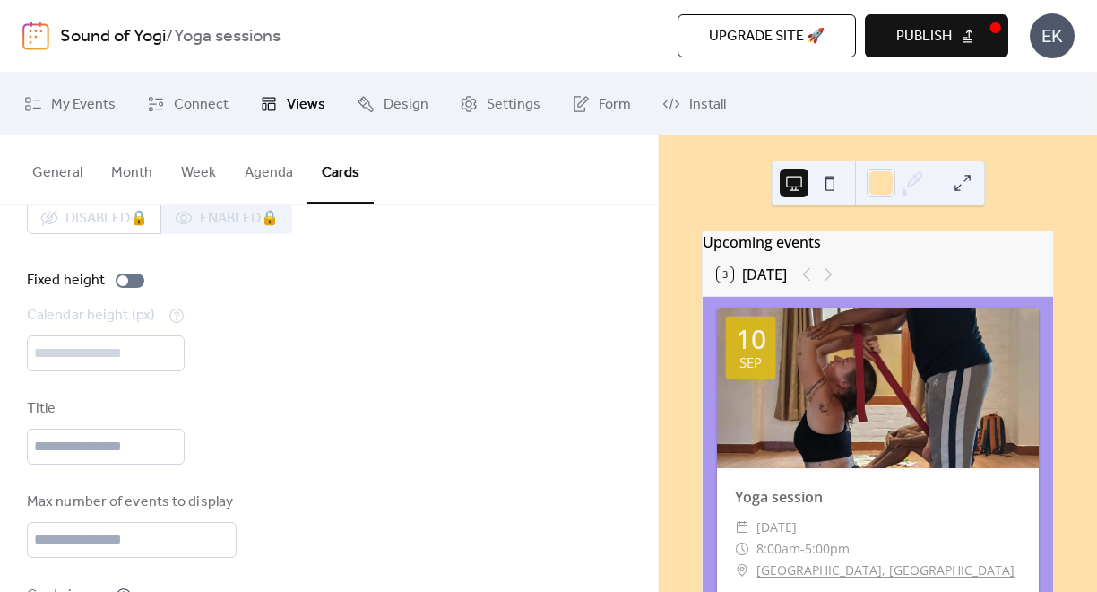
click at [833, 178] on button at bounding box center [830, 183] width 29 height 29
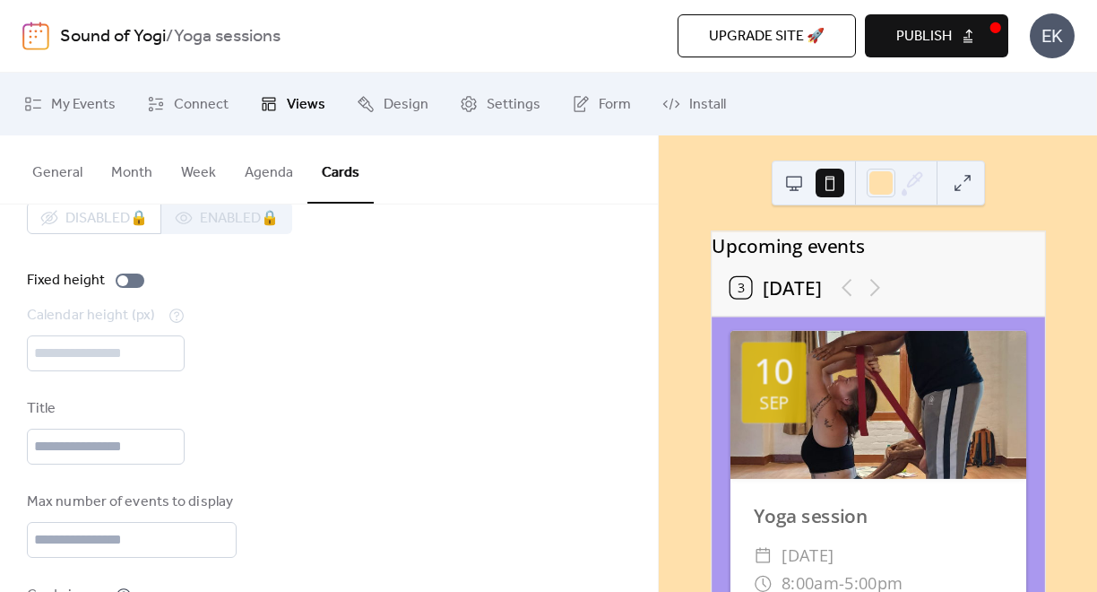
click at [795, 178] on button at bounding box center [794, 183] width 29 height 29
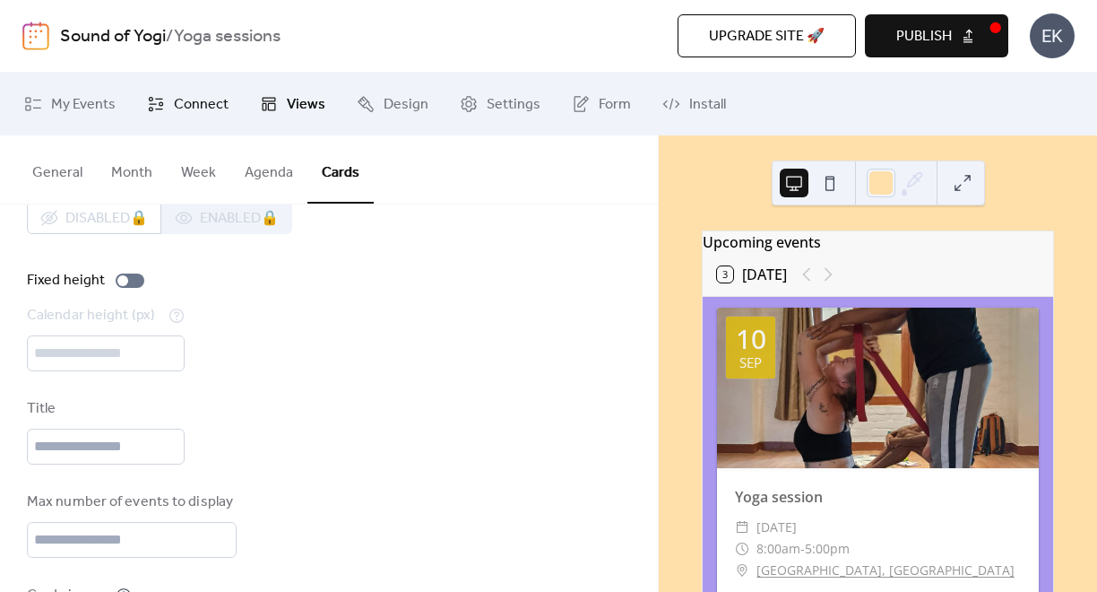
click at [196, 100] on span "Connect" at bounding box center [201, 105] width 55 height 22
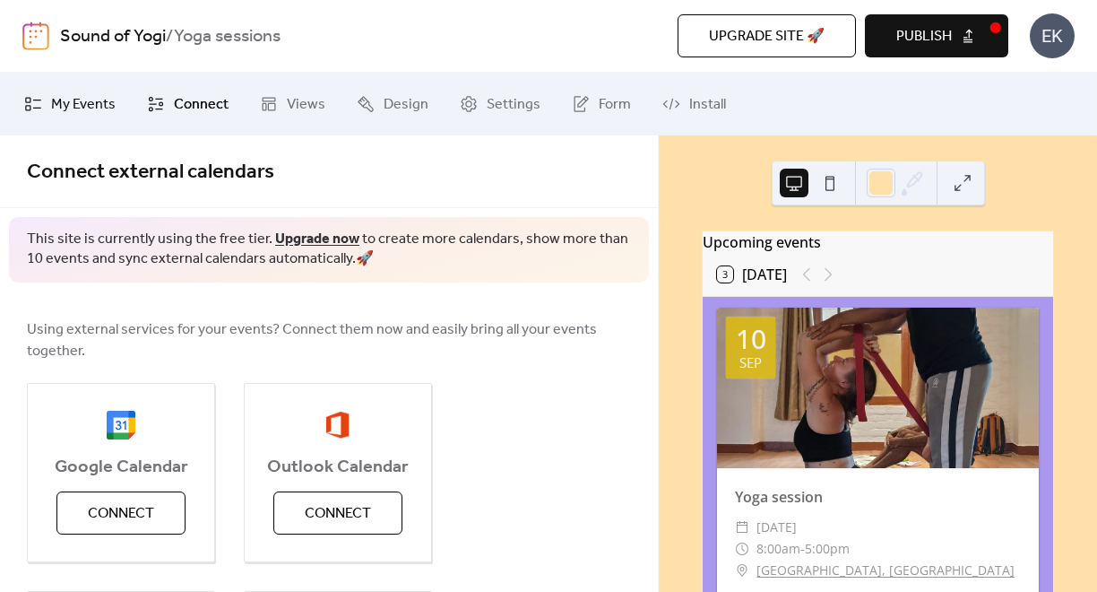
click at [86, 104] on span "My Events" at bounding box center [83, 105] width 65 height 22
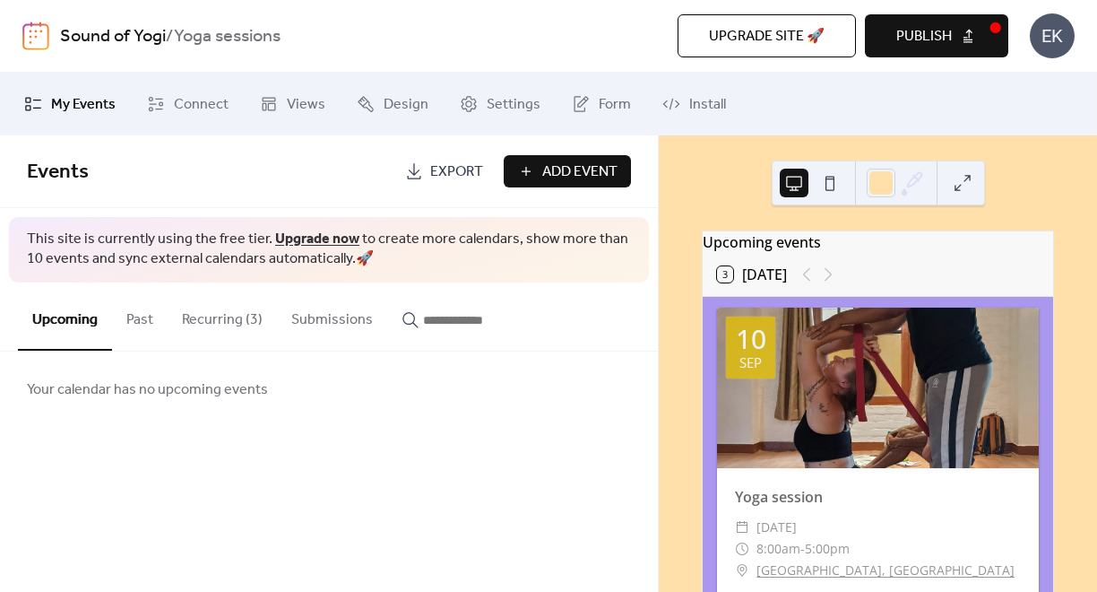
click at [227, 319] on button "Recurring (3)" at bounding box center [222, 315] width 109 height 66
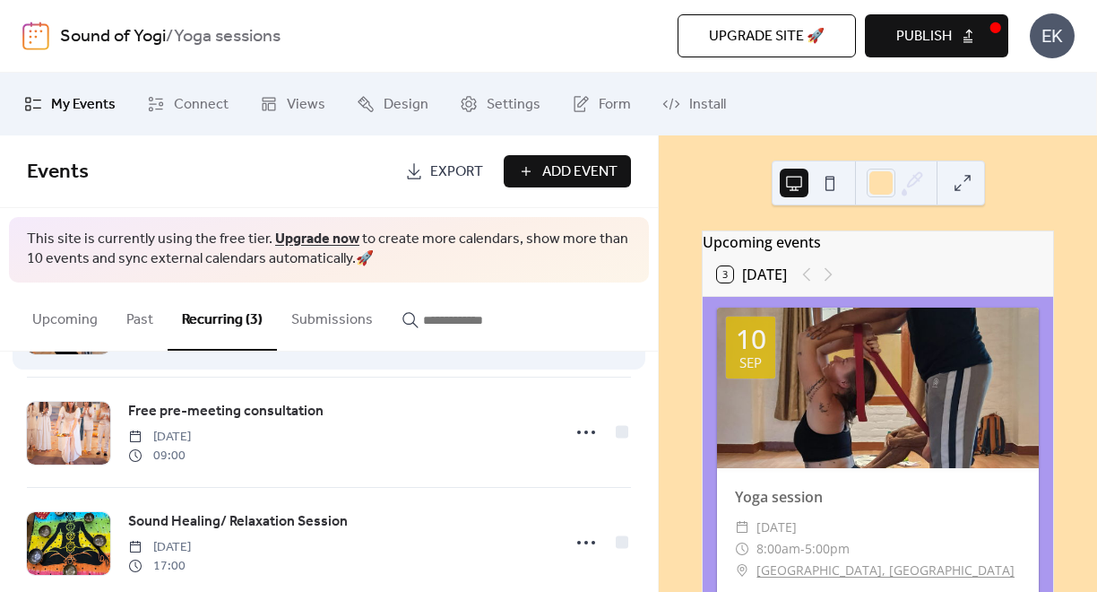
scroll to position [125, 0]
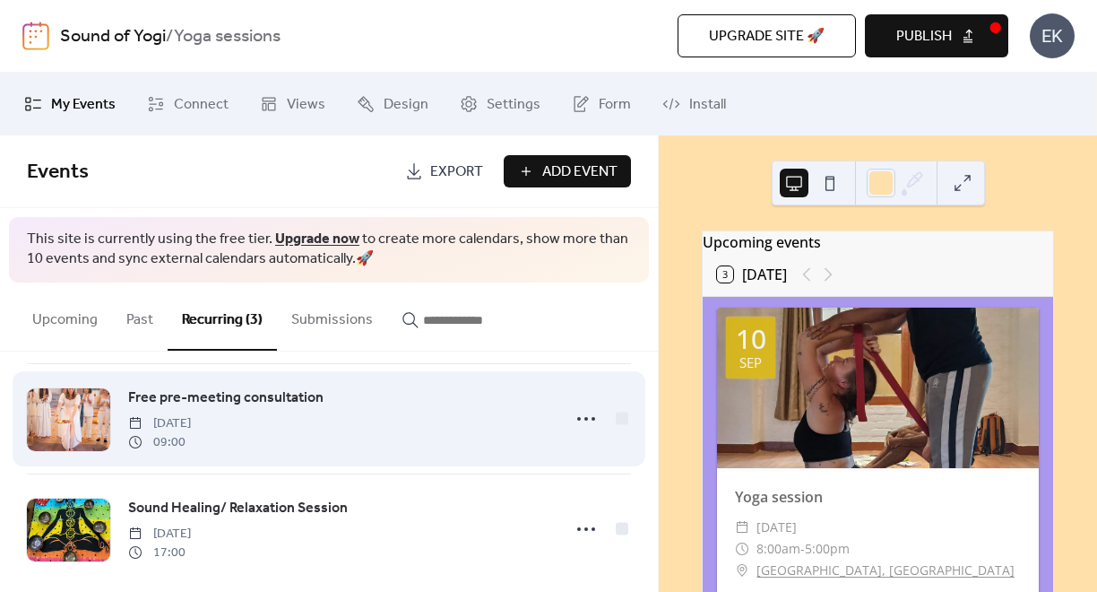
click at [159, 399] on span "Free pre-meeting consultation" at bounding box center [225, 398] width 195 height 22
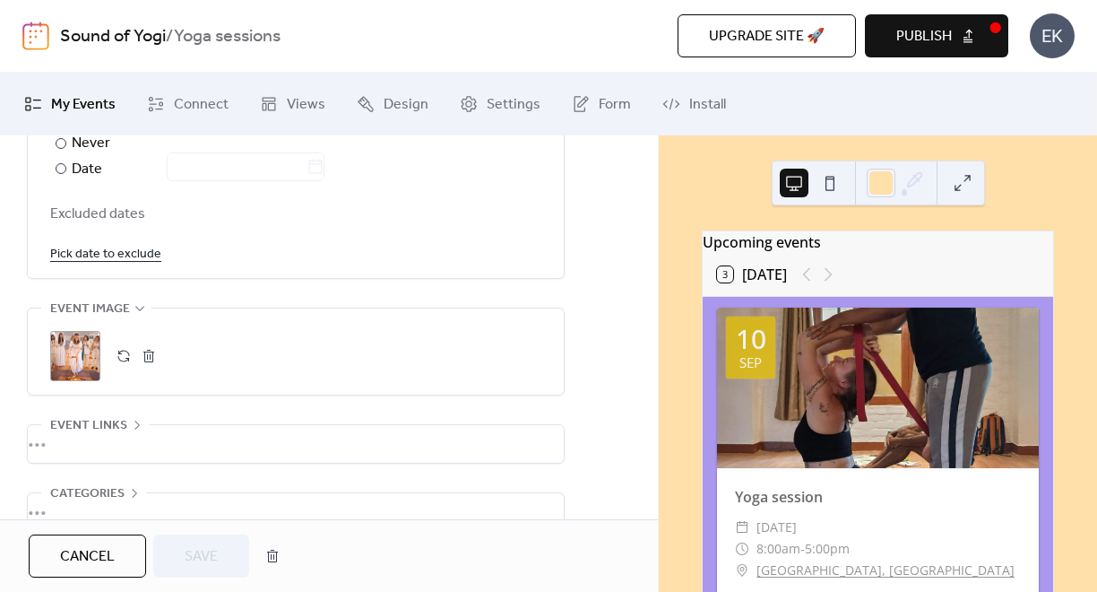
scroll to position [1042, 0]
click at [149, 357] on button "button" at bounding box center [148, 355] width 25 height 25
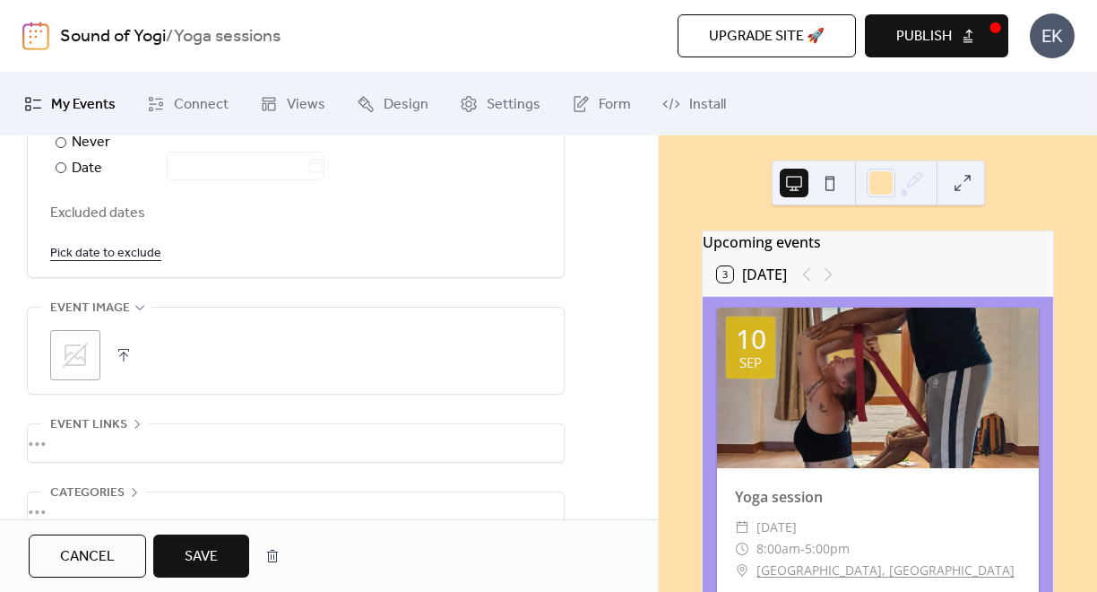
click at [79, 351] on icon at bounding box center [75, 355] width 25 height 25
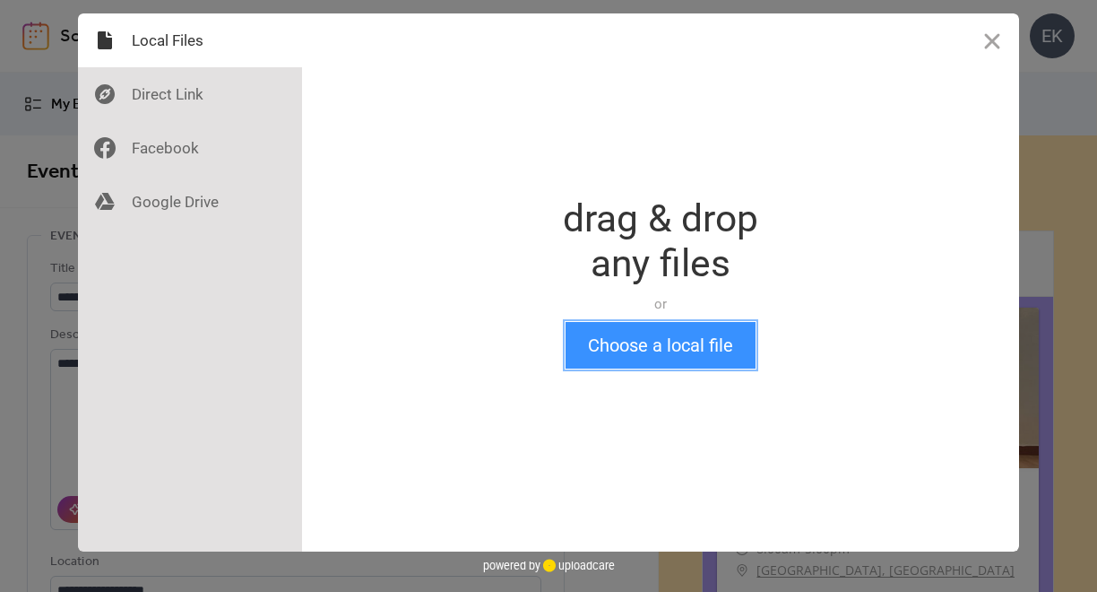
click at [655, 347] on button "Choose a local file" at bounding box center [661, 345] width 190 height 47
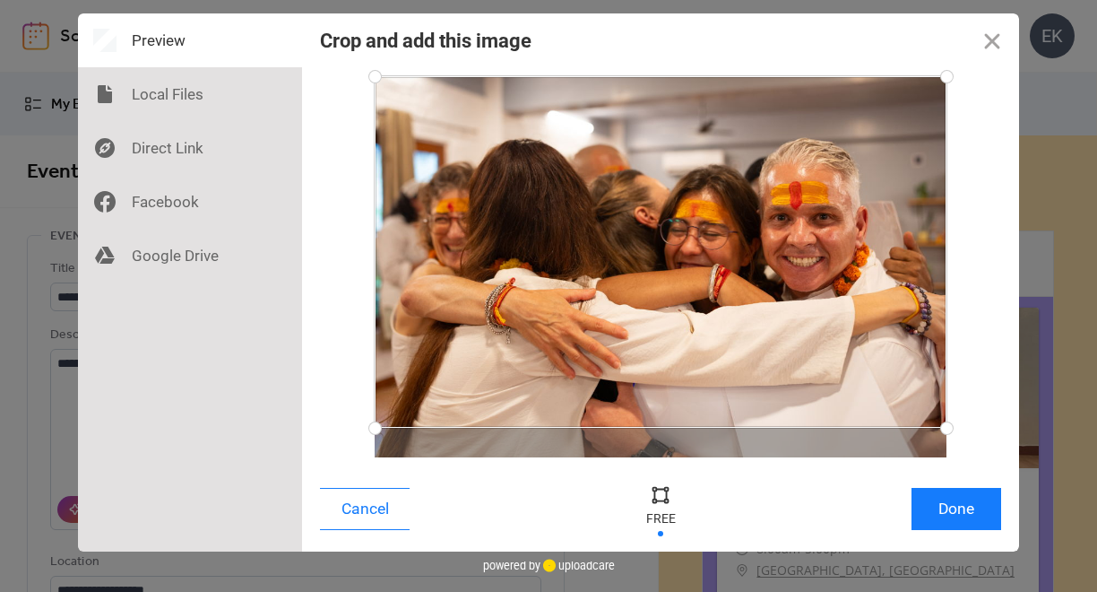
drag, startPoint x: 946, startPoint y: 459, endPoint x: 947, endPoint y: 428, distance: 31.4
click at [947, 428] on div at bounding box center [947, 427] width 31 height 31
click at [962, 515] on button "Done" at bounding box center [957, 509] width 90 height 42
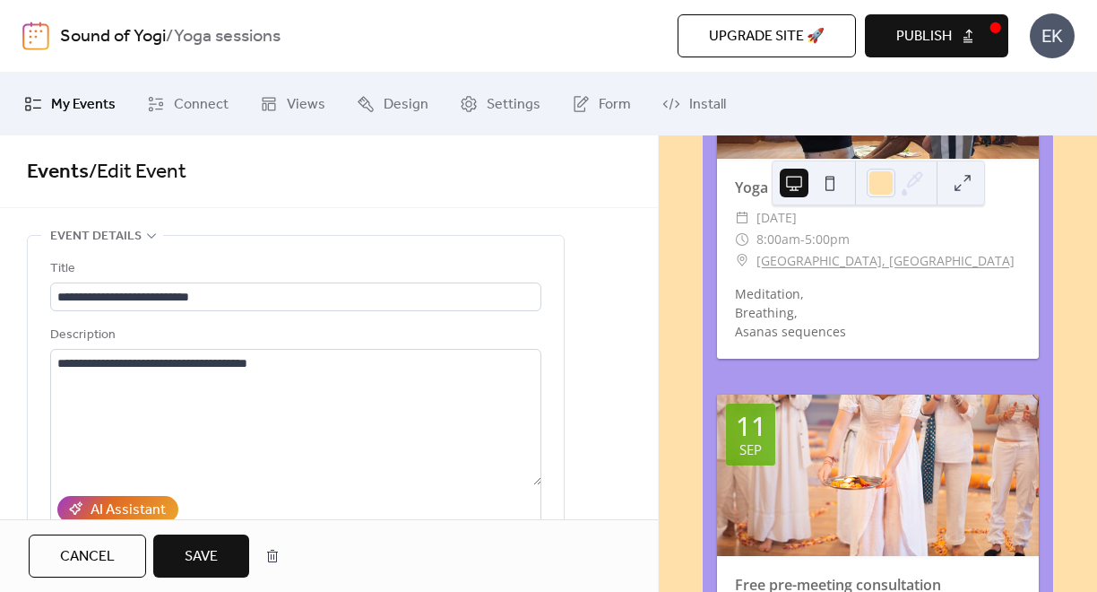
scroll to position [713, 0]
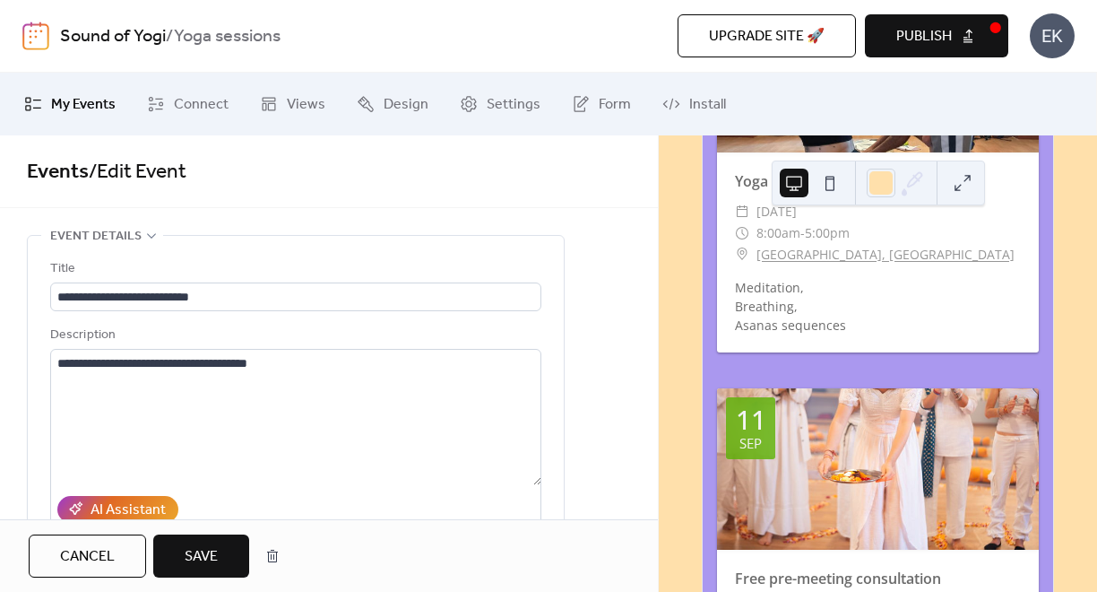
click at [221, 556] on button "Save" at bounding box center [201, 555] width 96 height 43
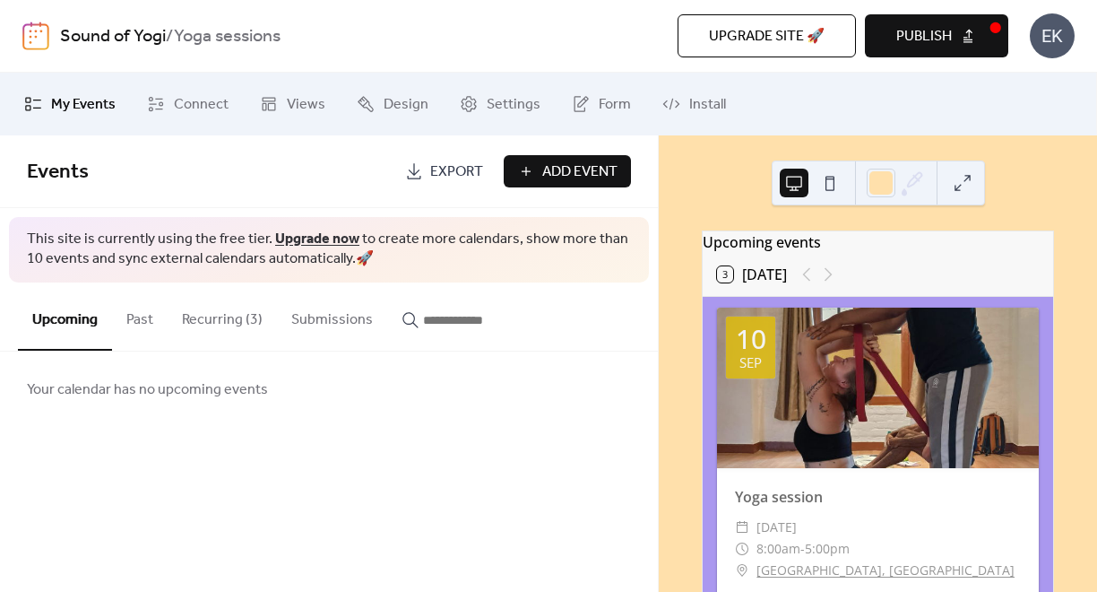
click at [828, 284] on div at bounding box center [817, 275] width 43 height 22
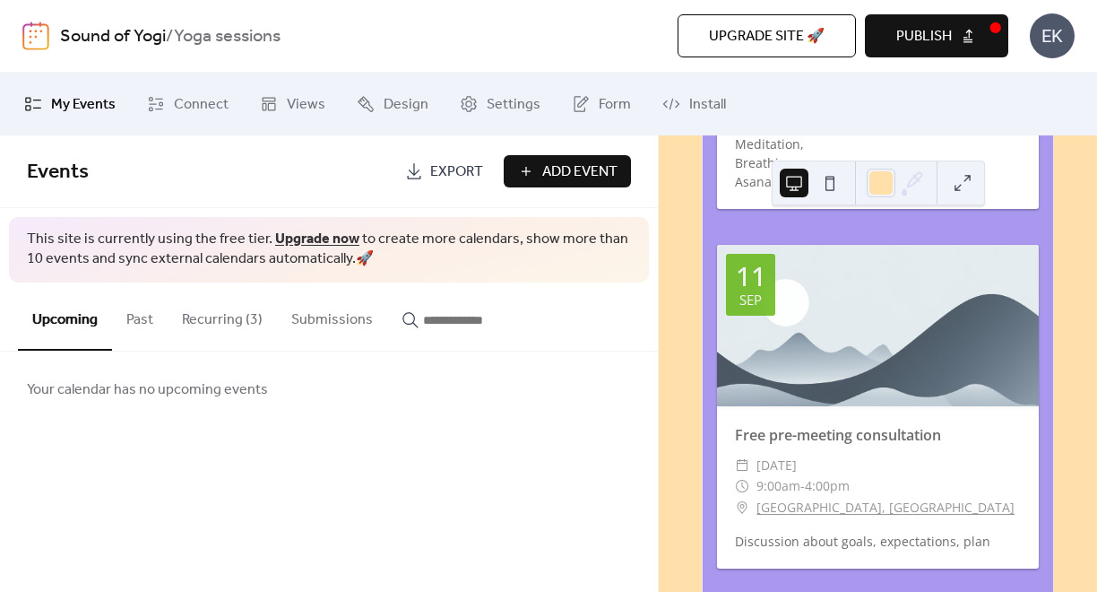
scroll to position [874, 0]
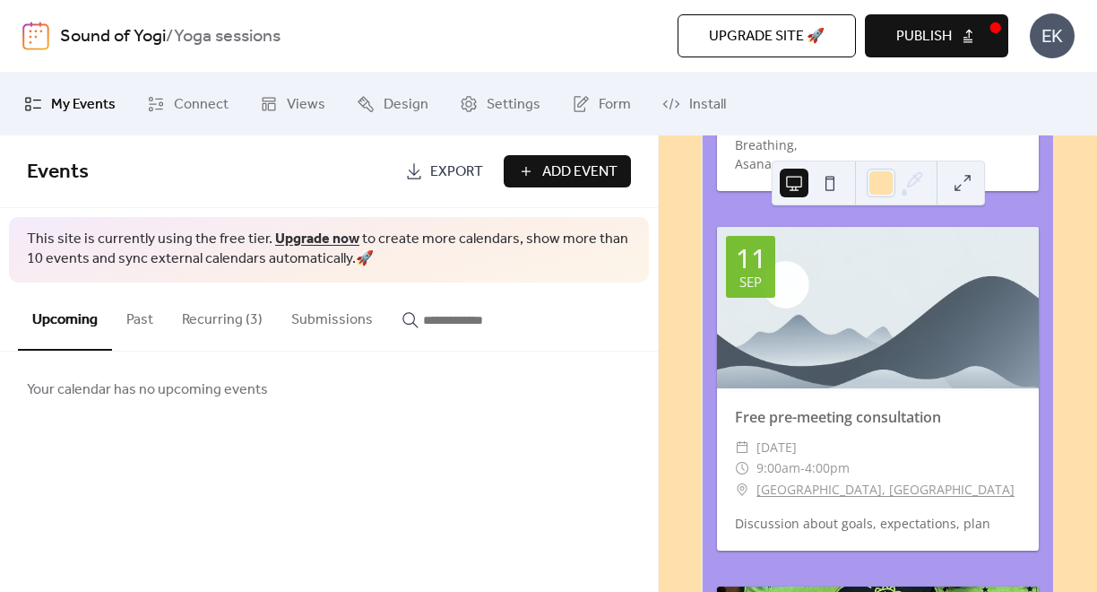
click at [212, 317] on button "Recurring (3)" at bounding box center [222, 315] width 109 height 66
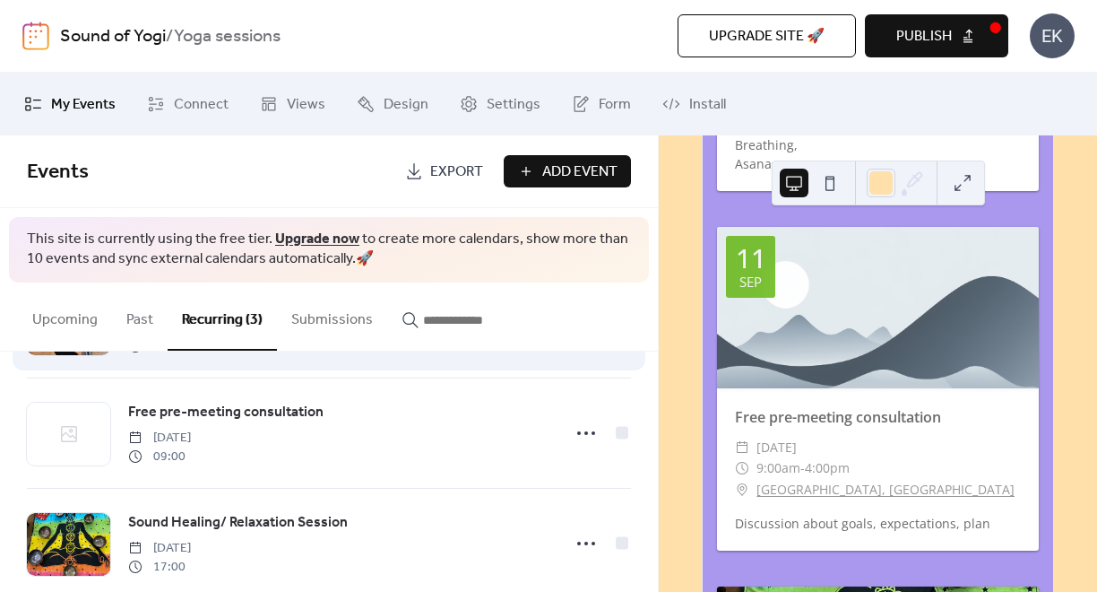
scroll to position [143, 0]
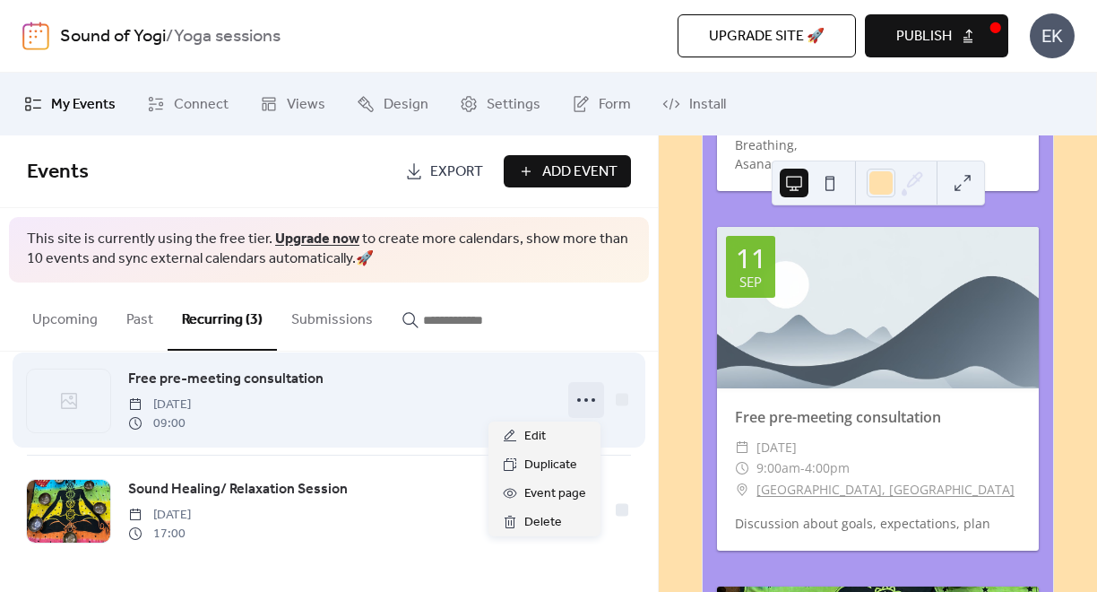
click at [581, 402] on icon at bounding box center [586, 400] width 29 height 29
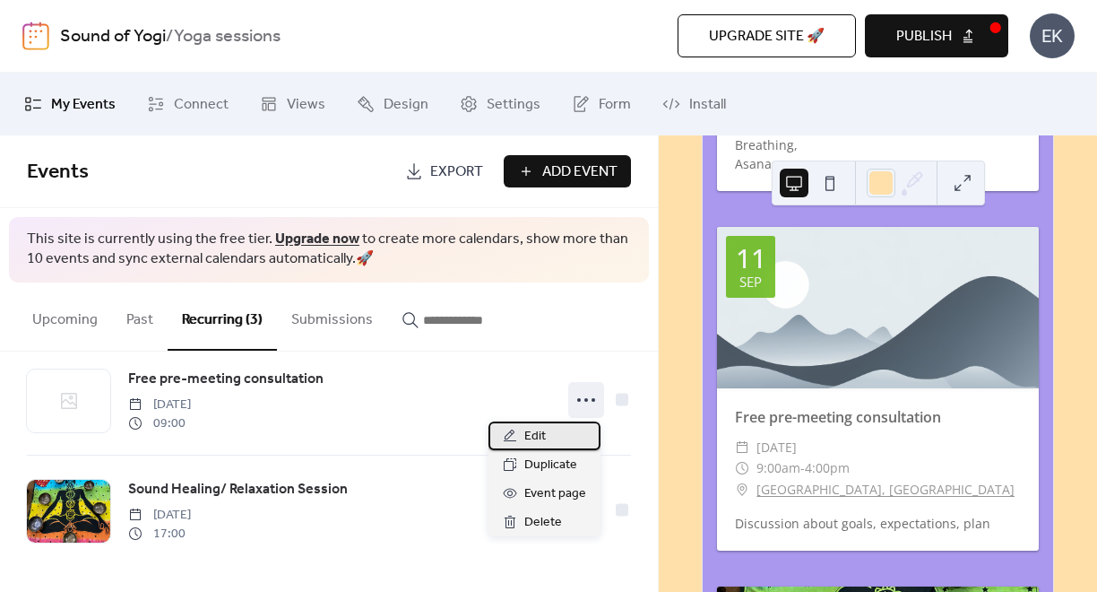
click at [534, 435] on span "Edit" at bounding box center [536, 437] width 22 height 22
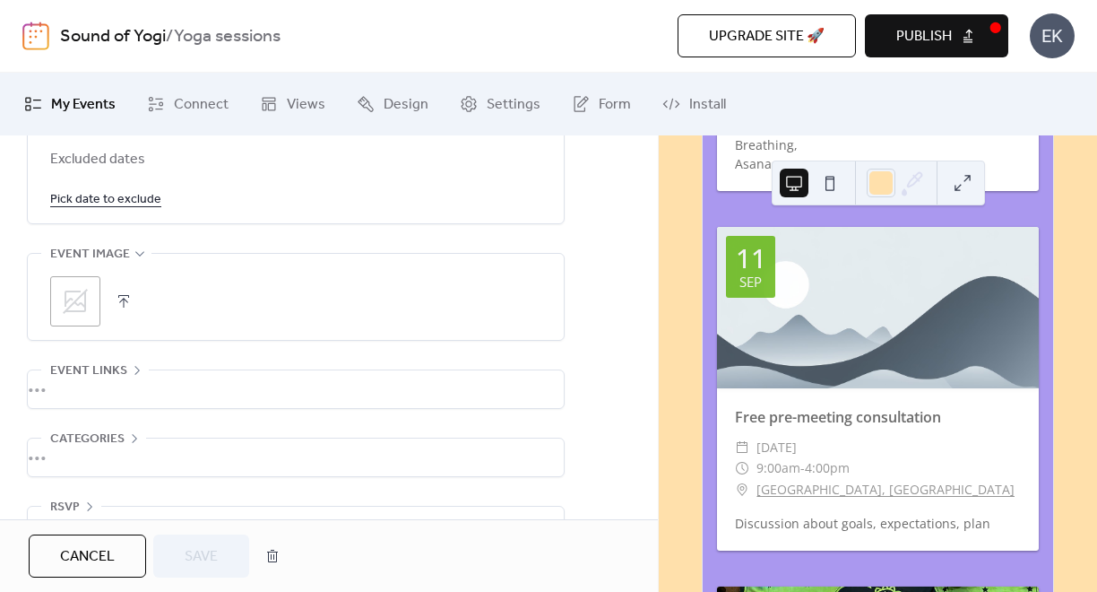
scroll to position [1141, 0]
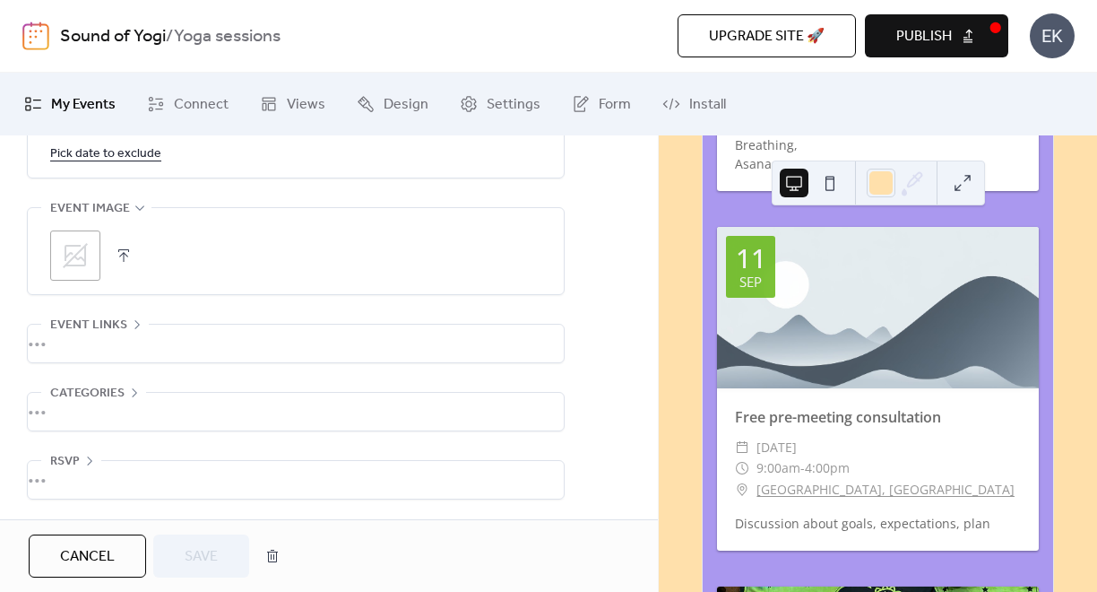
click at [74, 250] on icon at bounding box center [75, 255] width 29 height 29
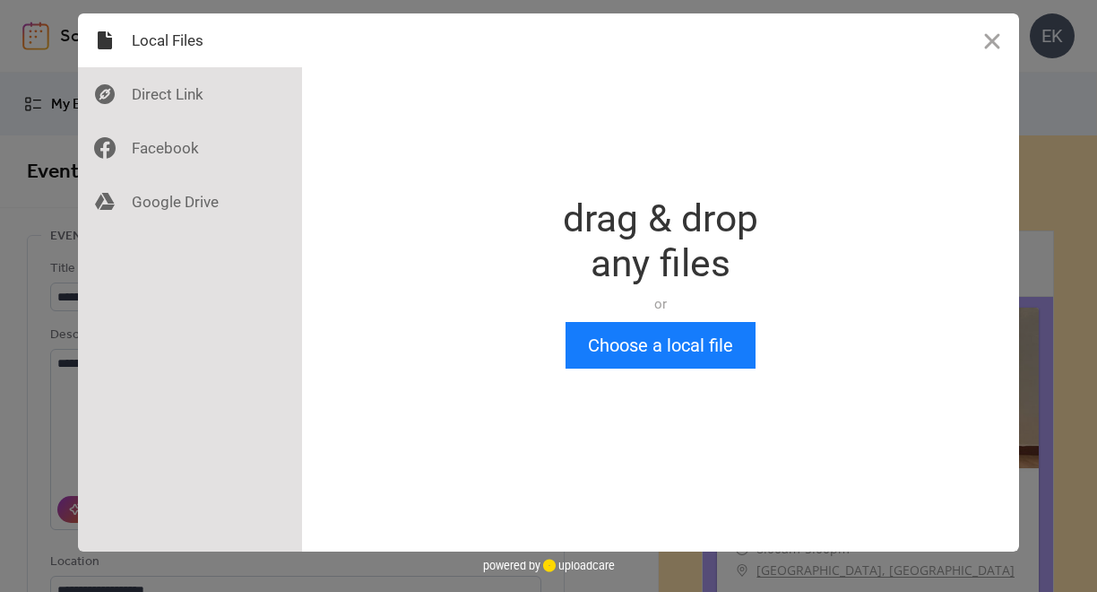
scroll to position [0, 0]
click at [602, 324] on button "Choose a local file" at bounding box center [661, 345] width 190 height 47
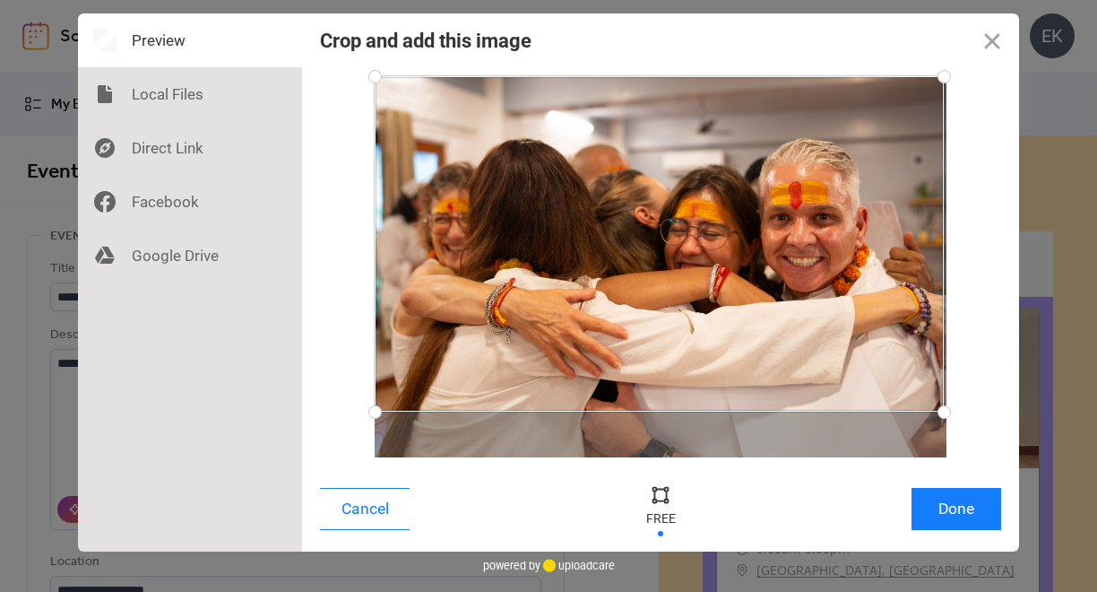
drag, startPoint x: 944, startPoint y: 453, endPoint x: 944, endPoint y: 410, distance: 43.0
click at [944, 410] on div at bounding box center [944, 411] width 31 height 31
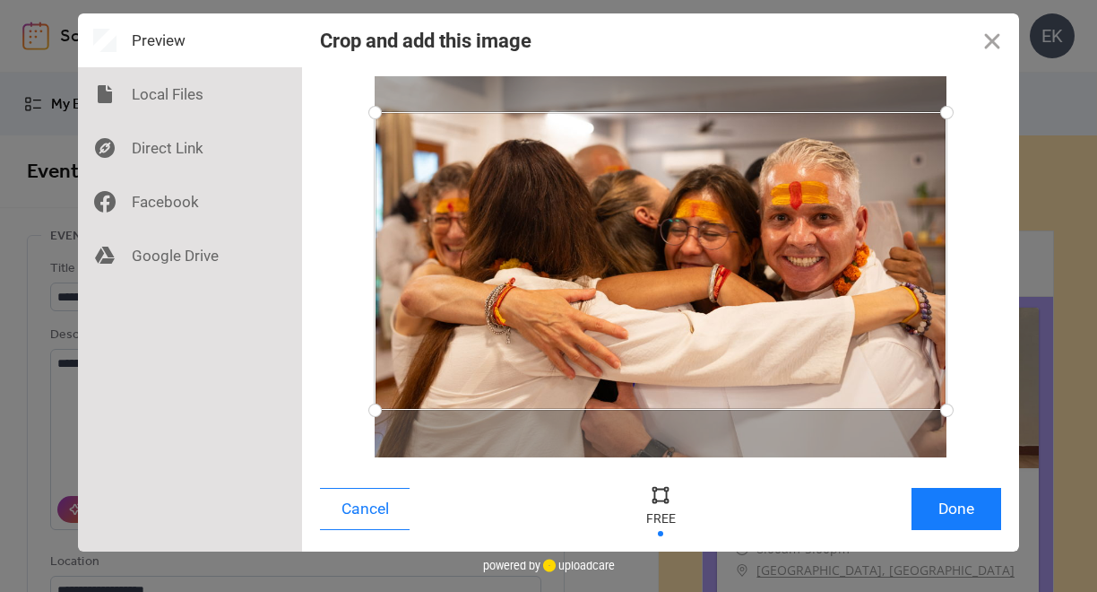
drag, startPoint x: 943, startPoint y: 79, endPoint x: 949, endPoint y: 112, distance: 33.6
click at [949, 112] on div at bounding box center [947, 112] width 31 height 31
click at [961, 512] on button "Done" at bounding box center [957, 509] width 90 height 42
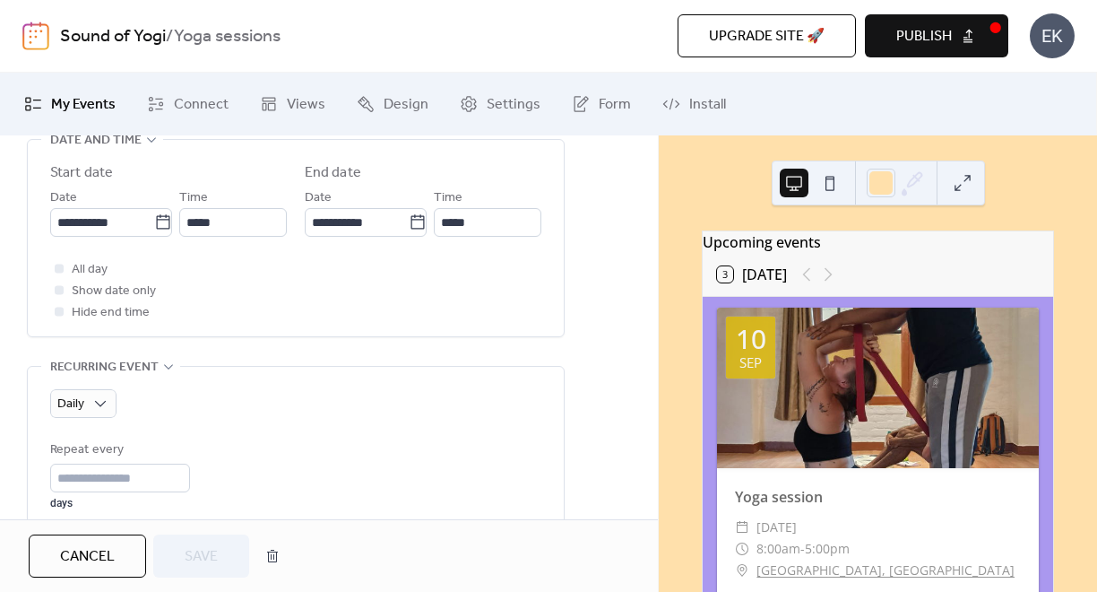
scroll to position [1141, 0]
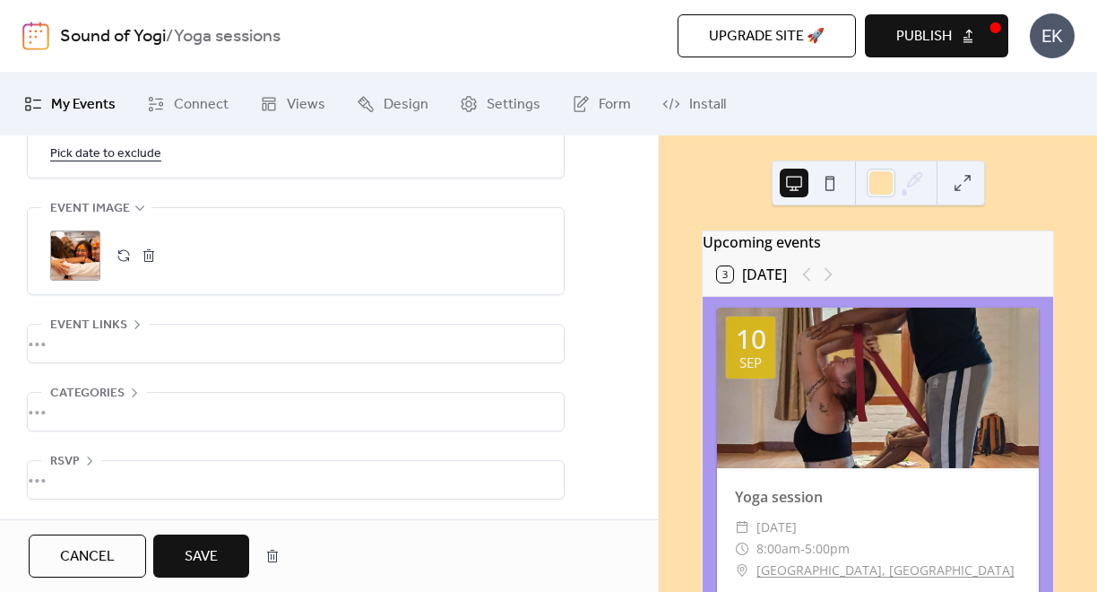
click at [208, 553] on span "Save" at bounding box center [201, 557] width 33 height 22
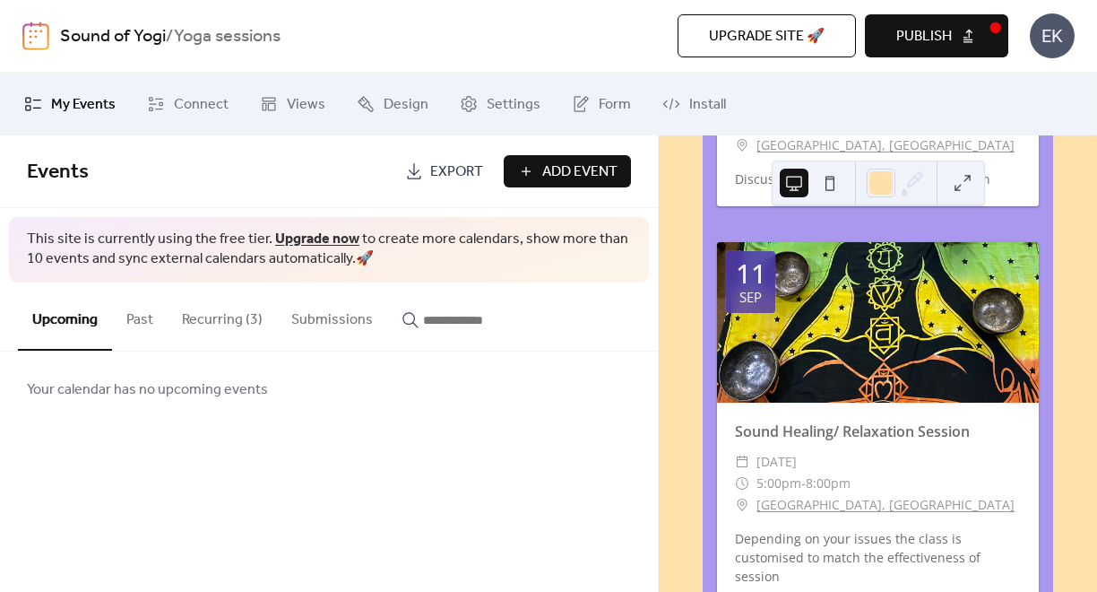
scroll to position [1230, 0]
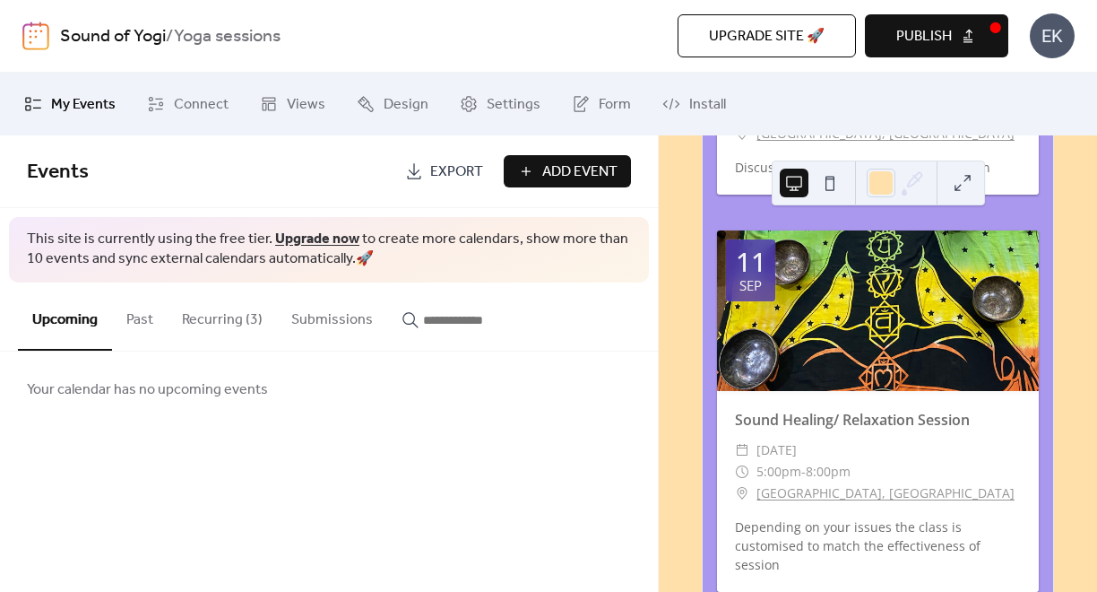
click at [213, 326] on button "Recurring (3)" at bounding box center [222, 315] width 109 height 66
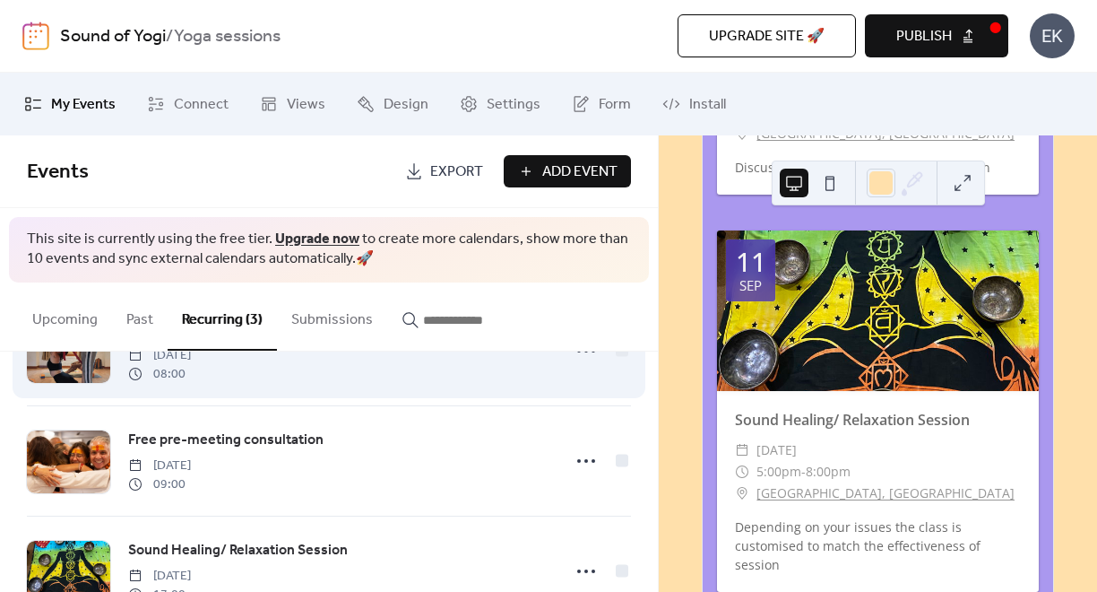
scroll to position [143, 0]
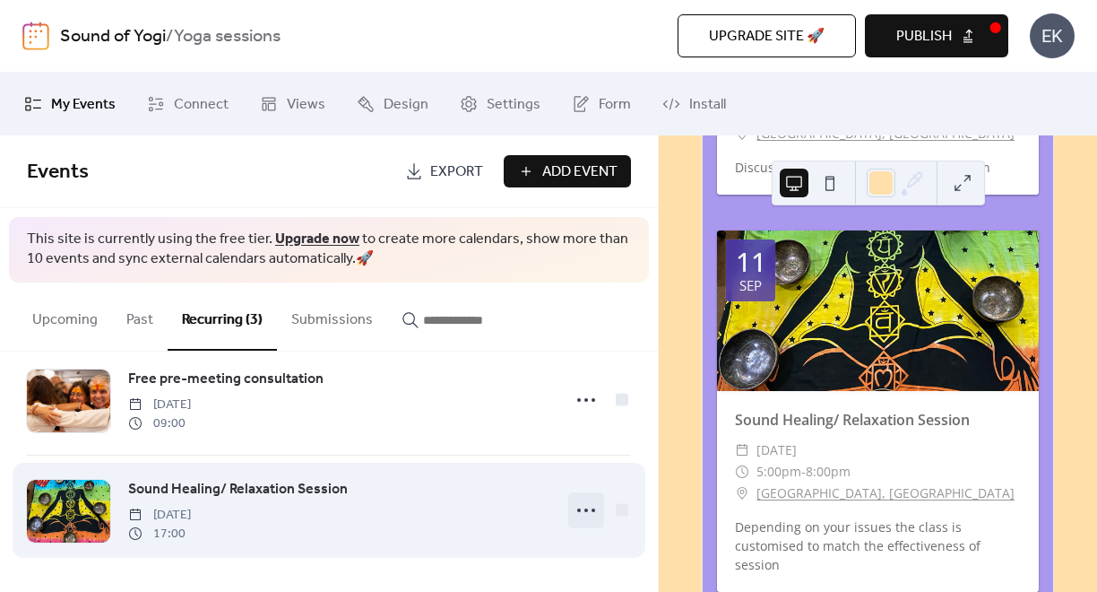
click at [572, 513] on icon at bounding box center [586, 510] width 29 height 29
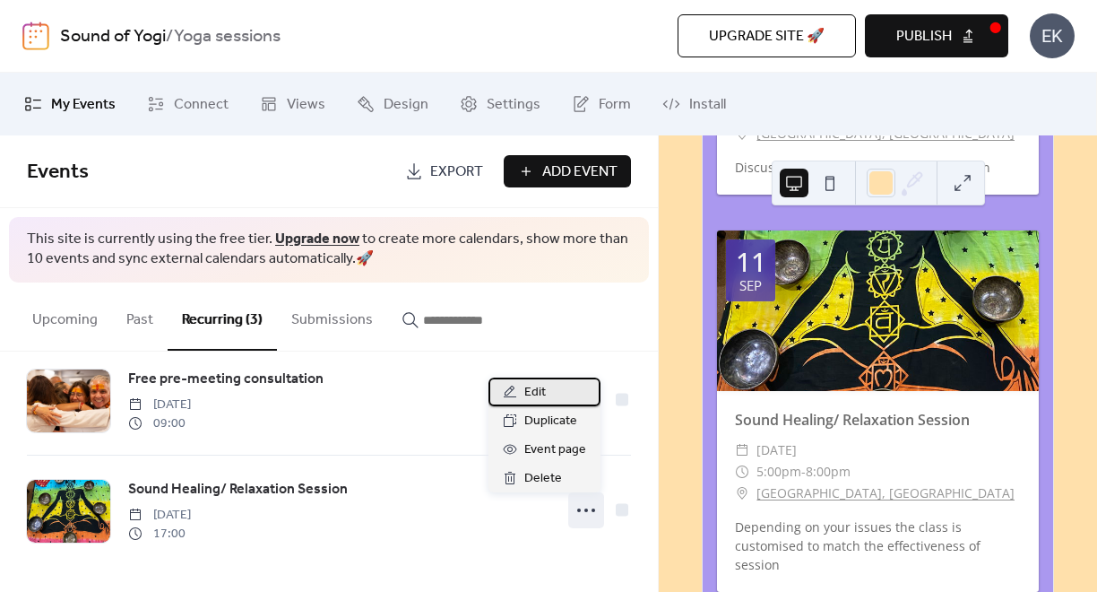
click at [533, 390] on span "Edit" at bounding box center [536, 393] width 22 height 22
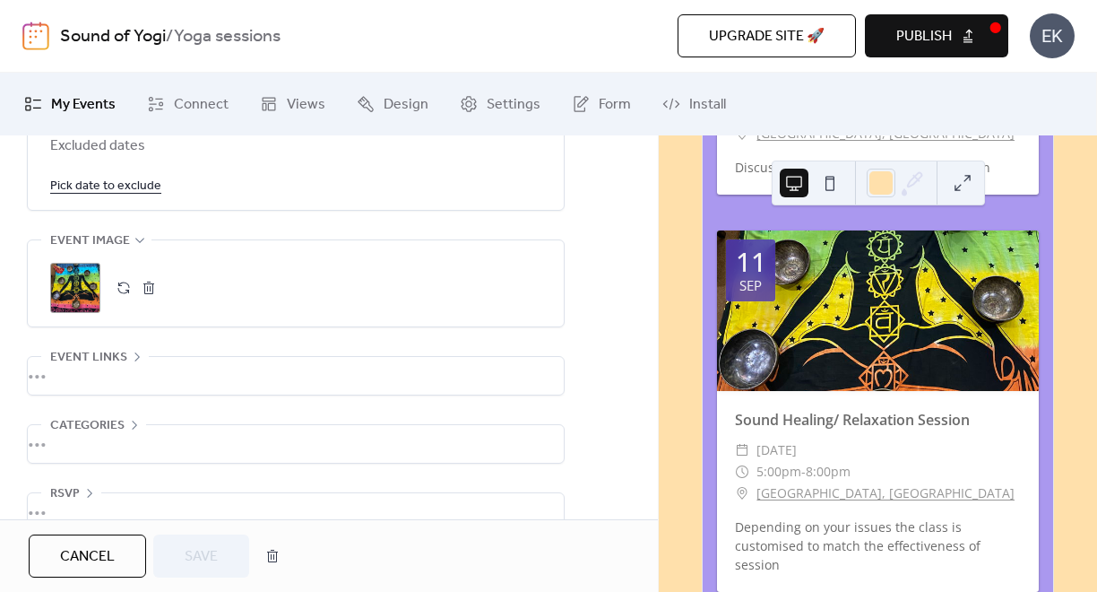
scroll to position [1141, 0]
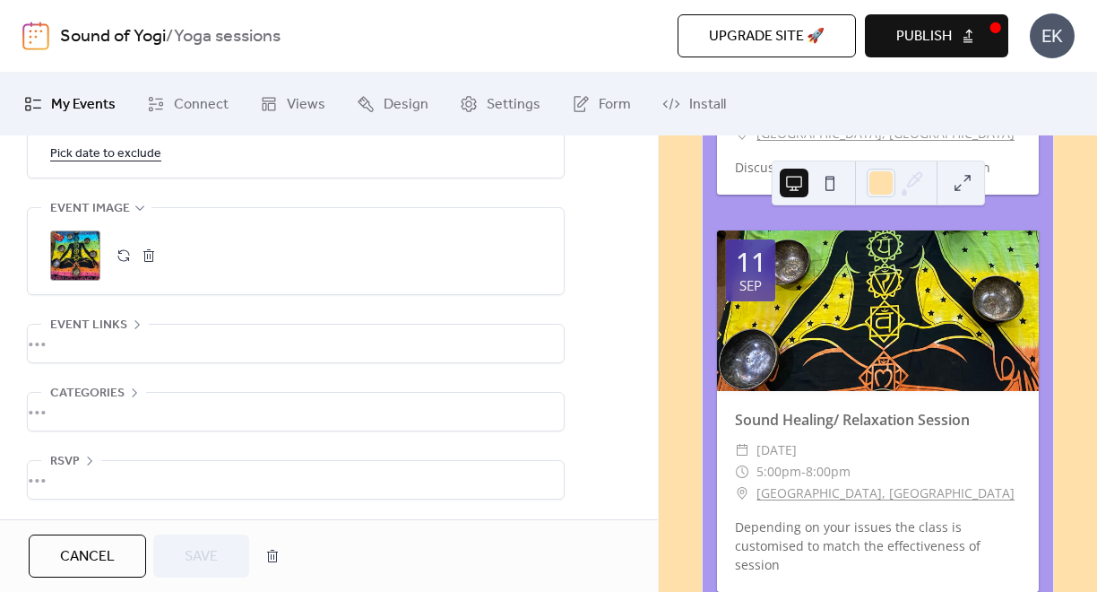
click at [140, 255] on button "button" at bounding box center [148, 255] width 25 height 25
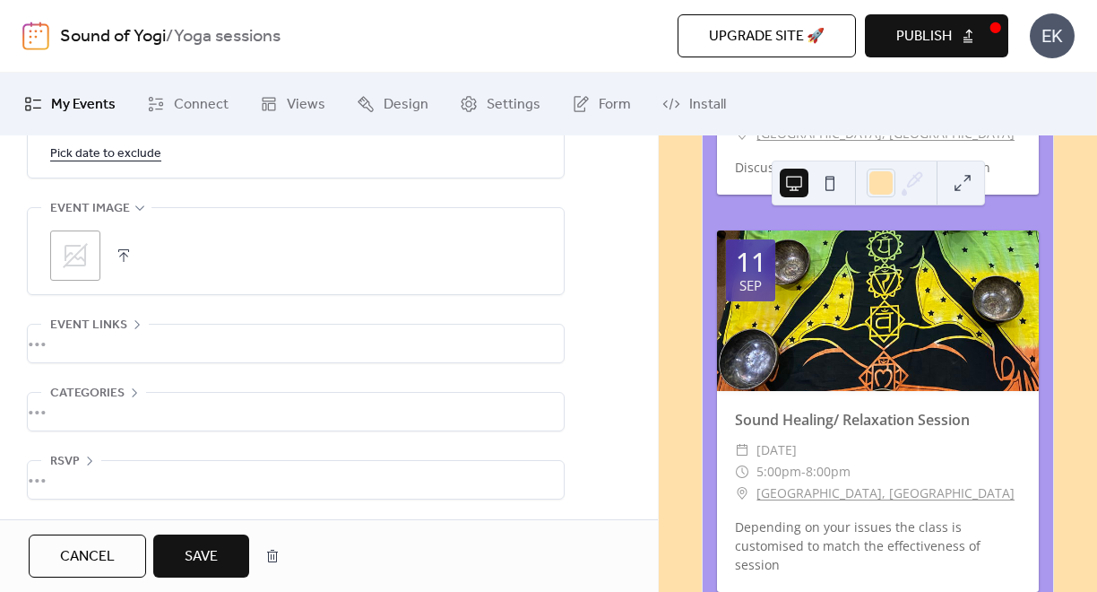
click at [80, 256] on icon at bounding box center [75, 255] width 29 height 29
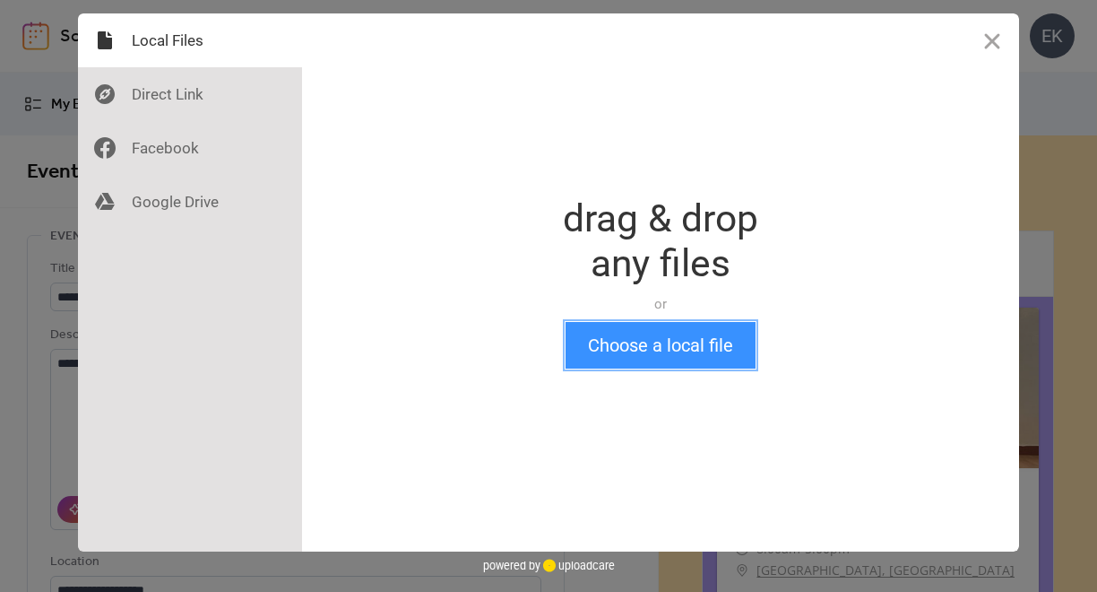
click at [638, 346] on button "Choose a local file" at bounding box center [661, 345] width 190 height 47
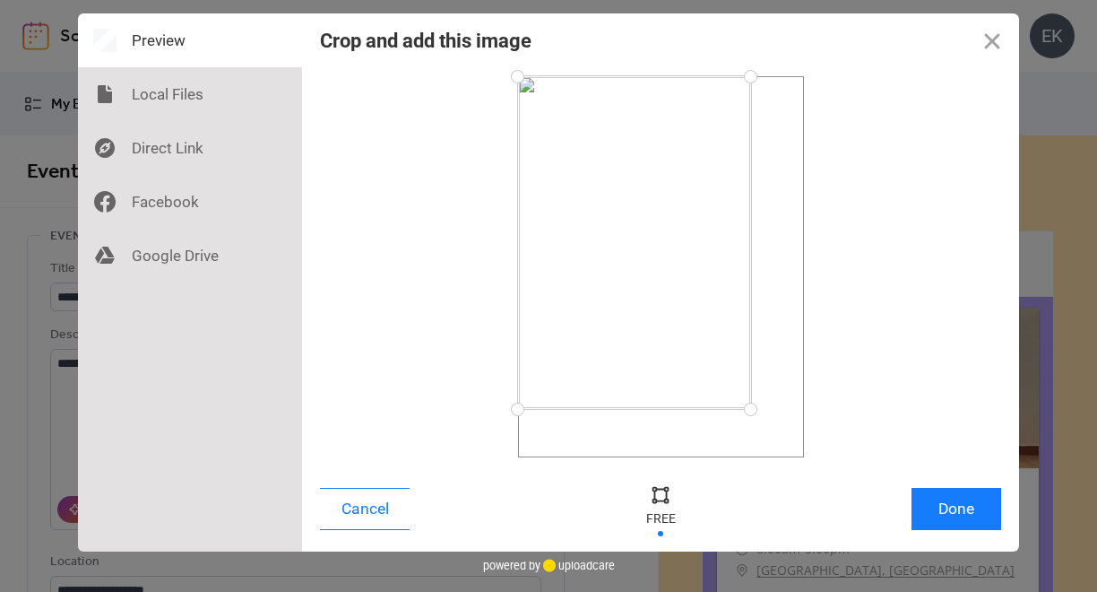
drag, startPoint x: 800, startPoint y: 455, endPoint x: 750, endPoint y: 409, distance: 68.5
click at [750, 409] on div at bounding box center [750, 409] width 31 height 31
drag, startPoint x: 750, startPoint y: 409, endPoint x: 728, endPoint y: 391, distance: 28.0
click at [728, 391] on div at bounding box center [728, 391] width 31 height 31
click at [941, 506] on button "Done" at bounding box center [957, 509] width 90 height 42
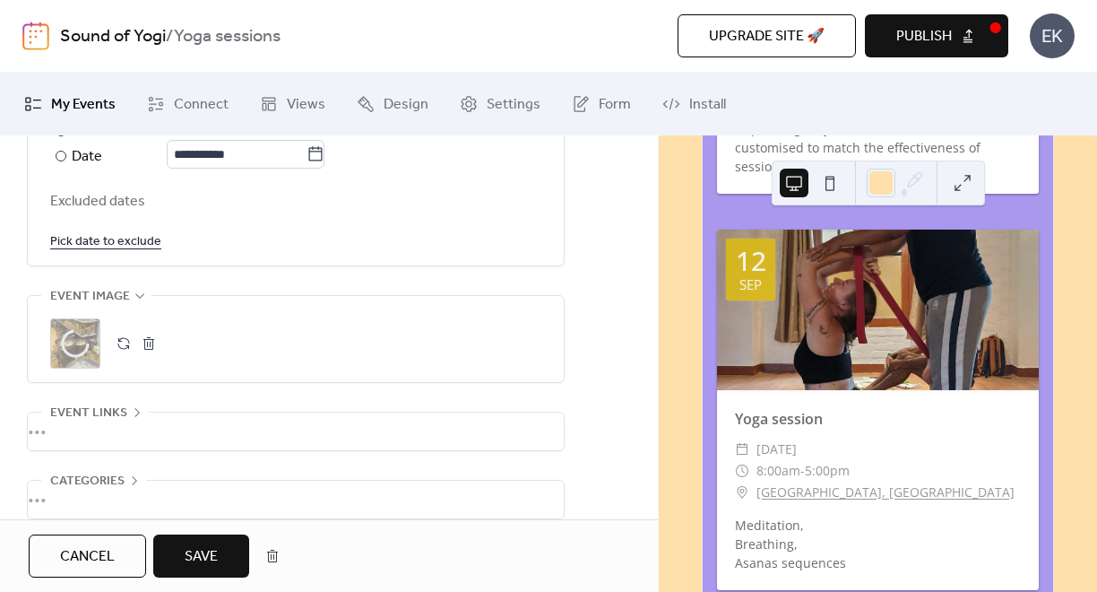
scroll to position [1141, 0]
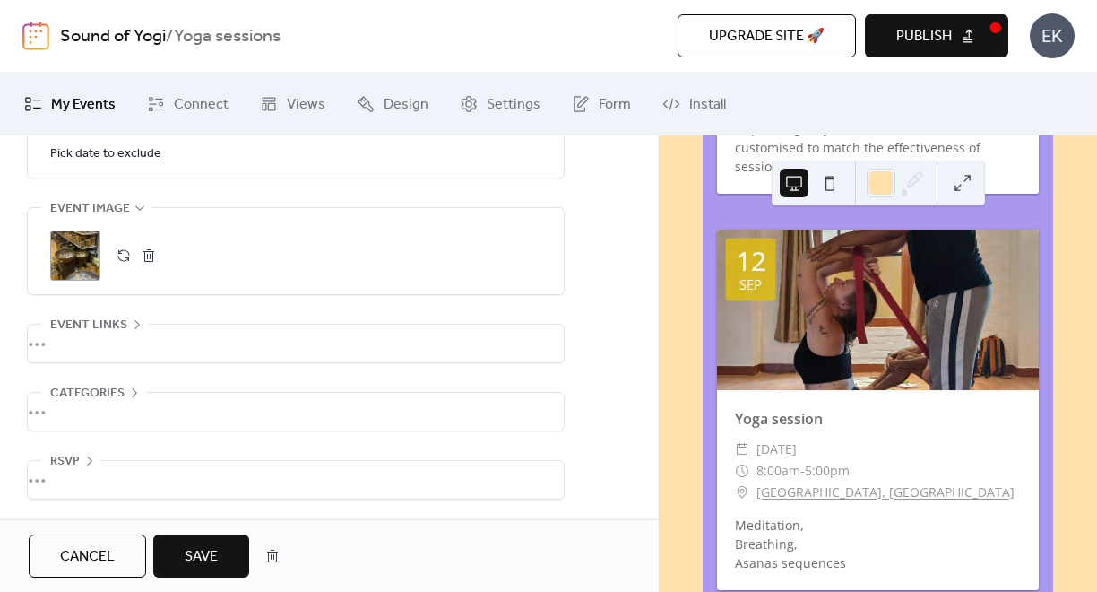
click at [231, 547] on button "Save" at bounding box center [201, 555] width 96 height 43
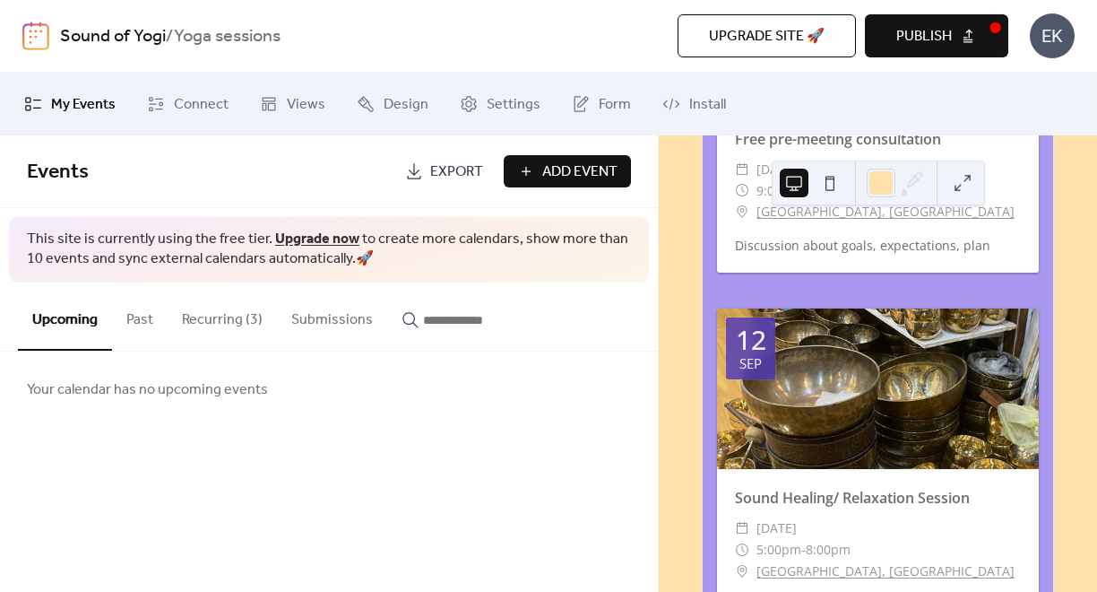
scroll to position [2317, 0]
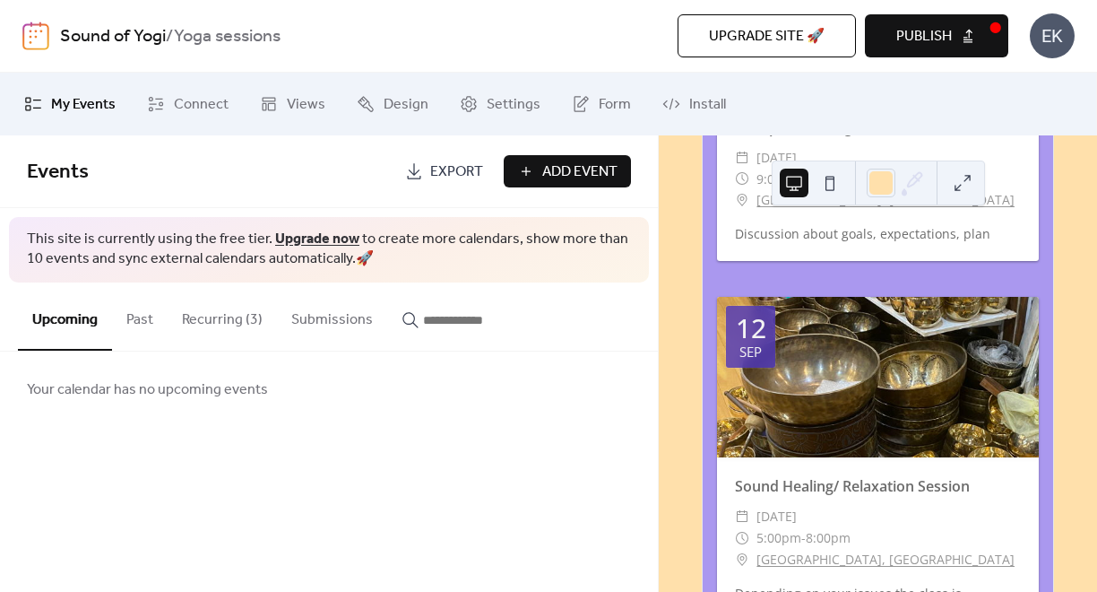
click at [208, 307] on button "Recurring (3)" at bounding box center [222, 315] width 109 height 66
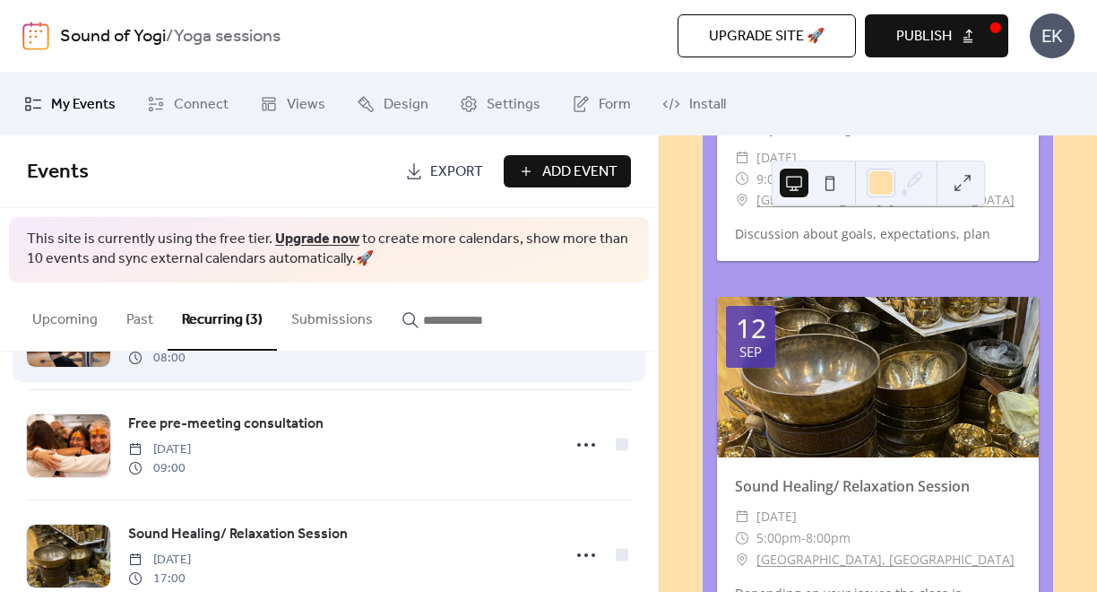
scroll to position [143, 0]
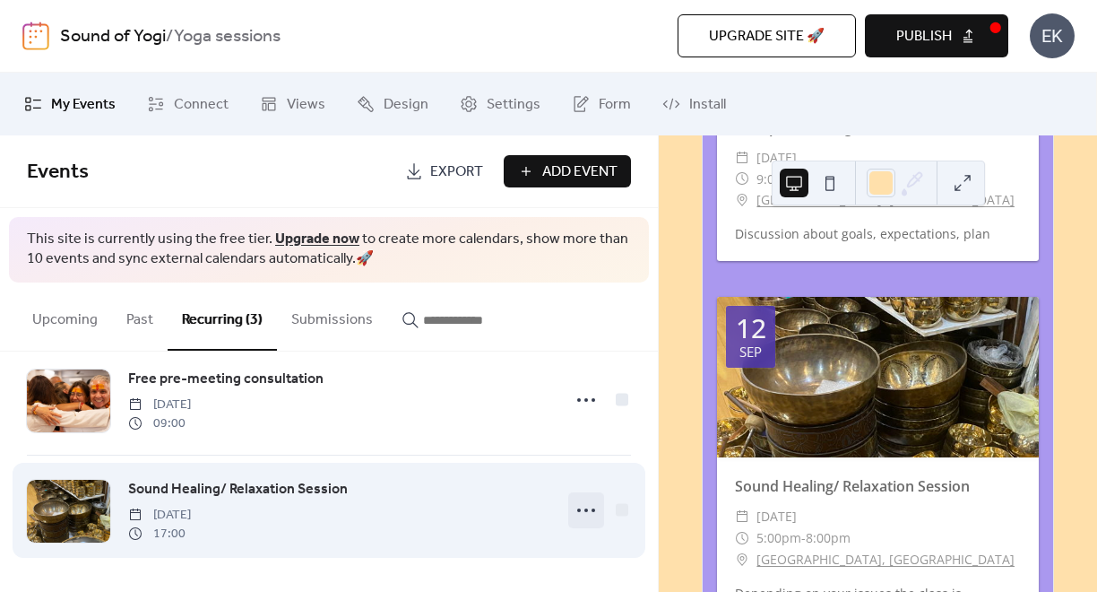
click at [579, 512] on icon at bounding box center [586, 510] width 29 height 29
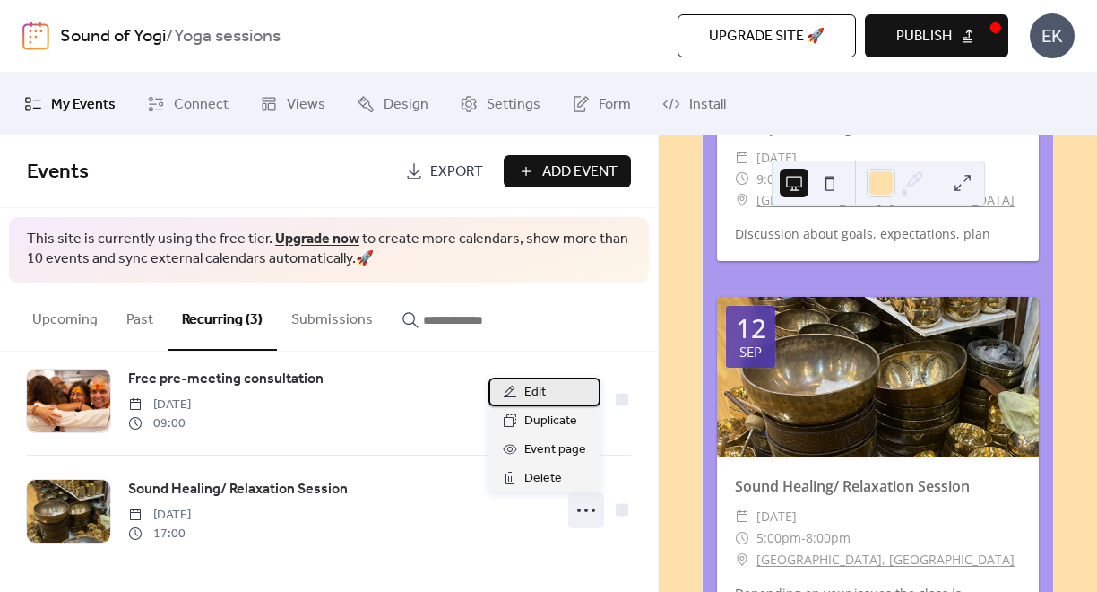
click at [546, 403] on span "Edit" at bounding box center [536, 393] width 22 height 22
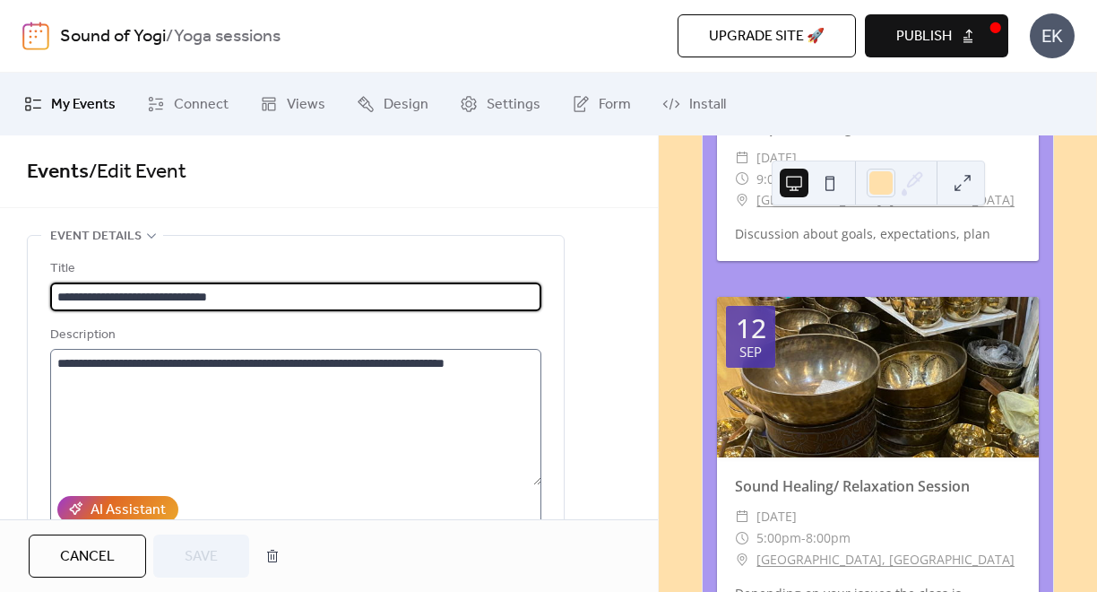
type input "**********"
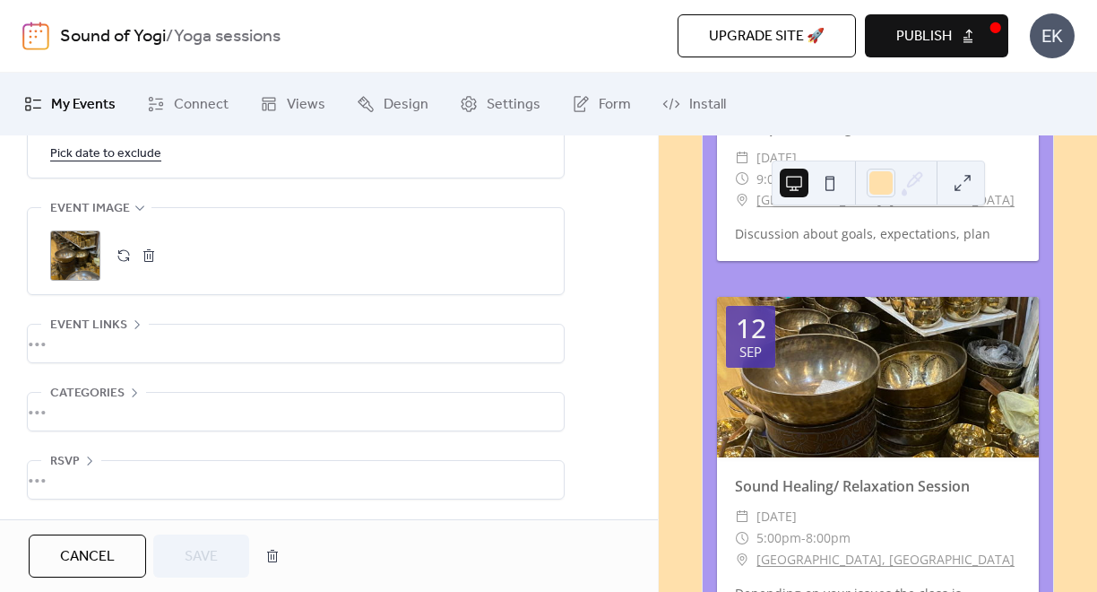
click at [97, 268] on div ";" at bounding box center [75, 255] width 50 height 50
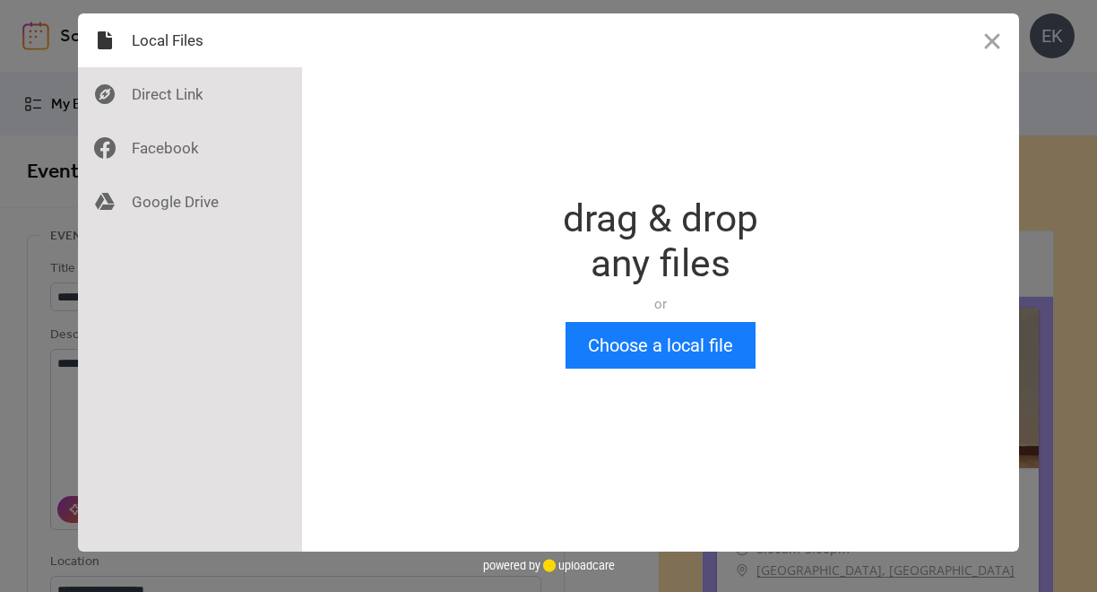
scroll to position [0, 0]
click at [629, 361] on button "Choose a local file" at bounding box center [661, 345] width 190 height 47
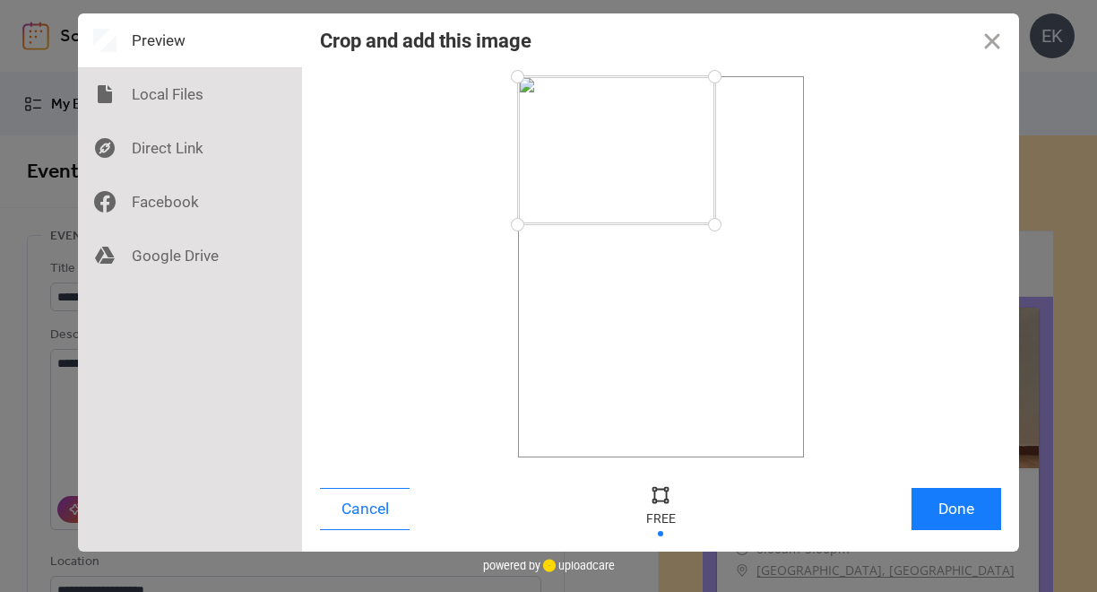
drag, startPoint x: 807, startPoint y: 454, endPoint x: 715, endPoint y: 223, distance: 248.2
click at [715, 223] on div at bounding box center [714, 224] width 31 height 31
click at [945, 502] on button "Done" at bounding box center [957, 509] width 90 height 42
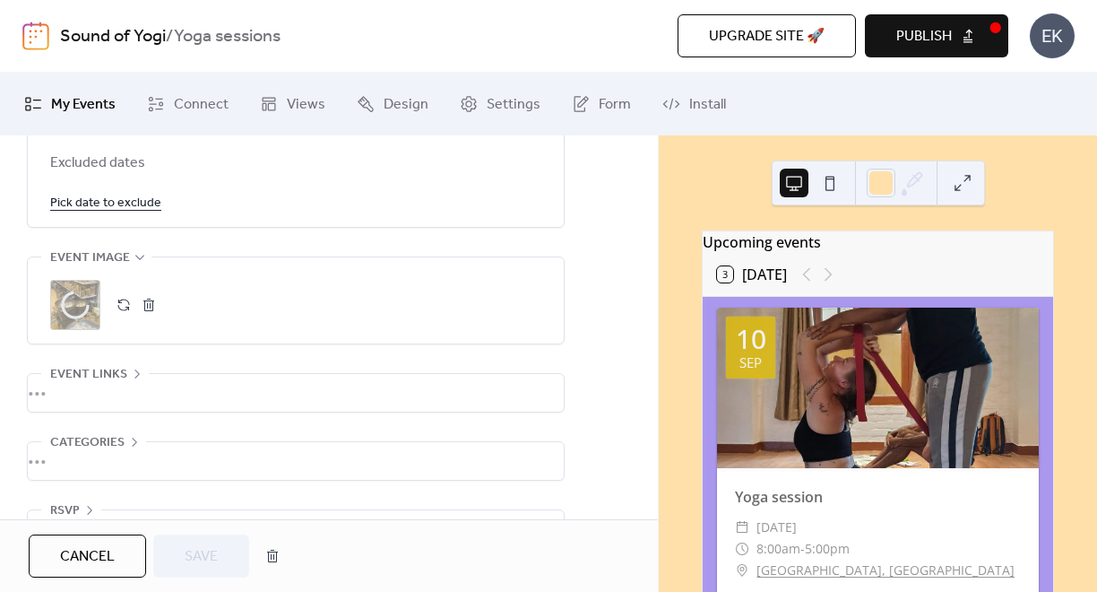
scroll to position [1141, 0]
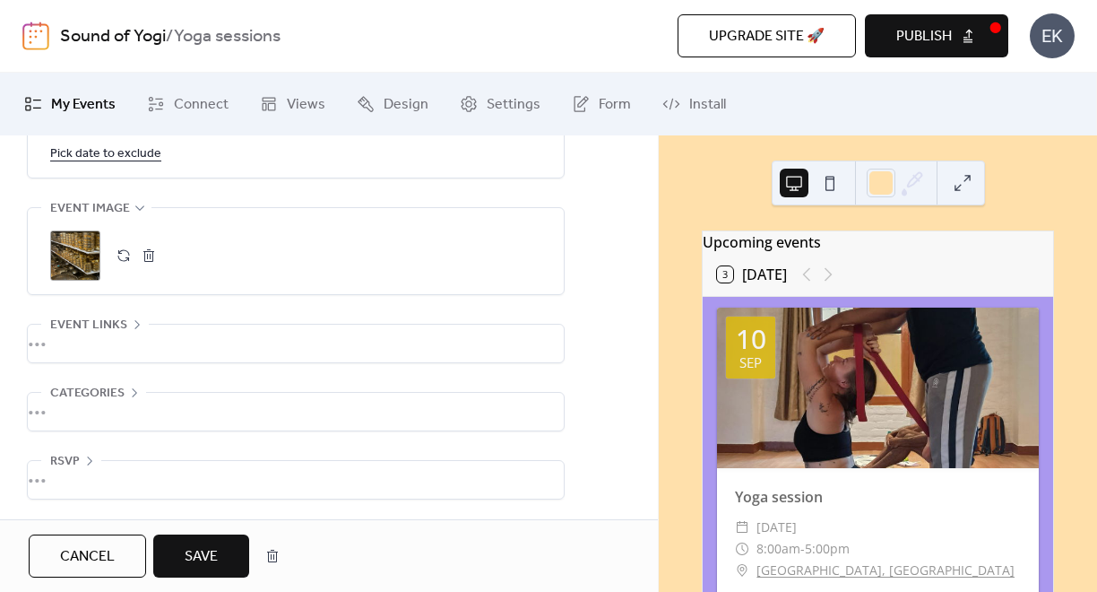
click at [204, 554] on span "Save" at bounding box center [201, 557] width 33 height 22
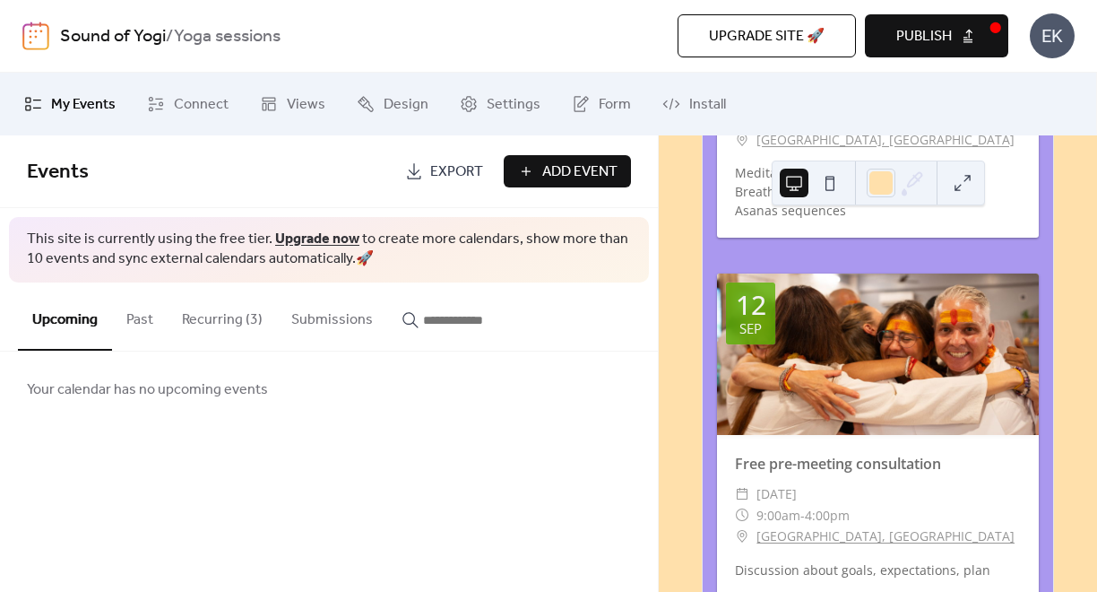
scroll to position [2051, 0]
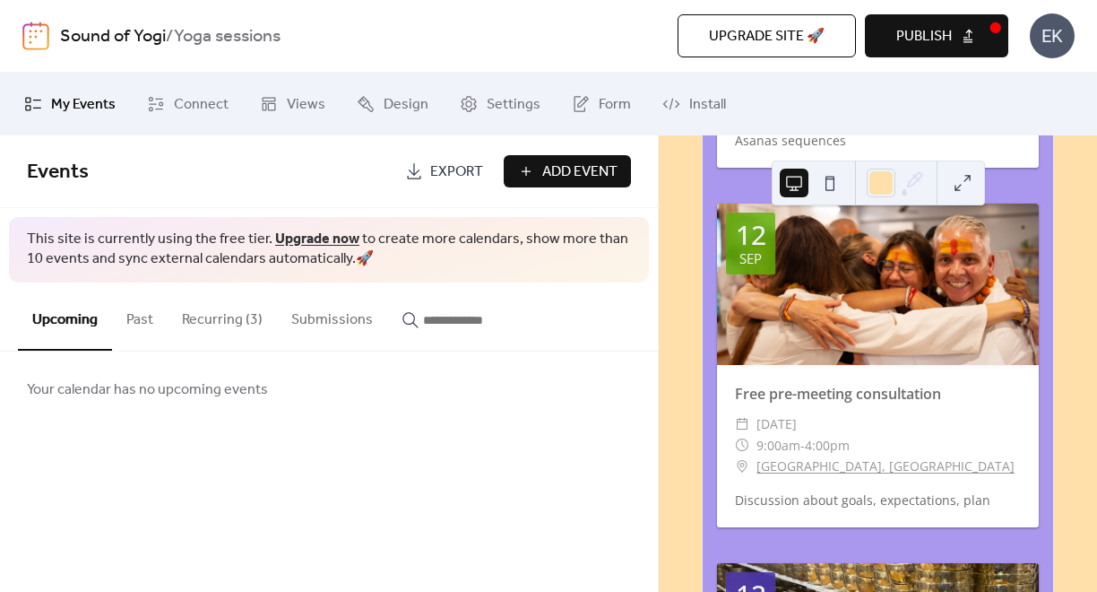
click at [414, 176] on link "Export" at bounding box center [444, 171] width 105 height 32
click at [674, 107] on link "Install" at bounding box center [694, 104] width 91 height 48
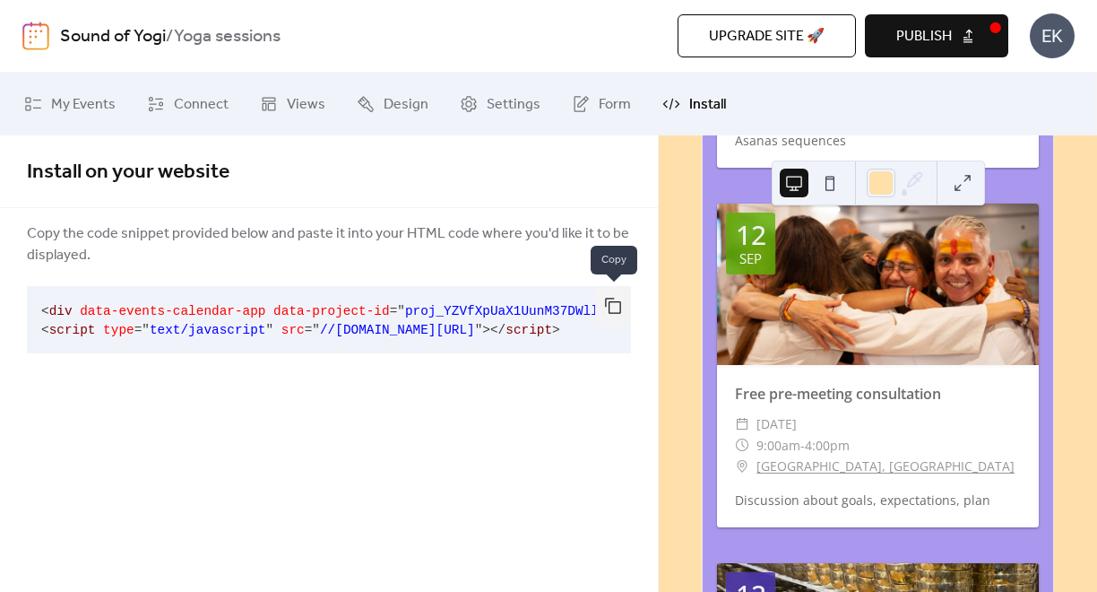
click at [605, 302] on button "button" at bounding box center [613, 305] width 36 height 39
click at [155, 103] on icon at bounding box center [156, 104] width 18 height 18
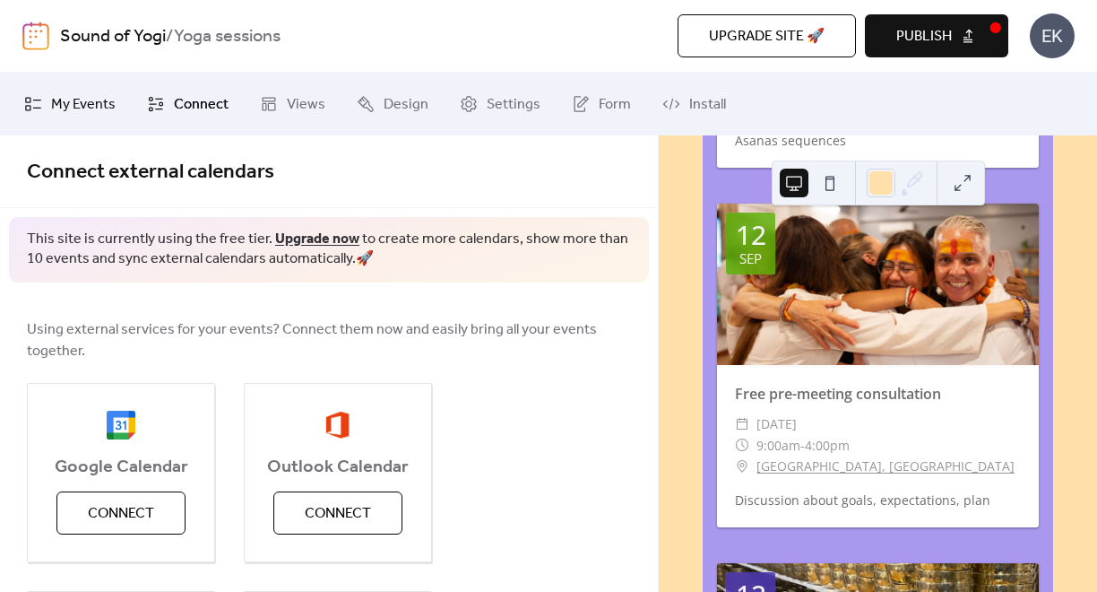
click at [82, 108] on span "My Events" at bounding box center [83, 105] width 65 height 22
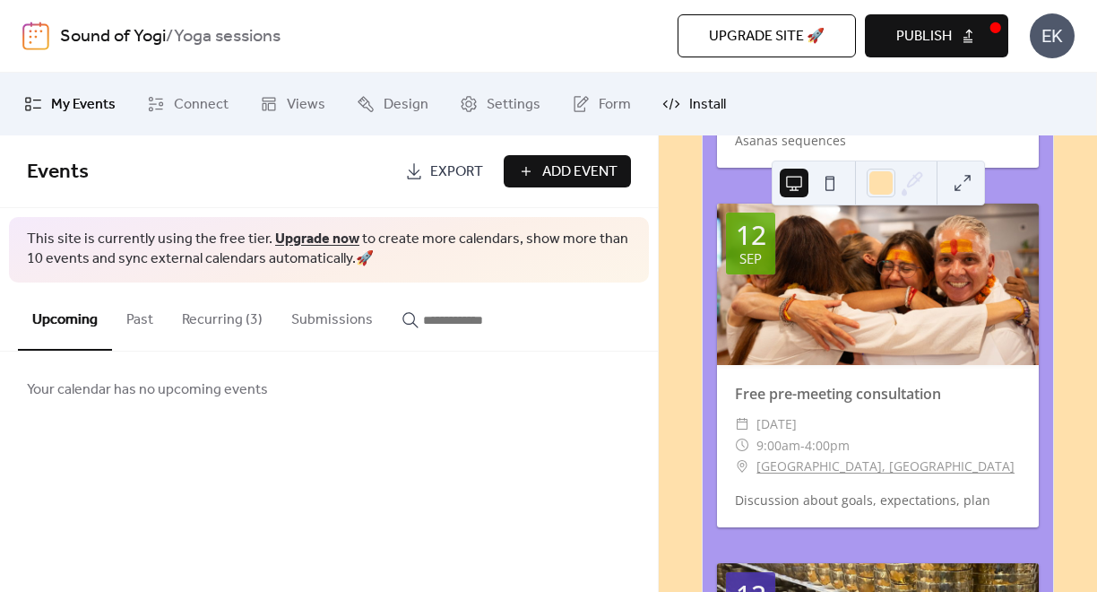
click at [712, 101] on span "Install" at bounding box center [707, 105] width 37 height 22
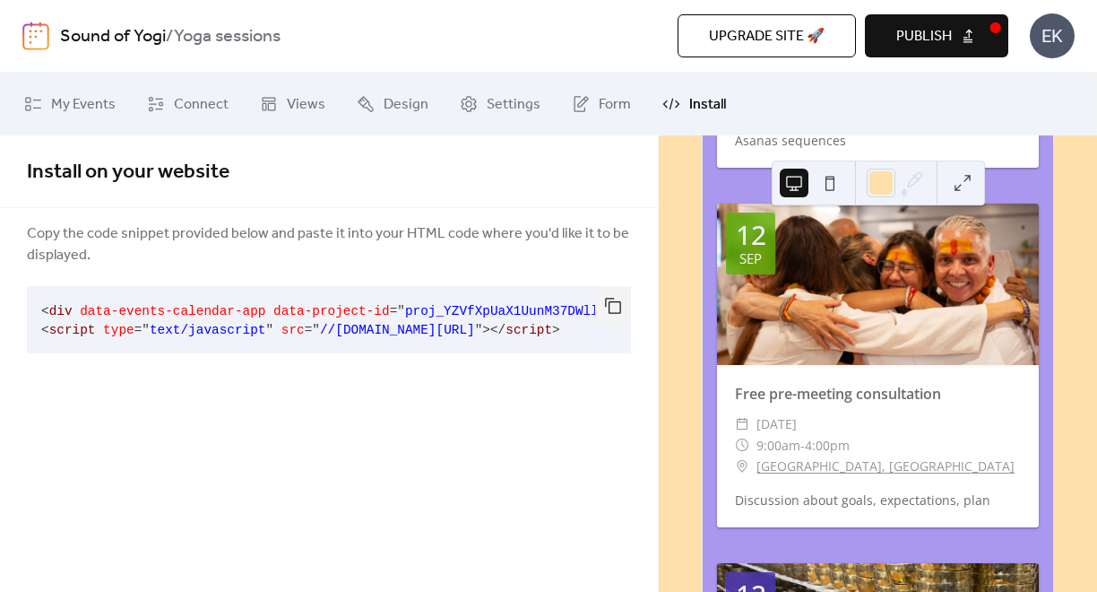
click at [972, 32] on button "Publish" at bounding box center [936, 35] width 143 height 43
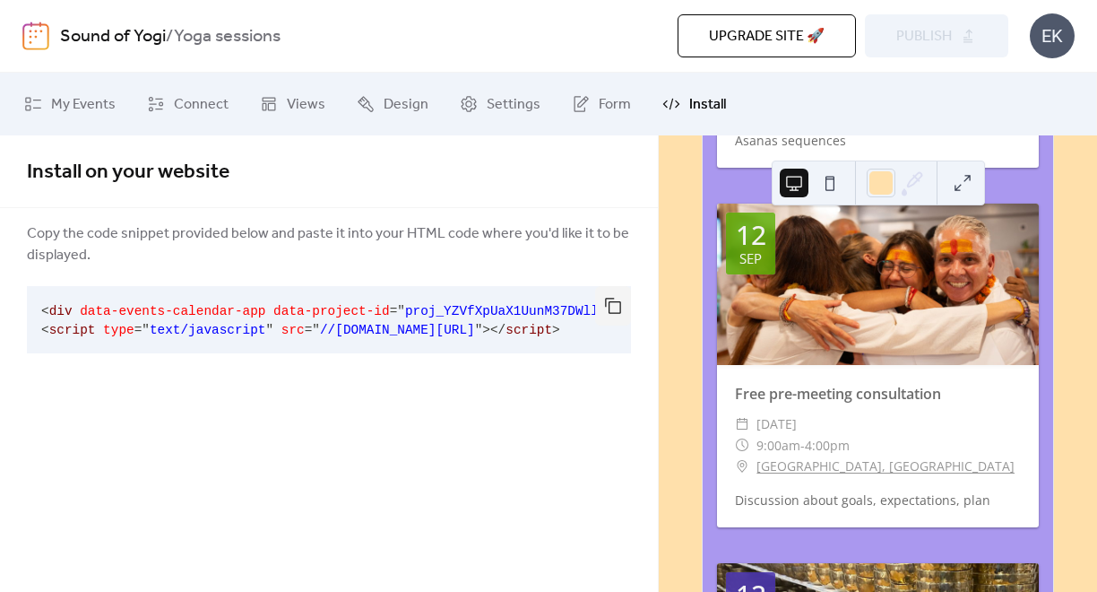
click at [1058, 39] on div "EK" at bounding box center [1052, 35] width 45 height 45
click at [268, 104] on icon at bounding box center [269, 104] width 18 height 18
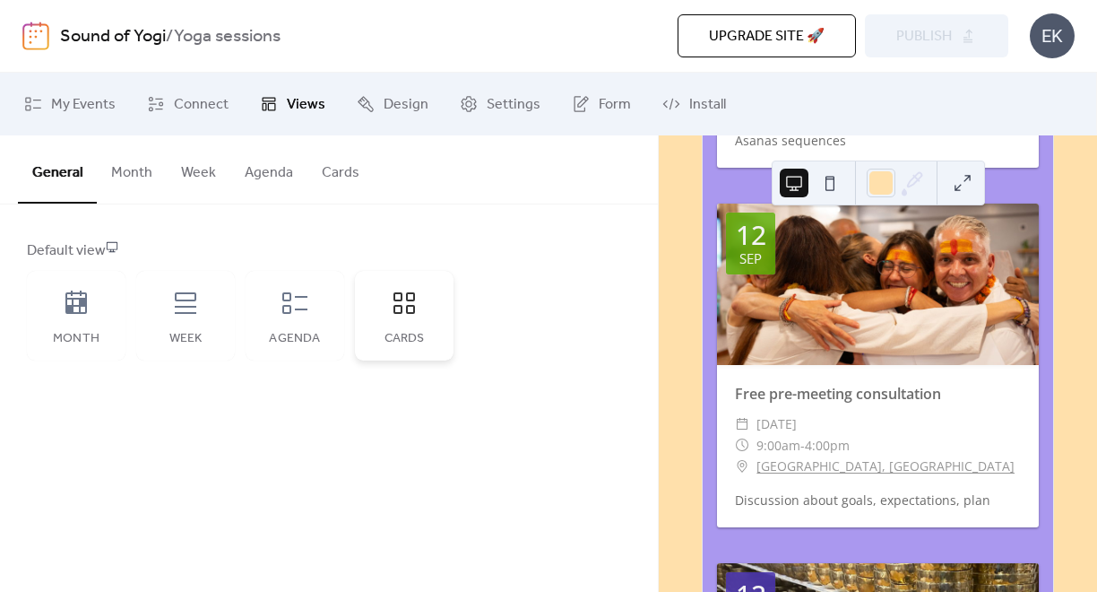
click at [403, 317] on icon at bounding box center [404, 303] width 29 height 29
click at [384, 105] on span "Design" at bounding box center [406, 105] width 45 height 22
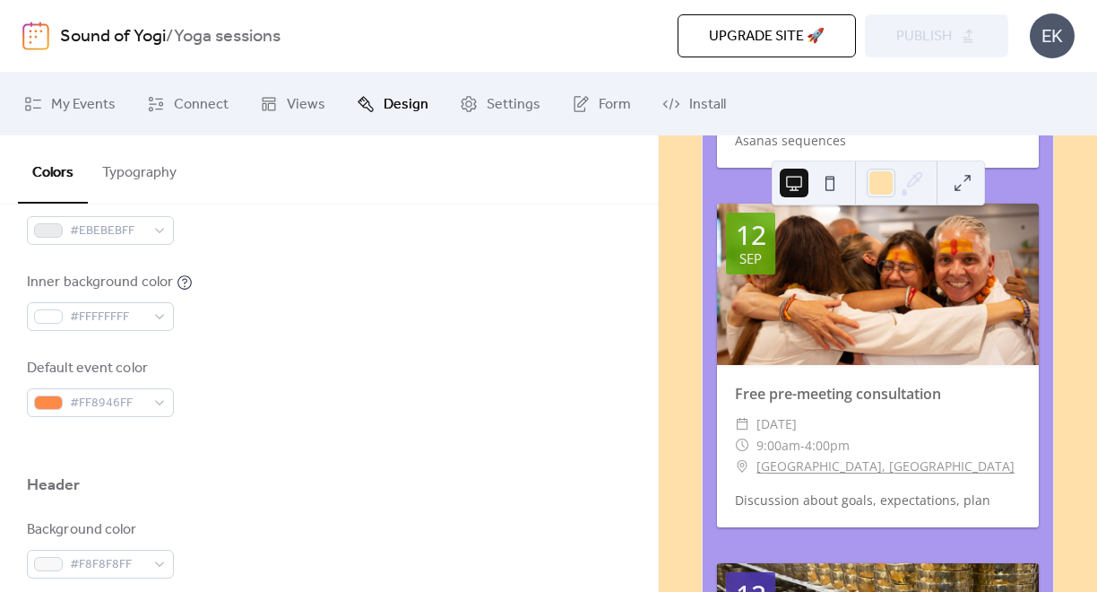
scroll to position [488, 0]
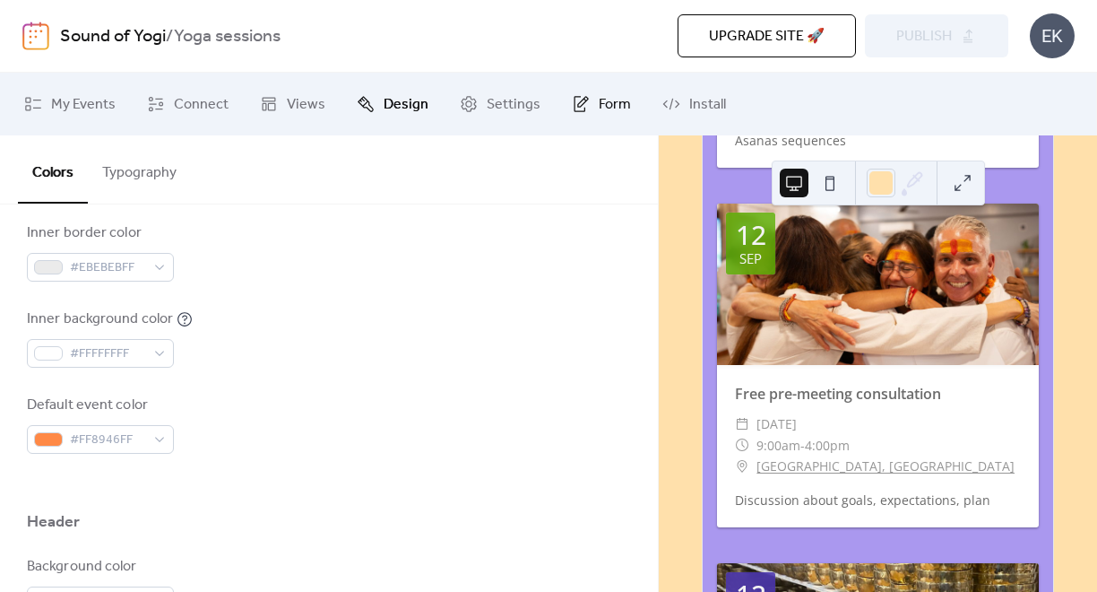
click at [581, 108] on icon at bounding box center [581, 104] width 18 height 18
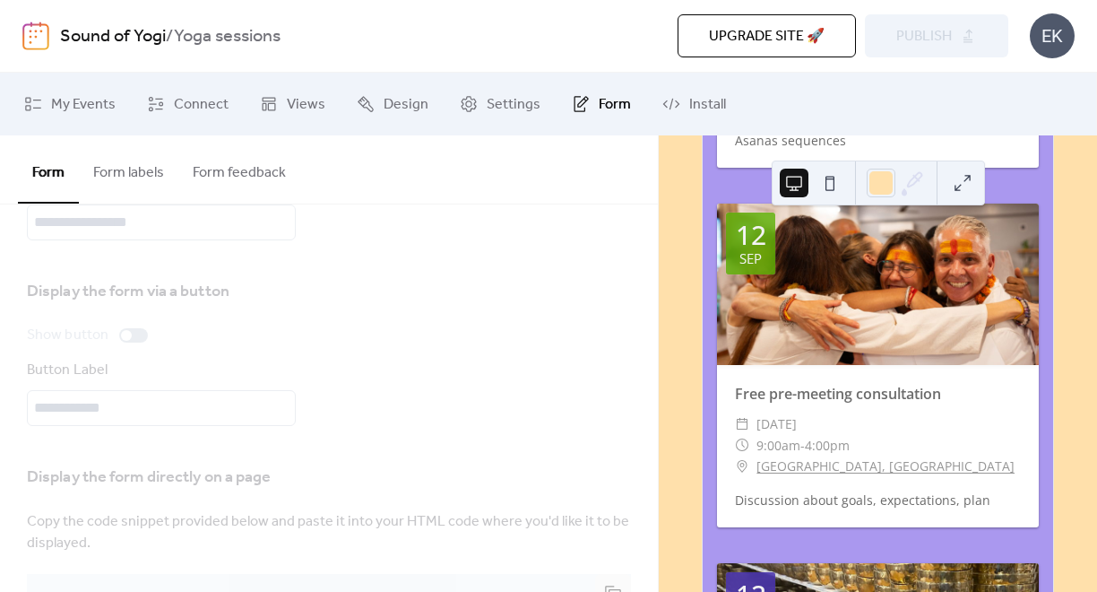
scroll to position [206, 0]
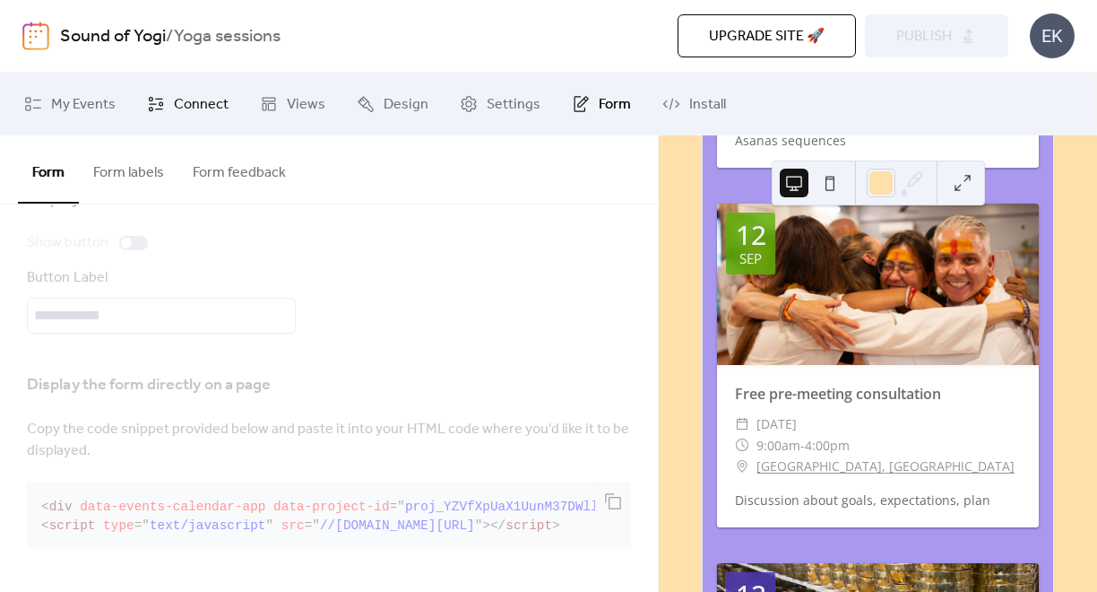
click at [195, 108] on span "Connect" at bounding box center [201, 105] width 55 height 22
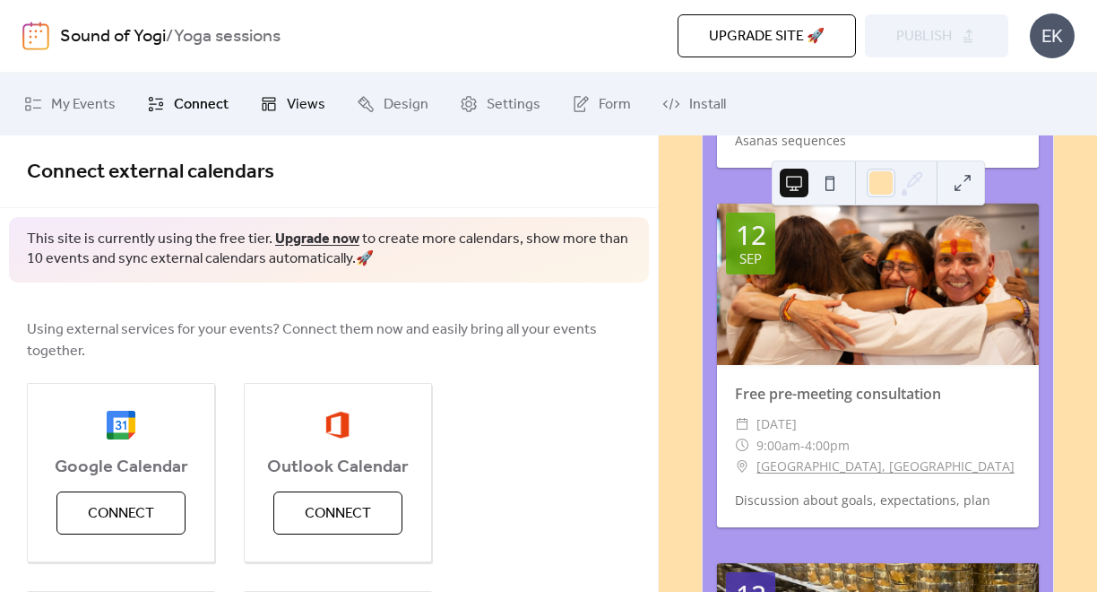
click at [289, 105] on span "Views" at bounding box center [306, 105] width 39 height 22
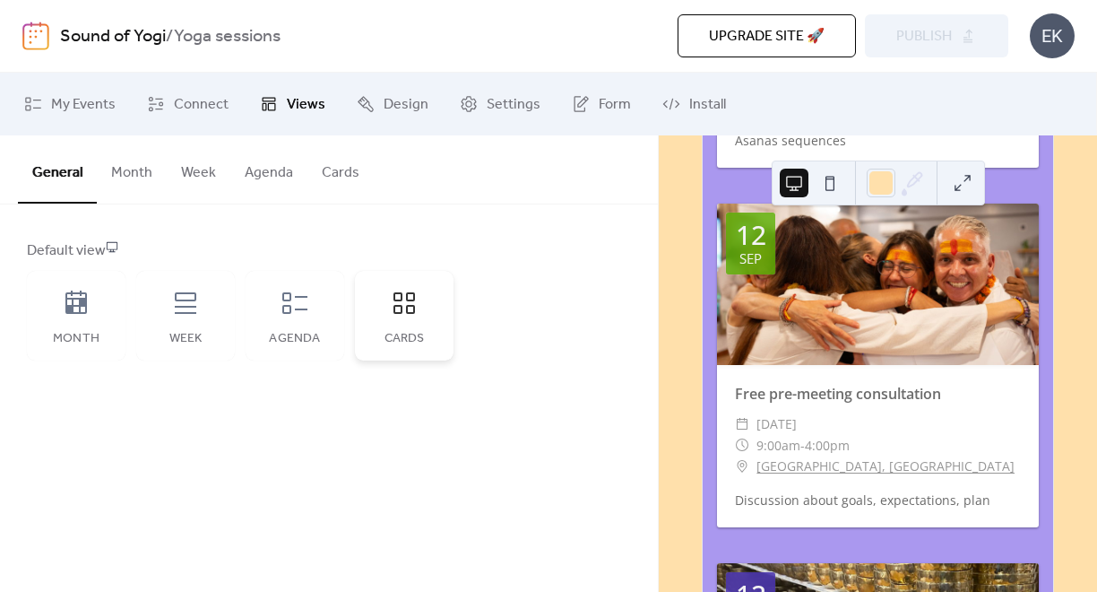
click at [363, 312] on div "Cards" at bounding box center [404, 316] width 99 height 90
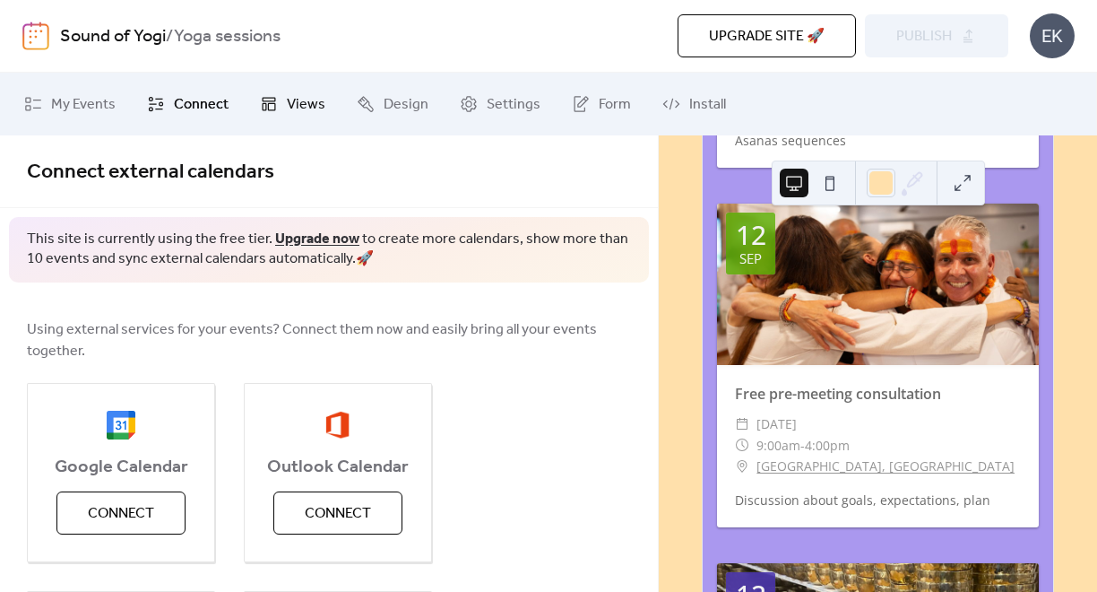
click at [295, 98] on span "Views" at bounding box center [306, 105] width 39 height 22
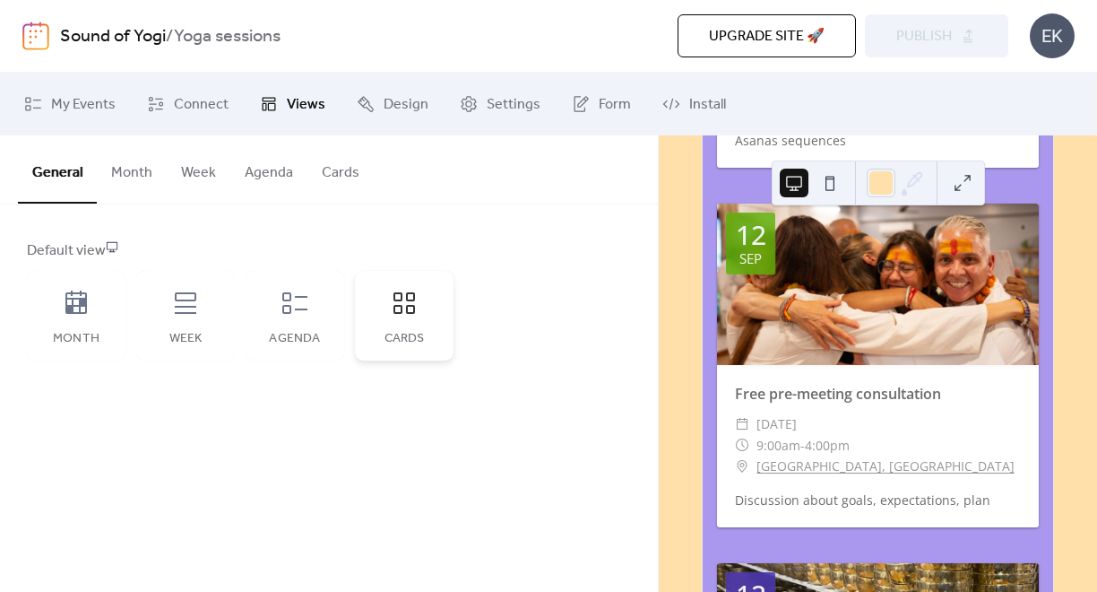
click at [390, 327] on div "Cards" at bounding box center [404, 316] width 99 height 90
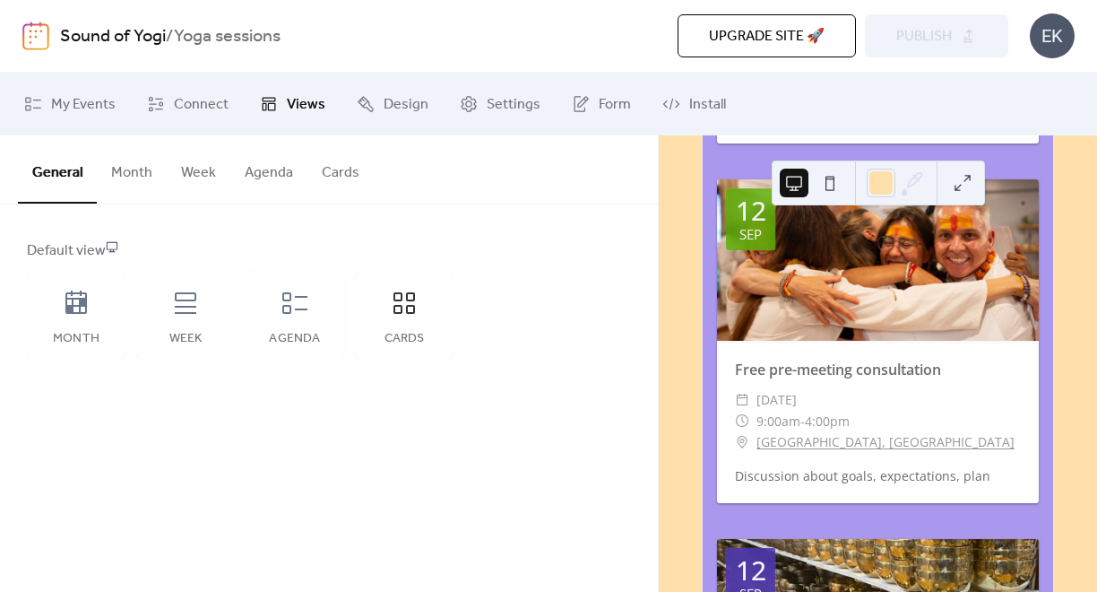
click at [745, 320] on div at bounding box center [878, 259] width 322 height 160
click at [399, 108] on span "Design" at bounding box center [406, 105] width 45 height 22
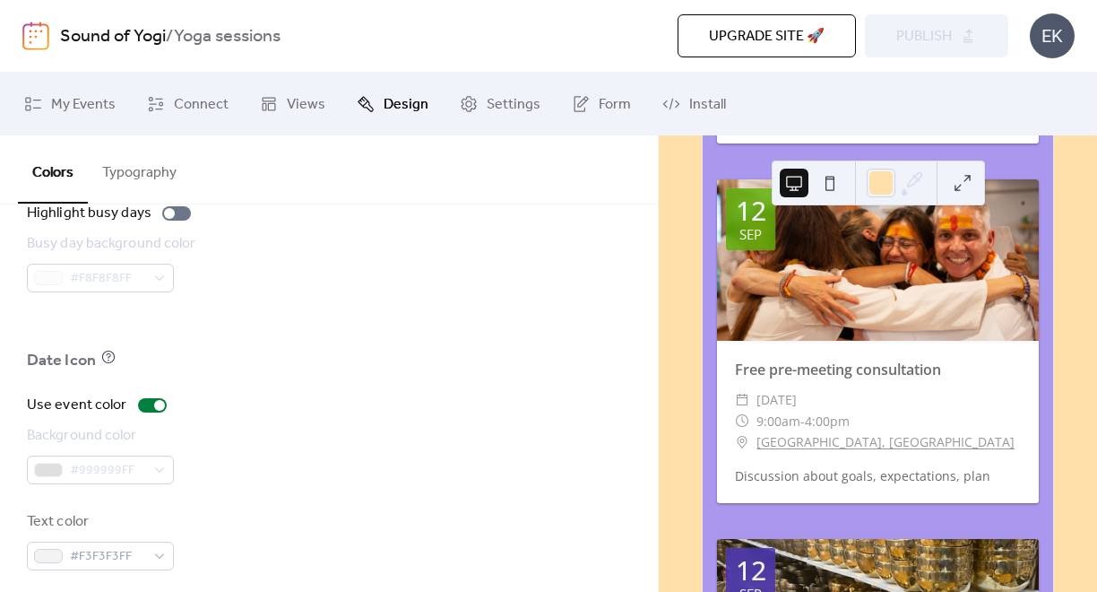
scroll to position [1350, 0]
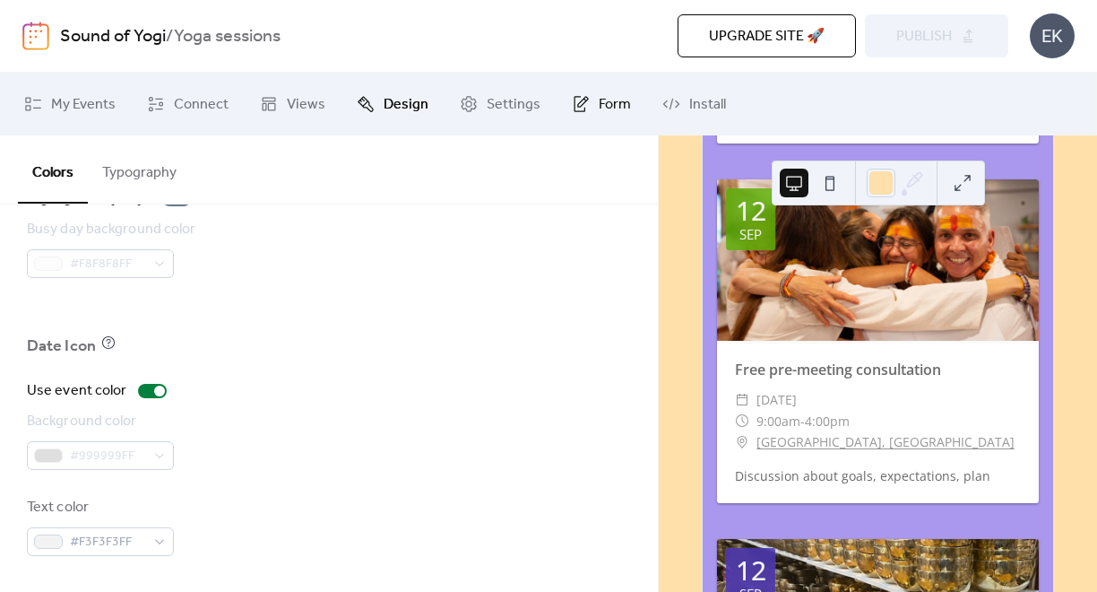
click at [572, 102] on icon at bounding box center [581, 104] width 18 height 18
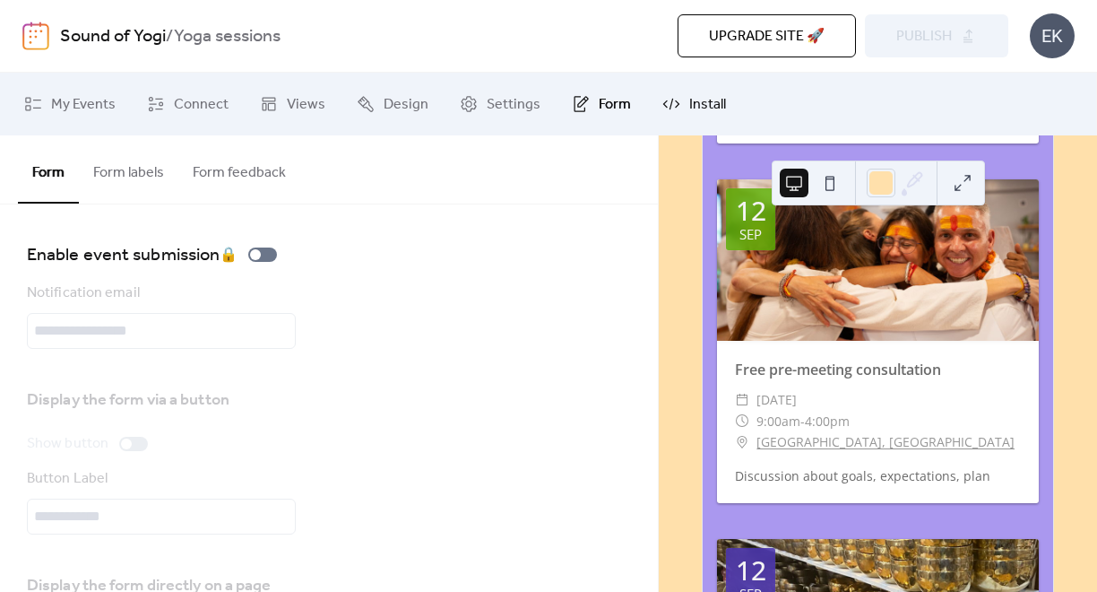
click at [689, 108] on span "Install" at bounding box center [707, 105] width 37 height 22
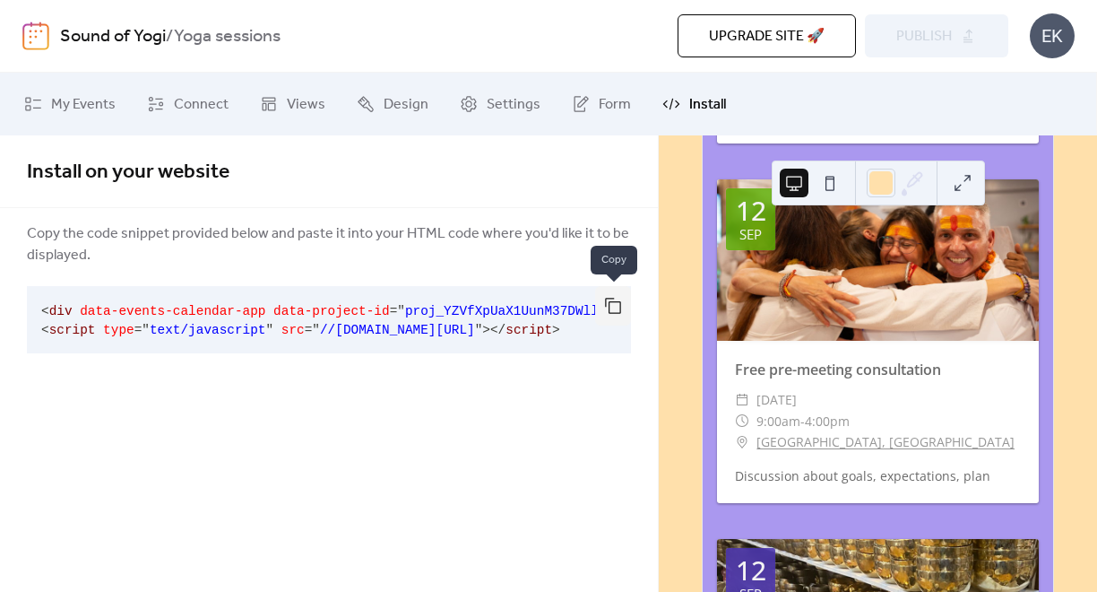
click at [611, 302] on button "button" at bounding box center [613, 305] width 36 height 39
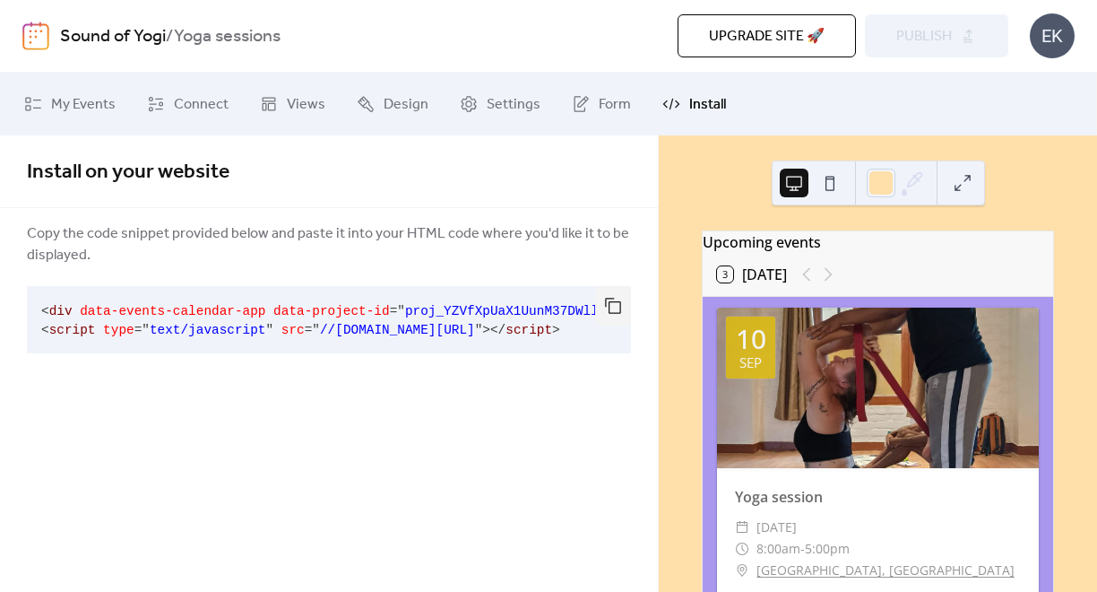
click at [968, 183] on button at bounding box center [963, 183] width 29 height 29
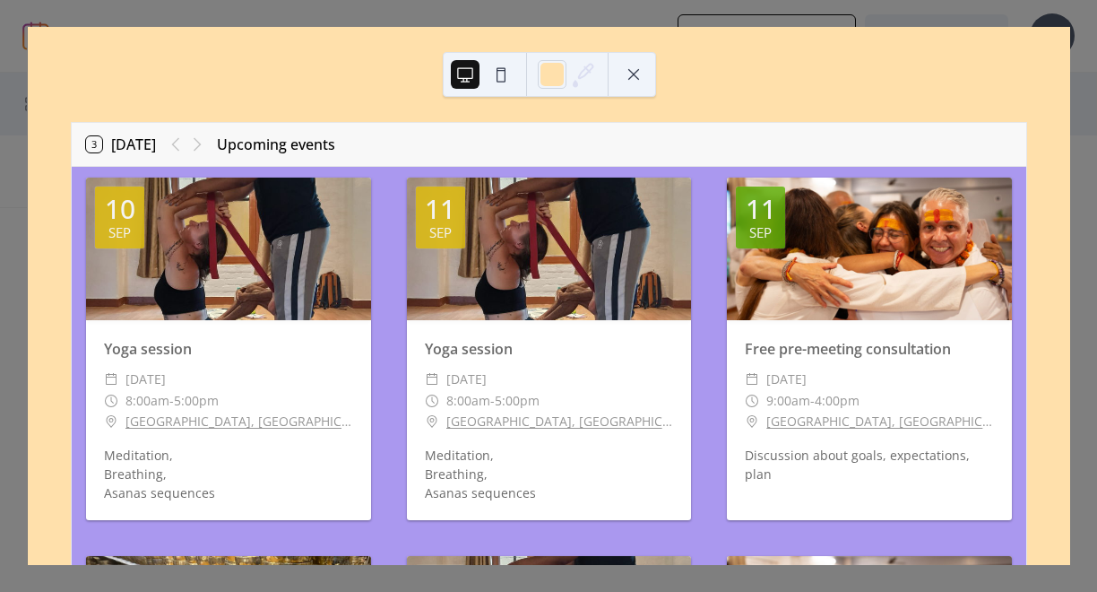
click at [630, 77] on button at bounding box center [634, 74] width 29 height 29
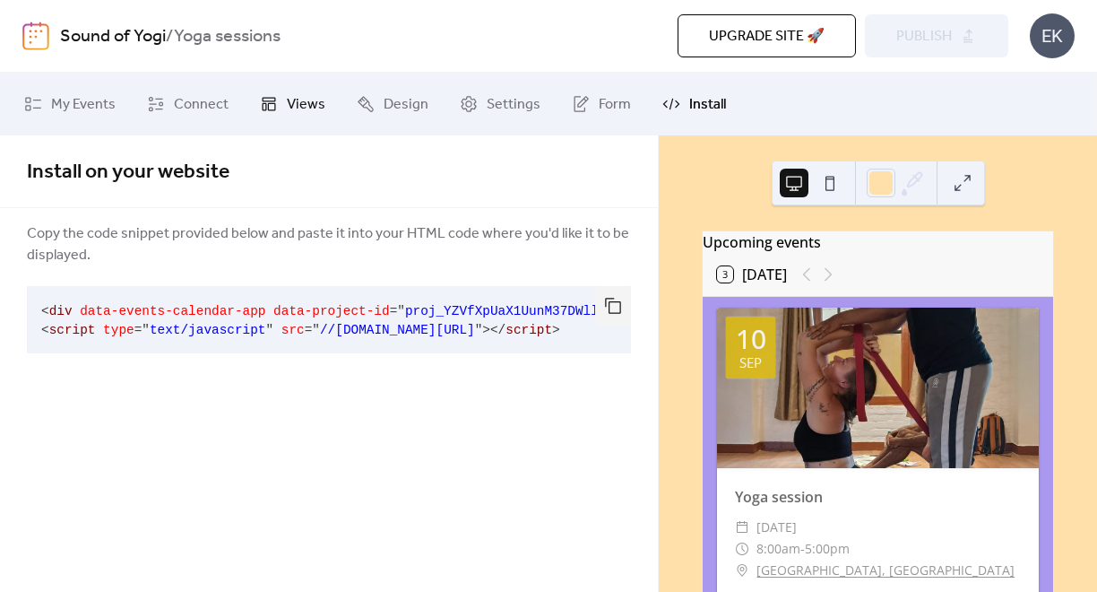
click at [302, 102] on span "Views" at bounding box center [306, 105] width 39 height 22
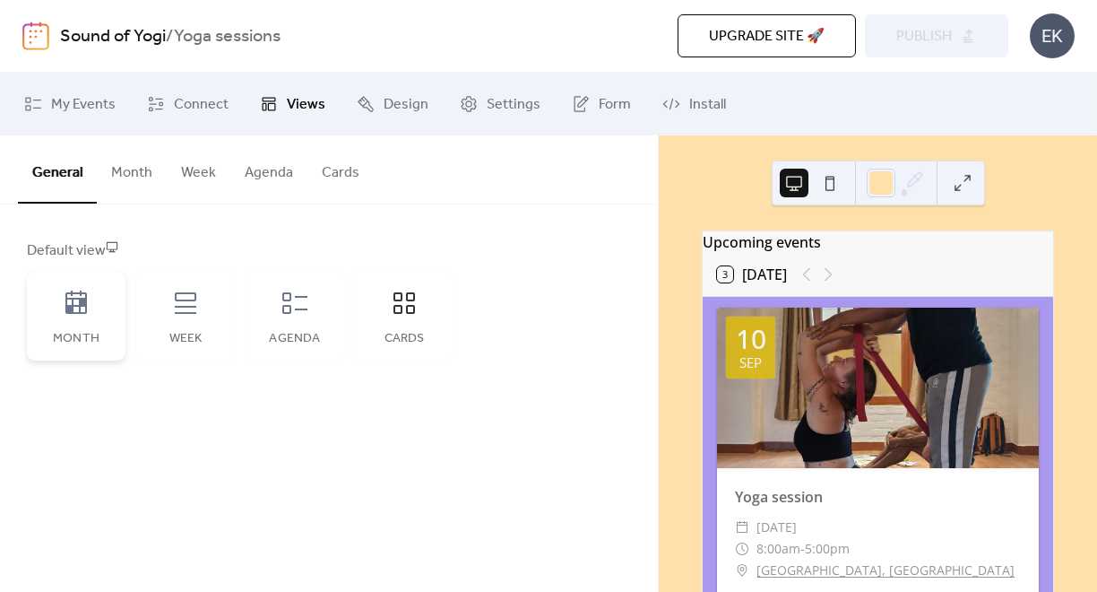
click at [99, 324] on div "Month" at bounding box center [76, 316] width 99 height 90
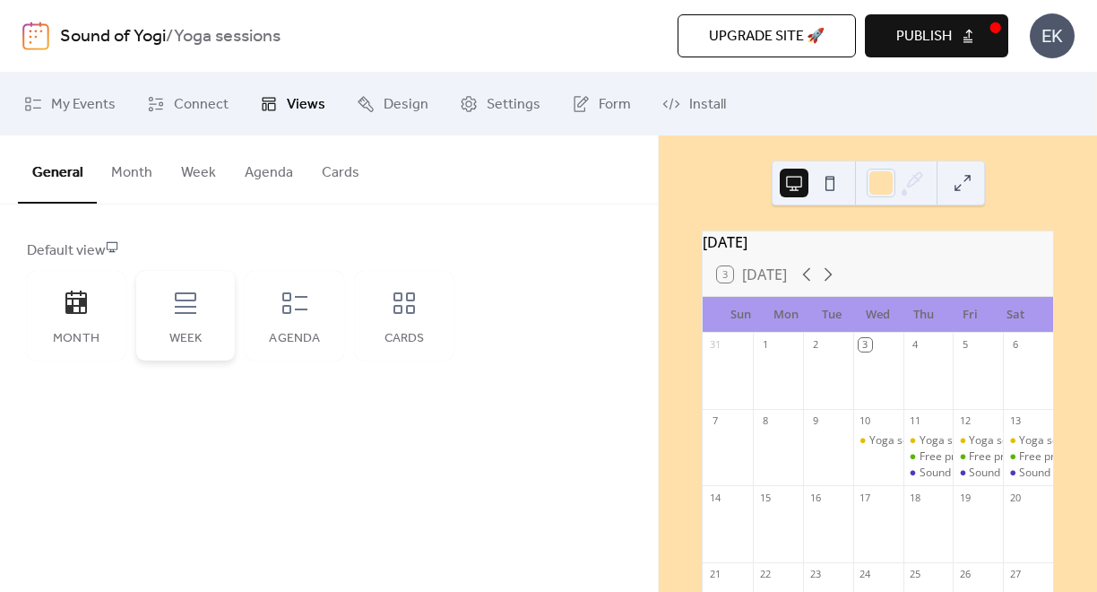
click at [194, 299] on icon at bounding box center [185, 303] width 29 height 29
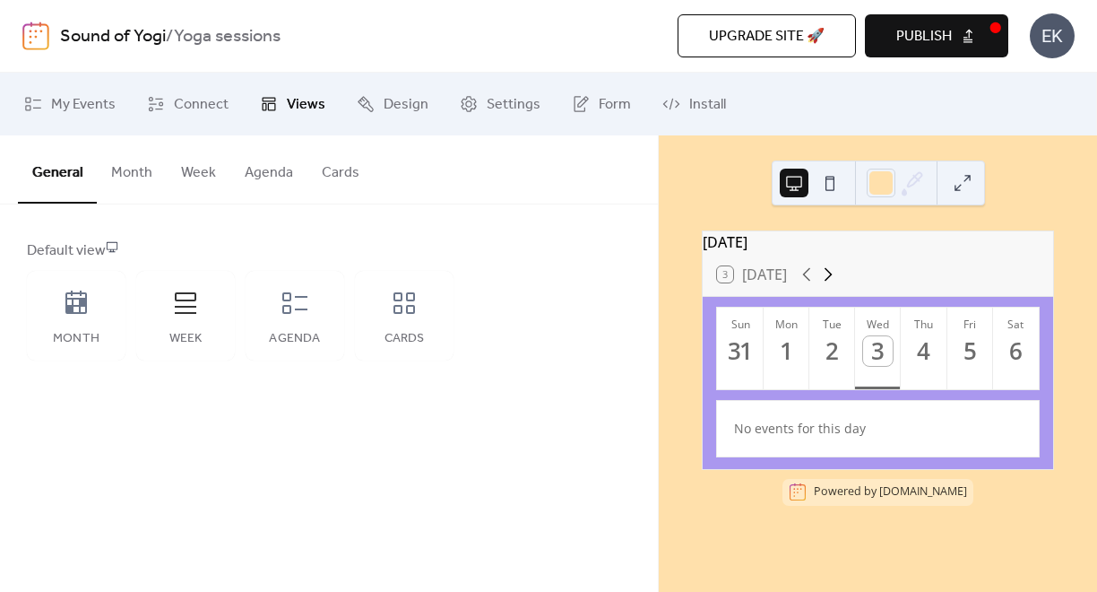
click at [835, 284] on icon at bounding box center [829, 275] width 22 height 22
click at [830, 282] on icon at bounding box center [829, 274] width 8 height 13
click at [813, 285] on icon at bounding box center [807, 275] width 22 height 22
click at [384, 101] on span "Design" at bounding box center [406, 105] width 45 height 22
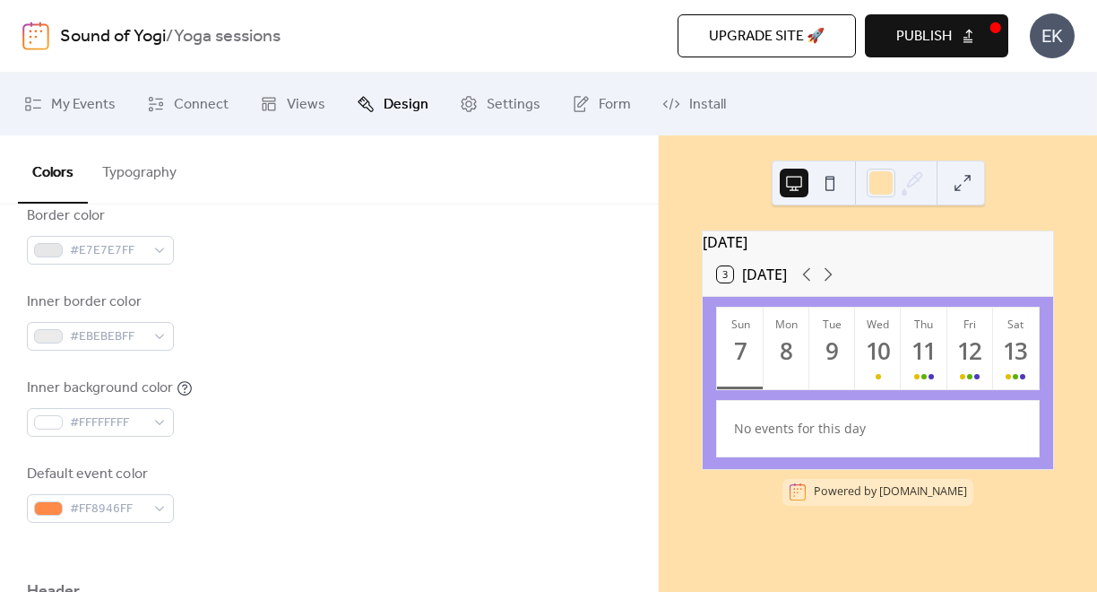
scroll to position [207, 0]
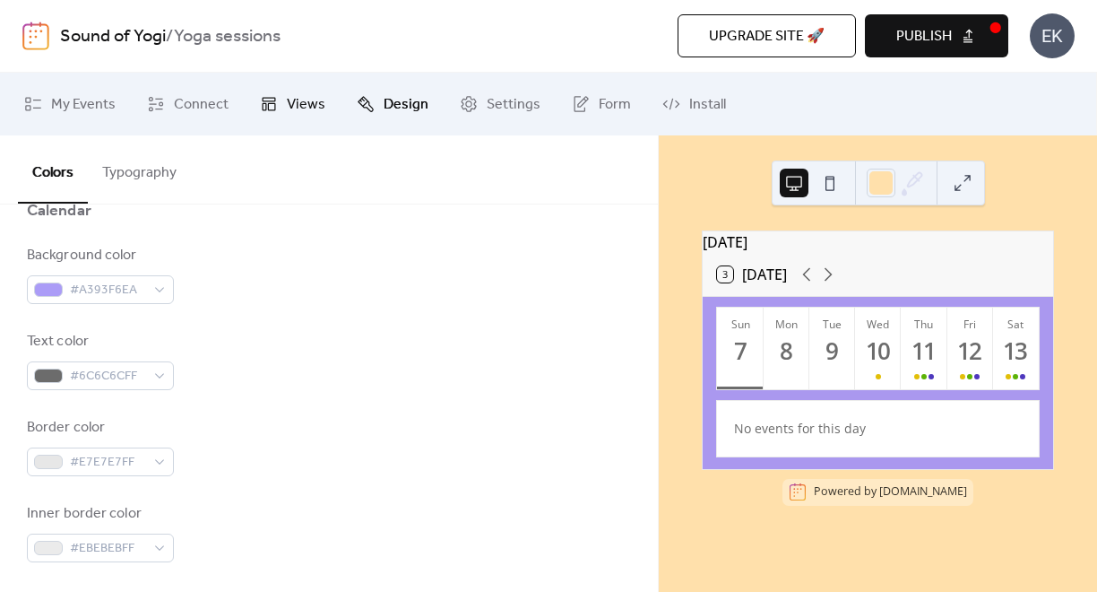
click at [302, 94] on span "Views" at bounding box center [306, 105] width 39 height 22
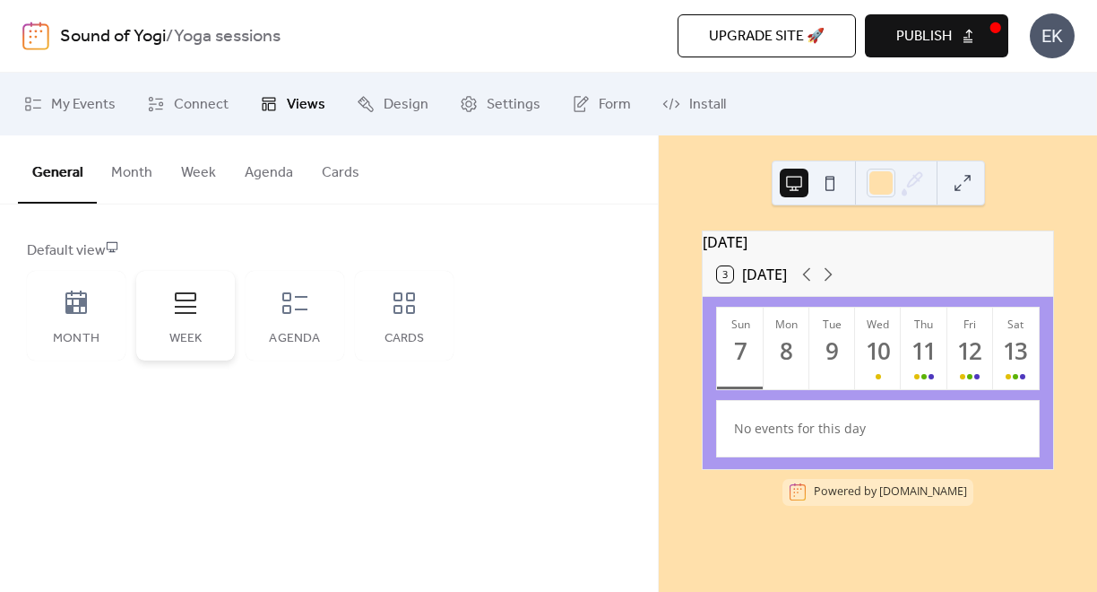
click at [195, 313] on icon at bounding box center [186, 303] width 22 height 22
click at [149, 167] on button "Month" at bounding box center [132, 168] width 70 height 66
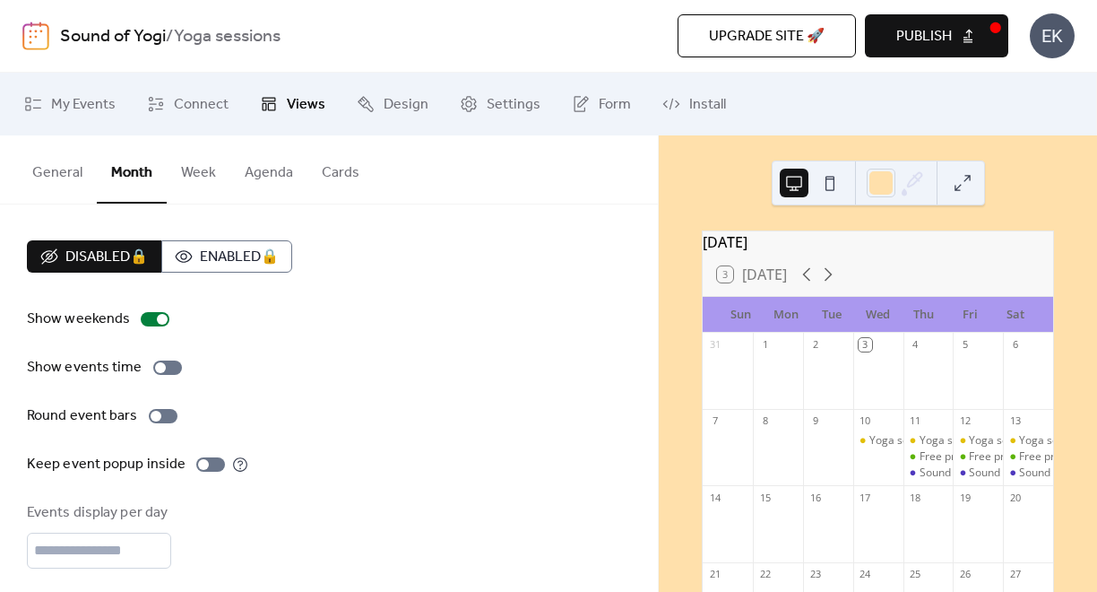
click at [186, 168] on button "Week" at bounding box center [199, 168] width 64 height 66
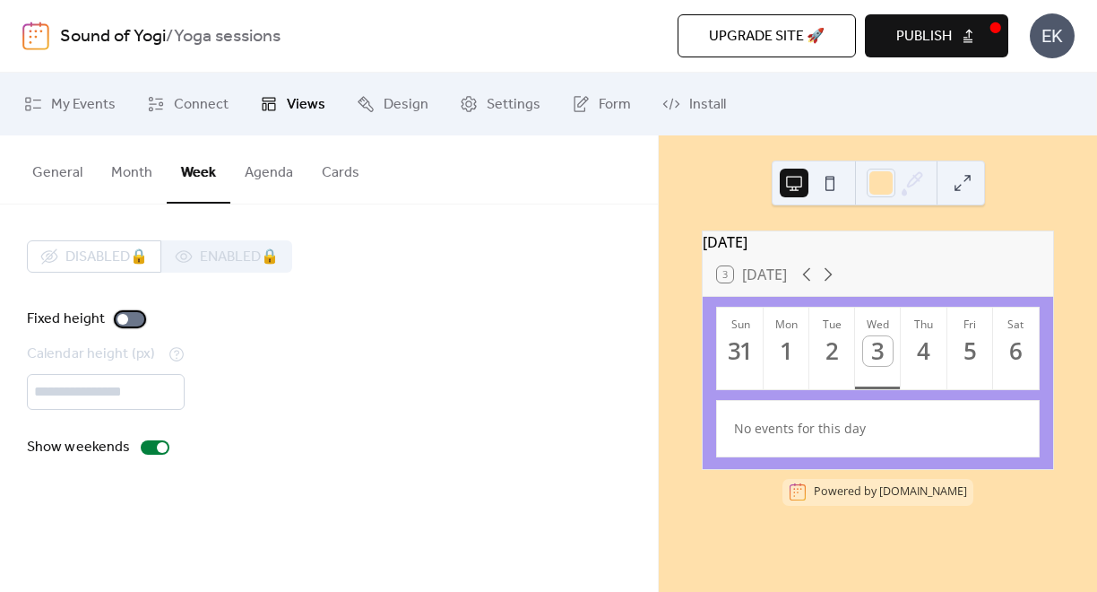
click at [133, 319] on div at bounding box center [130, 319] width 29 height 14
click at [133, 319] on div at bounding box center [137, 319] width 11 height 11
click at [134, 315] on div at bounding box center [130, 319] width 29 height 14
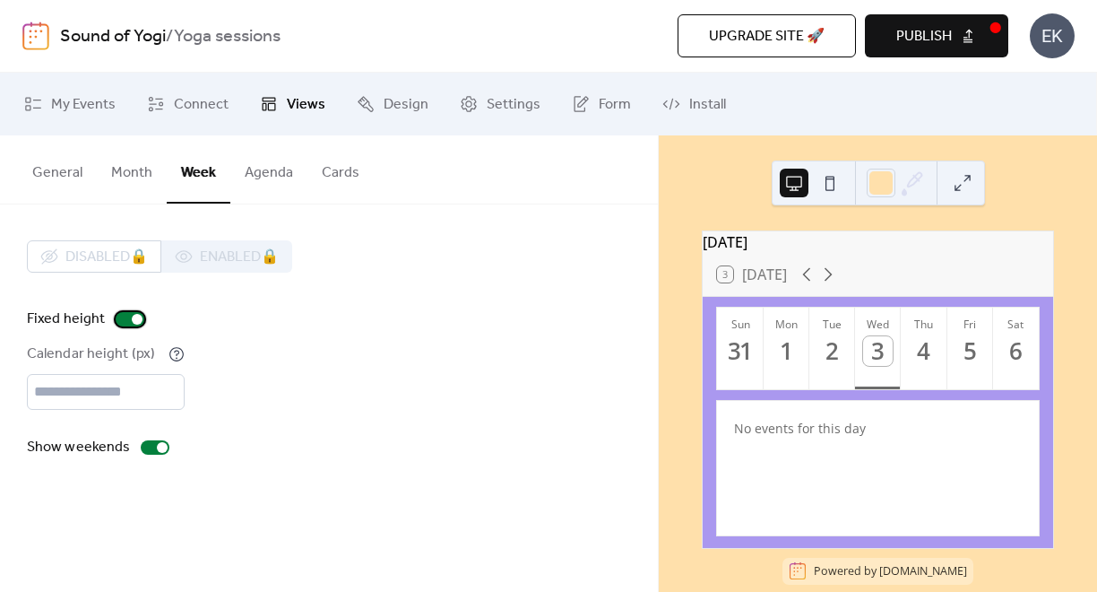
scroll to position [26, 0]
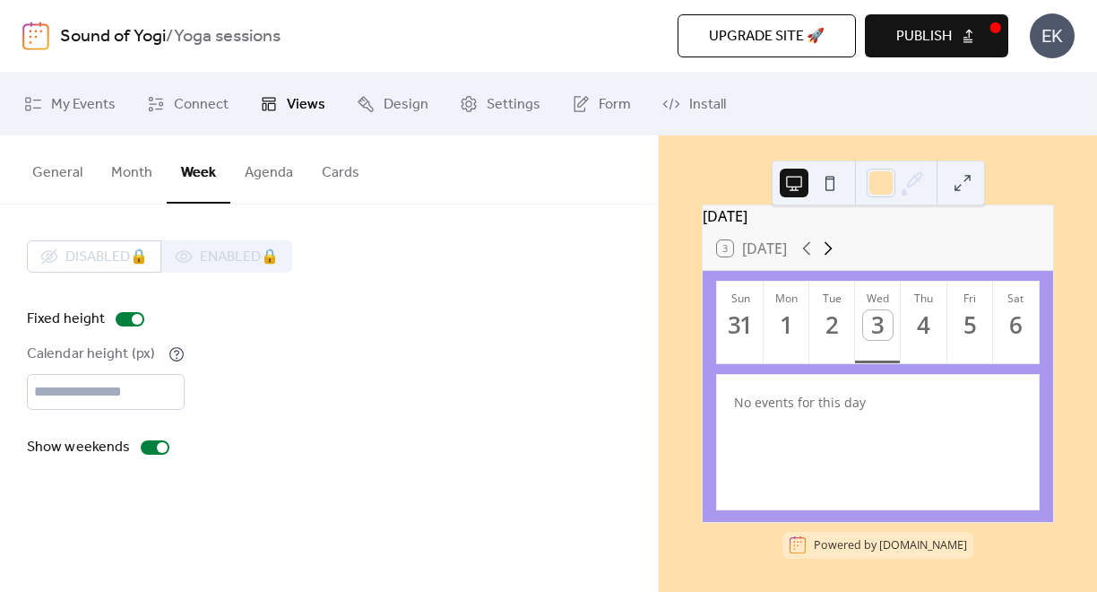
click at [830, 257] on icon at bounding box center [829, 249] width 22 height 22
click at [806, 257] on icon at bounding box center [807, 249] width 22 height 22
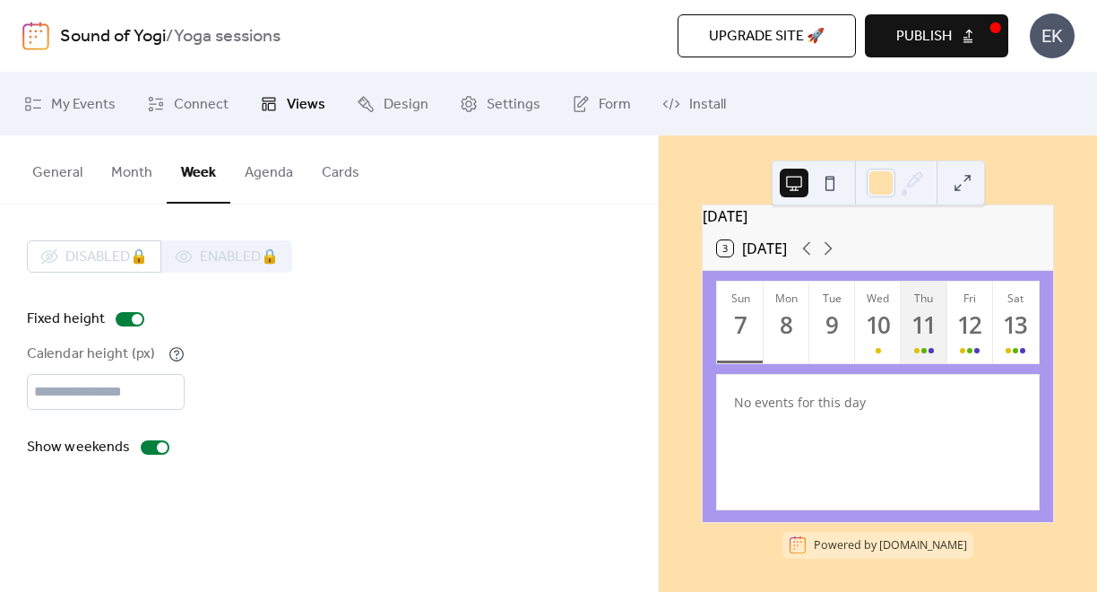
click at [920, 331] on div "11" at bounding box center [925, 325] width 30 height 30
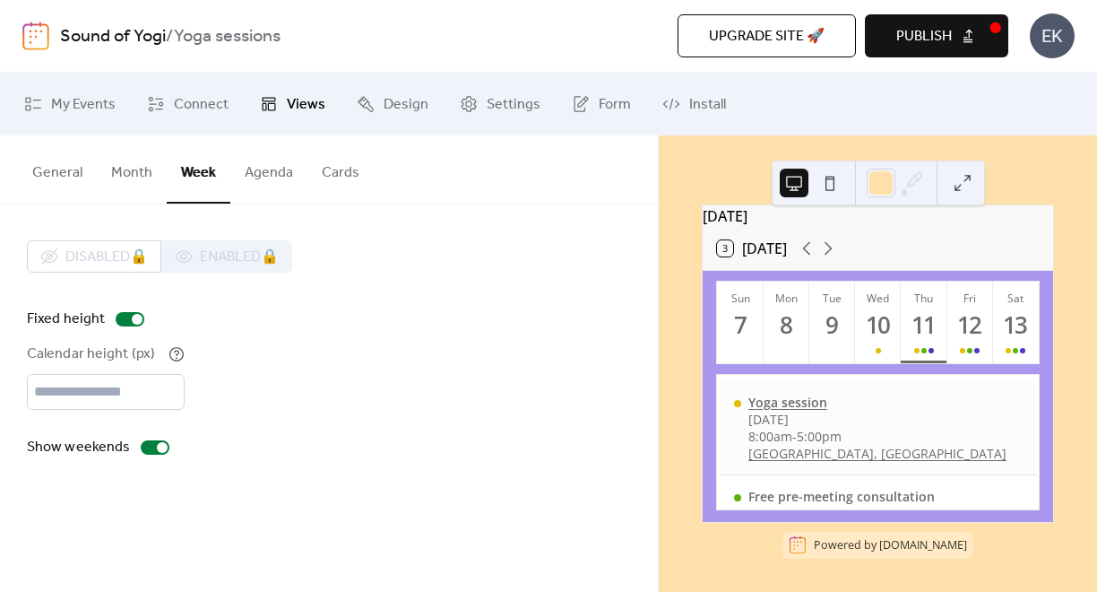
scroll to position [0, 0]
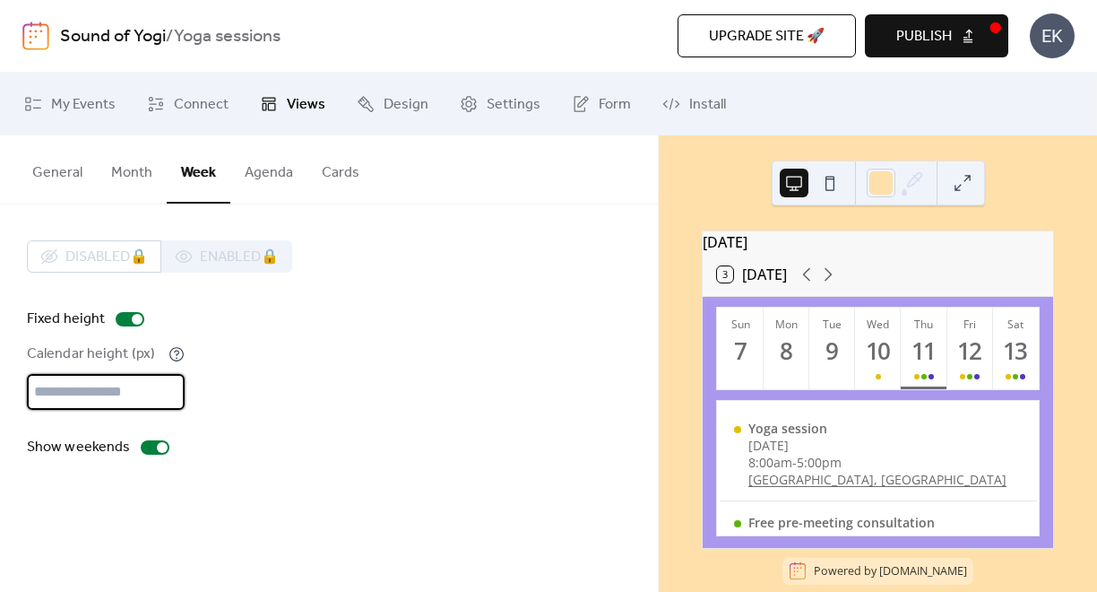
drag, startPoint x: 90, startPoint y: 382, endPoint x: 31, endPoint y: 385, distance: 58.3
click at [31, 385] on input "***" at bounding box center [106, 392] width 158 height 36
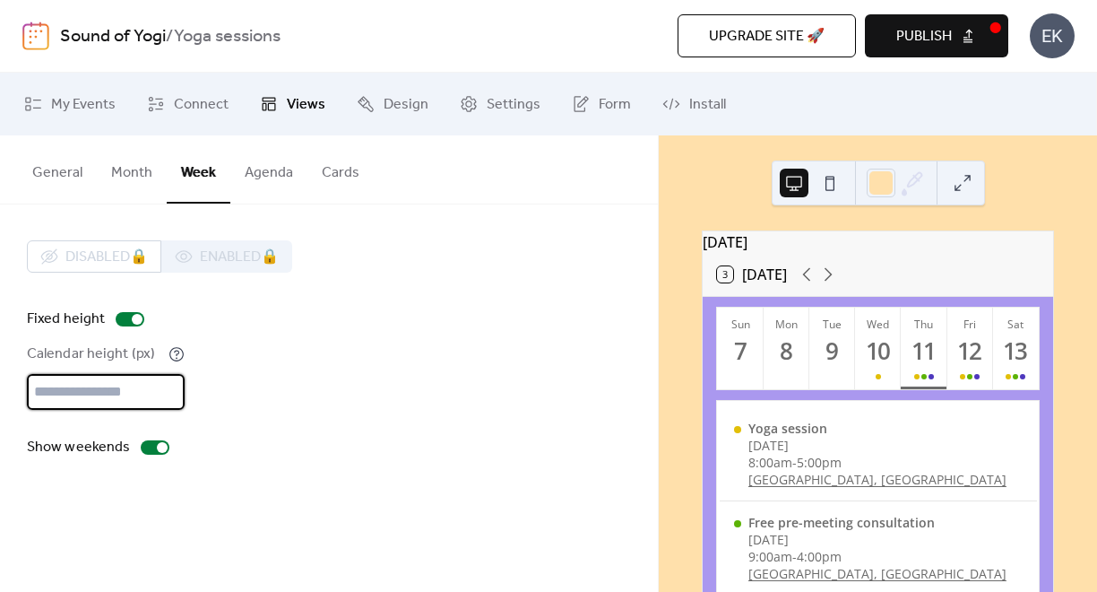
type input "***"
click at [308, 425] on div "Disabled 🔒 Enabled 🔒 Fixed height Calendar height (px) *** Show weekends" at bounding box center [329, 349] width 604 height 218
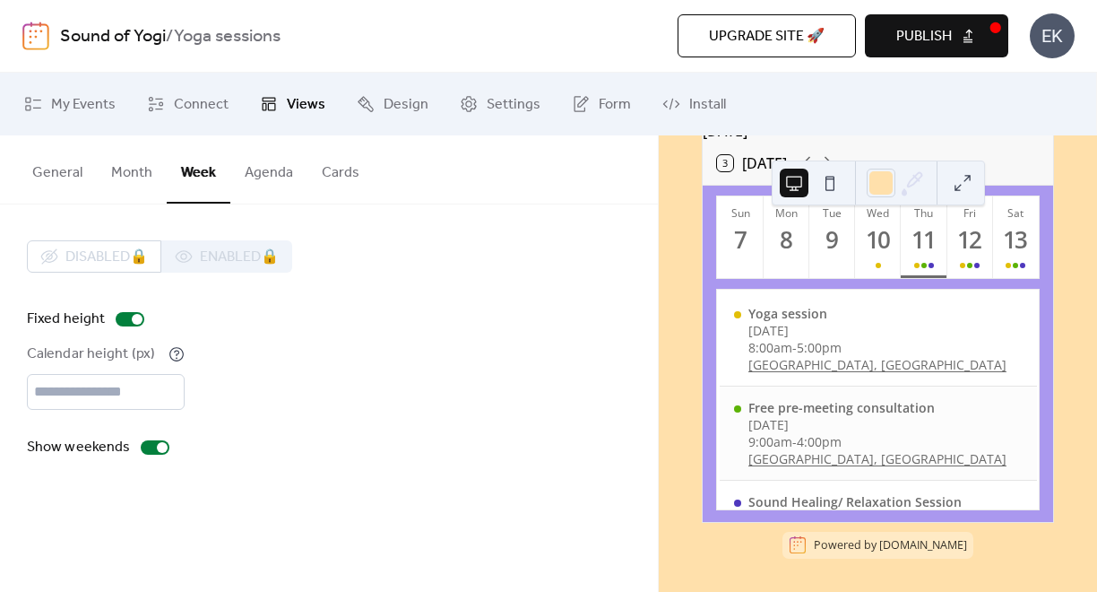
scroll to position [85, 0]
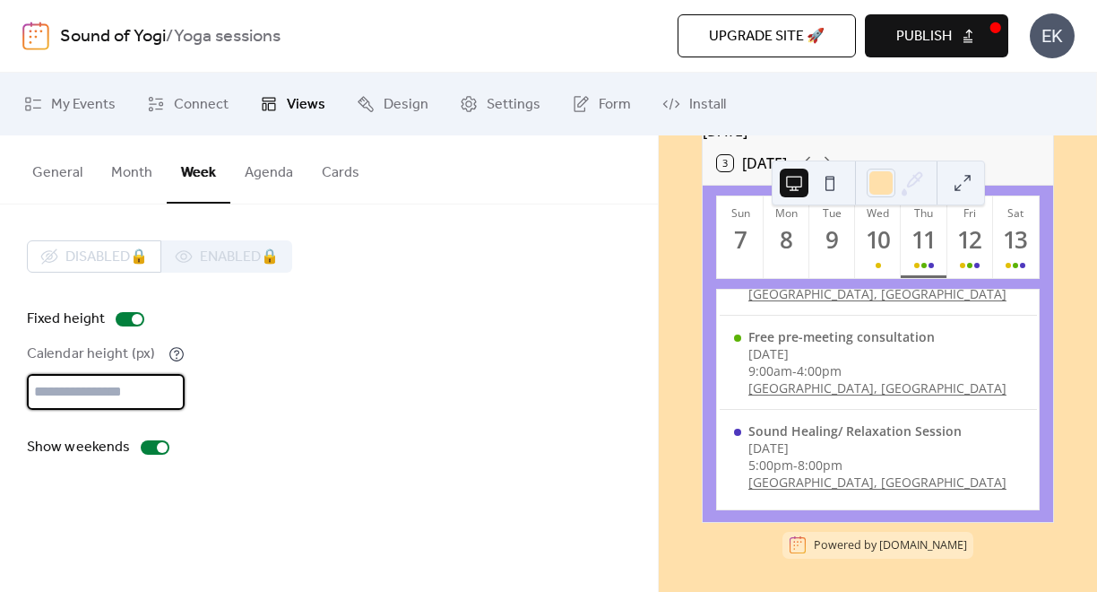
drag, startPoint x: 69, startPoint y: 397, endPoint x: 19, endPoint y: 389, distance: 50.9
click at [19, 389] on div "Disabled 🔒 Enabled 🔒 Fixed height Calendar height (px) *** Show weekends" at bounding box center [329, 349] width 658 height 290
click at [316, 397] on div "Calendar height (px) ***" at bounding box center [329, 376] width 604 height 66
drag, startPoint x: 129, startPoint y: 395, endPoint x: -2, endPoint y: 393, distance: 130.9
click at [0, 393] on html "Sound of Yogi / Yoga sessions Upgrade site 🚀 Preview Publish EK My Events Conne…" at bounding box center [548, 296] width 1097 height 592
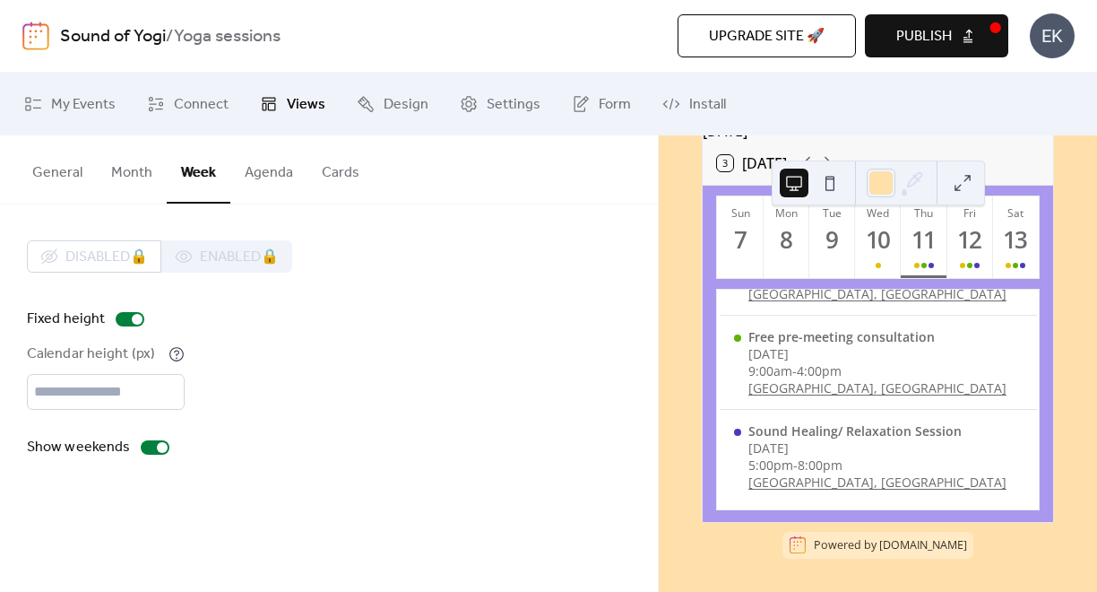
click at [398, 334] on div "Disabled 🔒 Enabled 🔒 Fixed height Calendar height (px) *** Show weekends" at bounding box center [329, 349] width 604 height 218
click at [907, 33] on span "Publish" at bounding box center [925, 37] width 56 height 22
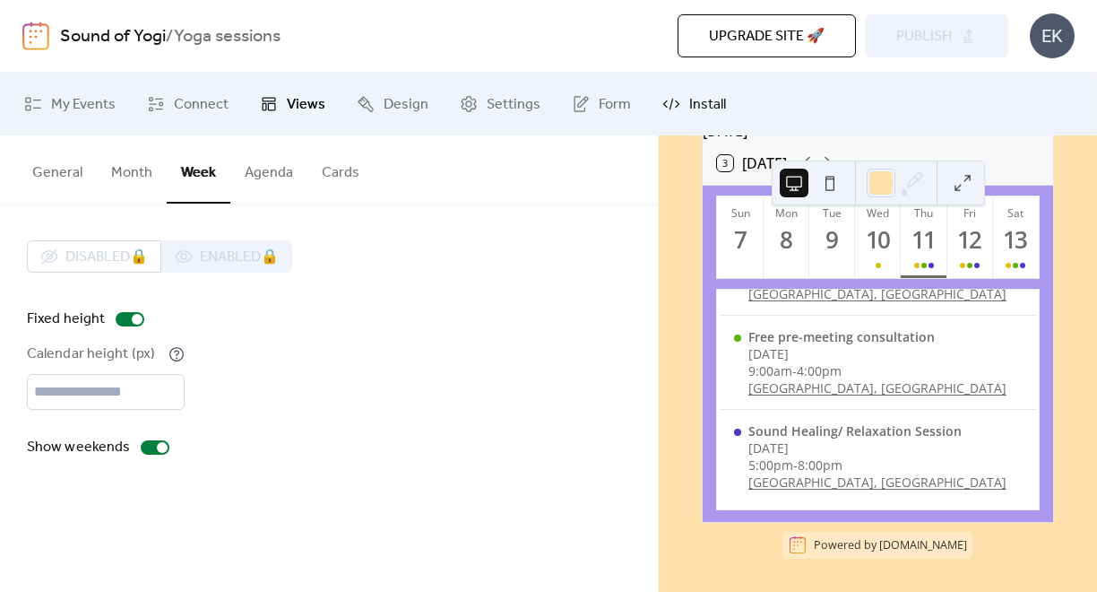
click at [693, 100] on span "Install" at bounding box center [707, 105] width 37 height 22
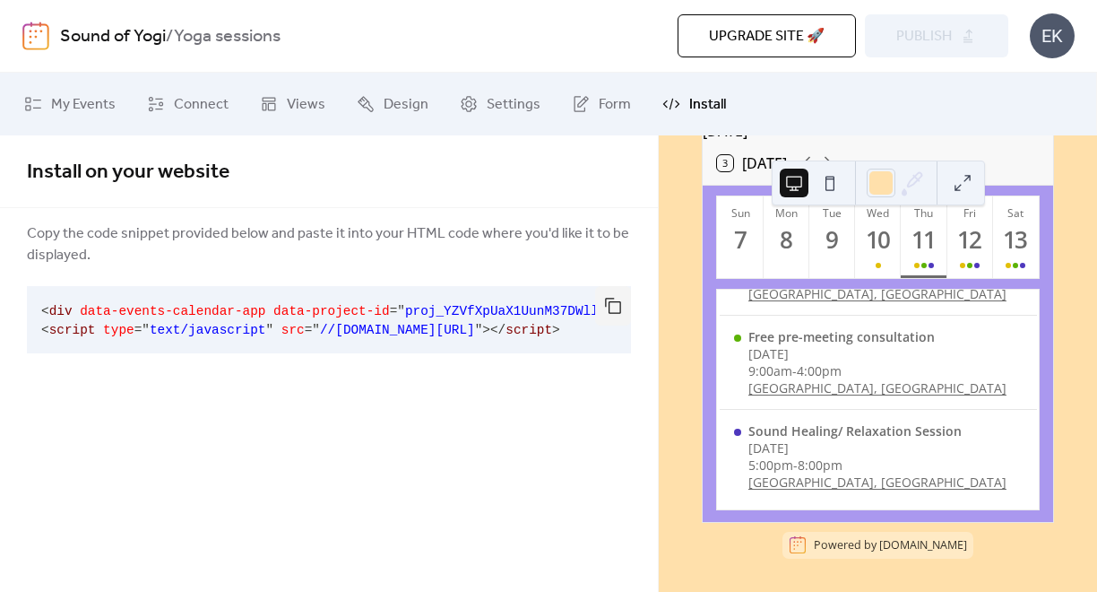
click at [128, 37] on link "Sound of Yogi" at bounding box center [113, 37] width 106 height 34
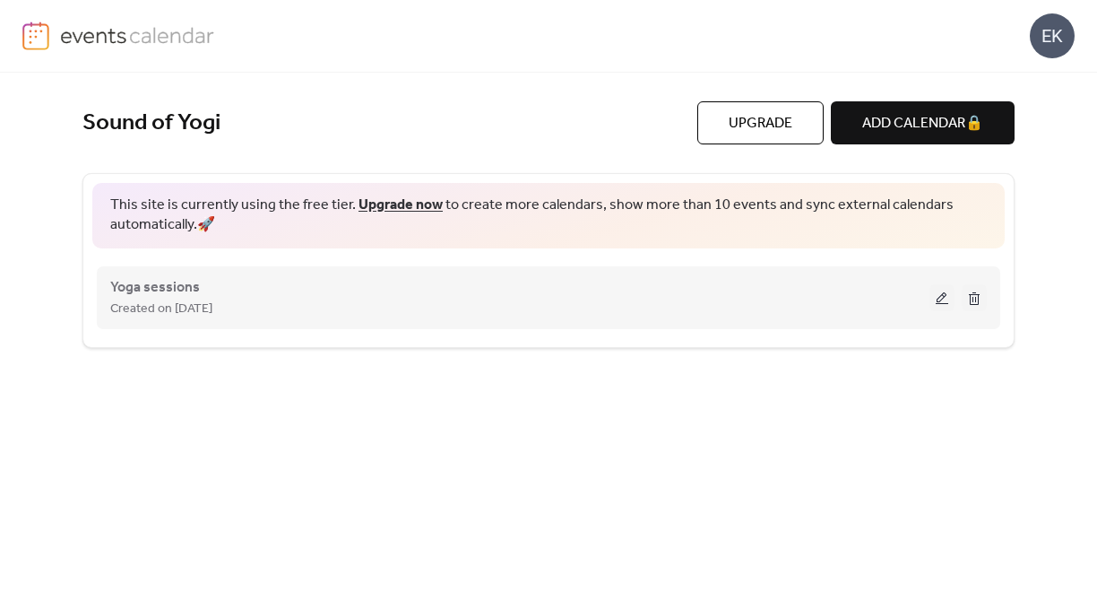
click at [592, 312] on div "Created on [DATE]" at bounding box center [520, 309] width 820 height 22
click at [917, 298] on div "Created on [DATE]" at bounding box center [520, 309] width 820 height 22
click at [943, 298] on button at bounding box center [942, 297] width 25 height 27
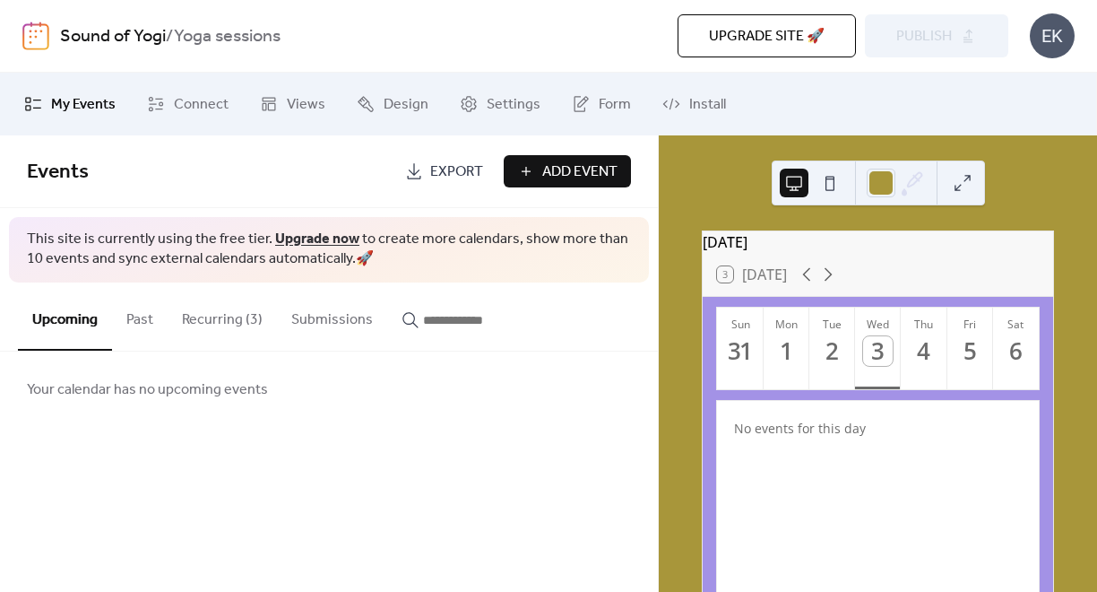
click at [239, 317] on button "Recurring (3)" at bounding box center [222, 315] width 109 height 66
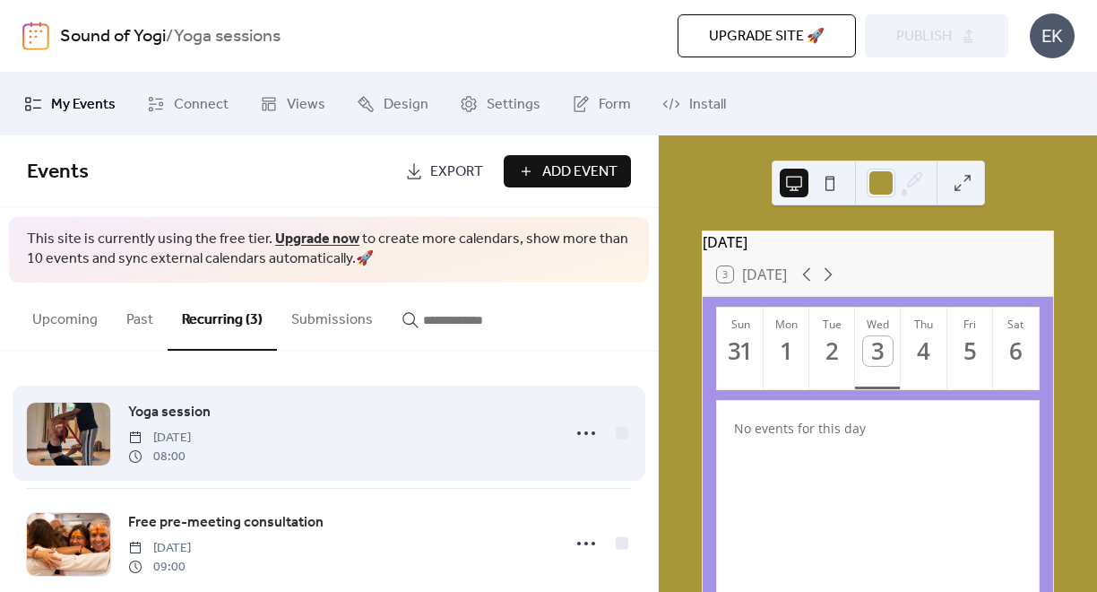
click at [191, 454] on span "08:00" at bounding box center [159, 456] width 63 height 19
click at [586, 434] on icon at bounding box center [586, 433] width 29 height 29
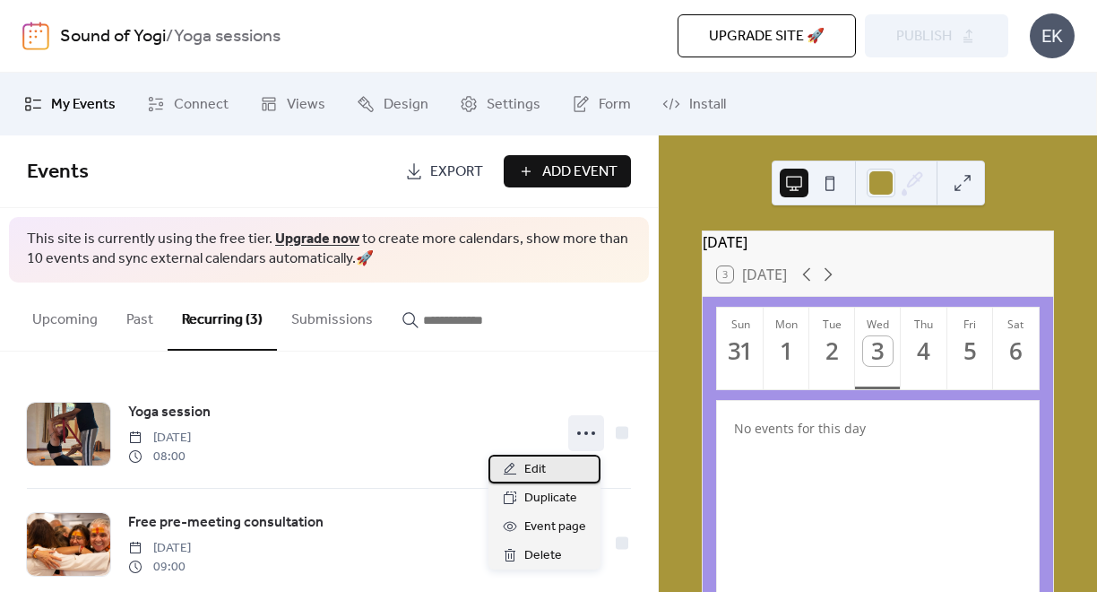
click at [561, 471] on div "Edit" at bounding box center [545, 469] width 112 height 29
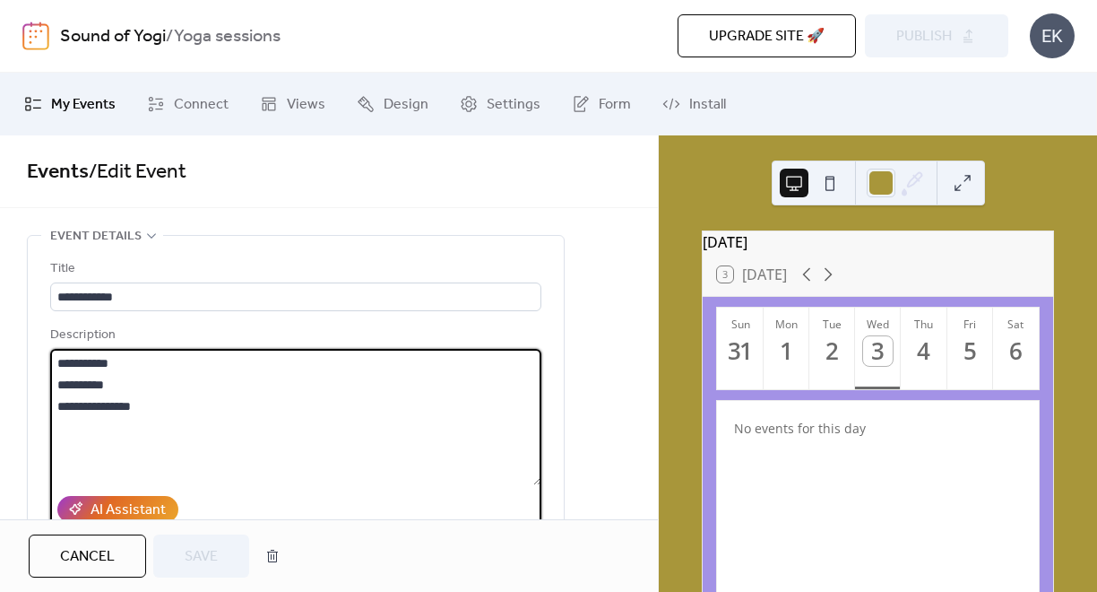
drag, startPoint x: 221, startPoint y: 422, endPoint x: 41, endPoint y: 367, distance: 187.7
click at [41, 367] on div "**********" at bounding box center [296, 481] width 536 height 491
click at [103, 567] on span "Cancel" at bounding box center [87, 557] width 55 height 22
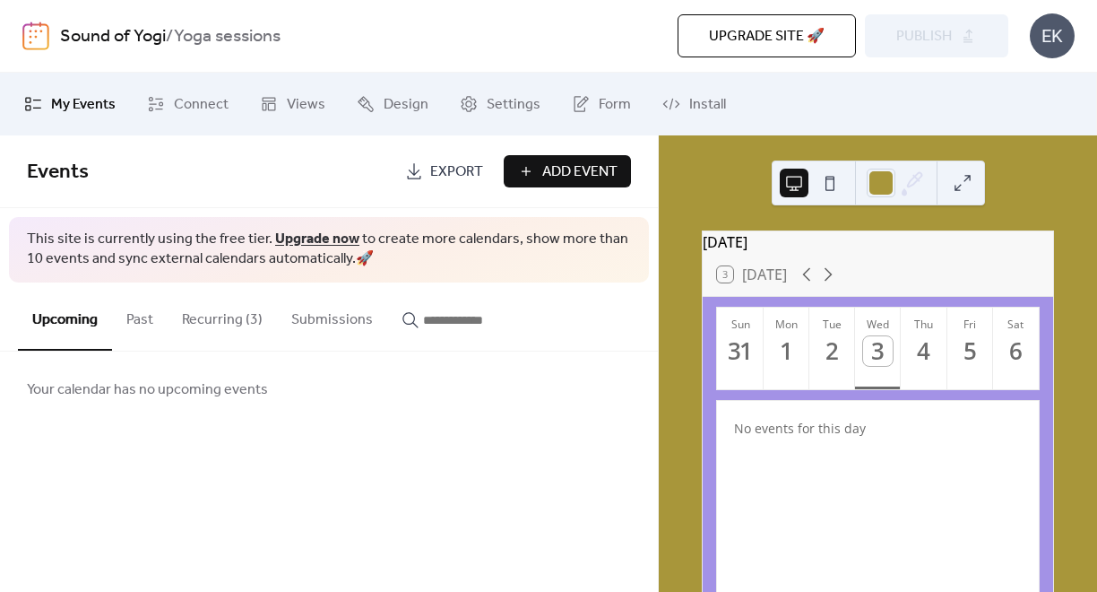
click at [208, 334] on button "Recurring (3)" at bounding box center [222, 315] width 109 height 66
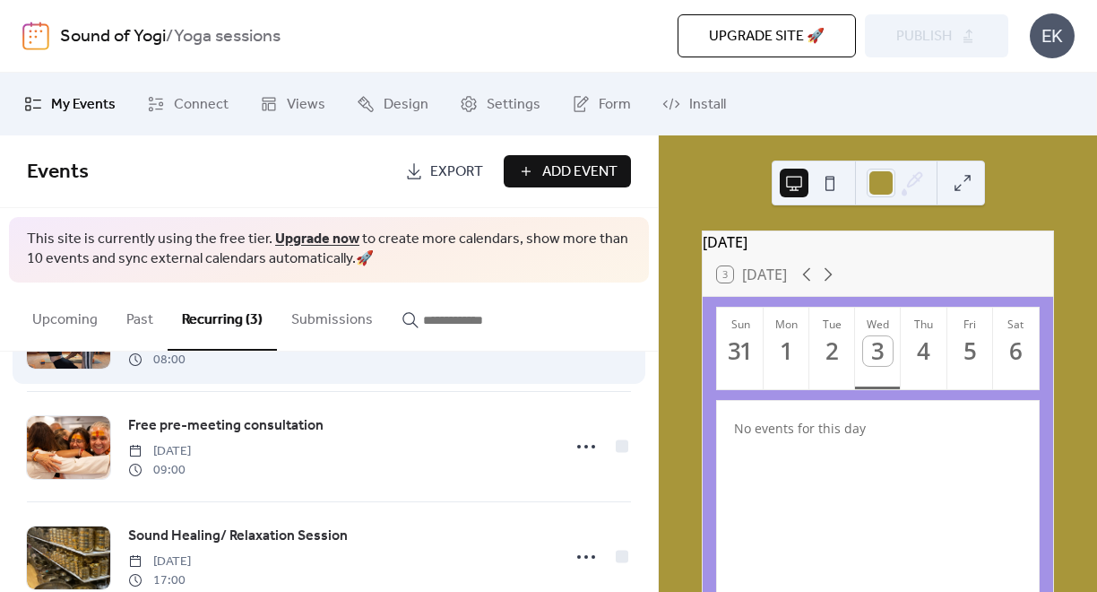
scroll to position [117, 0]
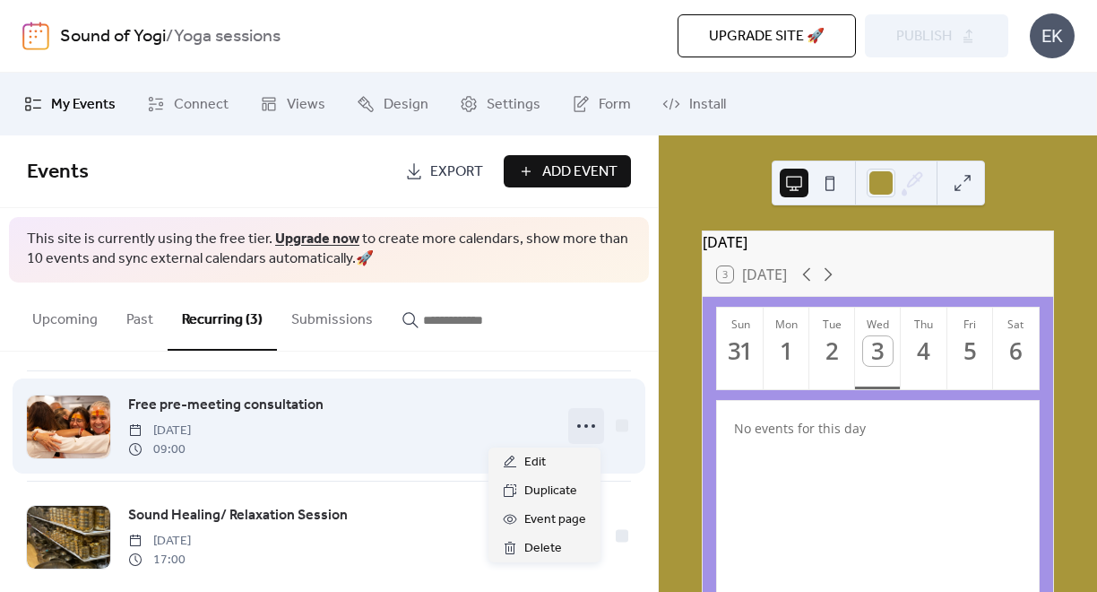
click at [588, 421] on icon at bounding box center [586, 426] width 29 height 29
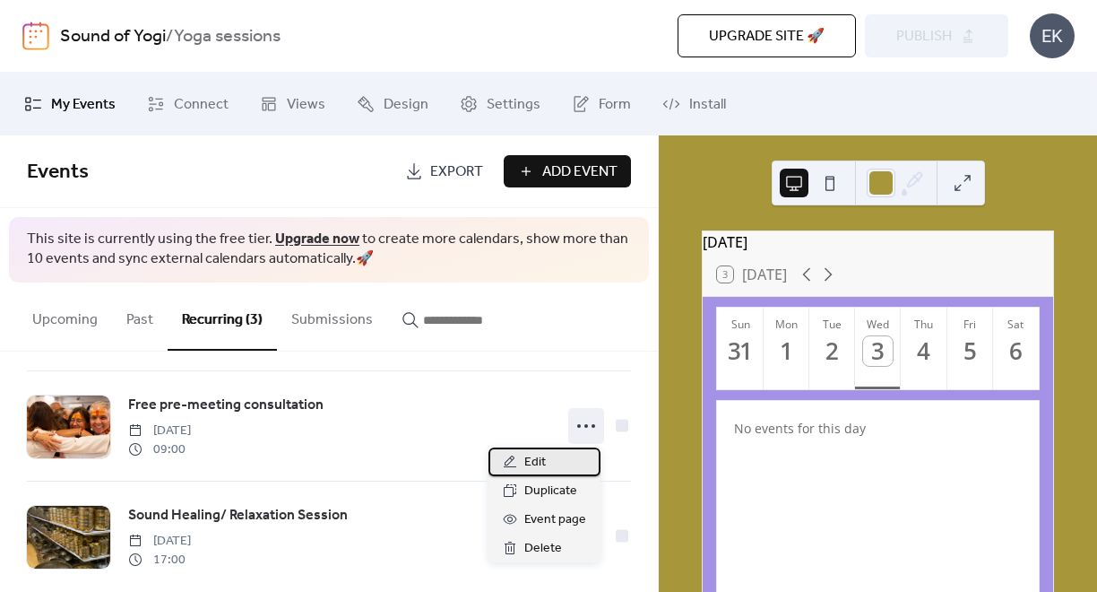
click at [546, 464] on div "Edit" at bounding box center [545, 461] width 112 height 29
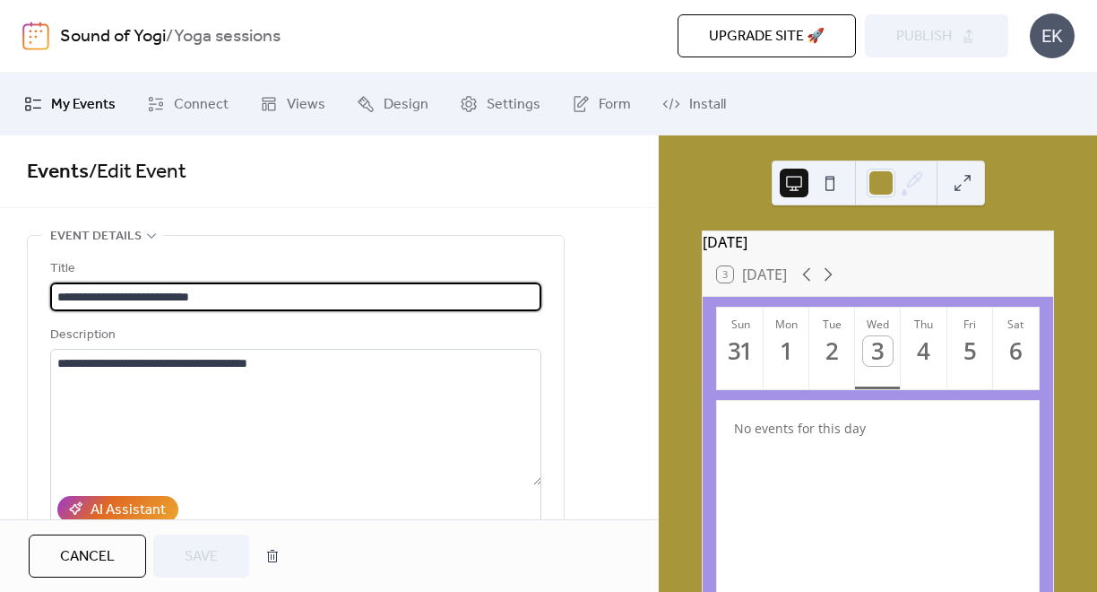
drag, startPoint x: 257, startPoint y: 301, endPoint x: 52, endPoint y: 291, distance: 205.6
click at [52, 291] on input "**********" at bounding box center [295, 296] width 491 height 29
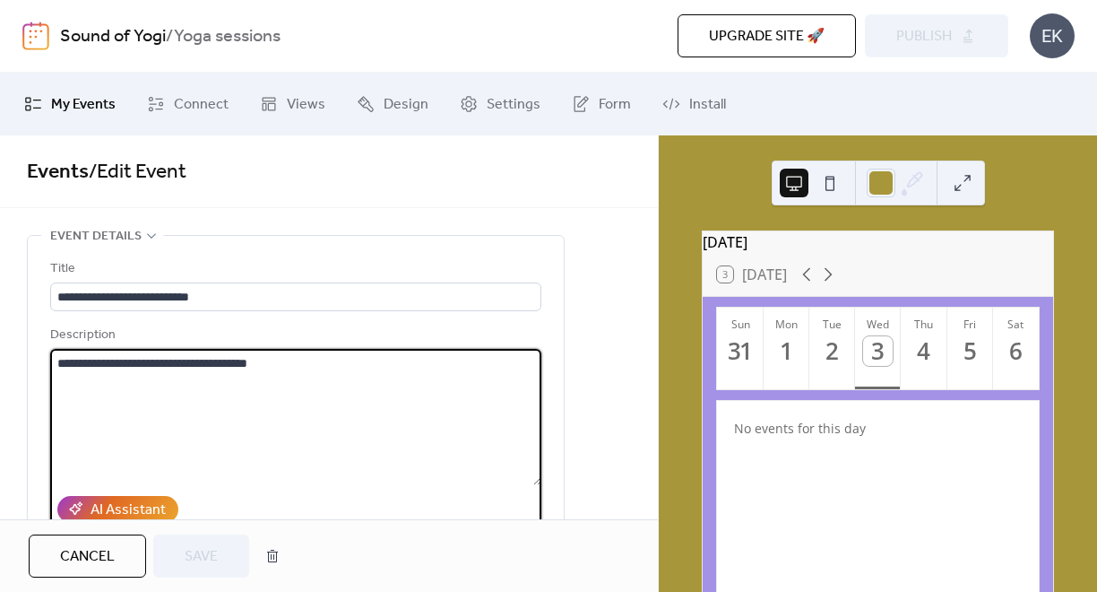
drag, startPoint x: 326, startPoint y: 362, endPoint x: 51, endPoint y: 354, distance: 275.4
click at [51, 354] on textarea "**********" at bounding box center [295, 417] width 491 height 136
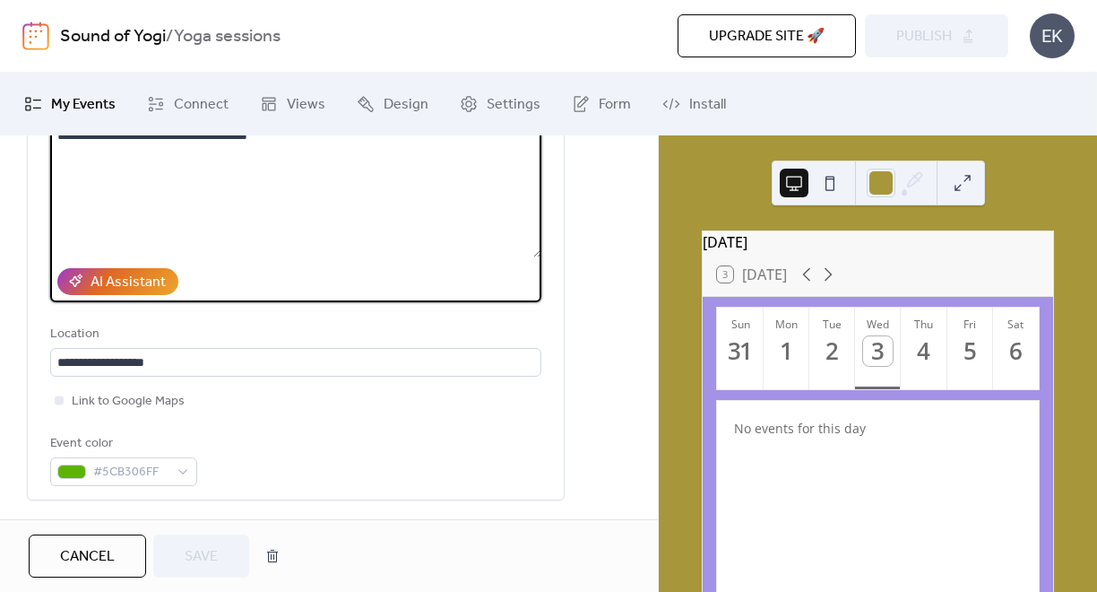
scroll to position [285, 0]
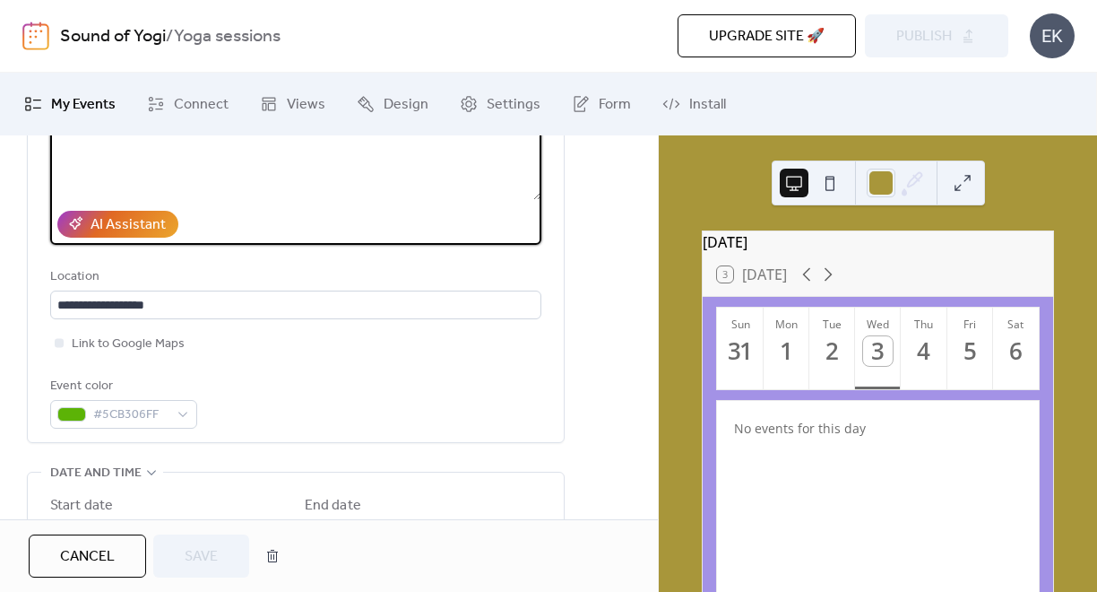
click at [106, 561] on span "Cancel" at bounding box center [87, 557] width 55 height 22
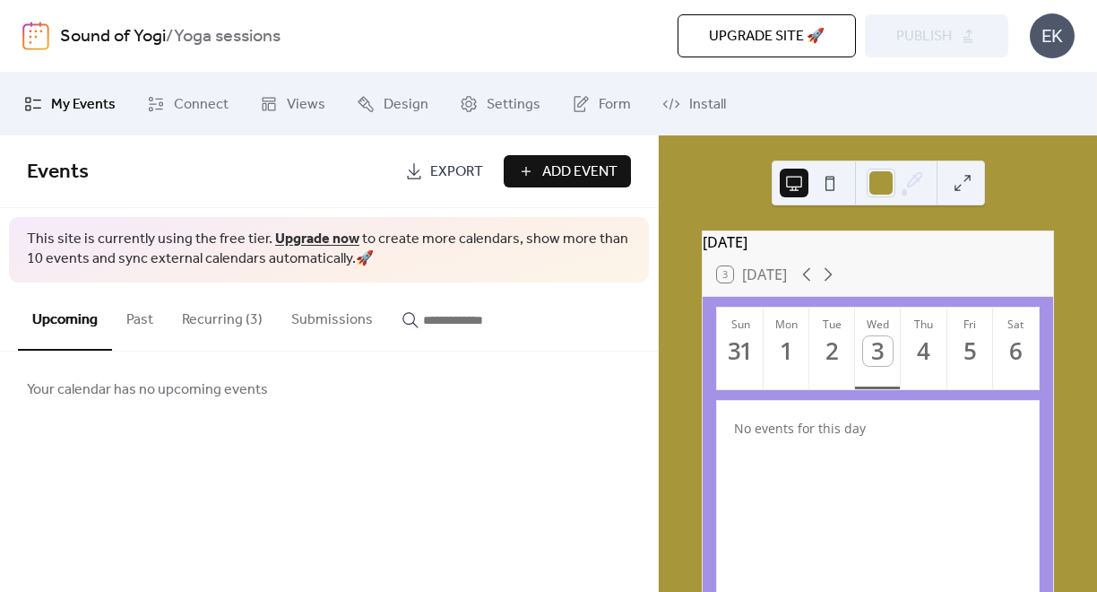
click at [308, 323] on button "Submissions" at bounding box center [332, 315] width 110 height 66
click at [245, 321] on button "Recurring (3)" at bounding box center [222, 315] width 109 height 66
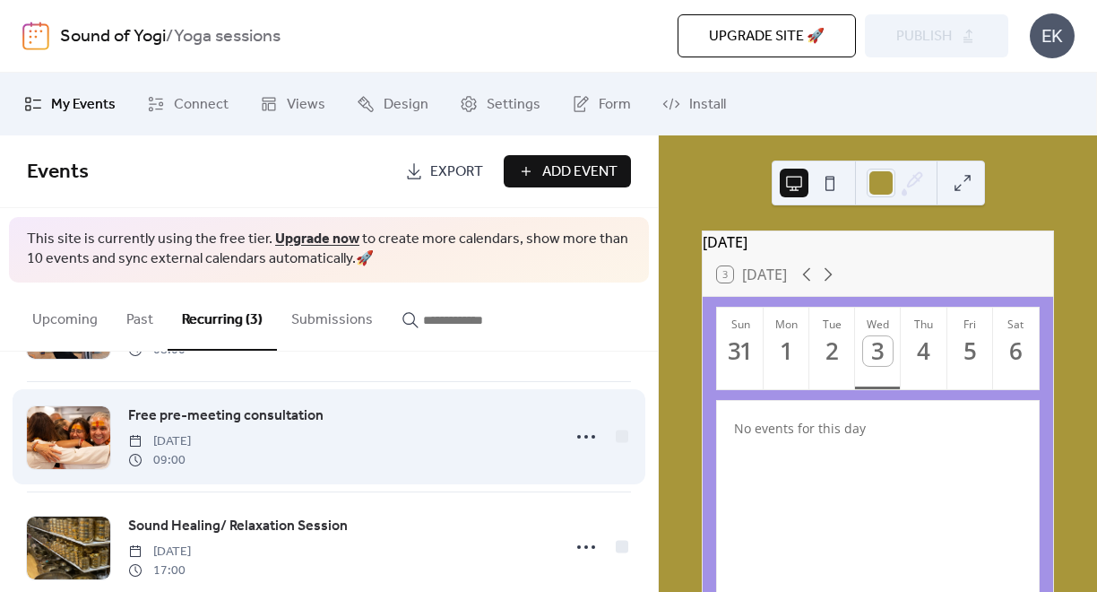
scroll to position [143, 0]
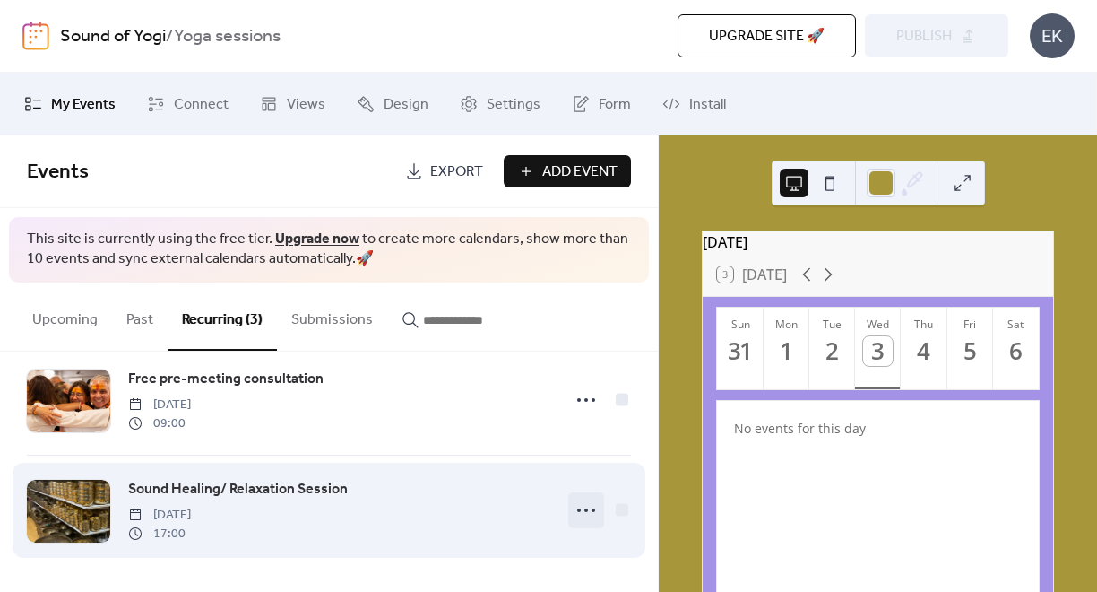
click at [581, 511] on icon at bounding box center [586, 510] width 29 height 29
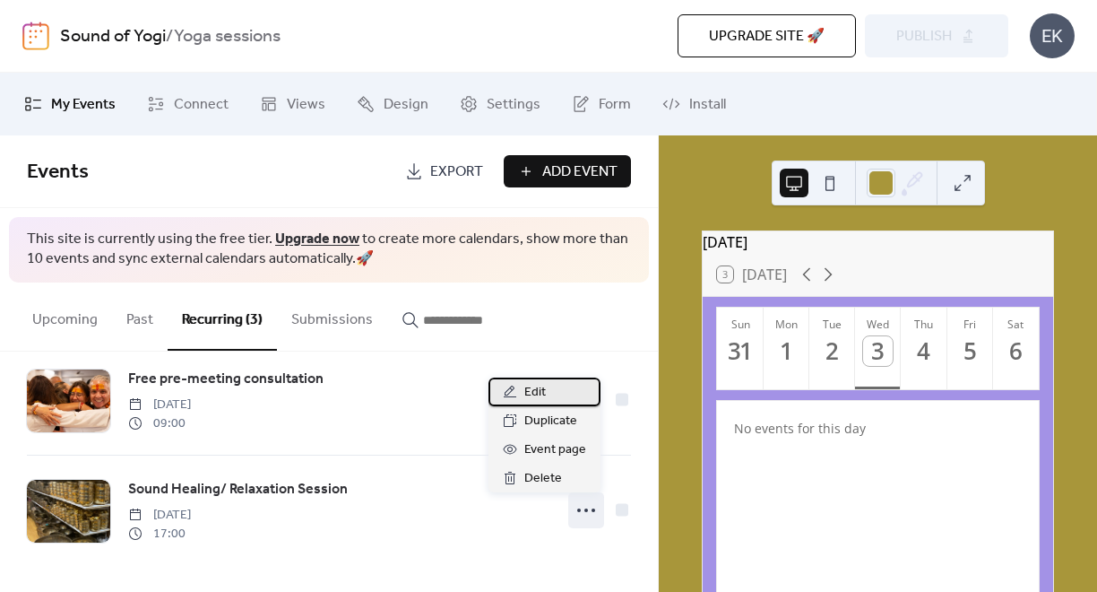
click at [556, 395] on div "Edit" at bounding box center [545, 391] width 112 height 29
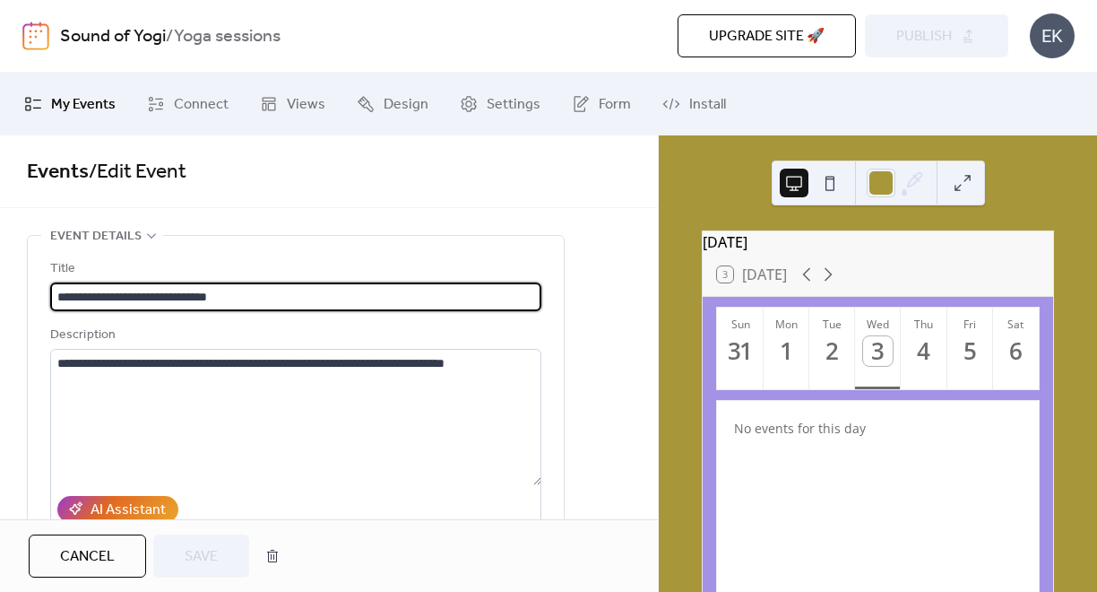
type input "**********"
drag, startPoint x: 386, startPoint y: 297, endPoint x: 40, endPoint y: 293, distance: 345.2
click at [40, 293] on div "**********" at bounding box center [296, 481] width 536 height 491
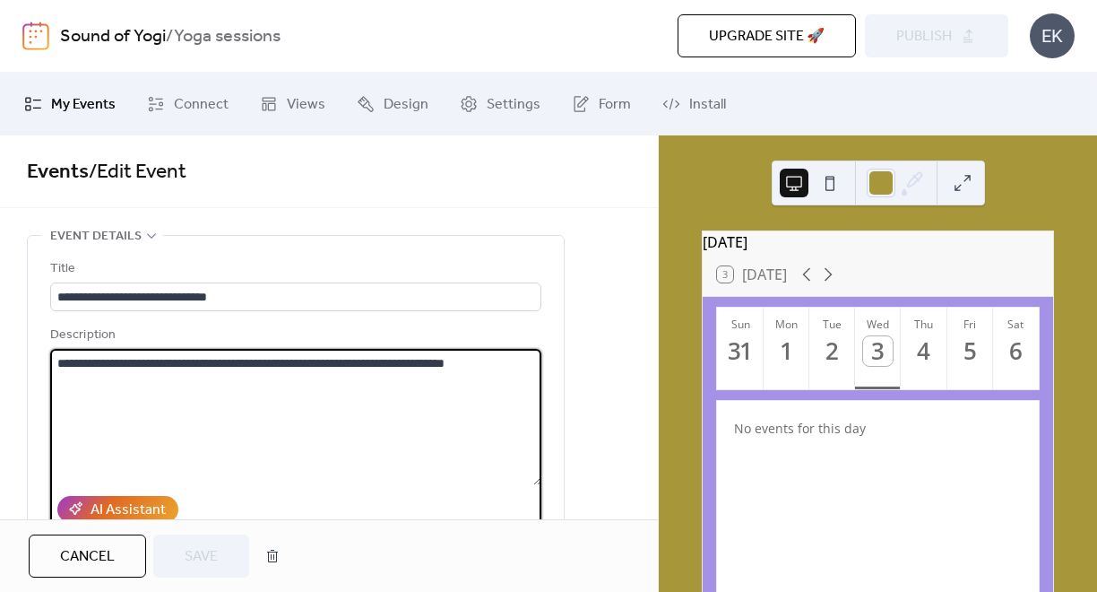
click at [423, 379] on textarea "**********" at bounding box center [295, 417] width 491 height 136
